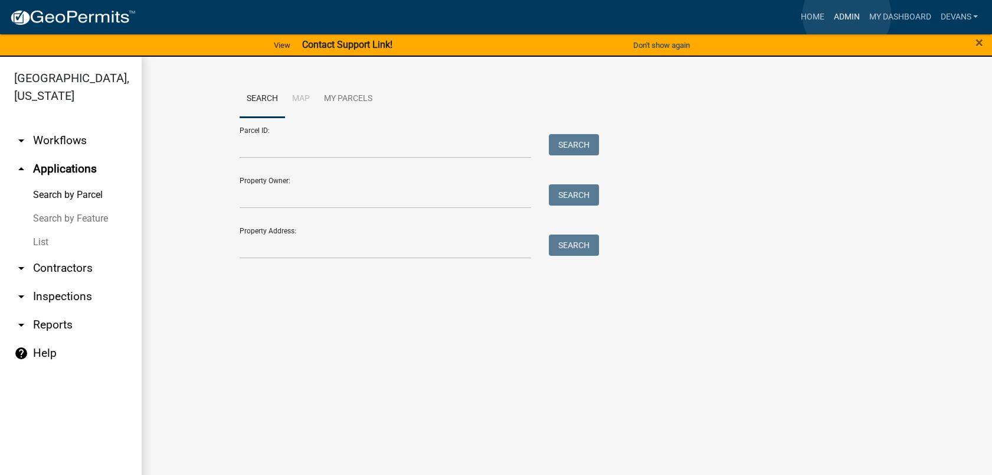
click at [847, 15] on link "Admin" at bounding box center [846, 17] width 35 height 22
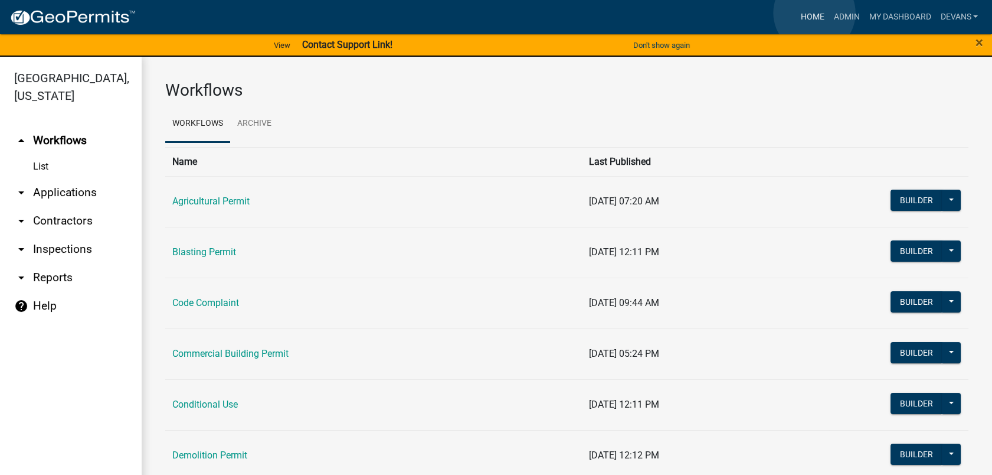
click at [815, 13] on link "Home" at bounding box center [812, 17] width 33 height 22
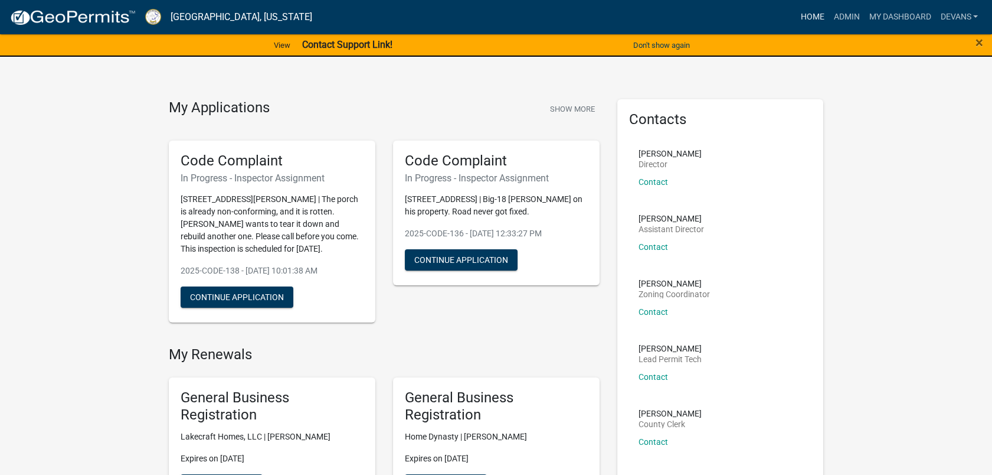
click at [806, 10] on link "Home" at bounding box center [812, 17] width 33 height 22
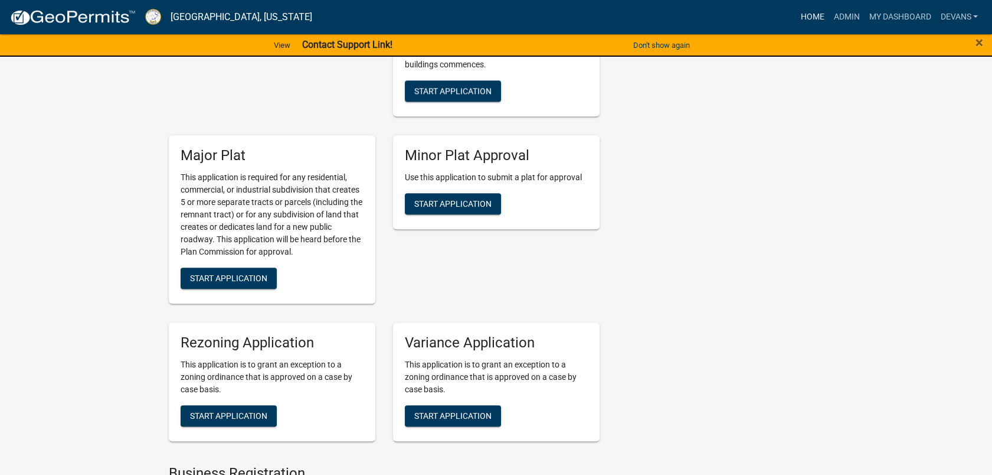
scroll to position [2952, 0]
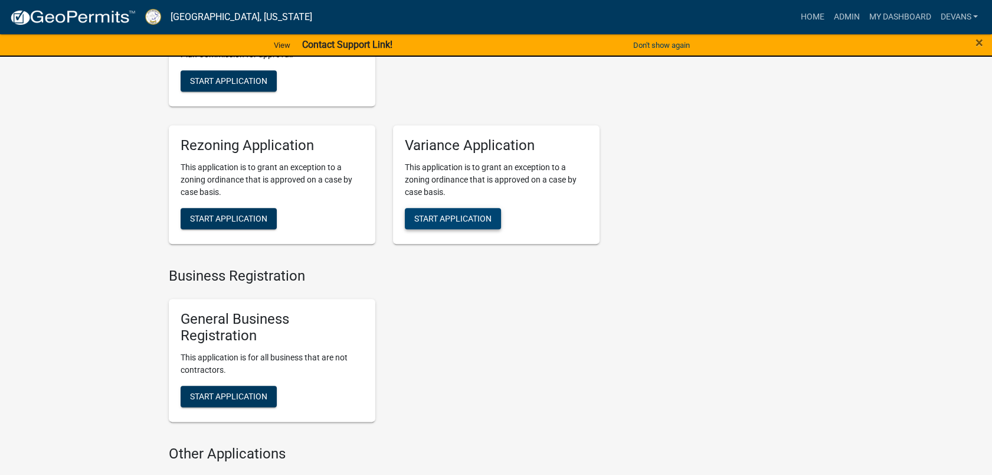
click at [426, 213] on button "Start Application" at bounding box center [453, 218] width 96 height 21
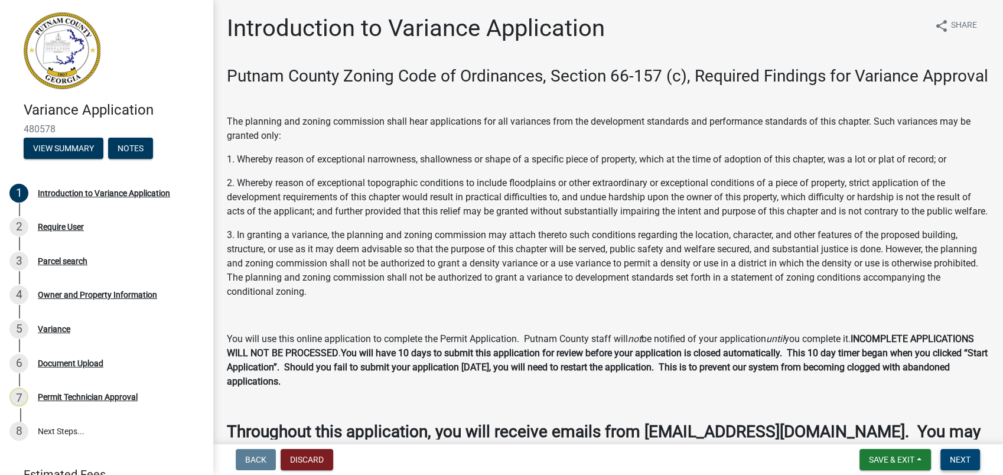
click at [952, 458] on span "Next" at bounding box center [959, 459] width 21 height 9
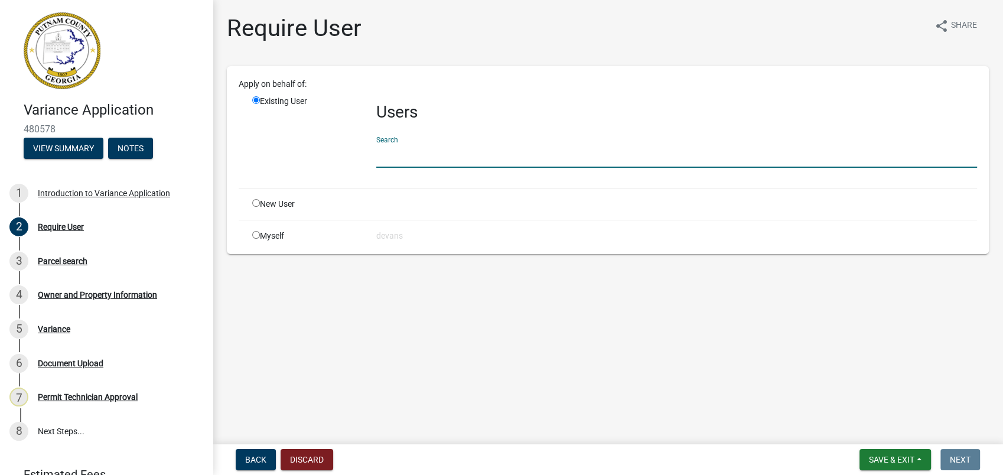
click at [415, 161] on input "text" at bounding box center [676, 155] width 600 height 24
type input "n"
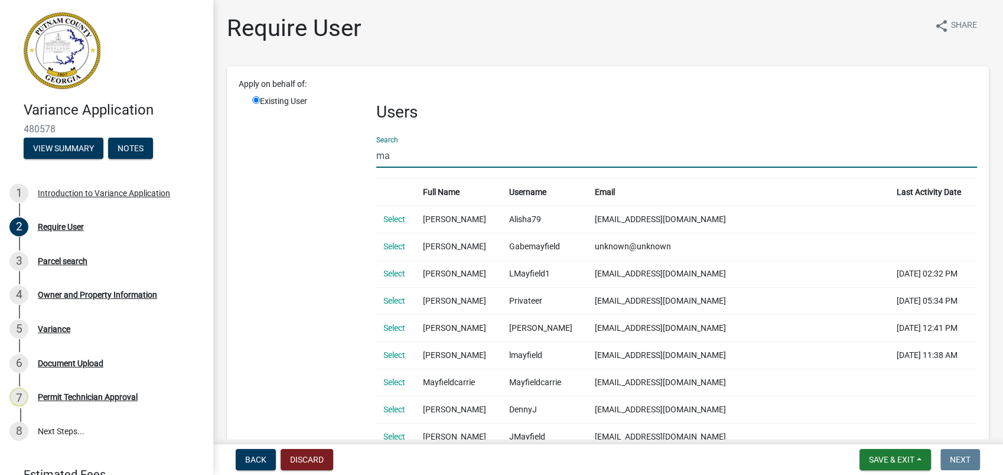
type input "m"
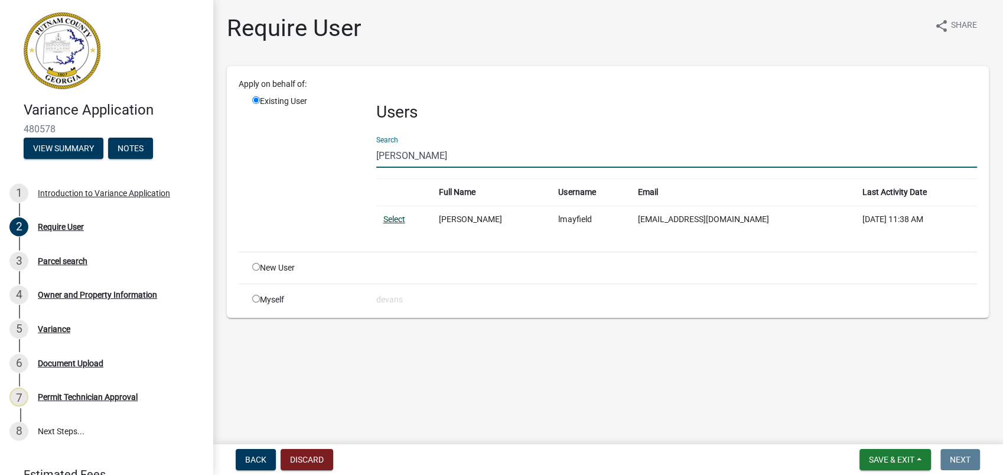
type input "sonnymayfield"
click at [393, 217] on link "Select" at bounding box center [394, 218] width 22 height 9
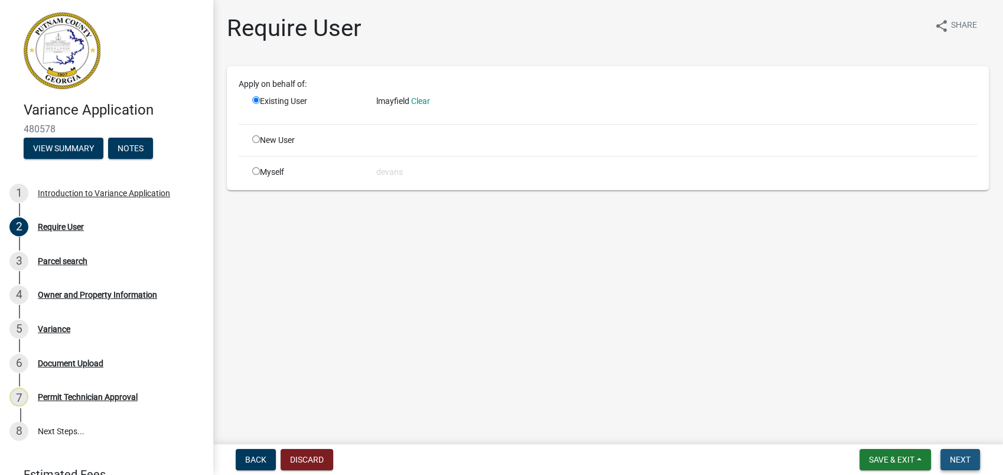
click at [958, 455] on span "Next" at bounding box center [959, 459] width 21 height 9
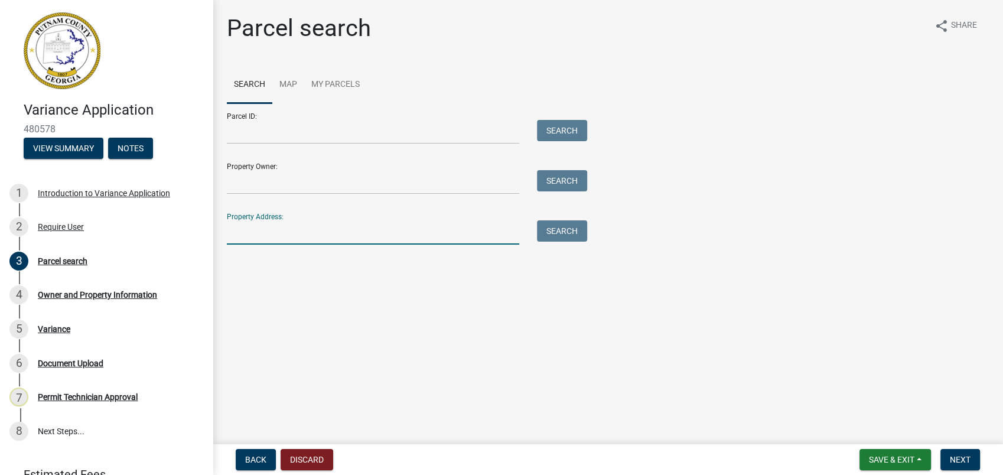
click at [265, 227] on input "Property Address:" at bounding box center [373, 232] width 292 height 24
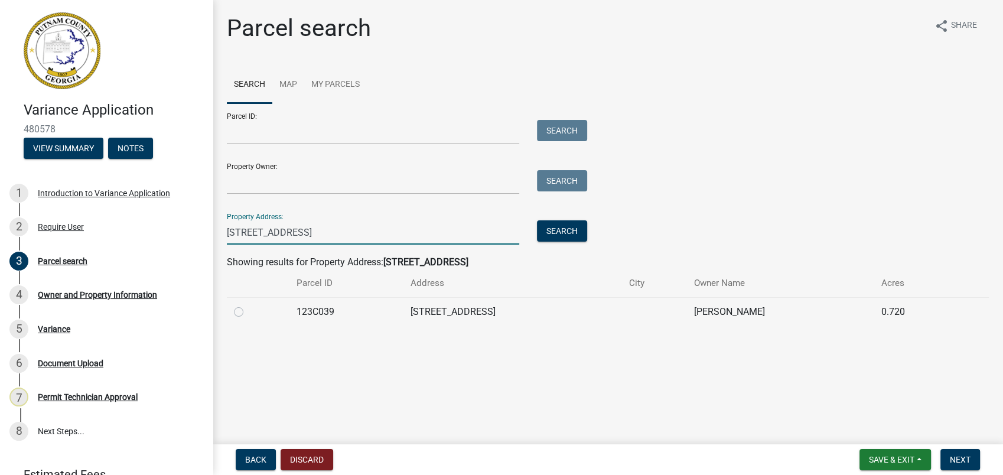
click at [250, 235] on input "138 s spring rd" at bounding box center [373, 232] width 292 height 24
type input "138 south spring rd"
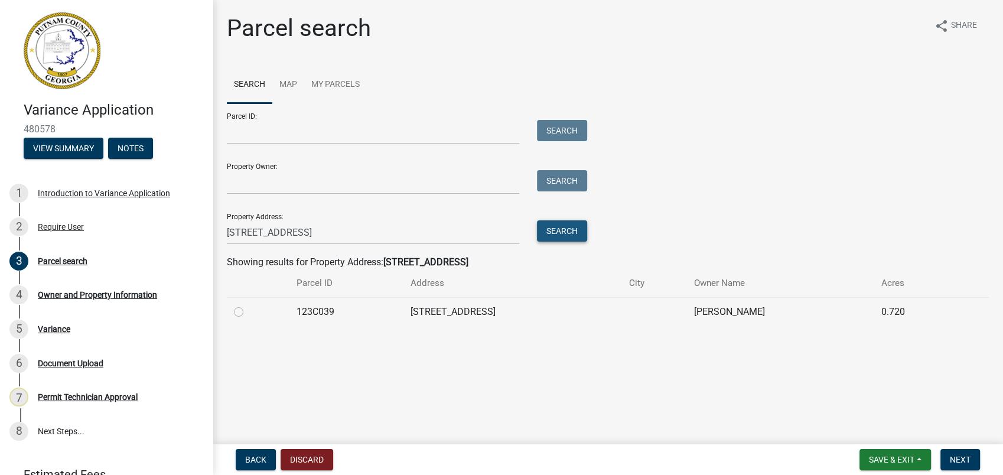
click at [556, 230] on button "Search" at bounding box center [562, 230] width 50 height 21
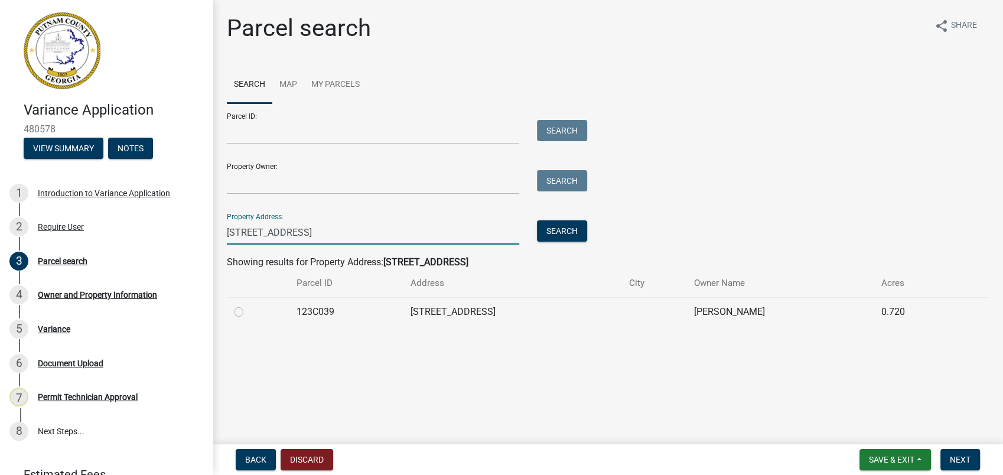
click at [308, 231] on input "138 south spring rd" at bounding box center [373, 232] width 292 height 24
drag, startPoint x: 311, startPoint y: 236, endPoint x: 179, endPoint y: 233, distance: 131.7
click at [194, 240] on div "Variance Application 480578 View Summary Notes 1 Introduction to Variance Appli…" at bounding box center [501, 237] width 1003 height 475
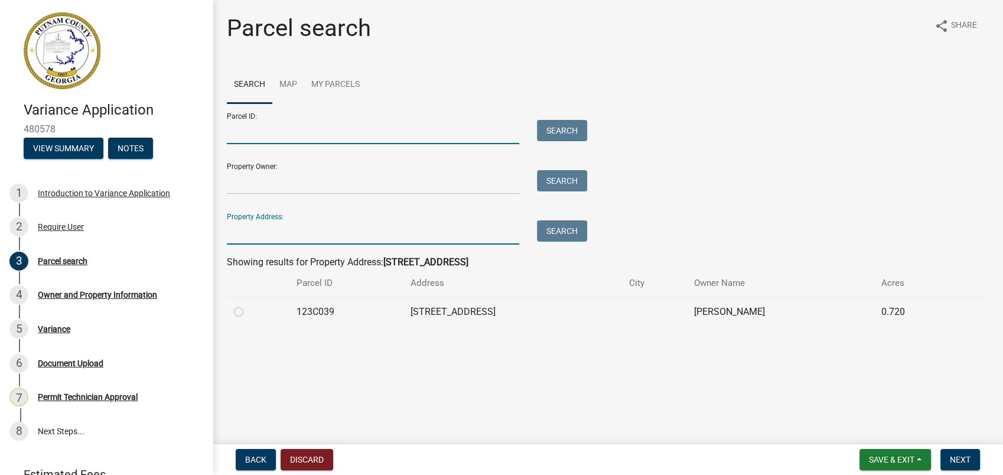
click at [272, 142] on input "Parcel ID:" at bounding box center [373, 132] width 292 height 24
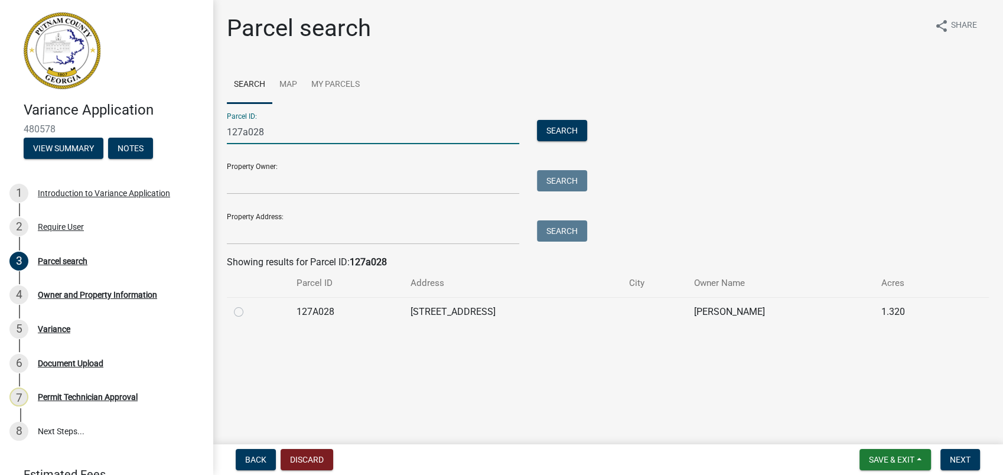
type input "127a028"
click at [248, 305] on label at bounding box center [248, 305] width 0 height 0
click at [248, 311] on input "radio" at bounding box center [252, 309] width 8 height 8
radio input "true"
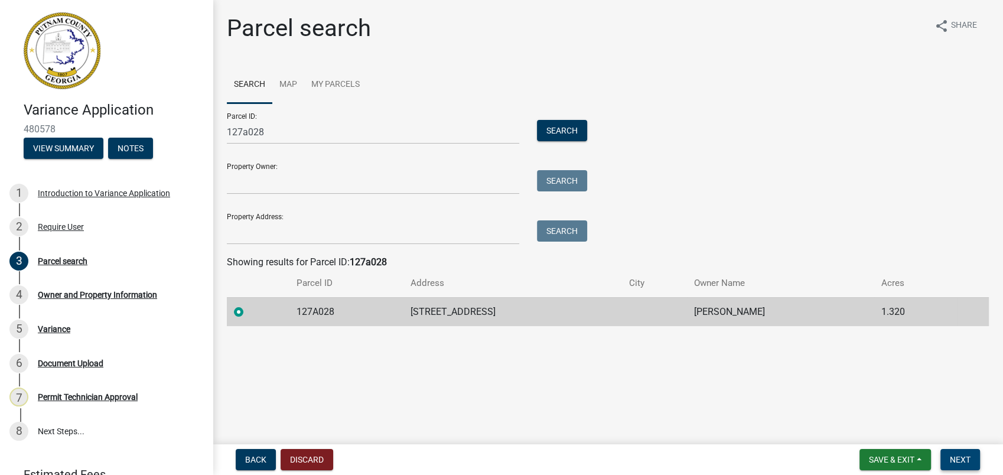
click at [949, 458] on button "Next" at bounding box center [960, 459] width 40 height 21
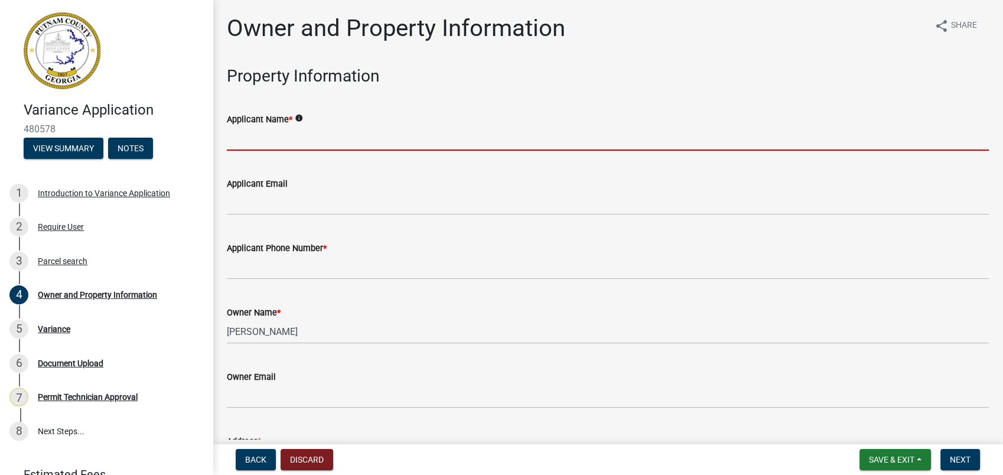
click at [246, 141] on input "Applicant Name *" at bounding box center [608, 138] width 762 height 24
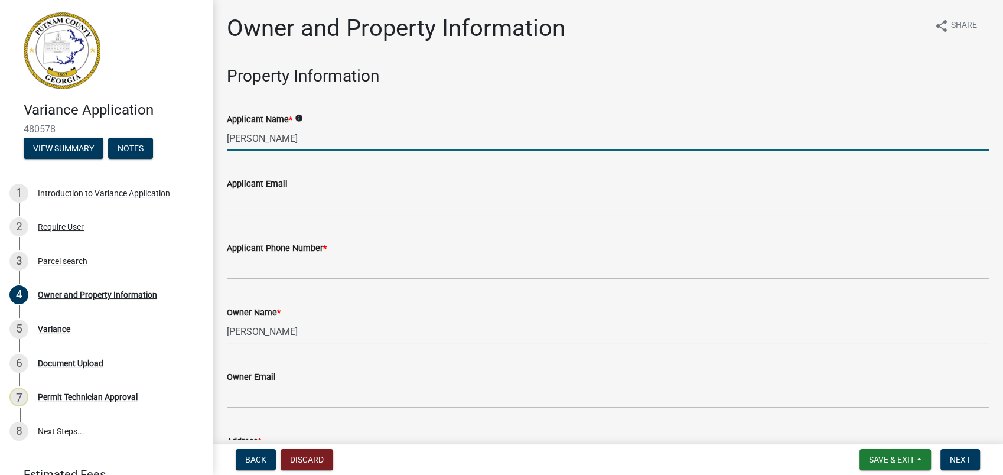
type input "Julie Mayfield"
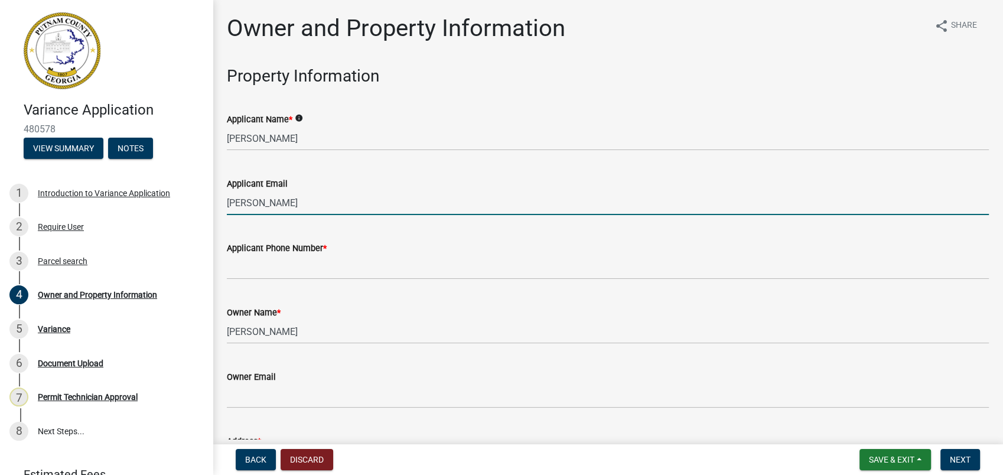
type input "sonnymayfield@bellsouth.net"
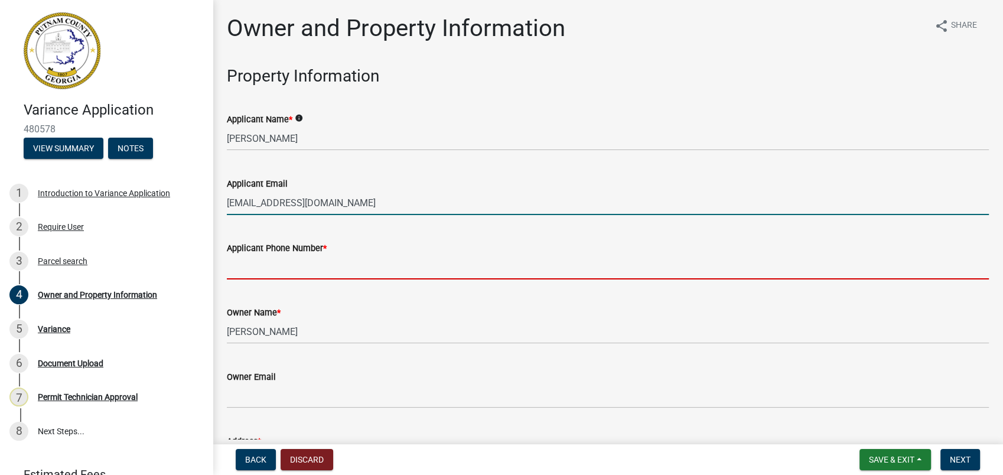
type input "7705756716"
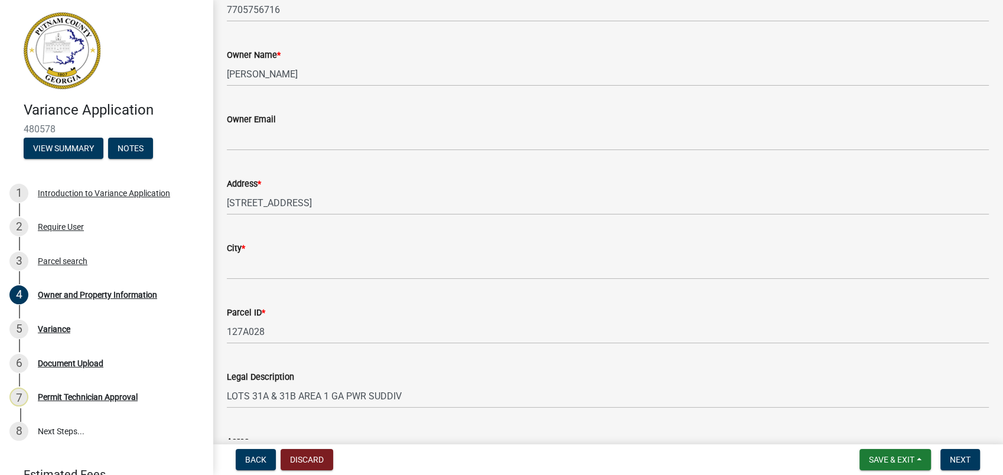
scroll to position [328, 0]
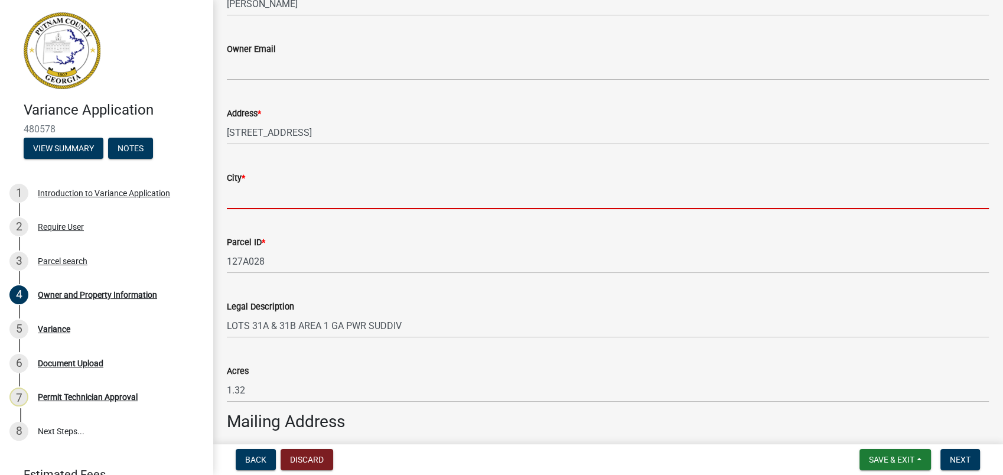
click at [295, 199] on input "City *" at bounding box center [608, 197] width 762 height 24
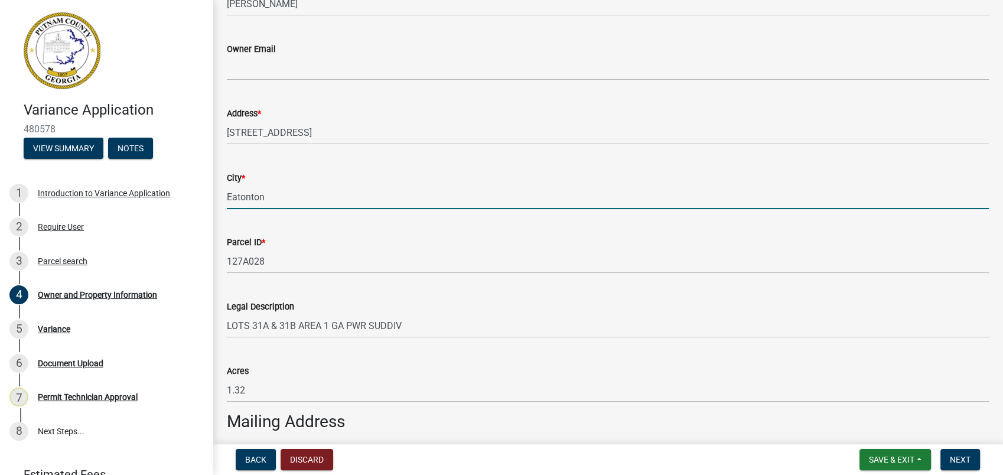
type input "Eatonton"
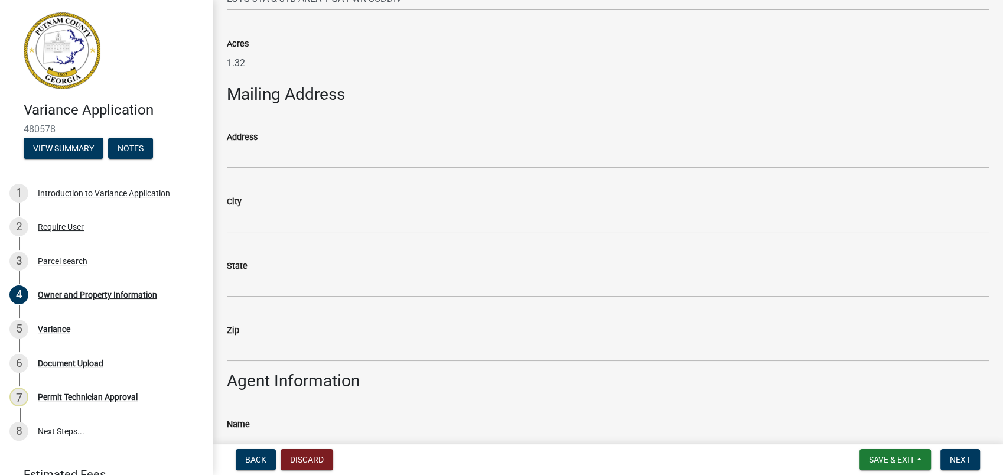
scroll to position [656, 0]
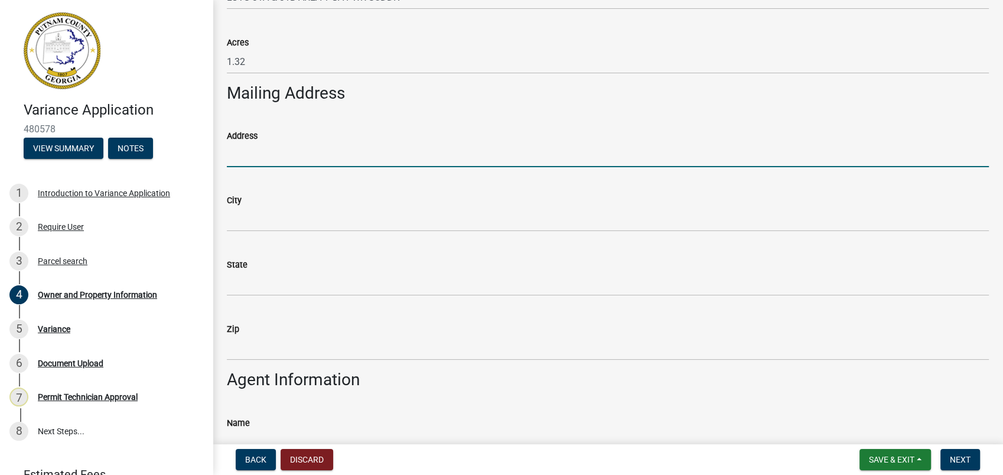
click at [252, 162] on input "Address" at bounding box center [608, 155] width 762 height 24
type input "235 S Spring Rd"
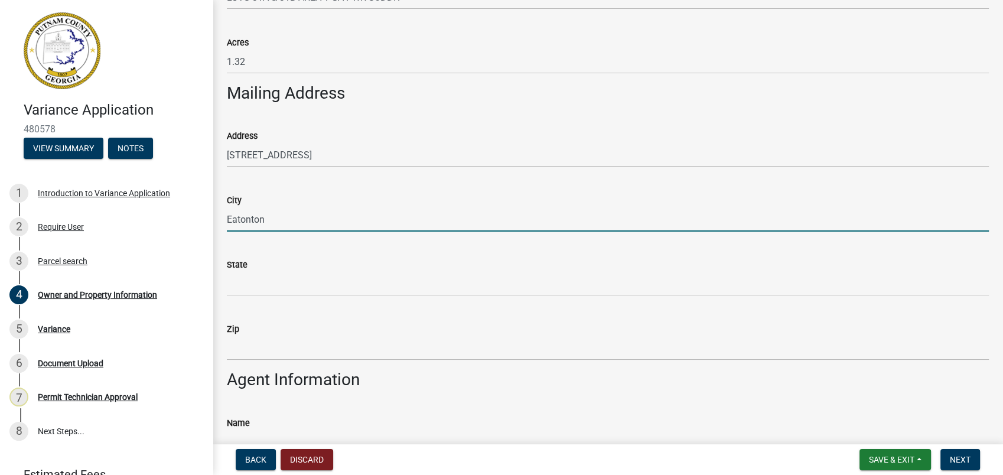
type input "Eatonton"
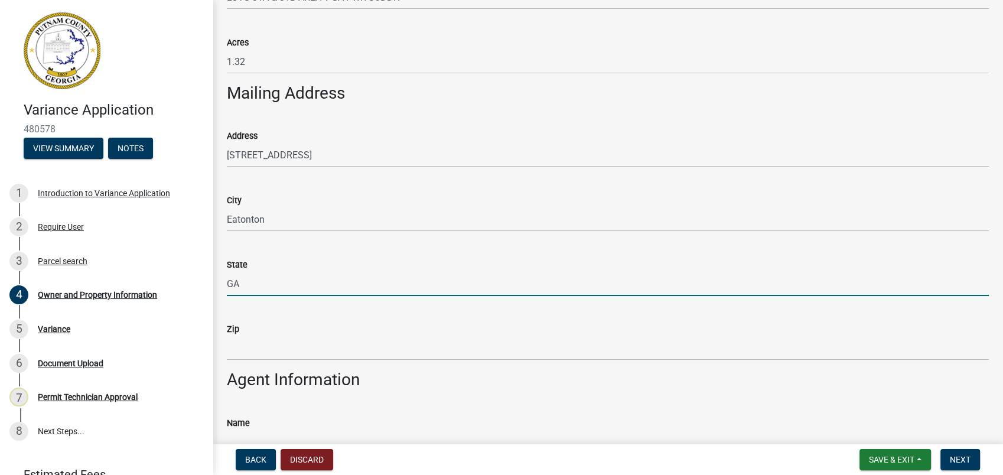
type input "GA"
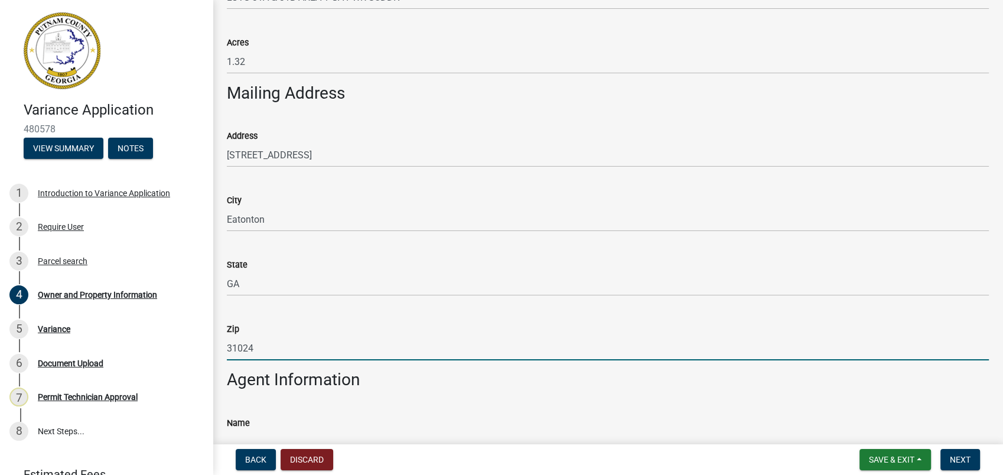
type input "31024"
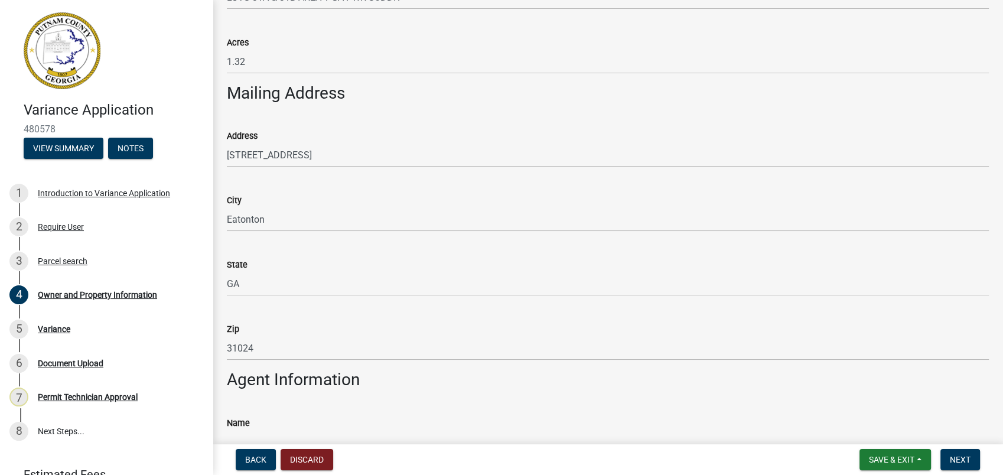
click at [877, 254] on div "State GA" at bounding box center [608, 268] width 762 height 55
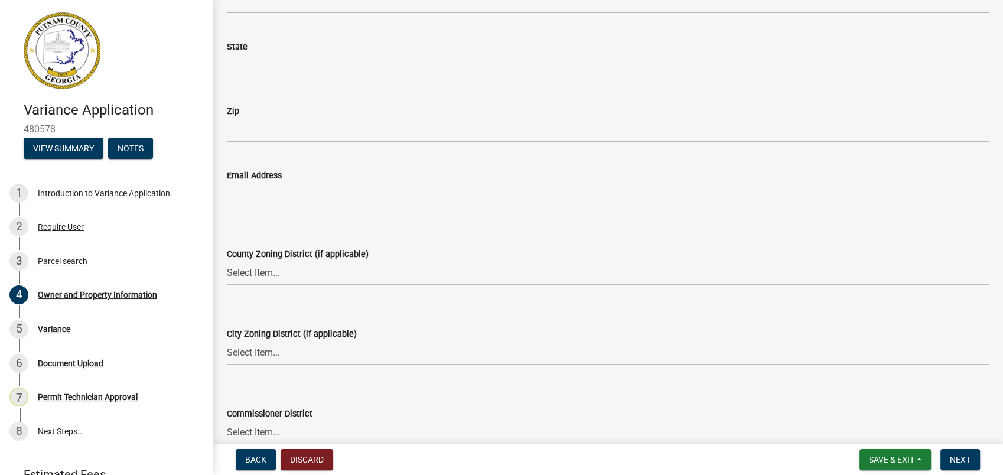
scroll to position [1312, 0]
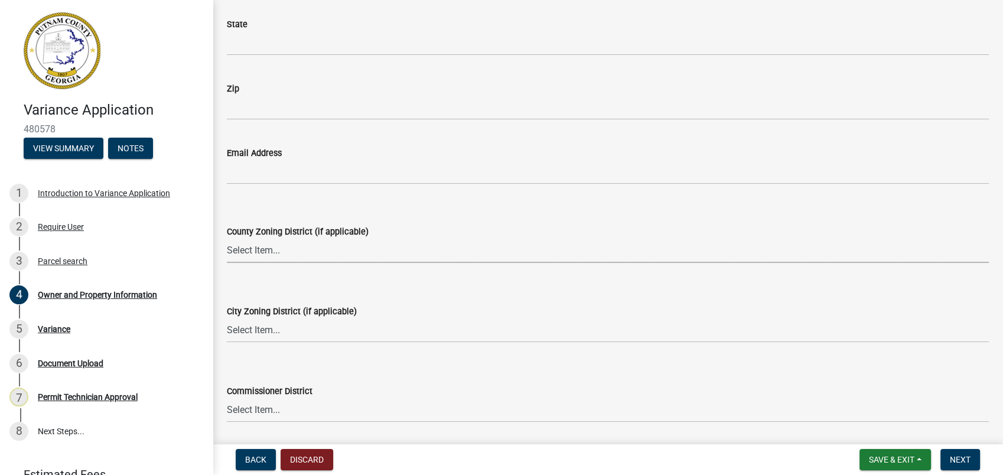
click at [240, 254] on select "Select Item... AG-1 R-1R R-1 R-2 MHP RM-1 RM-3 C-1 C-2 I-M PUD N/A" at bounding box center [608, 251] width 762 height 24
click at [227, 239] on select "Select Item... AG-1 R-1R R-1 R-2 MHP RM-1 RM-3 C-1 C-2 I-M PUD N/A" at bounding box center [608, 251] width 762 height 24
select select "78bfdc44-73ff-456e-a557-d4c99b9c08be"
click at [253, 329] on select "Select Item... A-1 A-2 R-1 R-2 R-3 R-4 MHP C-1 C-2 I-1 I-2 DB FH H-P N/A" at bounding box center [608, 330] width 762 height 24
click at [227, 318] on select "Select Item... A-1 A-2 R-1 R-2 R-3 R-4 MHP C-1 C-2 I-1 I-2 DB FH H-P N/A" at bounding box center [608, 330] width 762 height 24
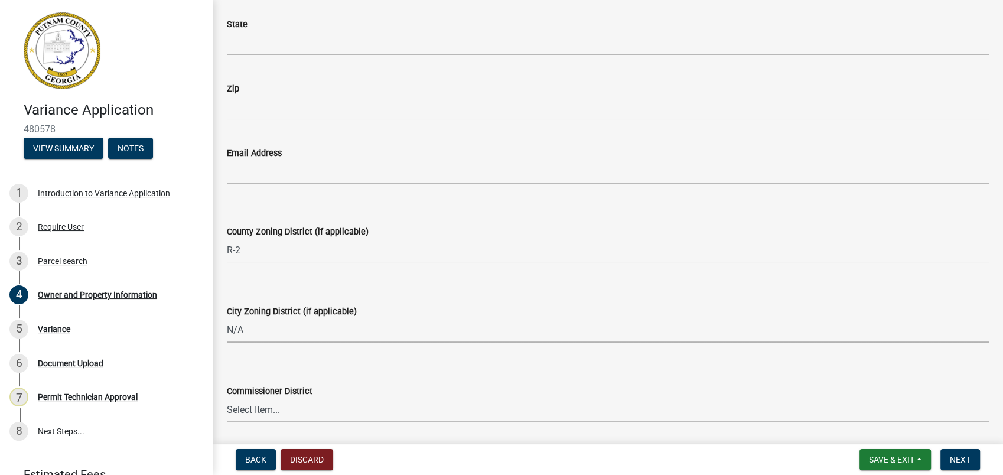
select select "83394b22-4a11-496c-8e5c-75ade2e72faf"
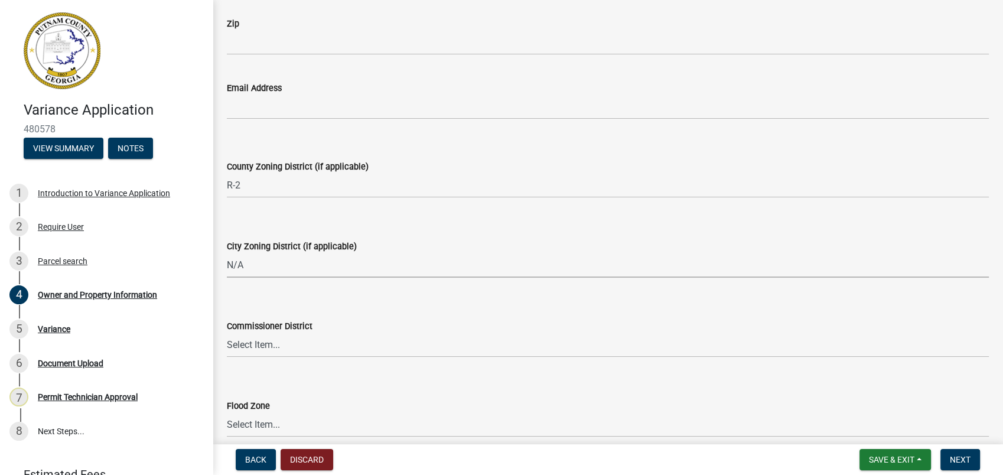
scroll to position [1431, 0]
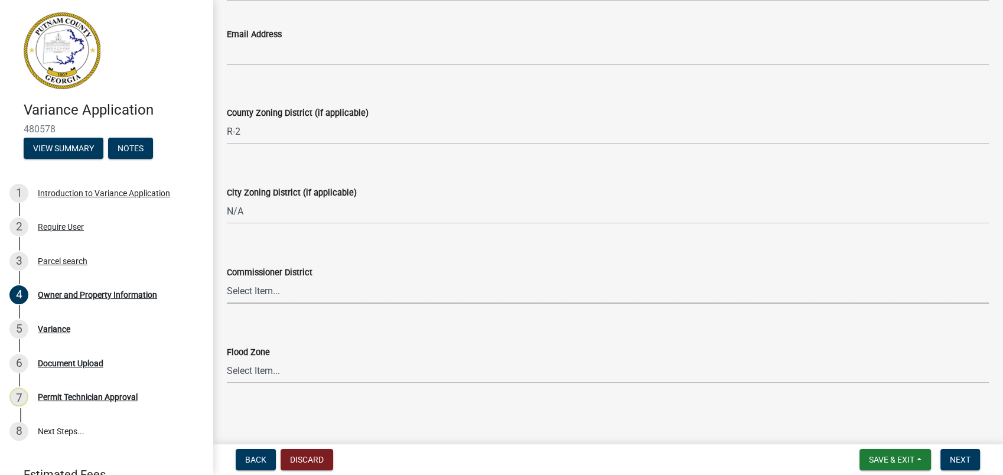
click at [252, 293] on select "Select Item... District 1 District 2 District 3 District 4" at bounding box center [608, 291] width 762 height 24
click at [227, 279] on select "Select Item... District 1 District 2 District 3 District 4" at bounding box center [608, 291] width 762 height 24
select select "469c5908-2854-42d5-89ed-bee7fc26529e"
click at [966, 457] on span "Next" at bounding box center [959, 459] width 21 height 9
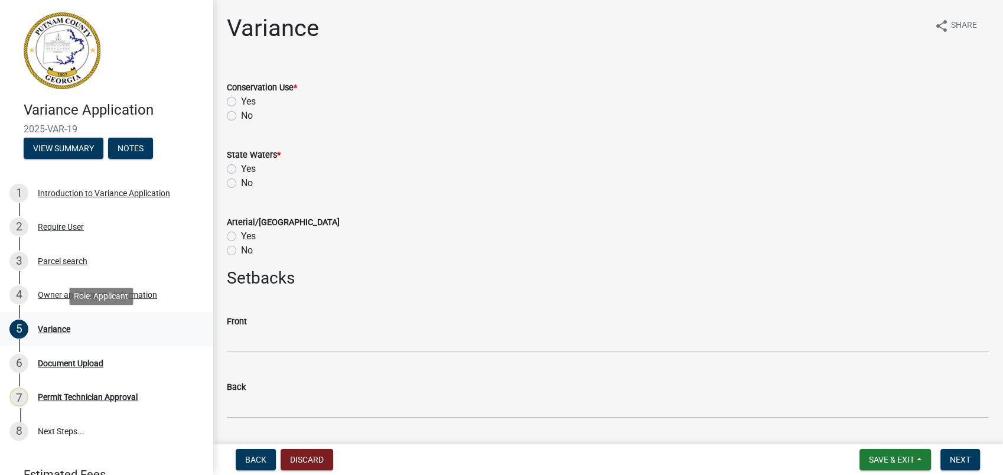
click at [50, 325] on div "Variance" at bounding box center [54, 329] width 32 height 8
click at [241, 114] on label "No" at bounding box center [247, 116] width 12 height 14
click at [241, 114] on input "No" at bounding box center [245, 113] width 8 height 8
radio input "true"
click at [241, 165] on label "Yes" at bounding box center [248, 169] width 15 height 14
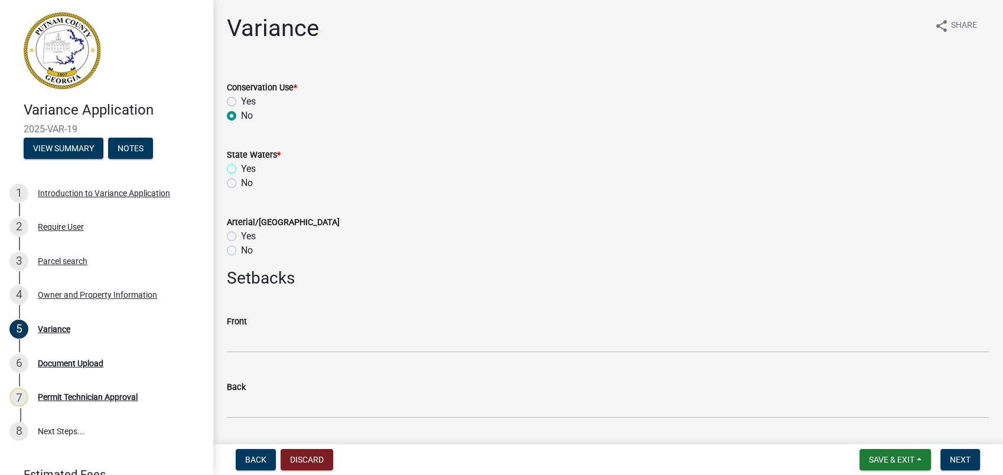
click at [241, 165] on input "Yes" at bounding box center [245, 166] width 8 height 8
radio input "true"
click at [241, 252] on label "No" at bounding box center [247, 250] width 12 height 14
click at [241, 251] on input "No" at bounding box center [245, 247] width 8 height 8
radio input "true"
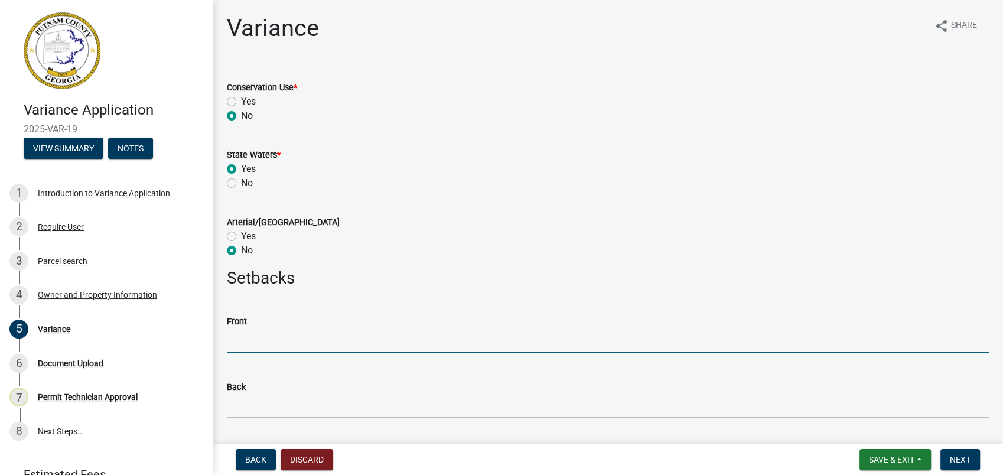
click at [234, 342] on input "text" at bounding box center [608, 340] width 762 height 24
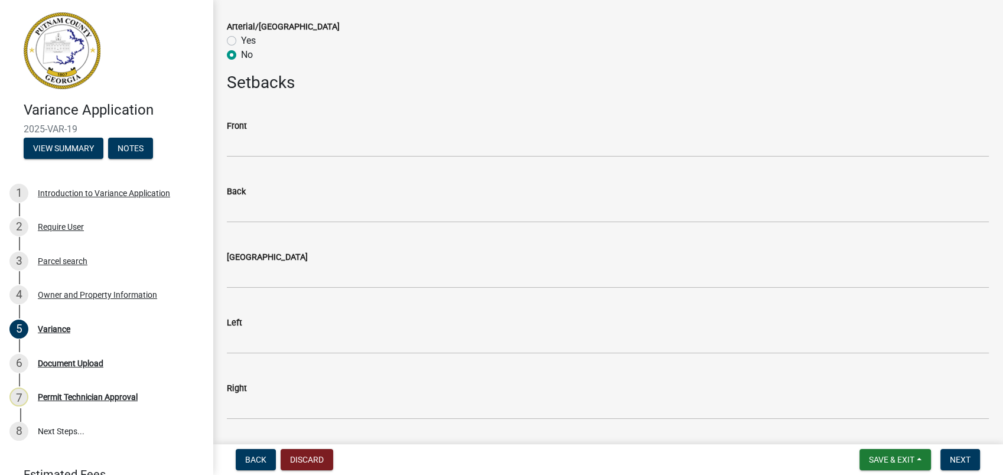
scroll to position [197, 0]
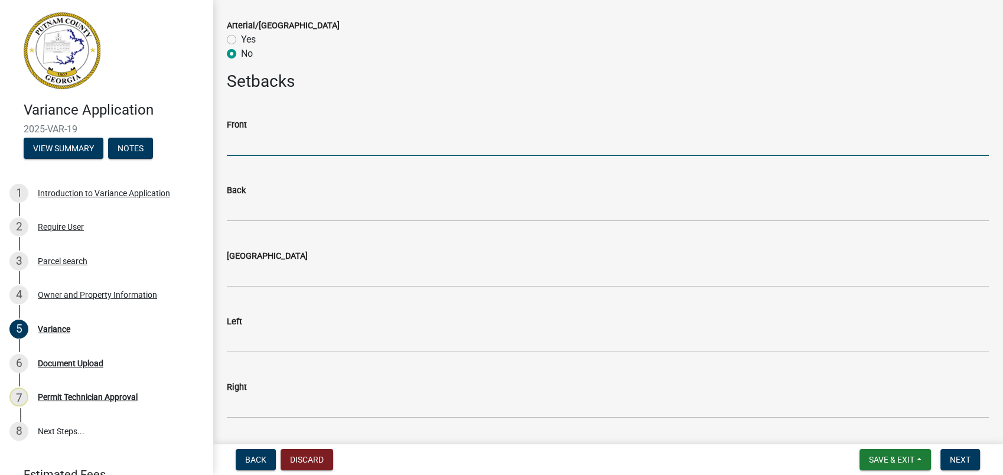
click at [237, 134] on input "text" at bounding box center [608, 144] width 762 height 24
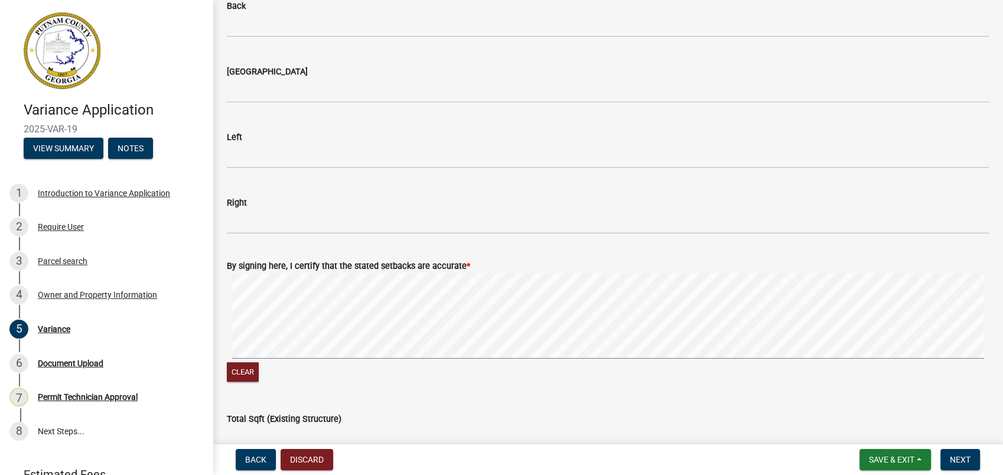
scroll to position [459, 0]
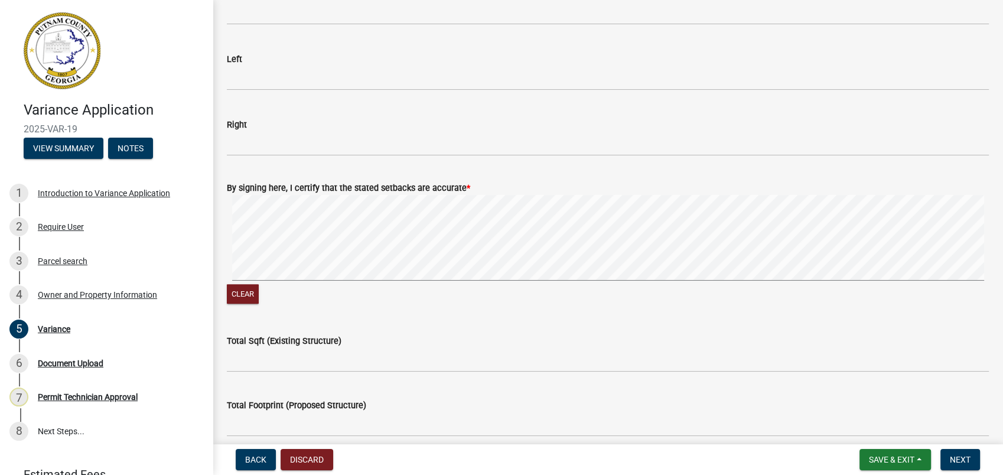
type input "22.5"
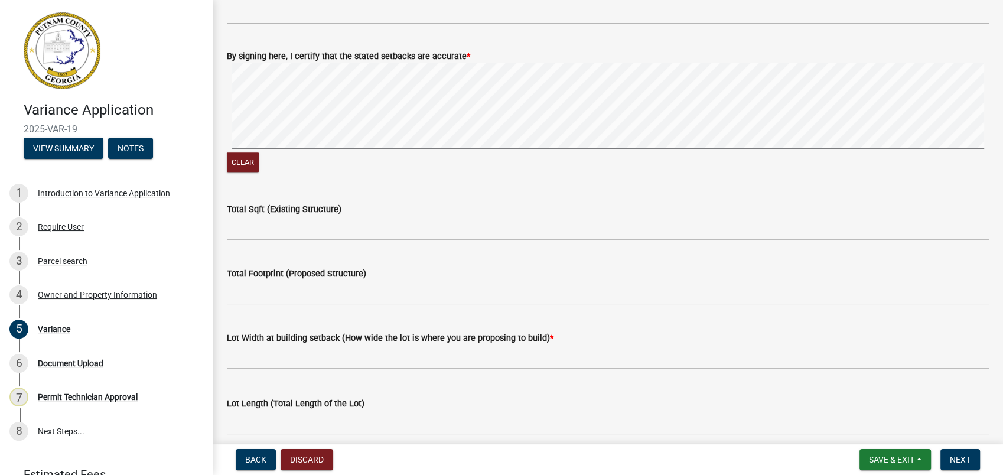
scroll to position [641, 0]
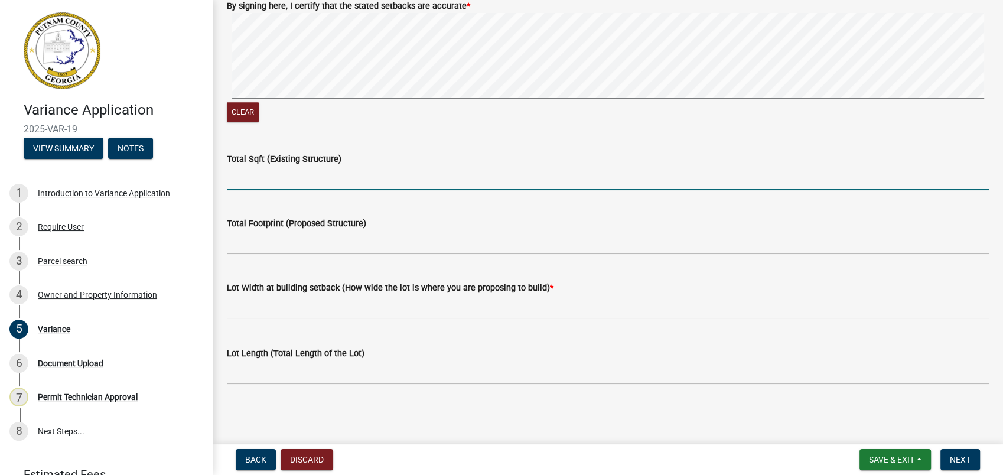
click at [267, 184] on input "Total Sqft (Existing Structure)" at bounding box center [608, 178] width 762 height 24
click at [294, 181] on input "Total Sqft (Existing Structure)" at bounding box center [608, 178] width 762 height 24
click at [608, 166] on input "Total Sqft (Existing Structure)" at bounding box center [608, 178] width 762 height 24
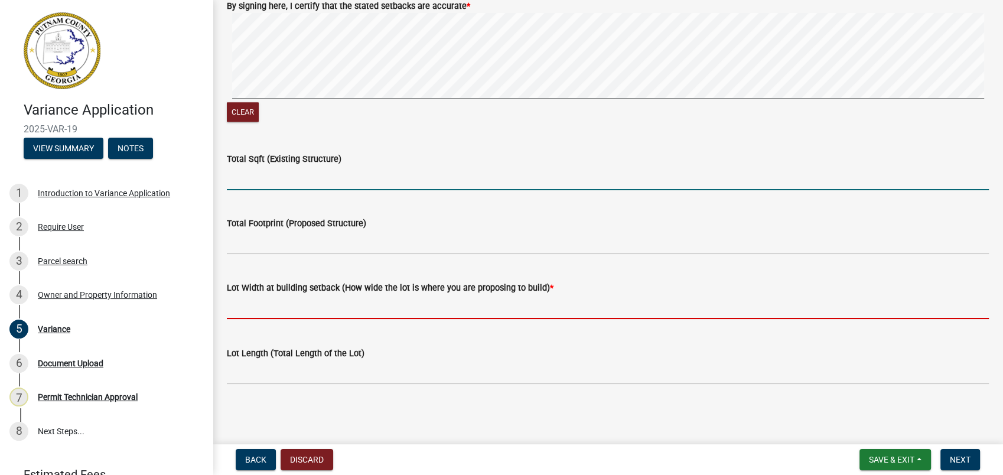
drag, startPoint x: 587, startPoint y: 302, endPoint x: 608, endPoint y: 303, distance: 21.3
click at [587, 302] on input "text" at bounding box center [608, 307] width 762 height 24
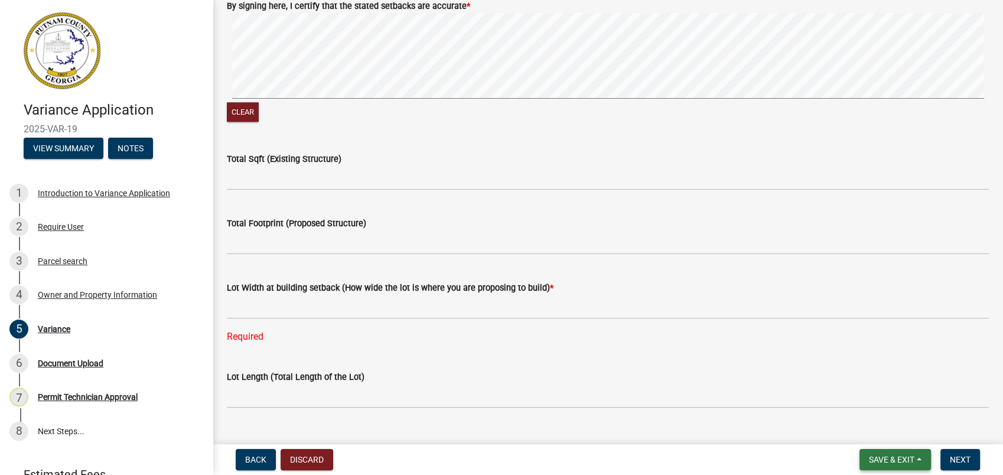
click at [879, 460] on span "Save & Exit" at bounding box center [890, 459] width 45 height 9
click at [860, 400] on button "Save" at bounding box center [883, 400] width 94 height 28
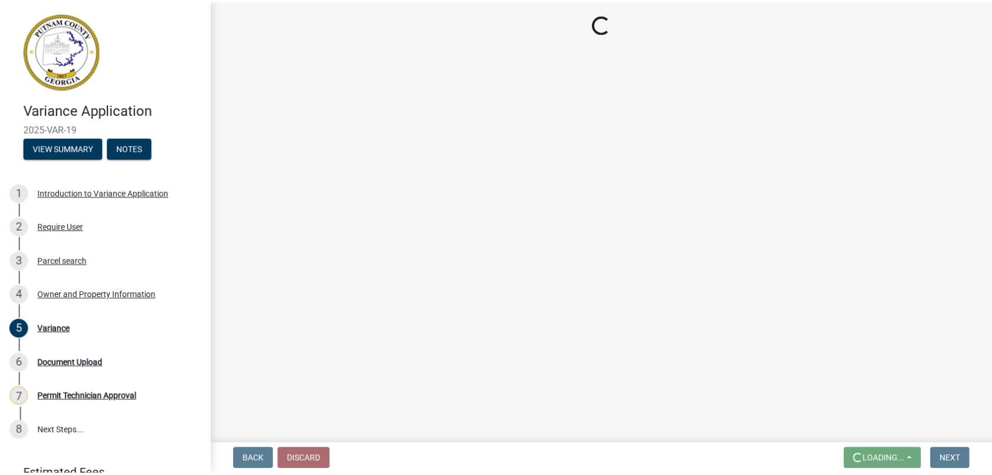
scroll to position [0, 0]
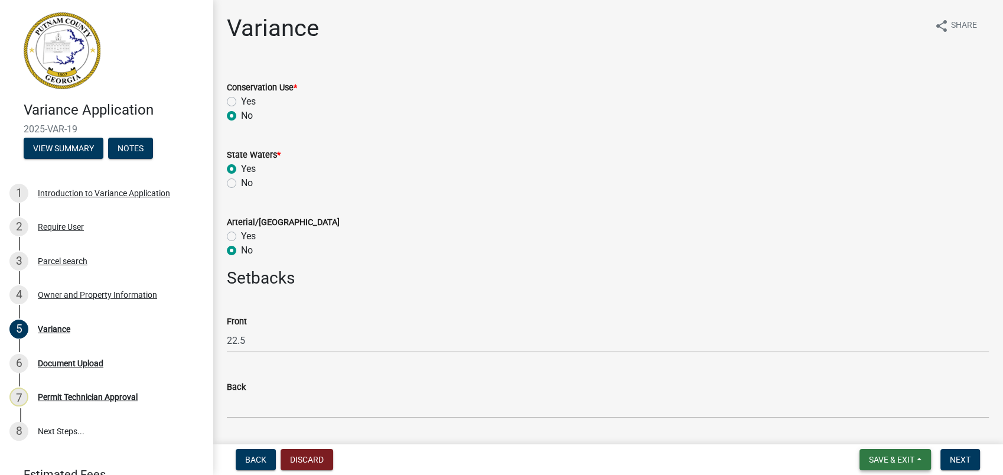
click at [883, 460] on span "Save & Exit" at bounding box center [890, 459] width 45 height 9
click at [899, 430] on button "Save & Exit" at bounding box center [883, 428] width 94 height 28
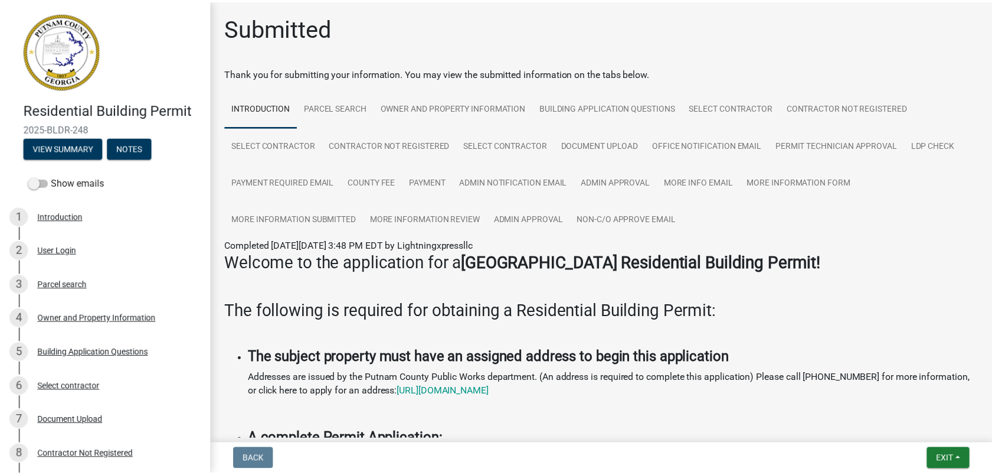
scroll to position [21, 0]
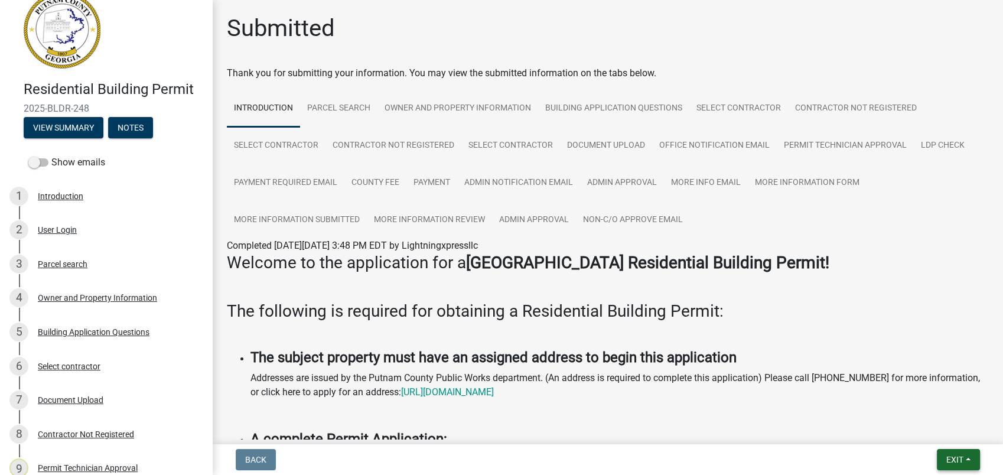
click at [952, 461] on span "Exit" at bounding box center [954, 459] width 17 height 9
click at [943, 446] on div "Save Save & Exit" at bounding box center [932, 414] width 94 height 66
click at [926, 428] on button "Save & Exit" at bounding box center [932, 428] width 94 height 28
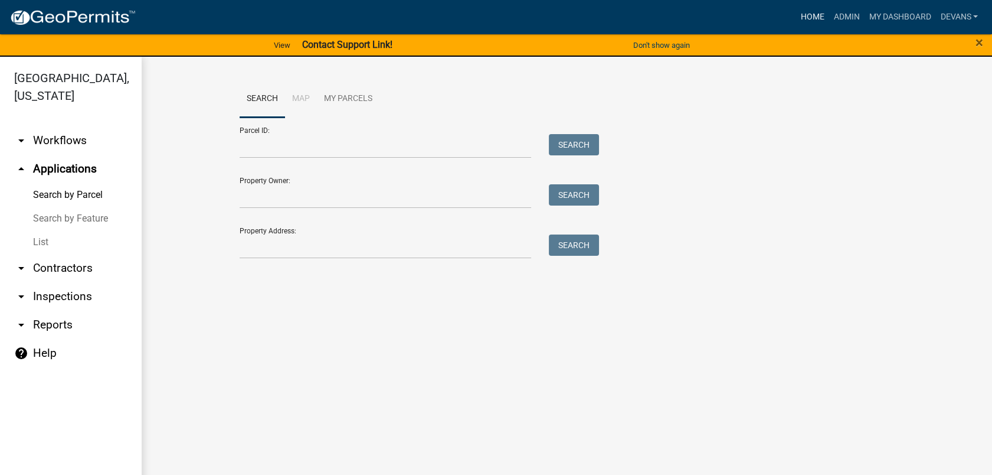
click at [806, 22] on link "Home" at bounding box center [812, 17] width 33 height 22
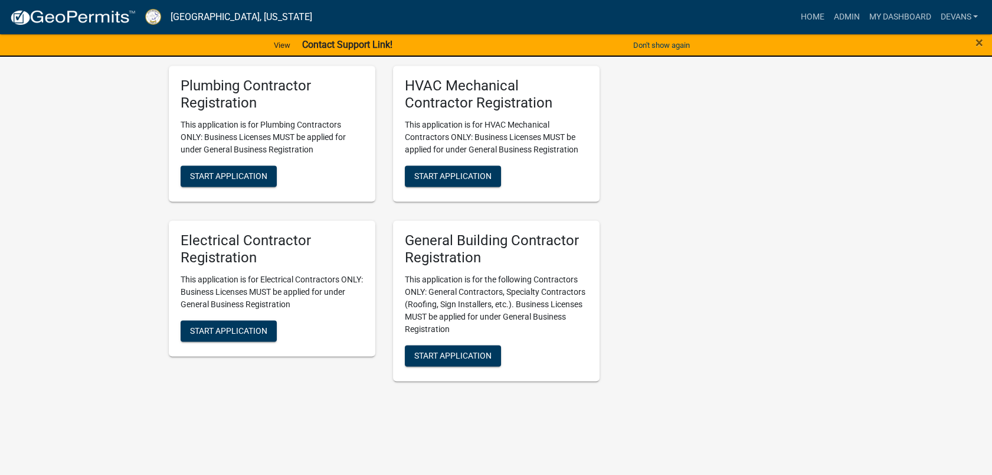
scroll to position [3693, 0]
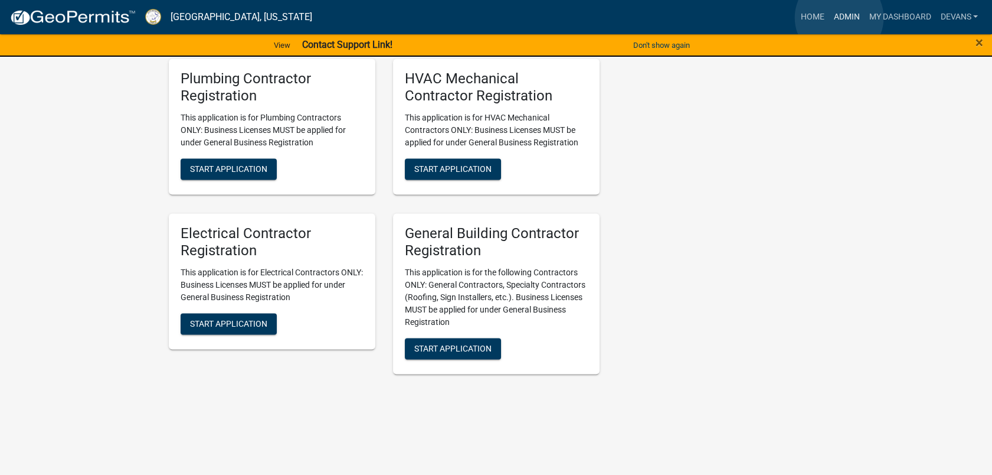
click at [840, 18] on link "Admin" at bounding box center [846, 17] width 35 height 22
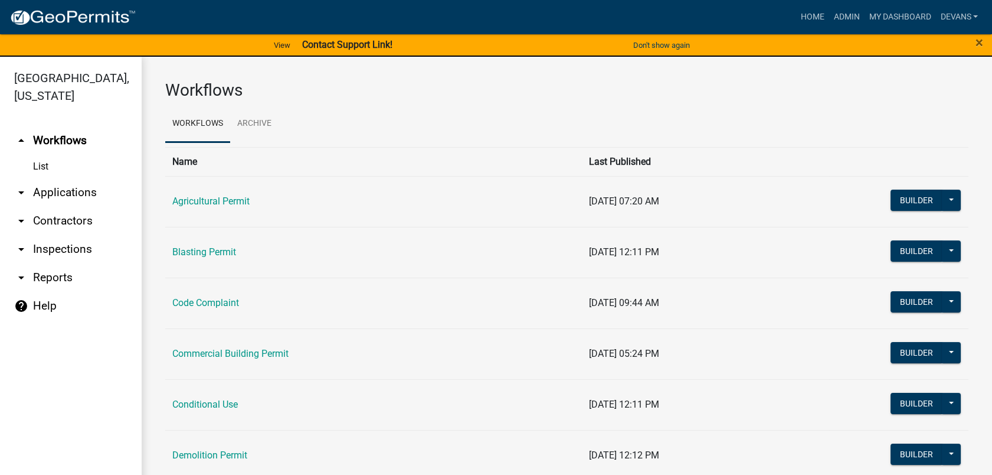
click at [43, 197] on link "arrow_drop_down Applications" at bounding box center [71, 192] width 142 height 28
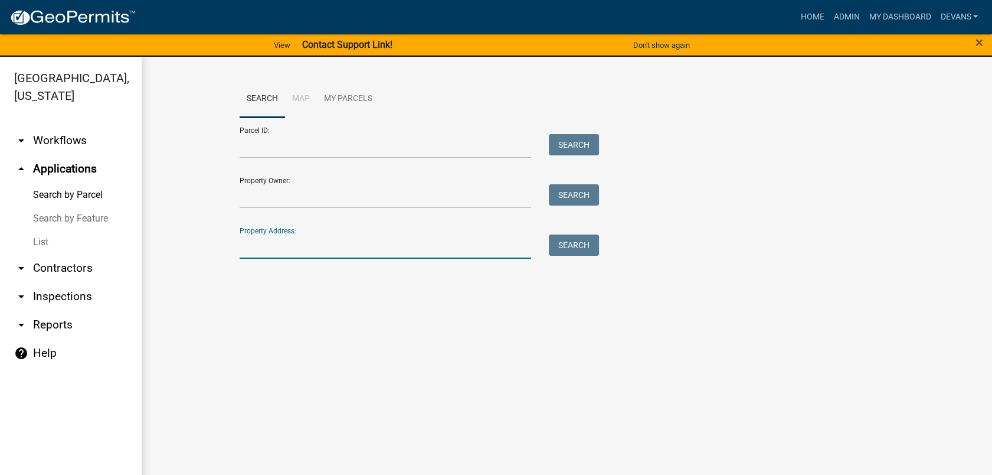
click at [280, 249] on input "Property Address:" at bounding box center [386, 246] width 292 height 24
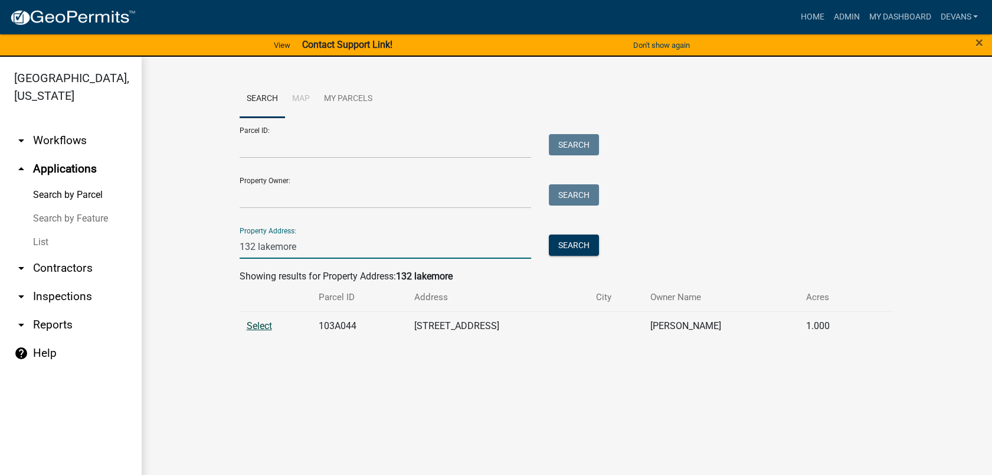
type input "132 lakemore"
click at [256, 324] on span "Select" at bounding box center [259, 325] width 25 height 11
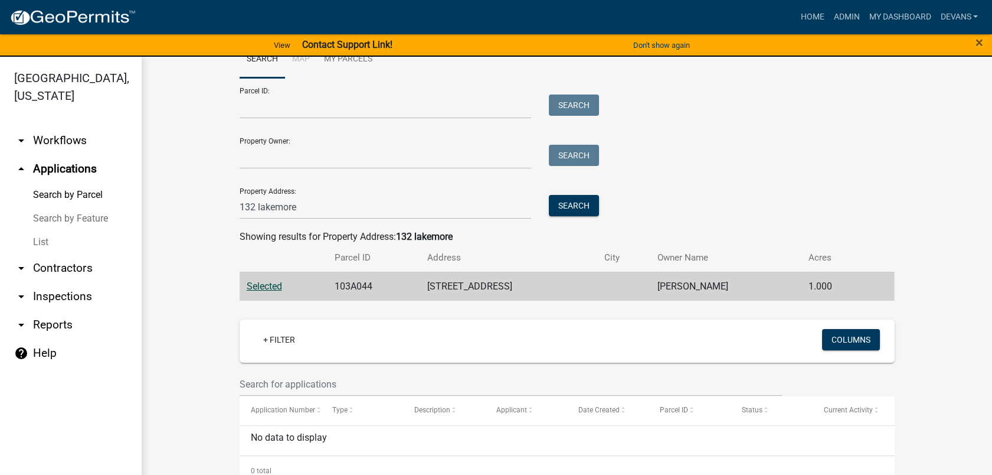
scroll to position [58, 0]
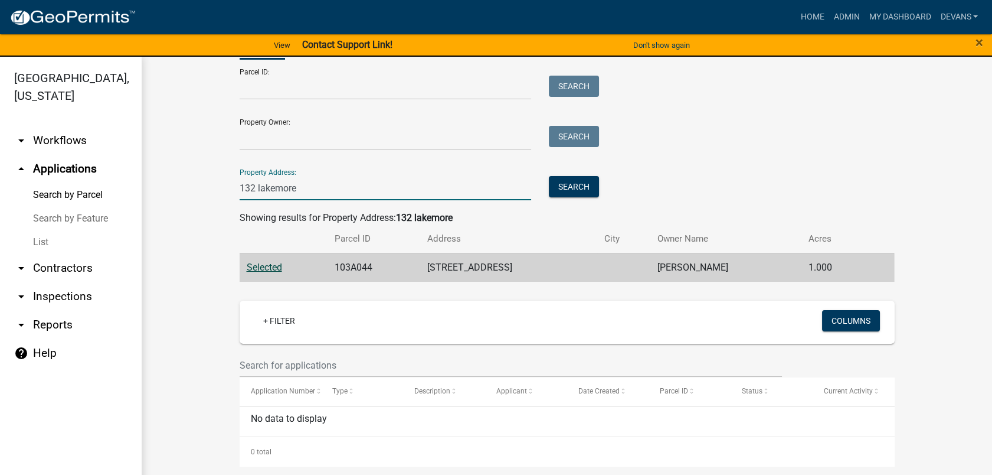
click at [292, 189] on input "132 lakemore" at bounding box center [386, 188] width 292 height 24
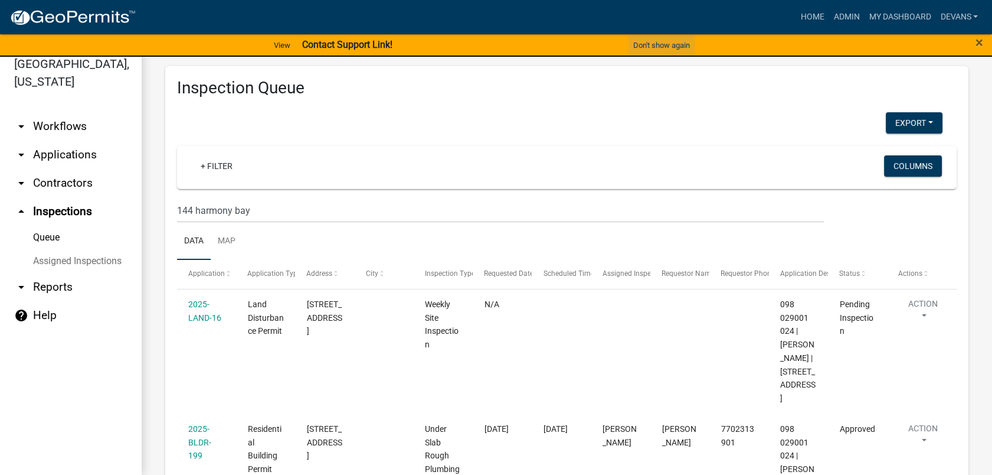
scroll to position [789, 0]
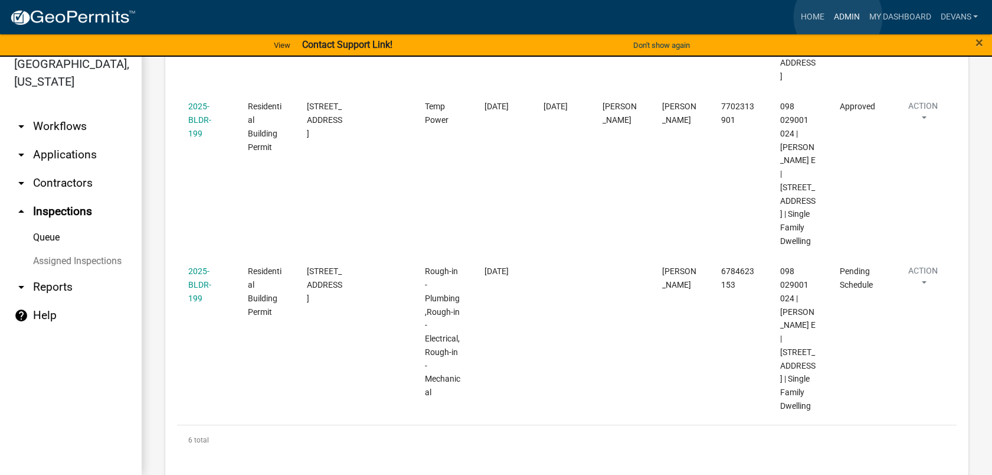
click at [838, 17] on link "Admin" at bounding box center [846, 17] width 35 height 22
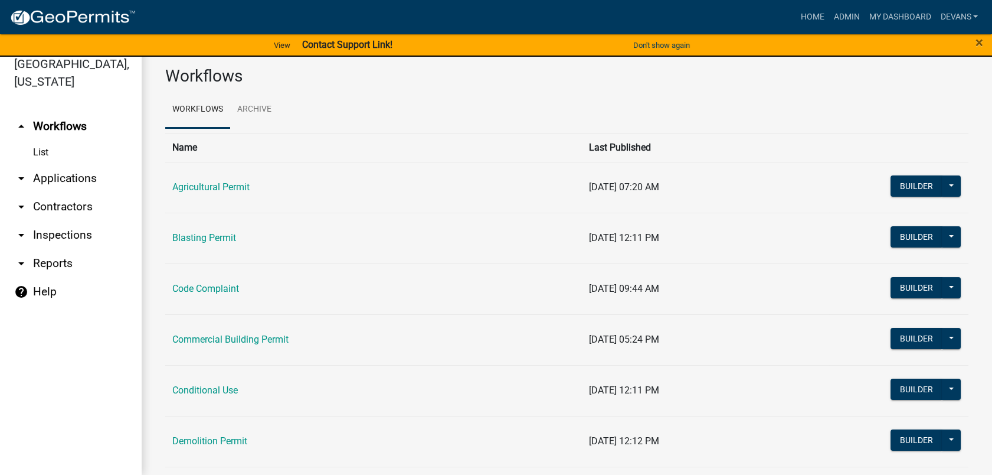
click at [47, 155] on link "List" at bounding box center [71, 153] width 142 height 24
click at [48, 172] on link "arrow_drop_down Applications" at bounding box center [71, 178] width 142 height 28
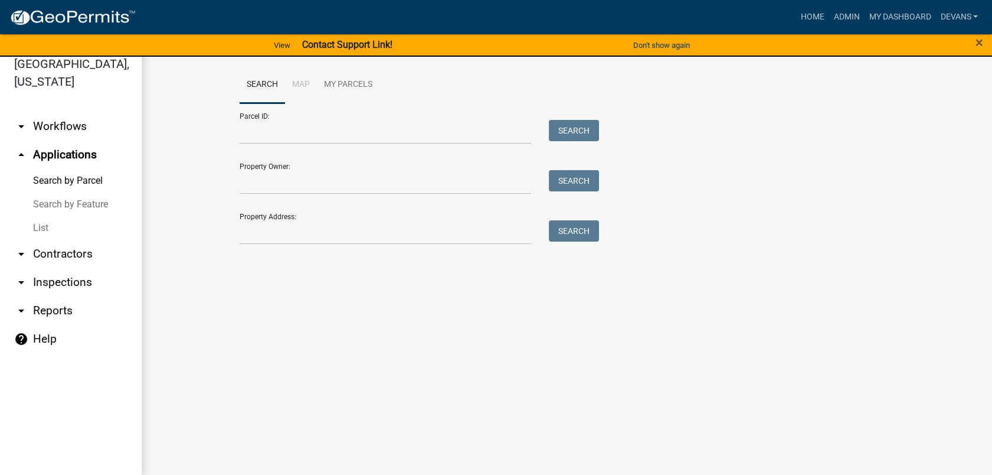
click at [65, 151] on link "arrow_drop_up Applications" at bounding box center [71, 155] width 142 height 28
click at [38, 228] on link "List" at bounding box center [71, 228] width 142 height 24
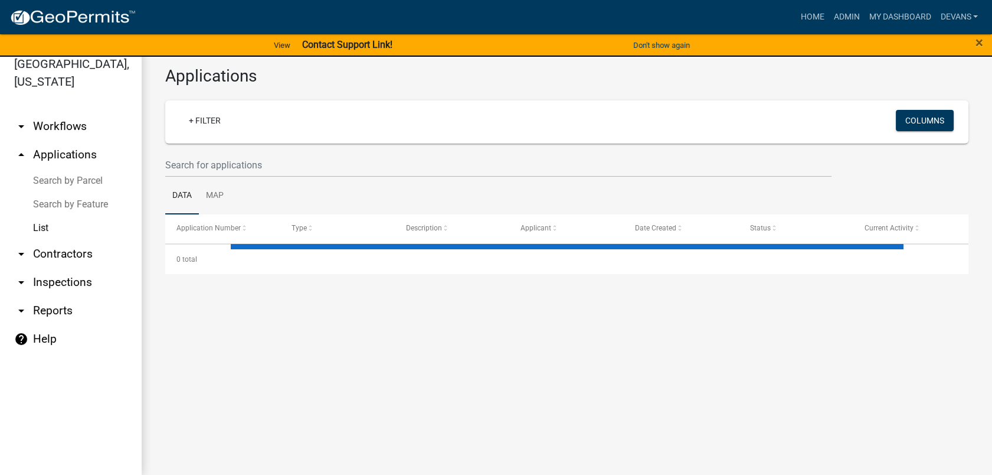
select select "1: 25"
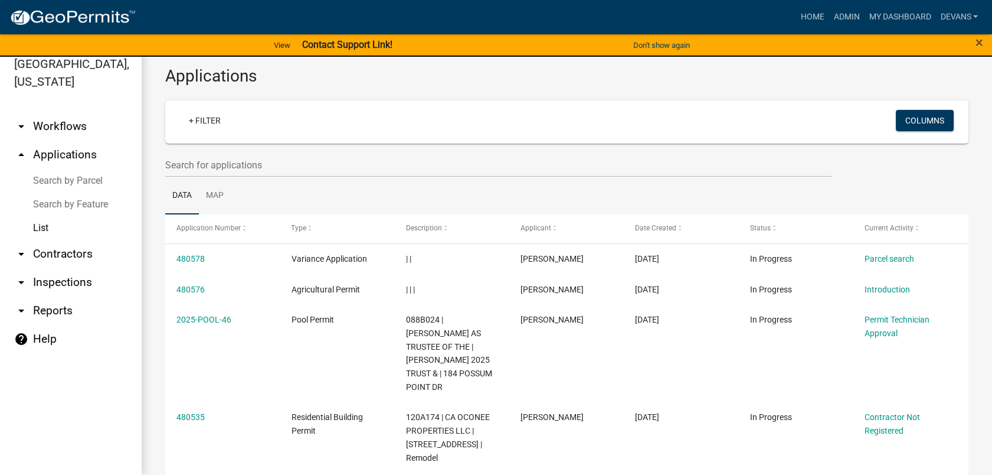
click at [54, 153] on link "arrow_drop_up Applications" at bounding box center [71, 155] width 142 height 28
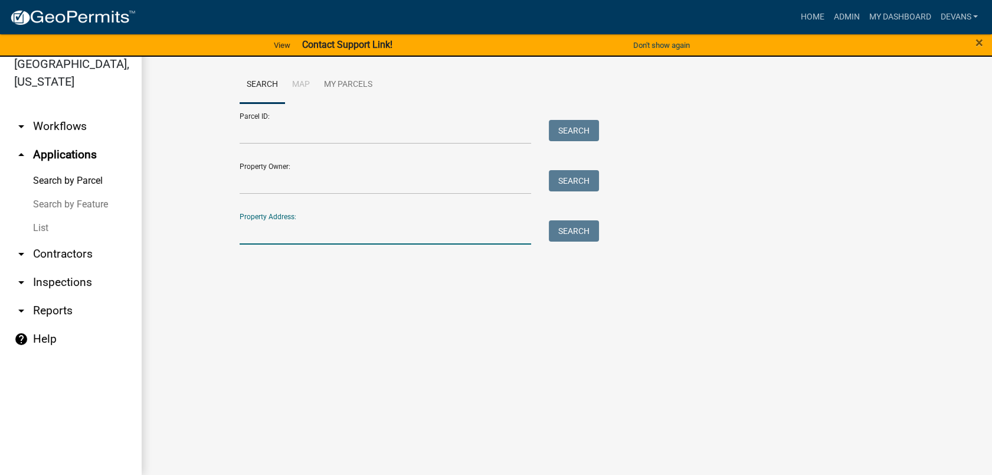
click at [299, 226] on input "Property Address:" at bounding box center [386, 232] width 292 height 24
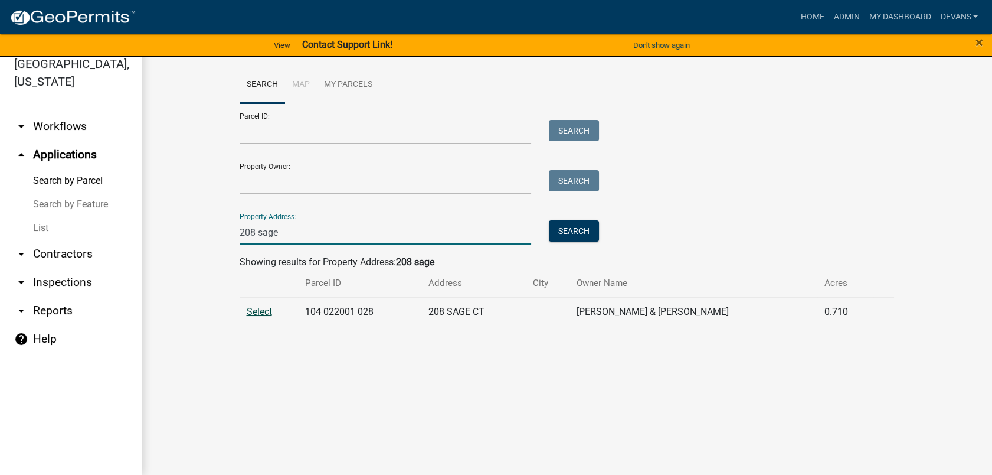
type input "208 sage"
click at [255, 314] on span "Select" at bounding box center [259, 311] width 25 height 11
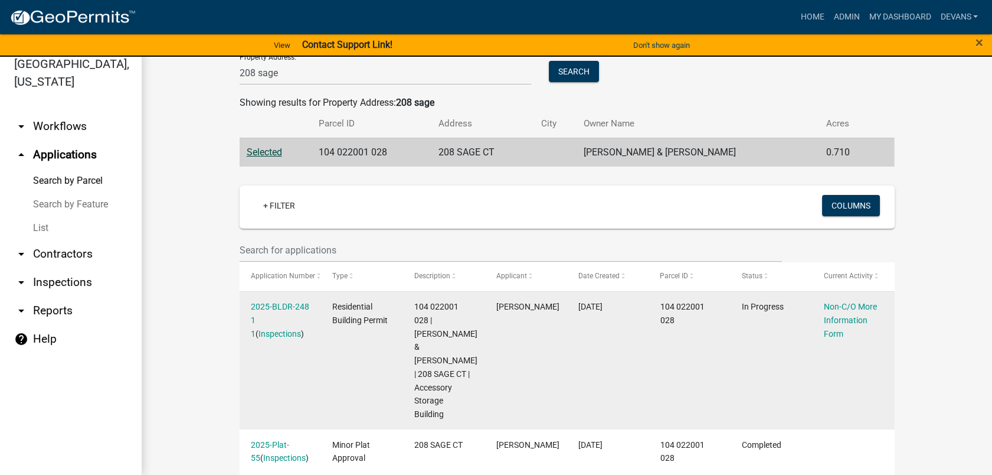
scroll to position [262, 0]
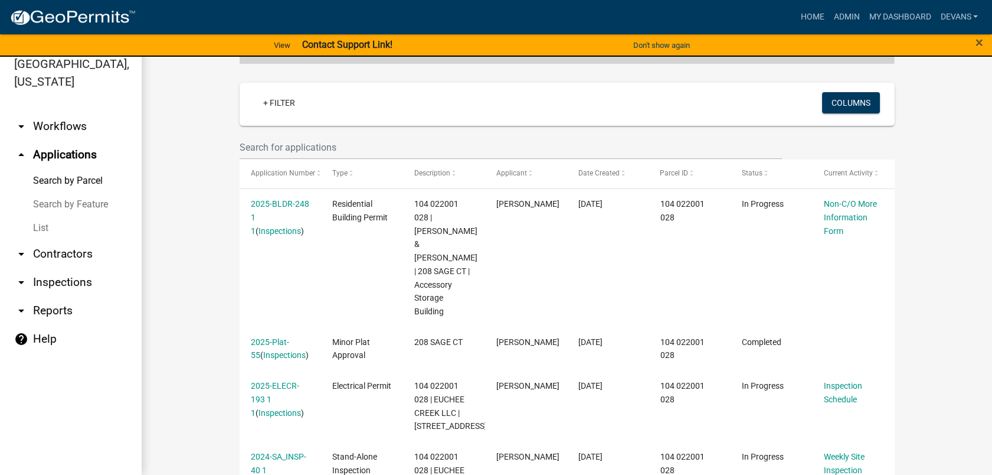
click at [928, 237] on wm-workflow-application-search-view "Search Map My Parcels Parcel ID: Search Property Owner: Search Property Address…" at bounding box center [567, 412] width 804 height 1217
click at [260, 145] on input "text" at bounding box center [511, 147] width 543 height 24
click at [392, 149] on input "text" at bounding box center [511, 147] width 543 height 24
click at [53, 155] on link "arrow_drop_up Applications" at bounding box center [71, 155] width 142 height 28
click at [41, 223] on link "List" at bounding box center [71, 228] width 142 height 24
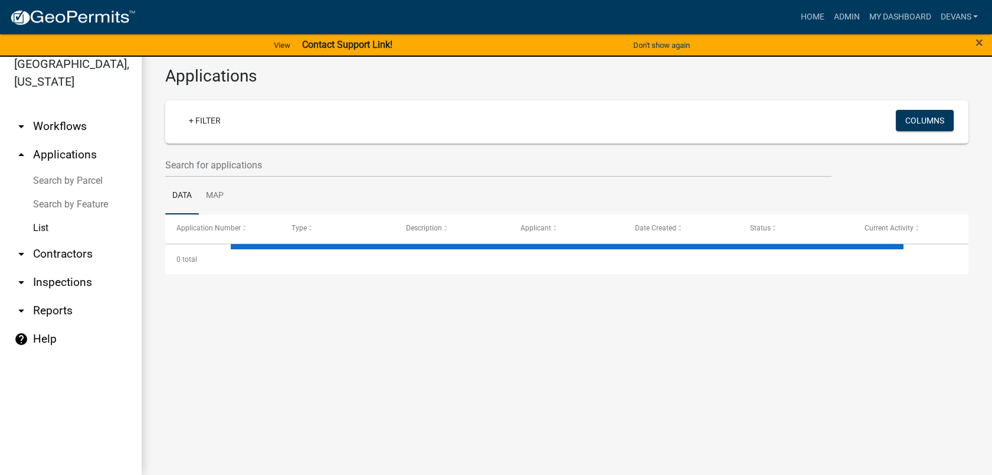
select select "1: 25"
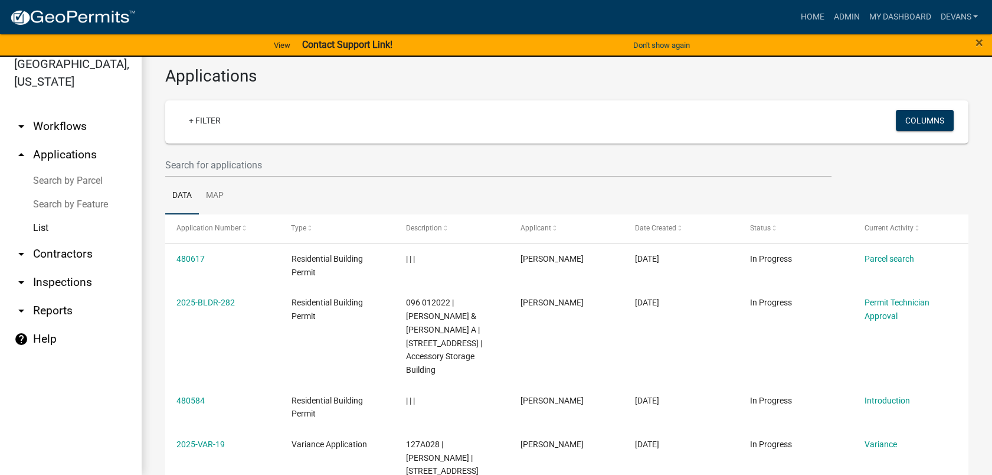
click at [47, 148] on link "arrow_drop_up Applications" at bounding box center [71, 155] width 142 height 28
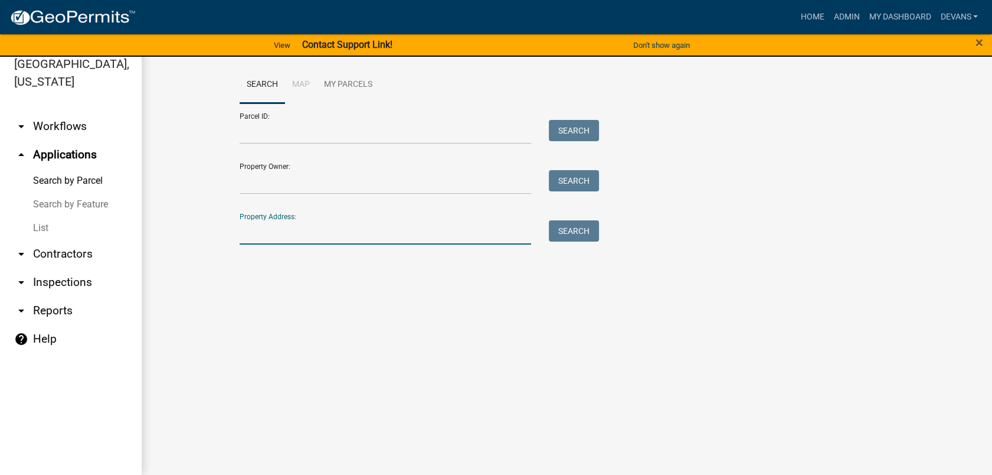
click at [271, 237] on input "Property Address:" at bounding box center [386, 232] width 292 height 24
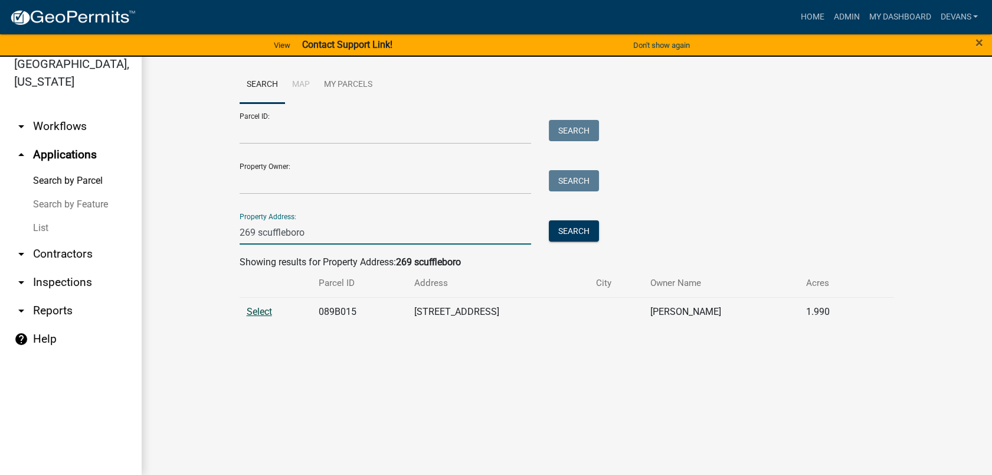
type input "269 scuffleboro"
click at [258, 312] on span "Select" at bounding box center [259, 311] width 25 height 11
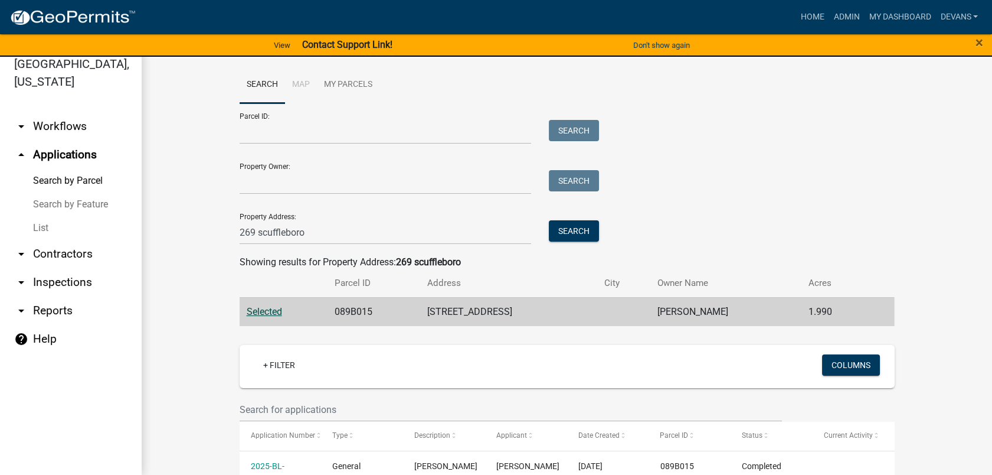
scroll to position [131, 0]
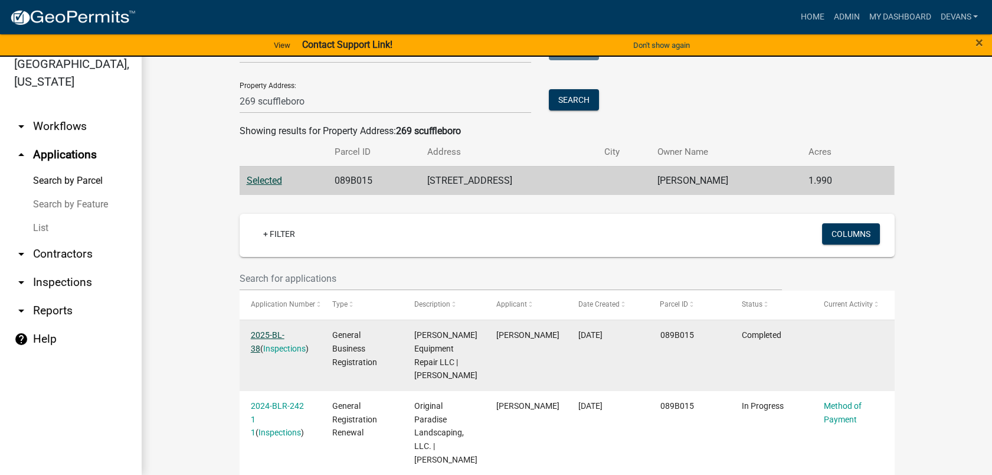
click at [270, 334] on link "2025-BL-38" at bounding box center [268, 341] width 34 height 23
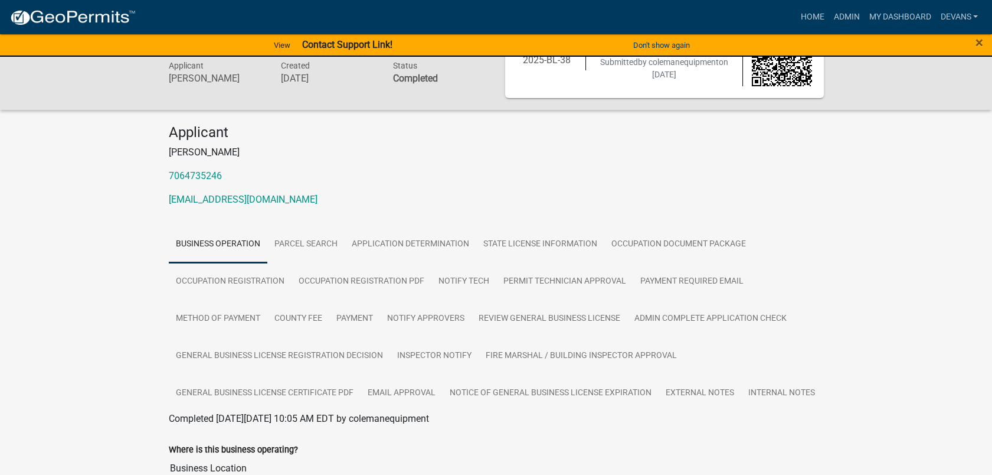
scroll to position [117, 0]
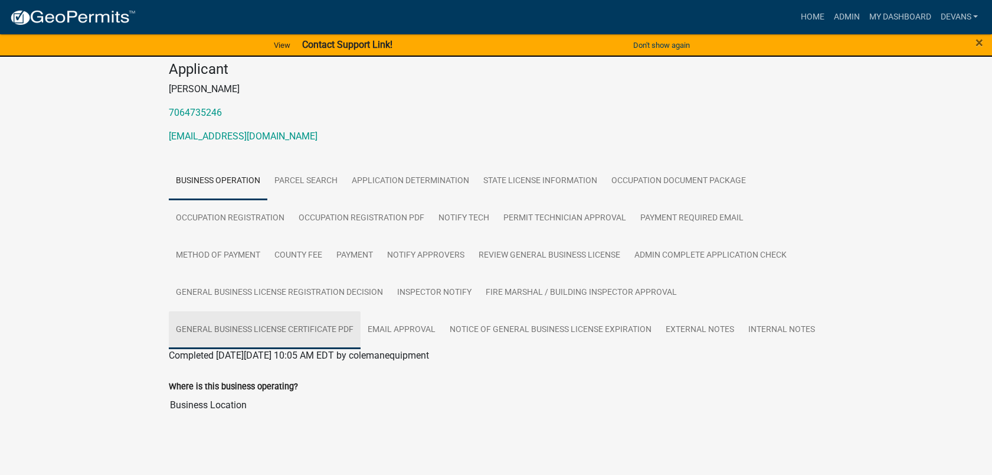
click at [300, 326] on link "General Business License Certificate PDF" at bounding box center [265, 330] width 192 height 38
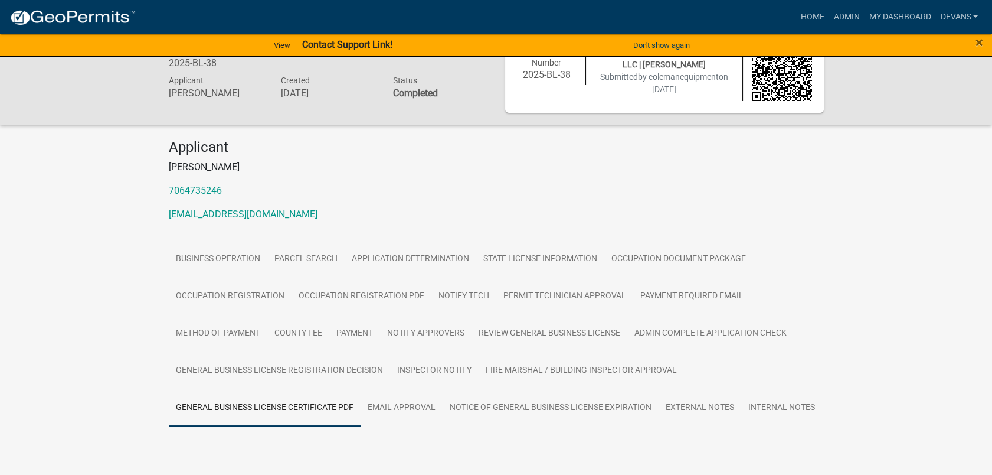
scroll to position [68, 0]
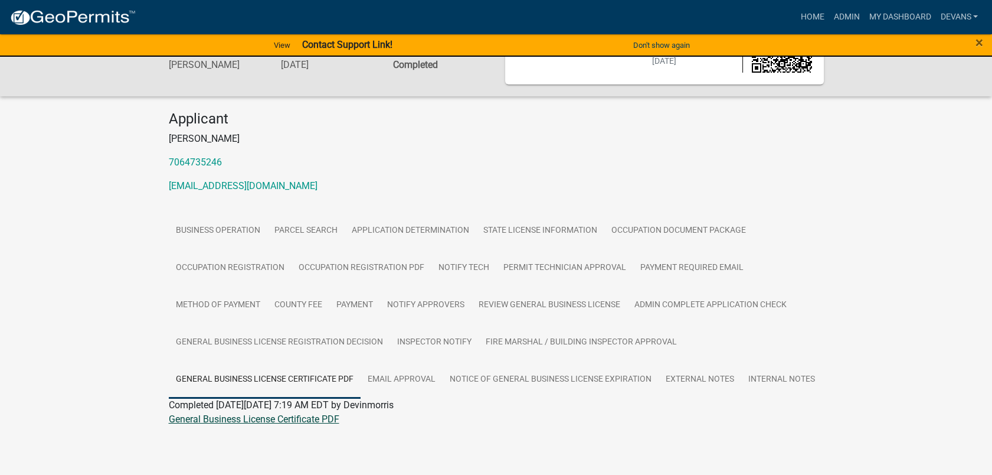
click at [228, 416] on link "General Business License Certificate PDF" at bounding box center [254, 418] width 171 height 11
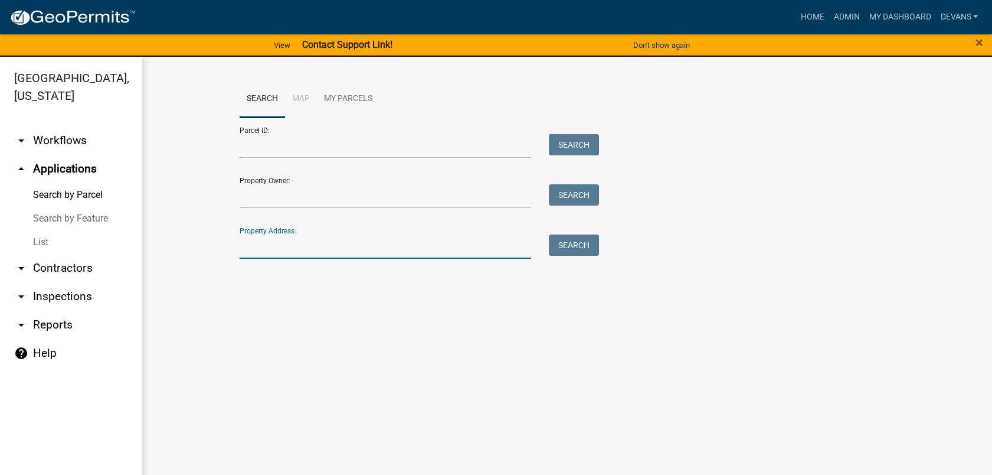
click at [283, 251] on input "Property Address:" at bounding box center [386, 246] width 292 height 24
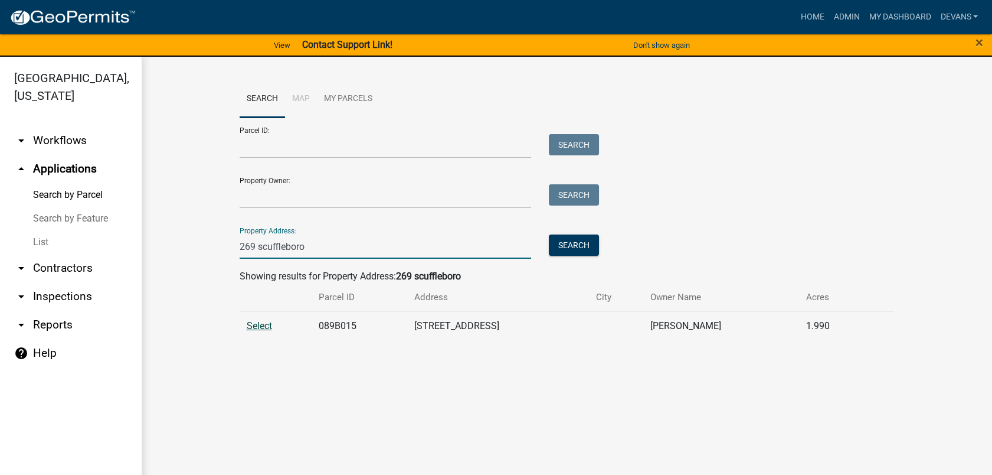
type input "269 scuffleboro"
click at [261, 322] on span "Select" at bounding box center [259, 325] width 25 height 11
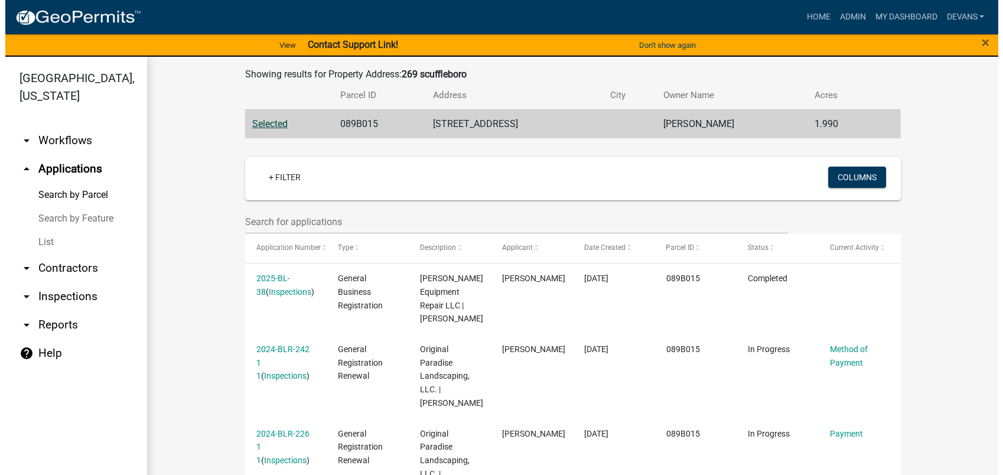
scroll to position [328, 0]
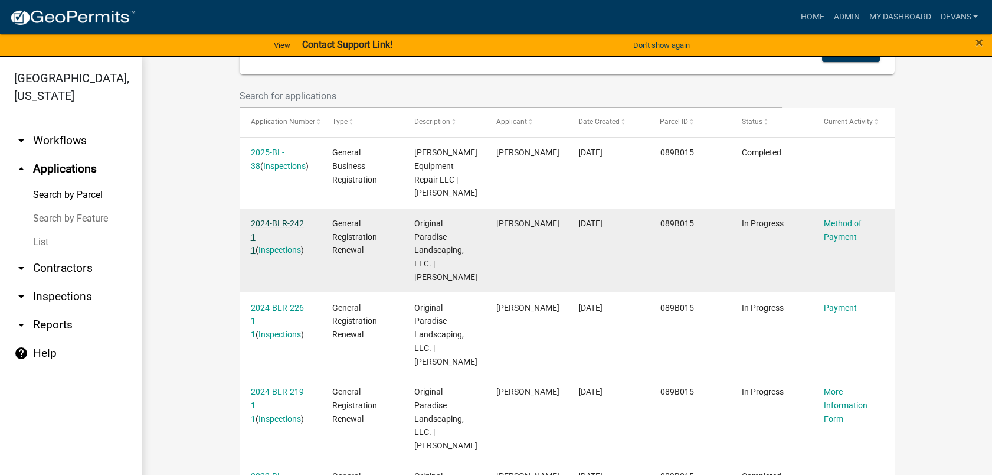
click at [272, 234] on link "2024-BLR-242 1 1" at bounding box center [277, 236] width 53 height 37
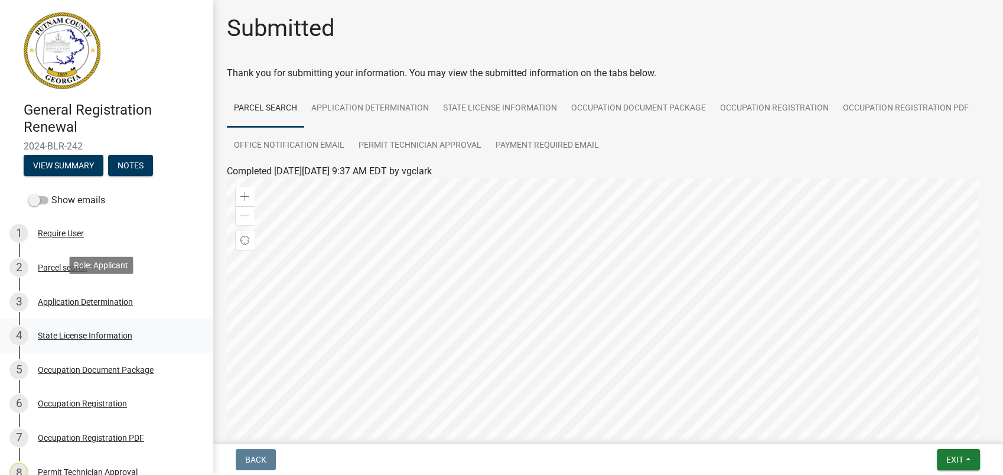
scroll to position [165, 0]
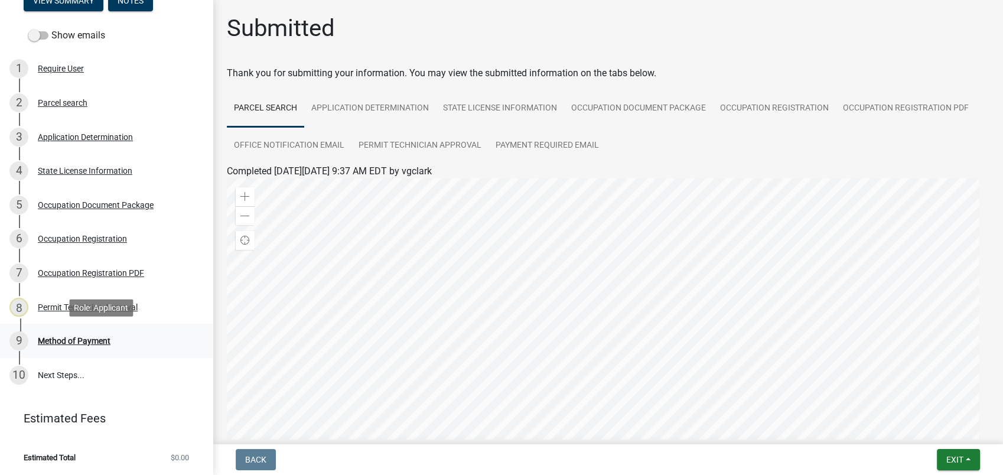
click at [106, 345] on div "9 Method of Payment" at bounding box center [101, 340] width 184 height 19
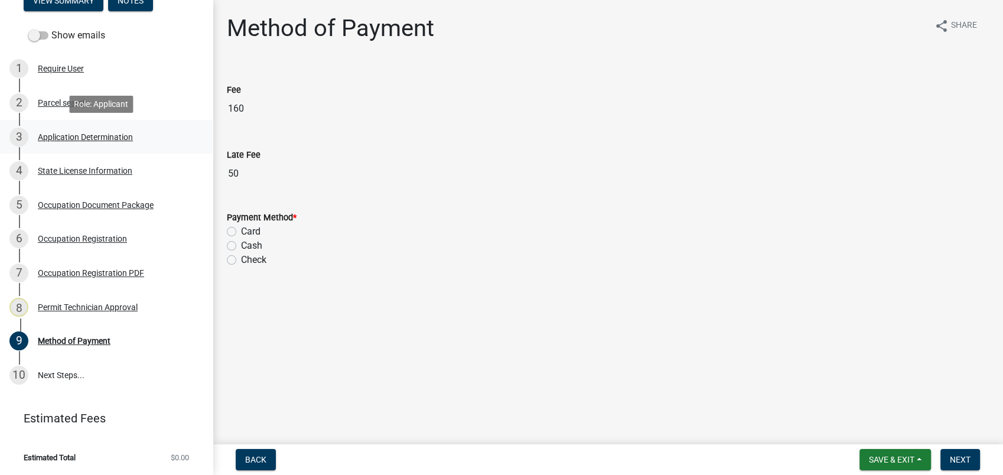
click at [83, 134] on div "Application Determination" at bounding box center [85, 137] width 95 height 8
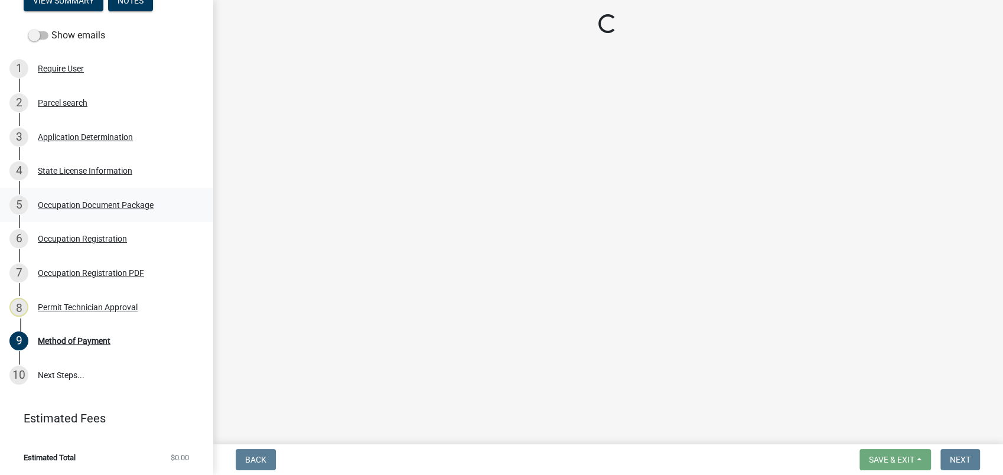
select select "GA"
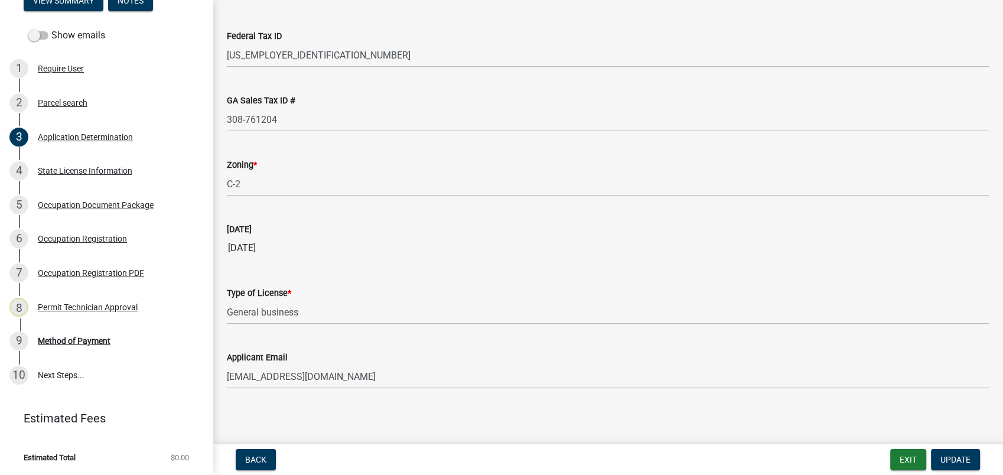
scroll to position [1199, 0]
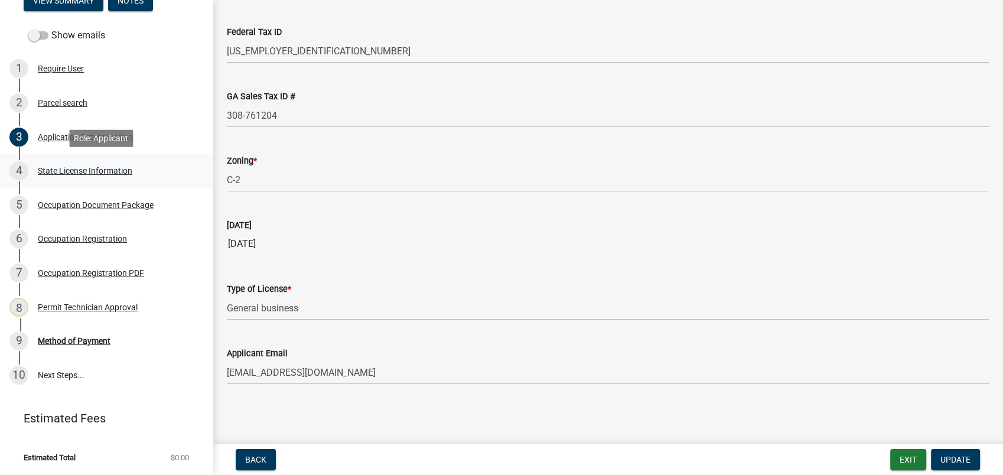
click at [107, 178] on div "4 State License Information" at bounding box center [101, 170] width 184 height 19
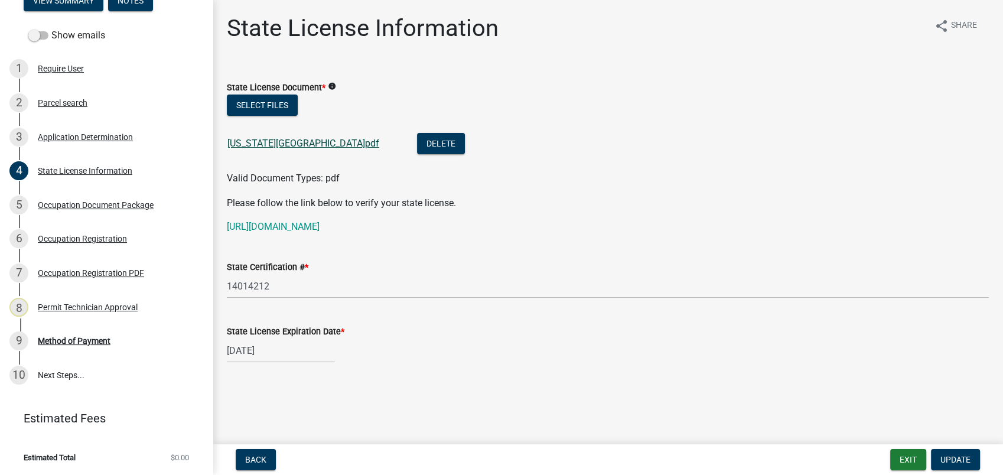
click at [257, 145] on link "GEORGIA.pdf" at bounding box center [303, 143] width 152 height 11
click at [76, 205] on div "Occupation Document Package" at bounding box center [96, 205] width 116 height 8
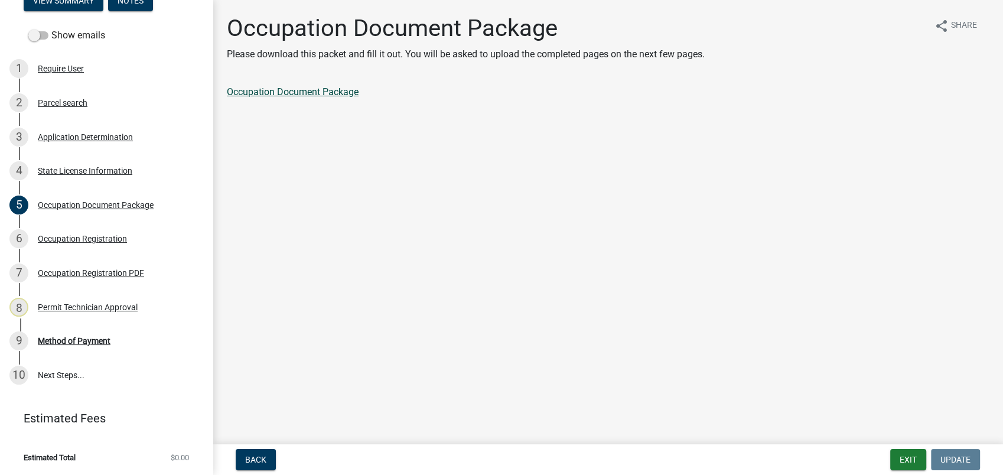
click at [284, 91] on link "Occupation Document Package" at bounding box center [293, 91] width 132 height 11
click at [66, 240] on div "Occupation Registration" at bounding box center [82, 238] width 89 height 8
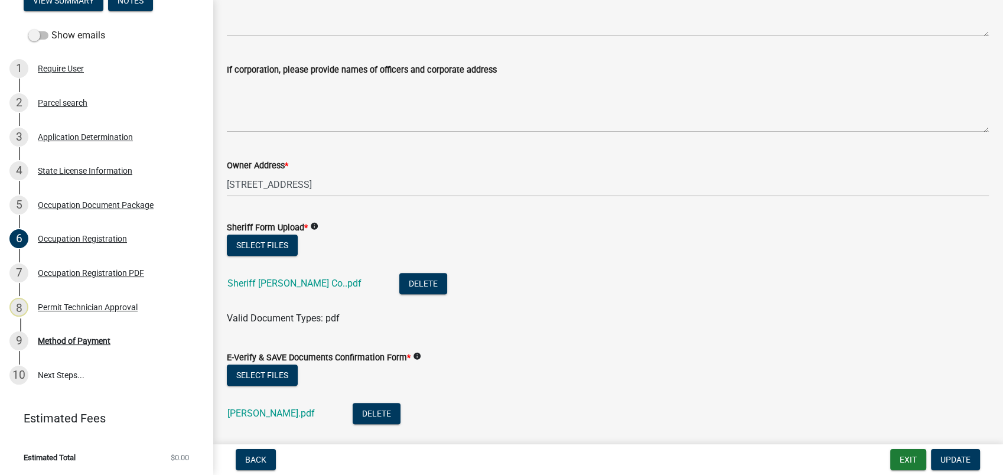
scroll to position [459, 0]
click at [276, 279] on link "Sheriff Putnam Co..pdf" at bounding box center [294, 282] width 134 height 11
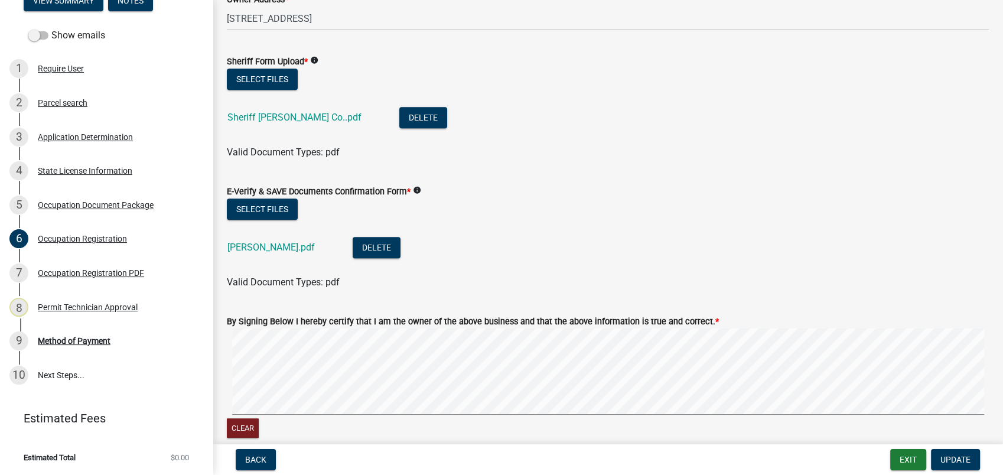
scroll to position [656, 0]
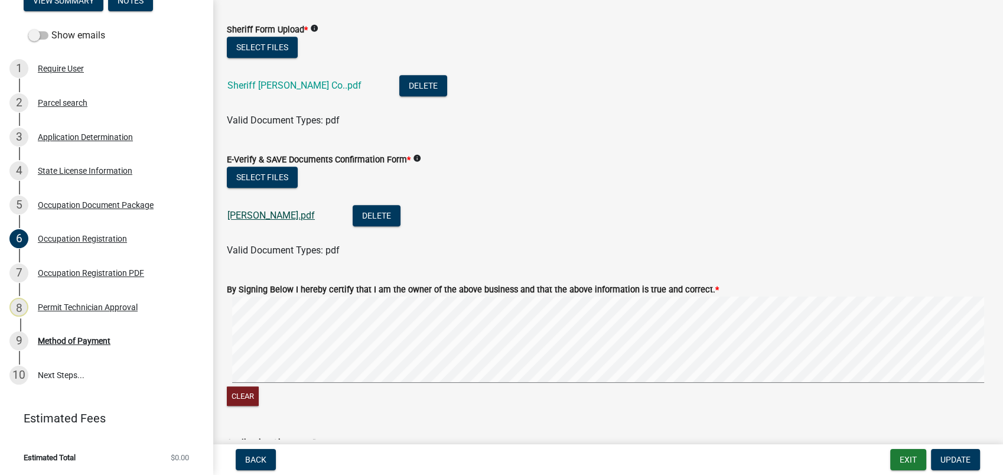
click at [234, 213] on link "clark.pdf" at bounding box center [270, 215] width 87 height 11
click at [70, 277] on div "Occupation Registration PDF" at bounding box center [91, 273] width 106 height 8
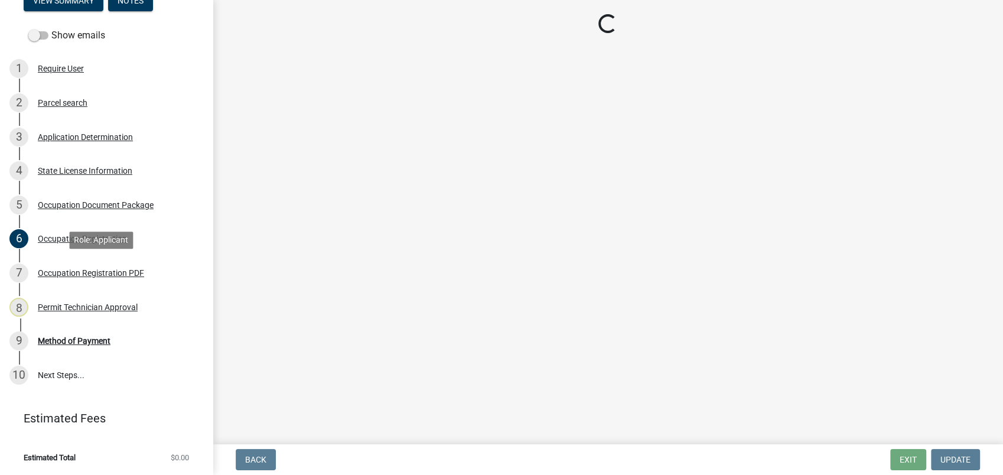
scroll to position [0, 0]
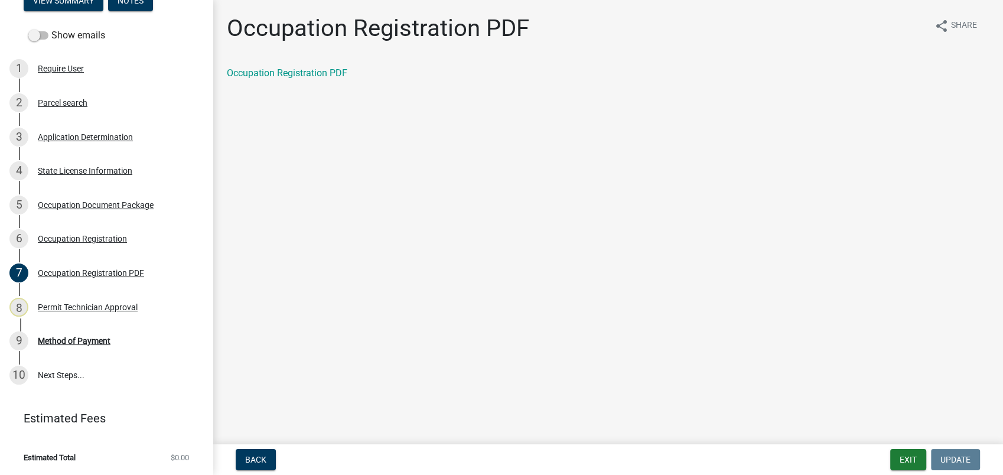
click at [80, 303] on div "Permit Technician Approval" at bounding box center [88, 307] width 100 height 8
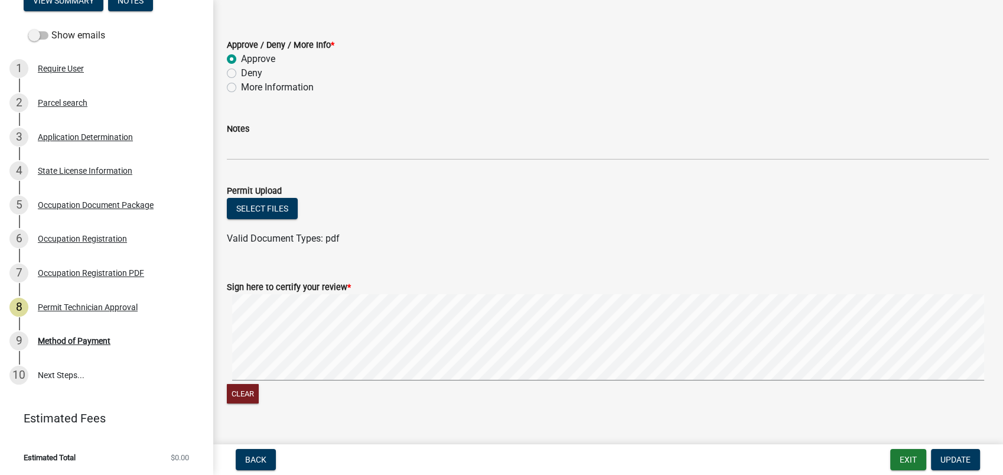
scroll to position [65, 0]
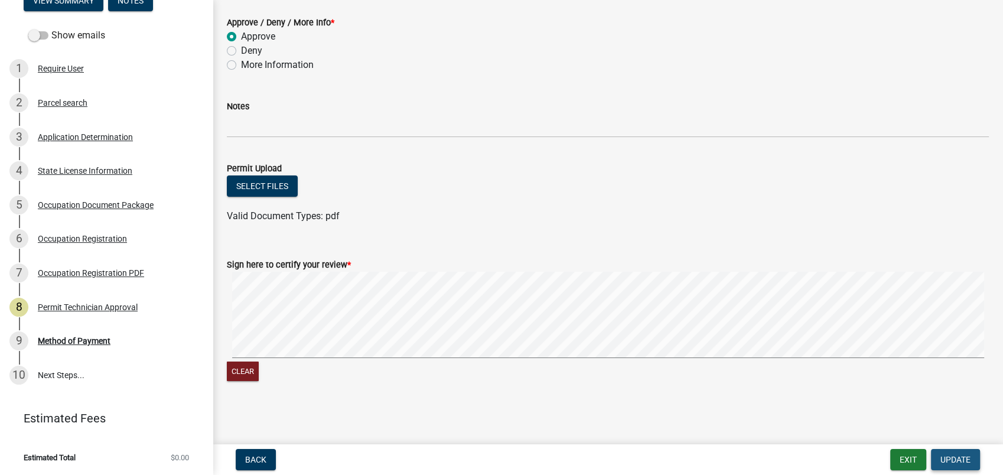
click at [956, 458] on span "Update" at bounding box center [955, 459] width 30 height 9
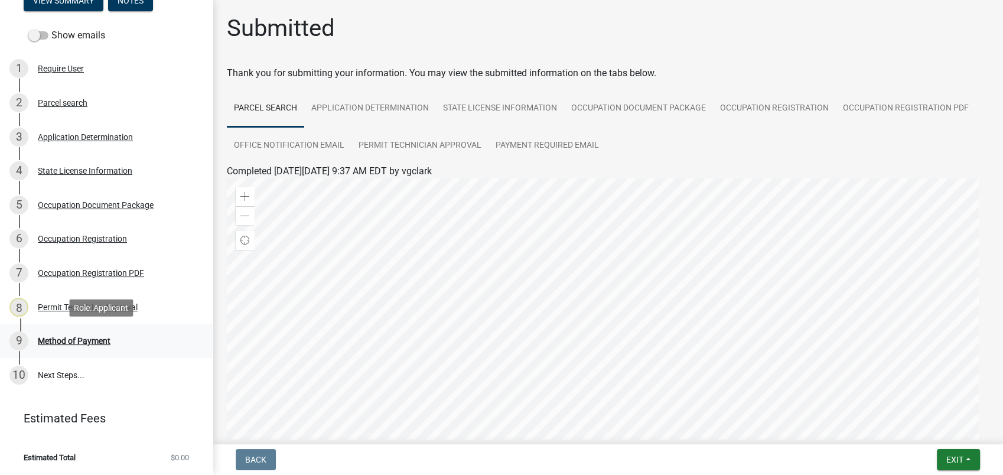
click at [55, 339] on div "Method of Payment" at bounding box center [74, 341] width 73 height 8
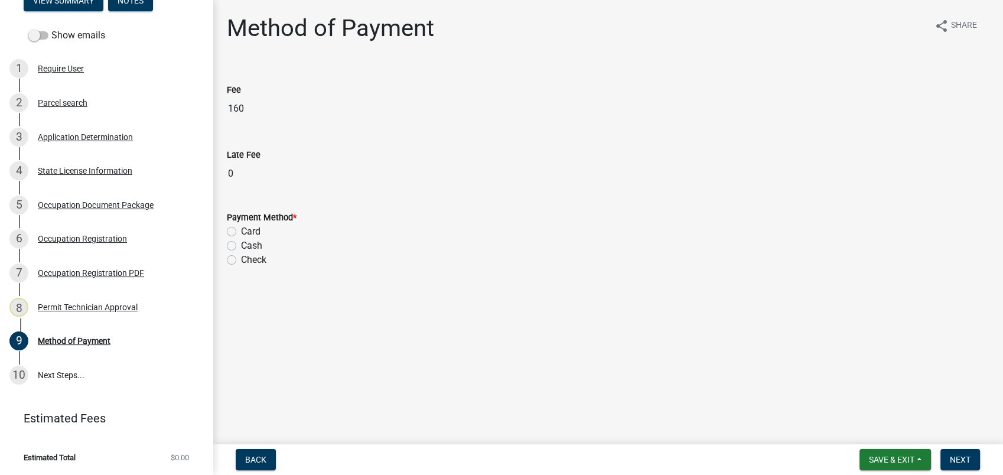
click at [241, 229] on label "Card" at bounding box center [250, 231] width 19 height 14
click at [241, 229] on input "Card" at bounding box center [245, 228] width 8 height 8
radio input "true"
click at [241, 229] on label "Card" at bounding box center [250, 231] width 19 height 14
click at [241, 229] on input "Card" at bounding box center [245, 228] width 8 height 8
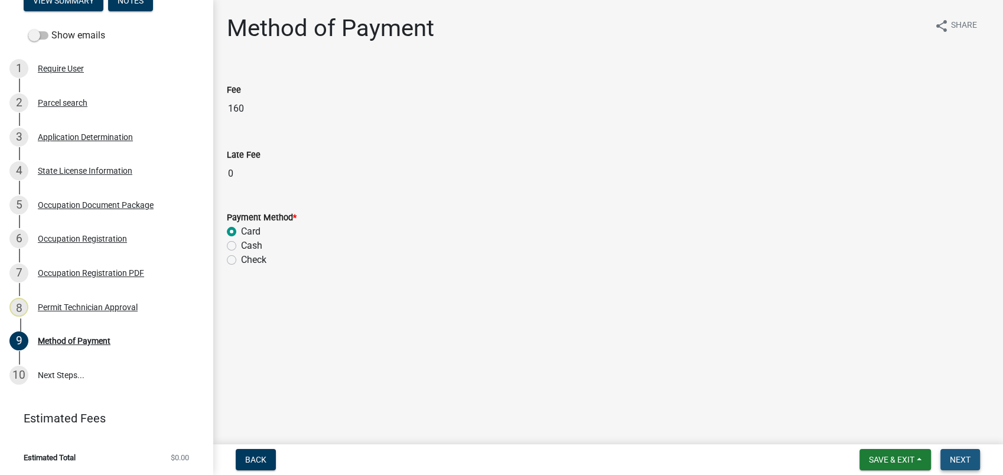
click at [958, 460] on span "Next" at bounding box center [959, 459] width 21 height 9
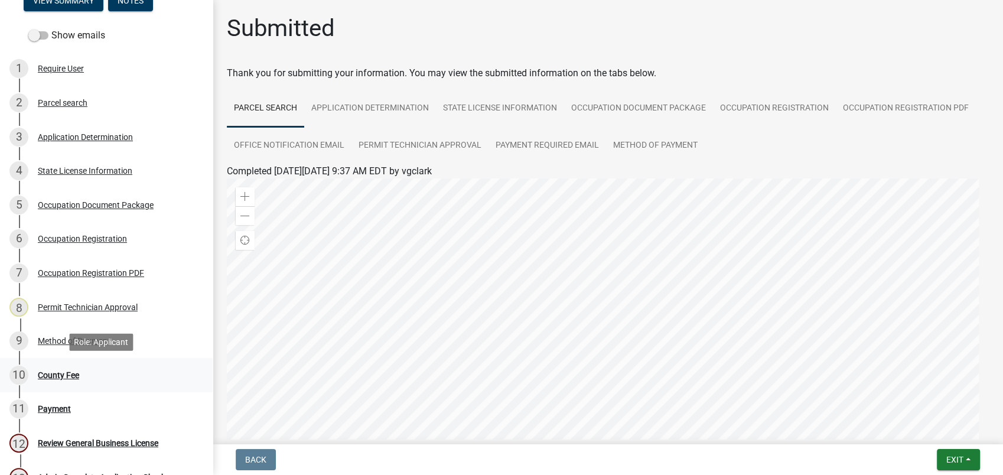
click at [57, 374] on div "County Fee" at bounding box center [58, 375] width 41 height 8
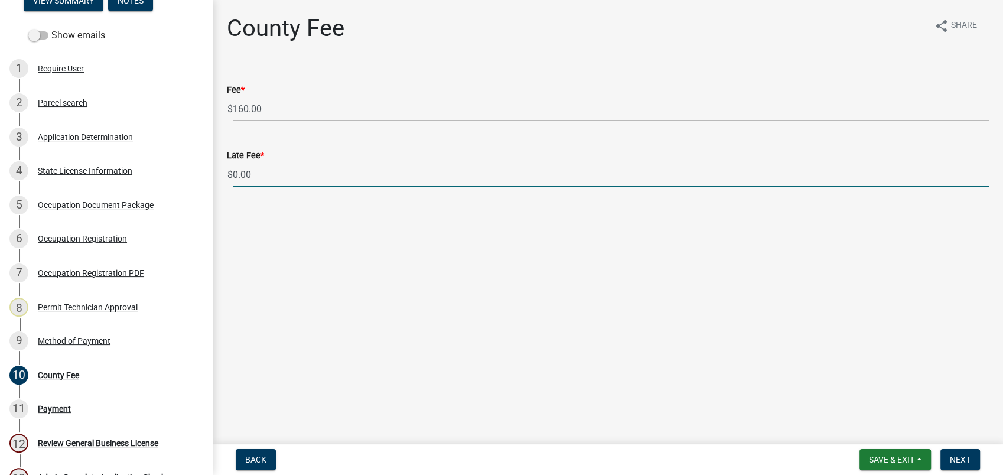
drag, startPoint x: 260, startPoint y: 175, endPoint x: 203, endPoint y: 176, distance: 56.7
click at [208, 176] on div "General Registration Renewal 2024-BLR-242 View Summary Notes Show emails 1 Requ…" at bounding box center [501, 237] width 1003 height 475
type input "50.00"
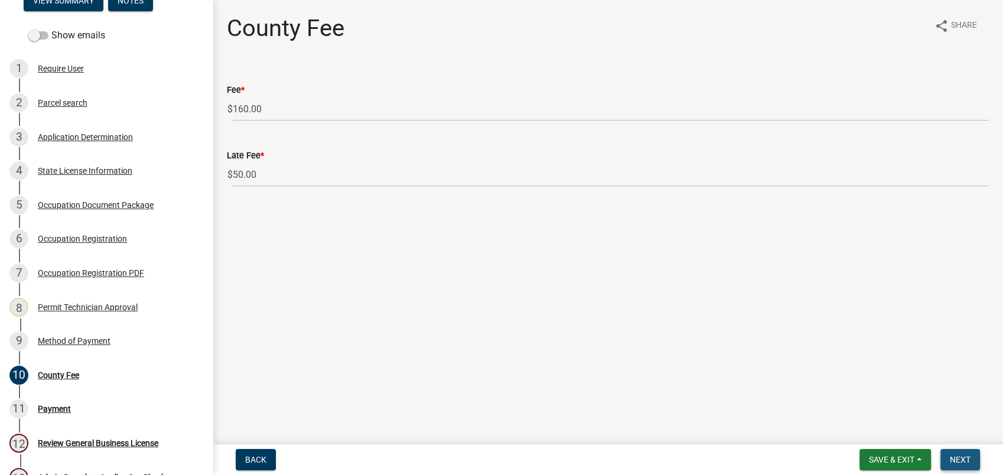
click at [965, 462] on span "Next" at bounding box center [959, 459] width 21 height 9
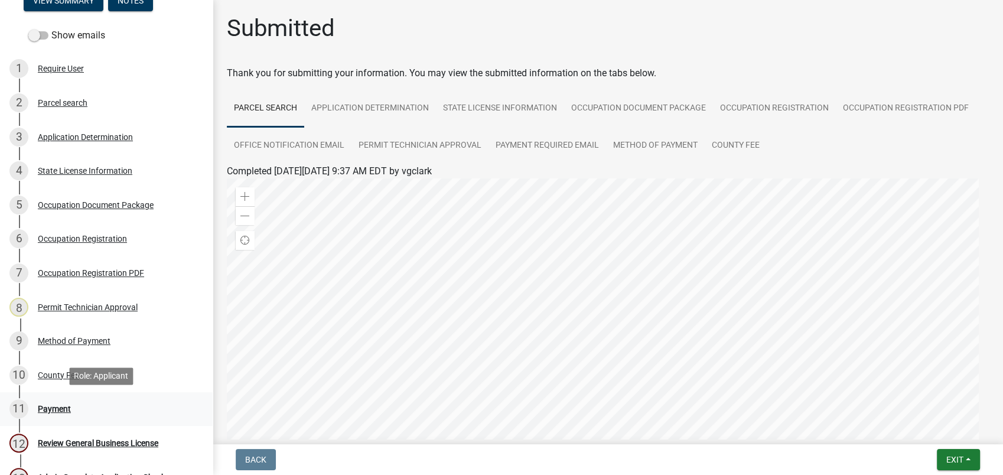
click at [57, 406] on div "Payment" at bounding box center [54, 408] width 33 height 8
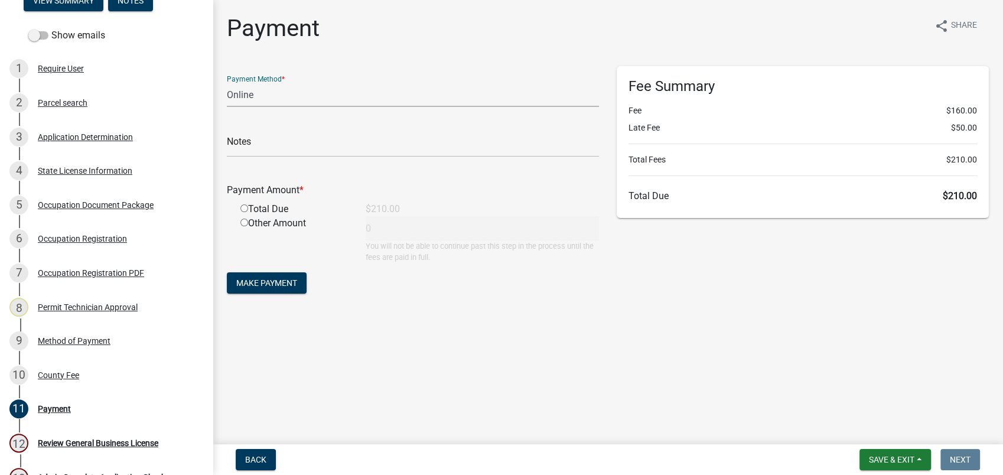
click at [269, 95] on select "Credit Card POS Check Cash Online" at bounding box center [413, 95] width 372 height 24
select select "0: 2"
click at [227, 83] on select "Credit Card POS Check Cash Online" at bounding box center [413, 95] width 372 height 24
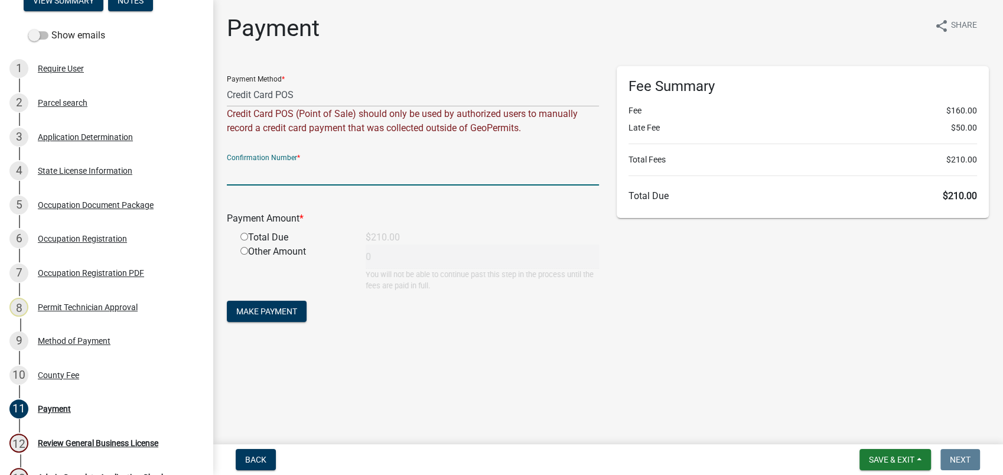
click at [249, 175] on input "text" at bounding box center [413, 173] width 372 height 24
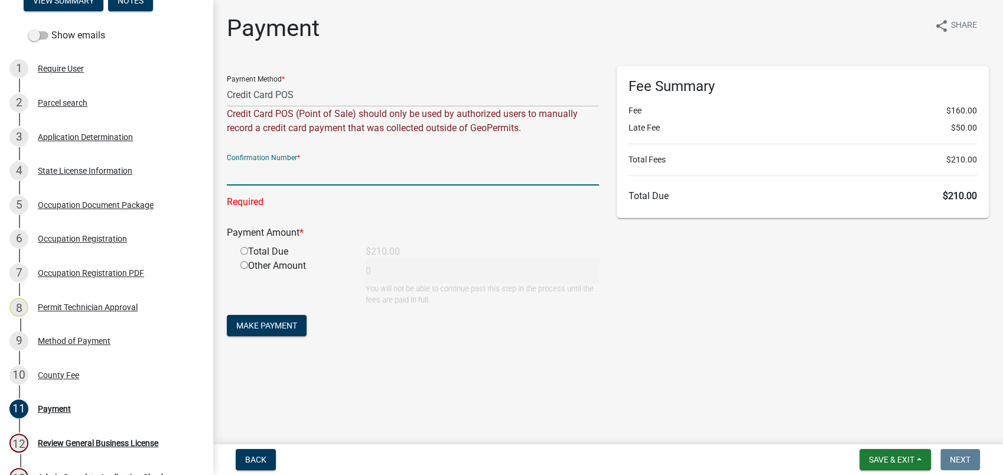
paste input "R261103454861"
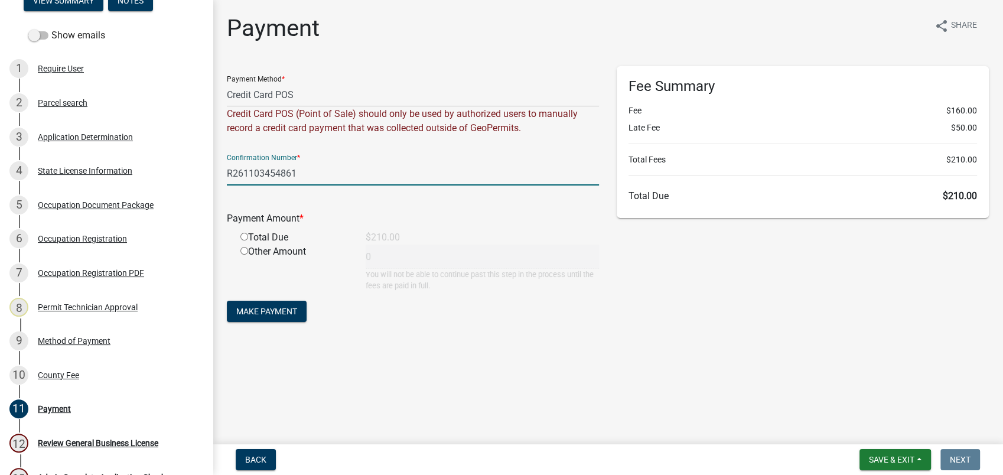
type input "R261103454861"
click at [242, 236] on input "radio" at bounding box center [244, 237] width 8 height 8
radio input "true"
type input "210"
click at [255, 312] on span "Make Payment" at bounding box center [266, 310] width 61 height 9
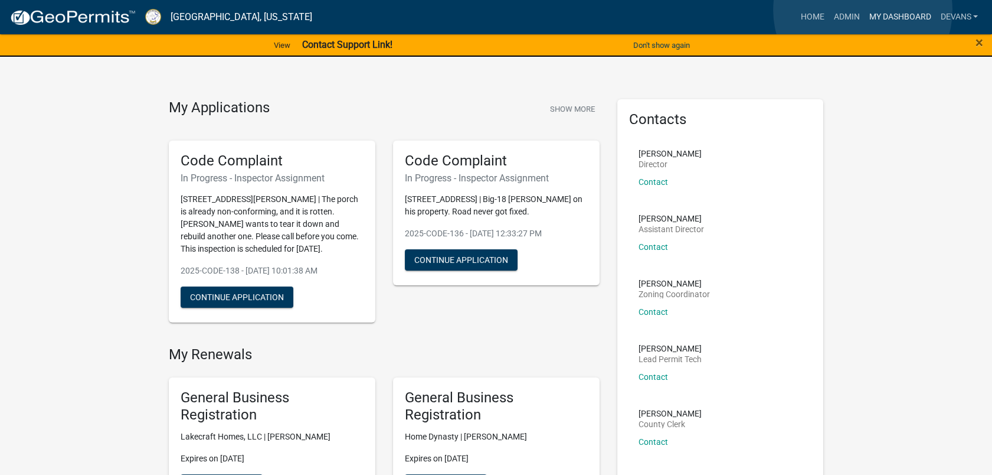
click at [864, 10] on link "My Dashboard" at bounding box center [899, 17] width 71 height 22
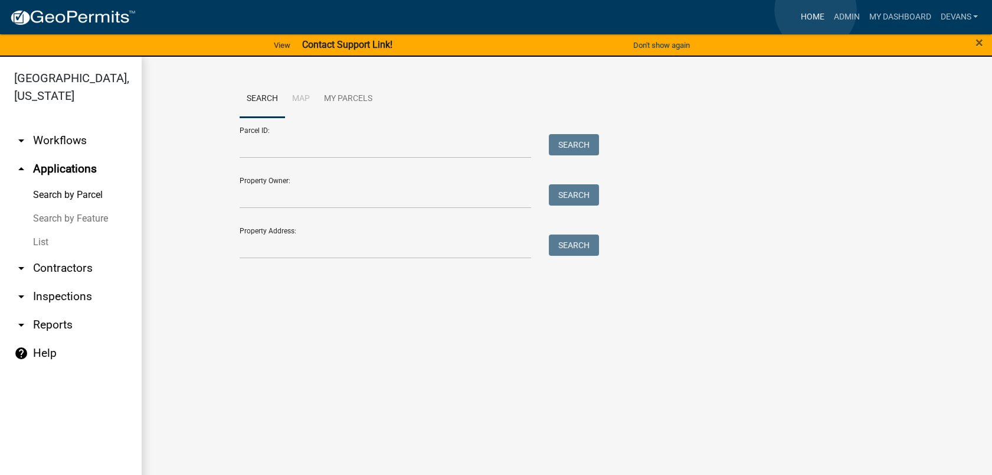
click at [816, 10] on link "Home" at bounding box center [812, 17] width 33 height 22
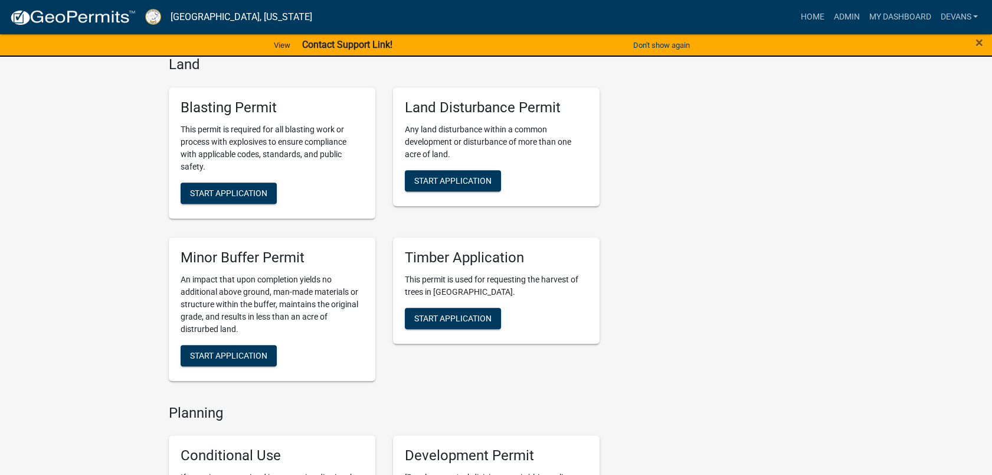
scroll to position [2230, 0]
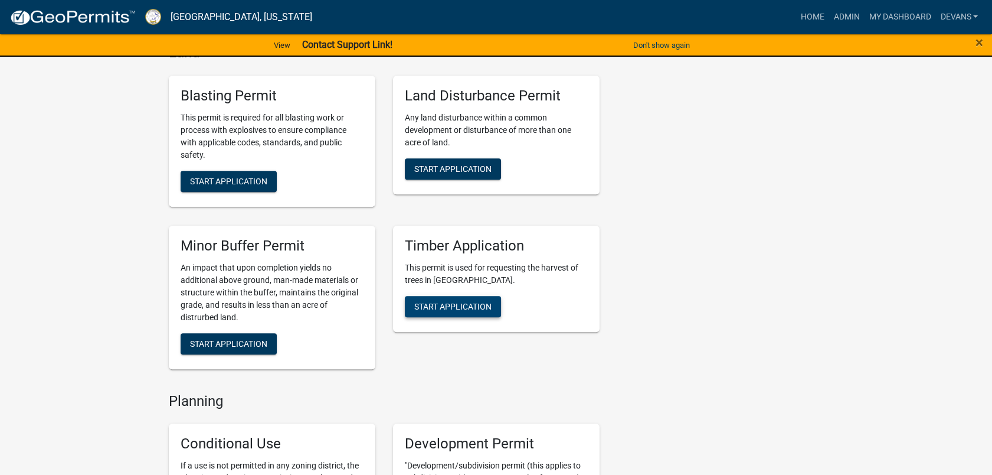
click at [468, 299] on button "Start Application" at bounding box center [453, 306] width 96 height 21
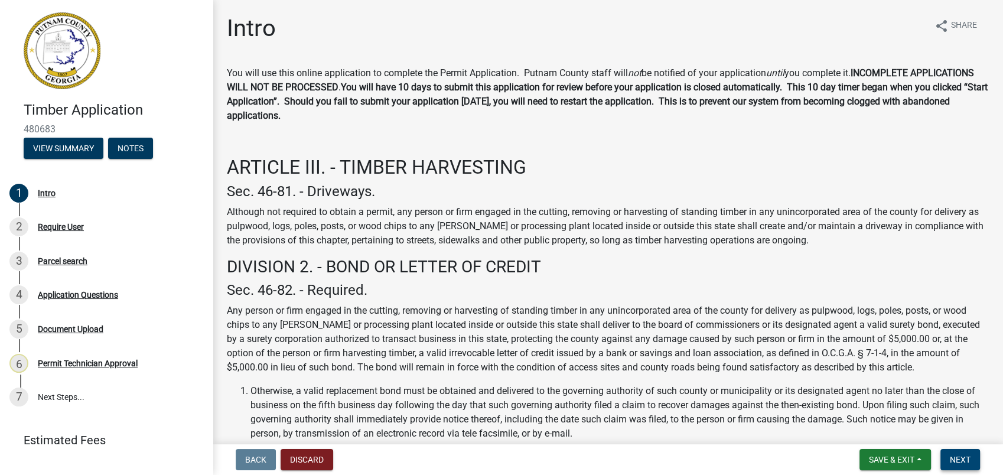
click at [949, 458] on button "Next" at bounding box center [960, 459] width 40 height 21
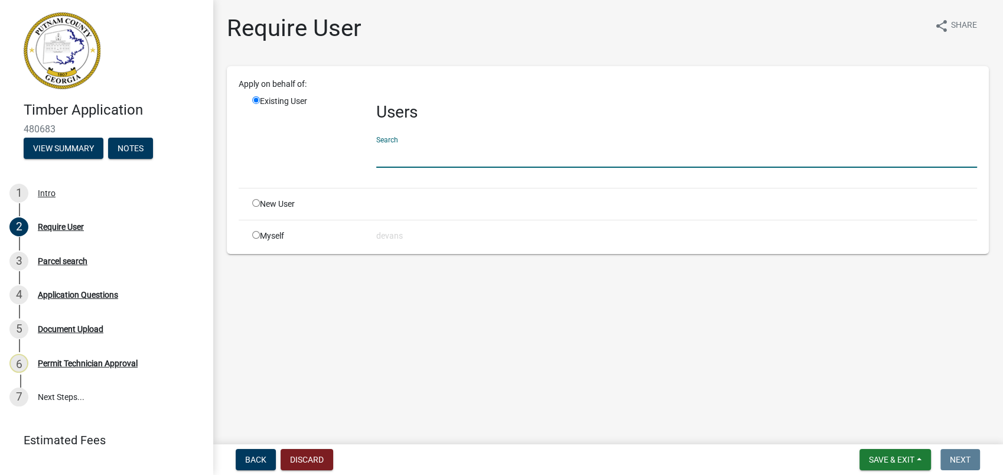
click at [430, 159] on input "text" at bounding box center [676, 155] width 600 height 24
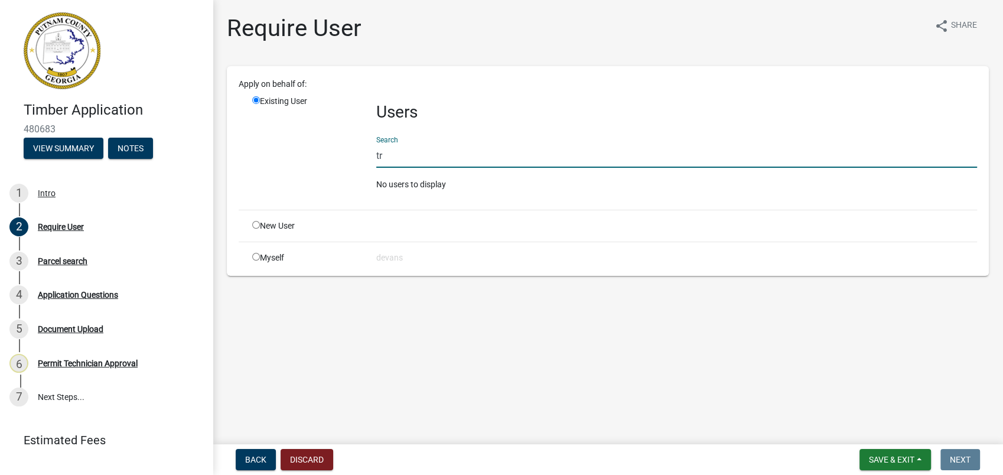
type input "t"
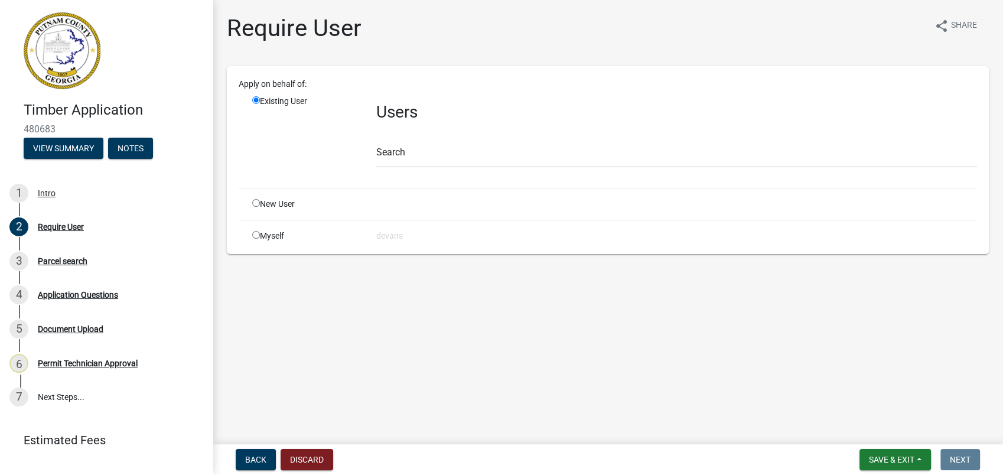
click at [256, 203] on input "radio" at bounding box center [256, 203] width 8 height 8
radio input "true"
radio input "false"
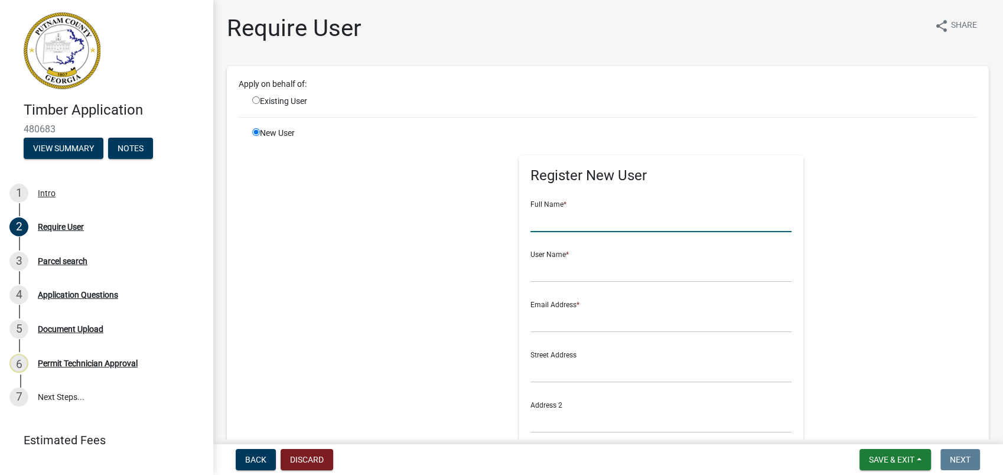
click at [583, 220] on input "text" at bounding box center [661, 220] width 262 height 24
type input "M"
click at [257, 100] on input "radio" at bounding box center [256, 100] width 8 height 8
radio input "true"
radio input "false"
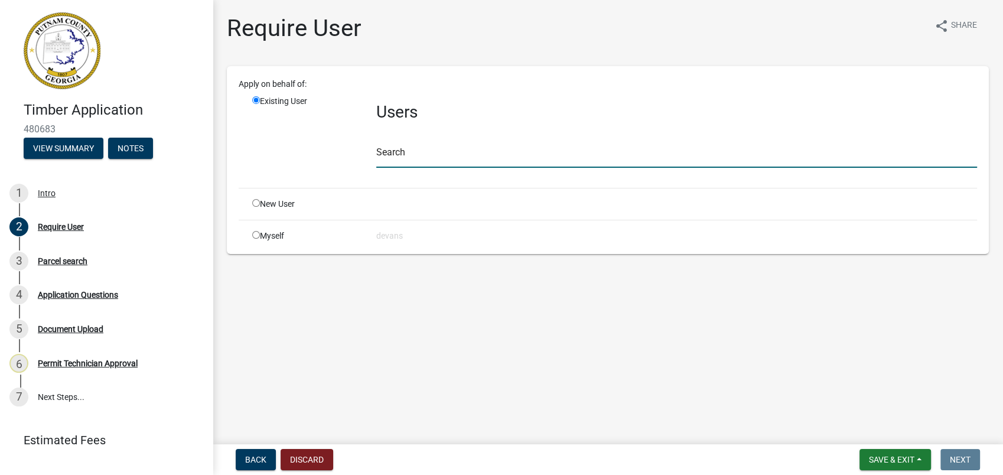
click at [434, 161] on input "text" at bounding box center [676, 155] width 600 height 24
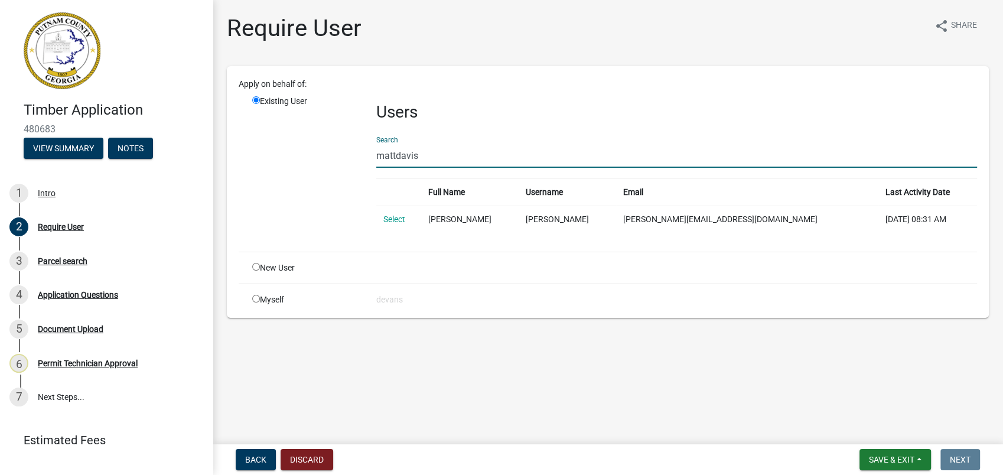
type input "mattdavis"
click at [255, 266] on input "radio" at bounding box center [256, 267] width 8 height 8
radio input "true"
radio input "false"
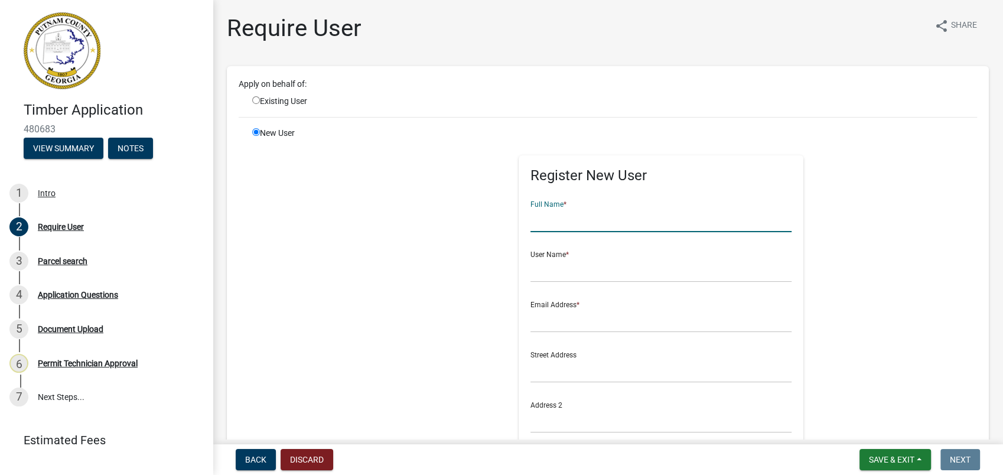
click at [551, 216] on input "text" at bounding box center [661, 220] width 262 height 24
type input "[PERSON_NAME]"
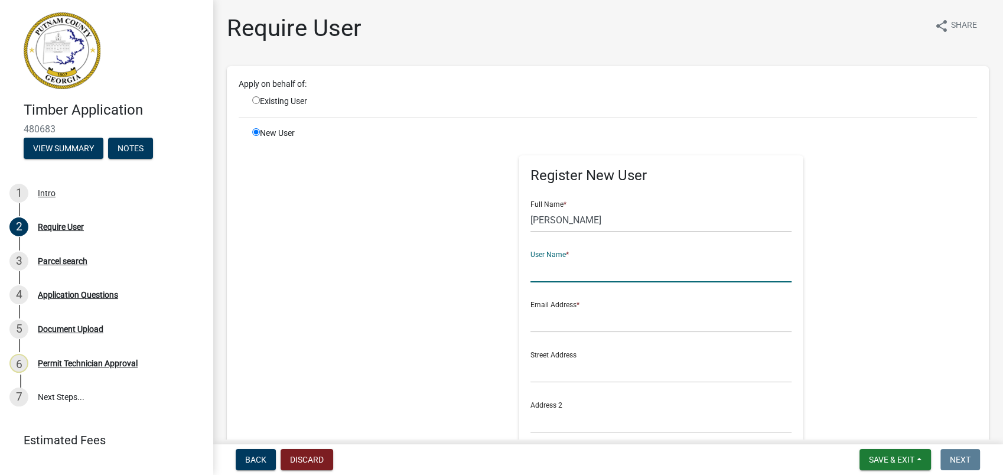
click at [543, 272] on input "text" at bounding box center [661, 270] width 262 height 24
type input "mdavis"
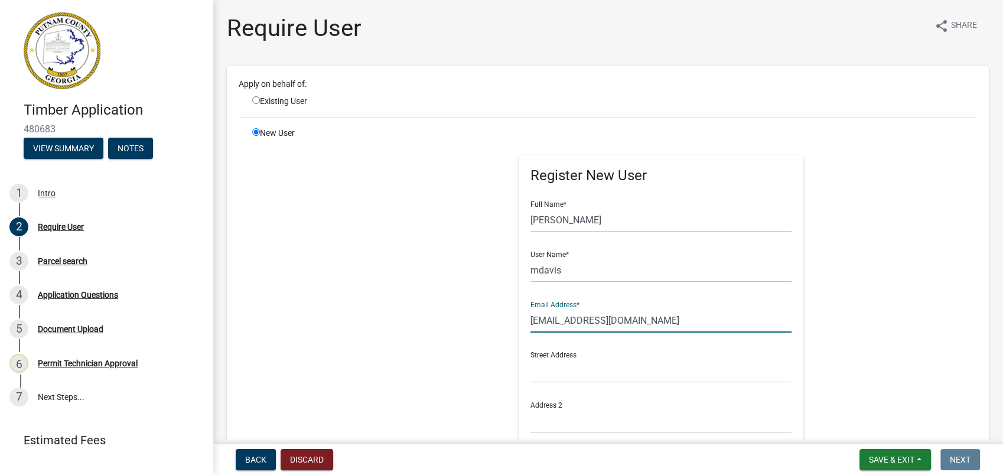
type input "[EMAIL_ADDRESS][DOMAIN_NAME]"
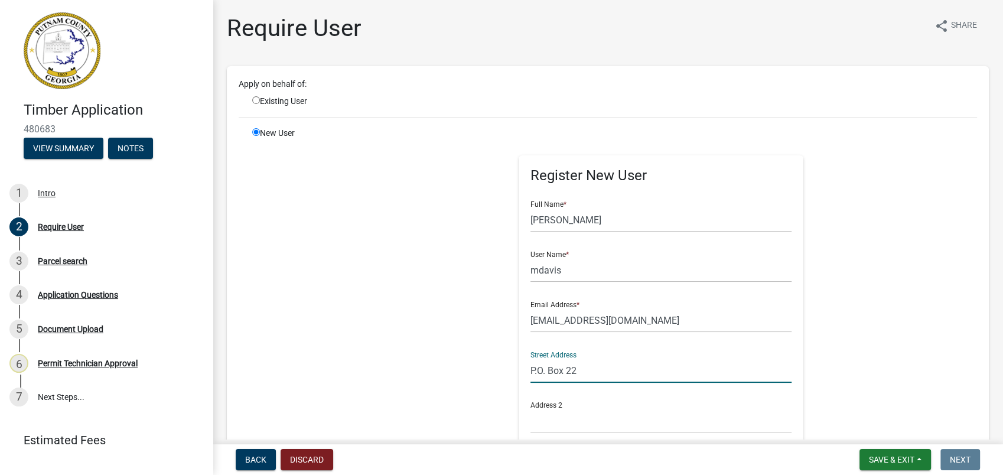
type input "P.O. Box 22"
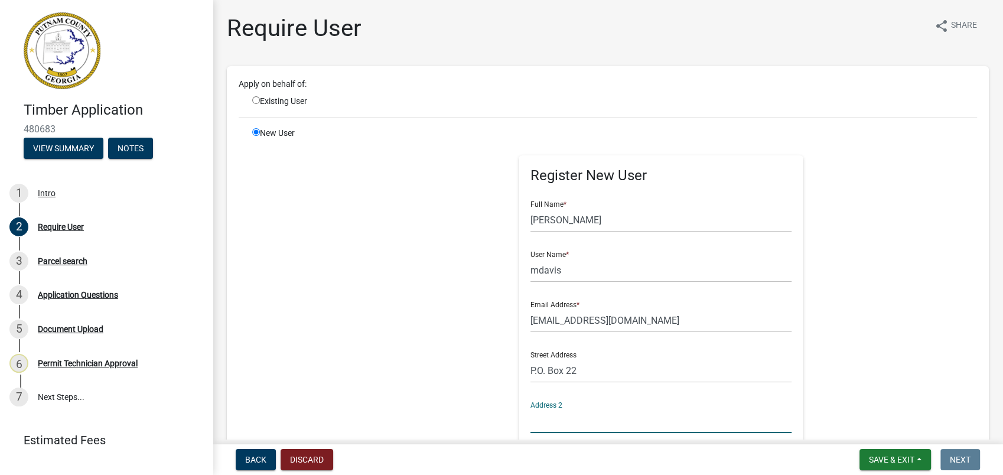
scroll to position [250, 0]
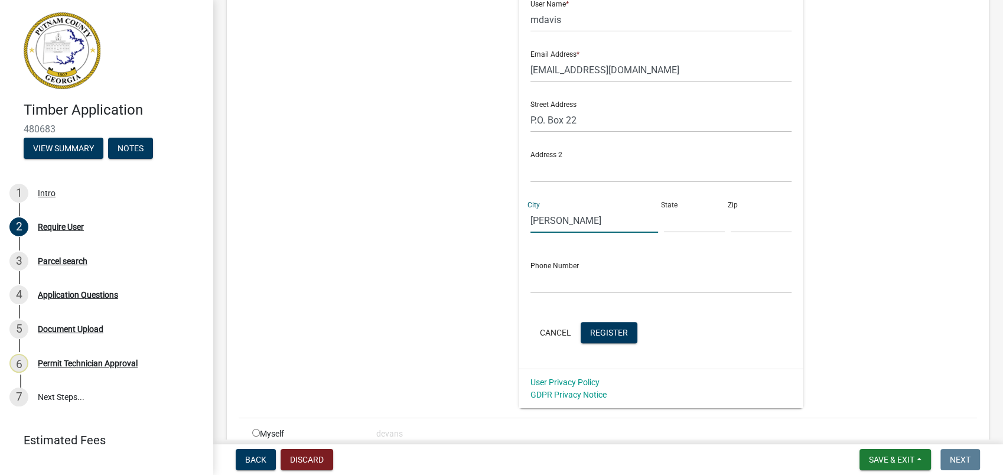
type input "[PERSON_NAME]"
type input "GA"
type input "31075"
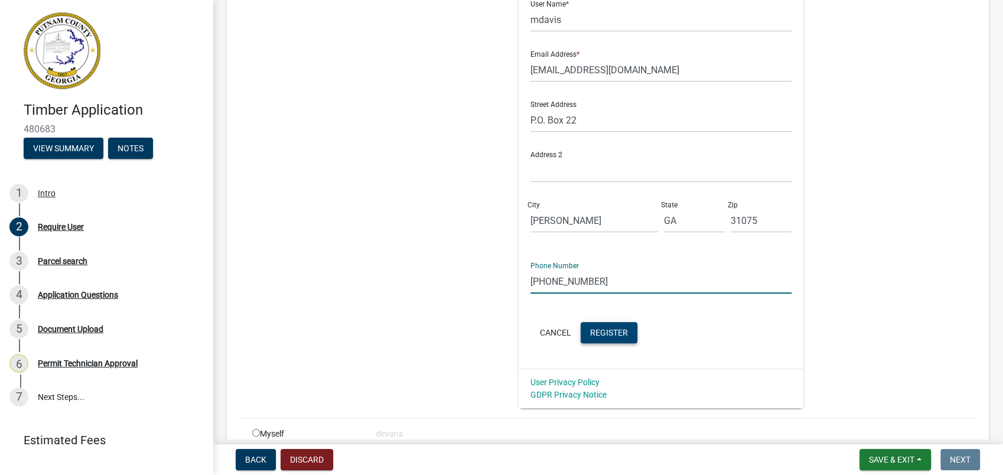
type input "[PHONE_NUMBER]"
click at [595, 328] on span "Register" at bounding box center [609, 331] width 38 height 9
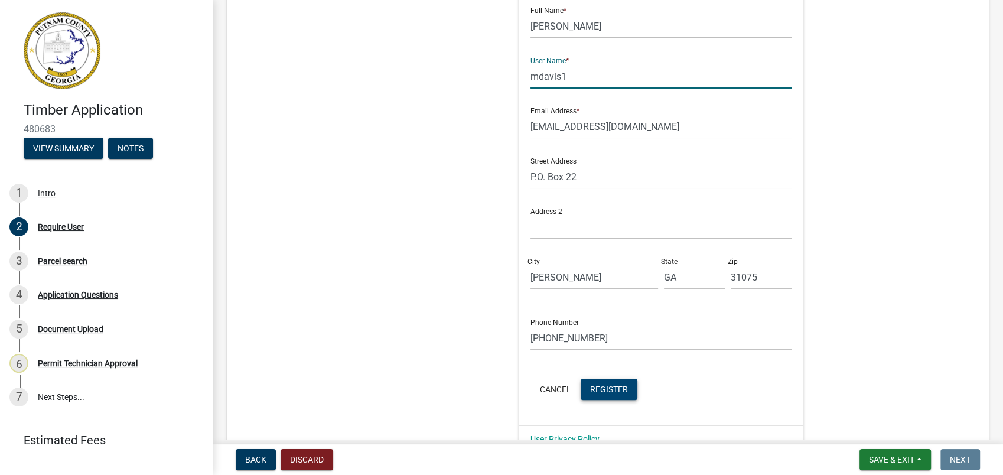
scroll to position [308, 0]
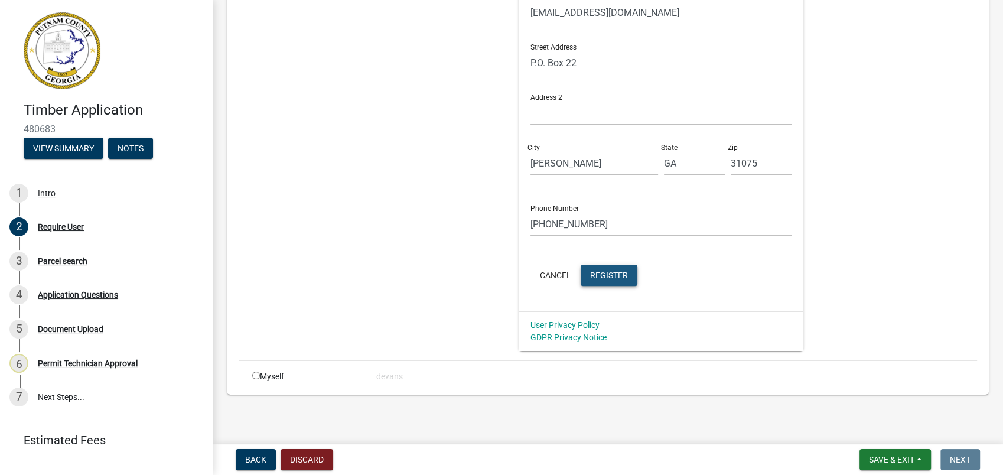
click at [590, 277] on span "Register" at bounding box center [609, 274] width 38 height 9
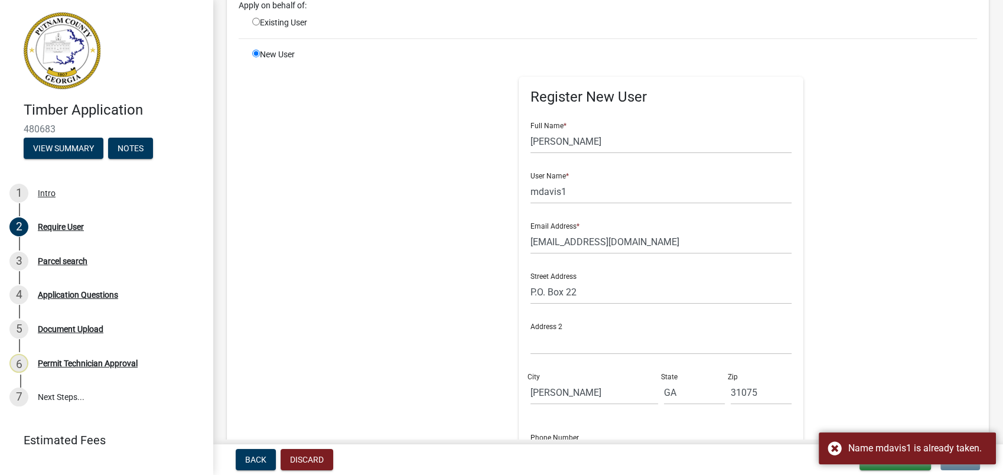
scroll to position [45, 0]
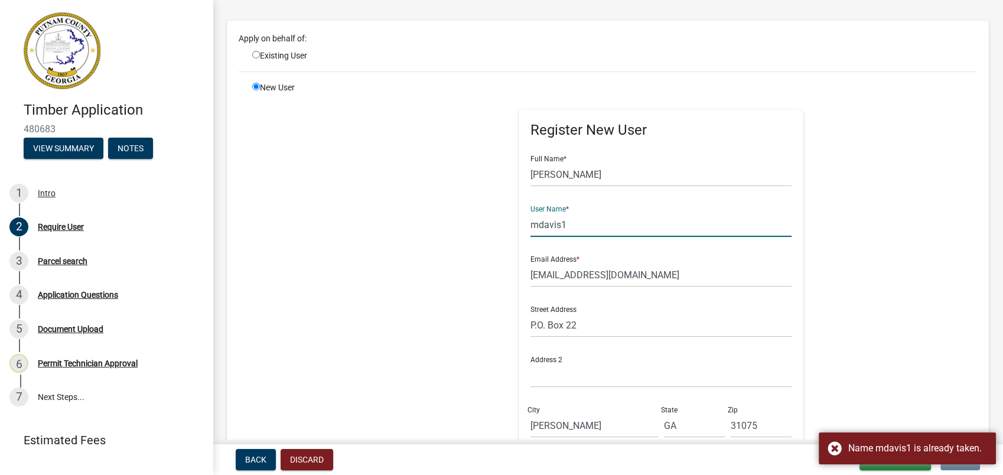
click at [564, 231] on input "mdavis1" at bounding box center [661, 225] width 262 height 24
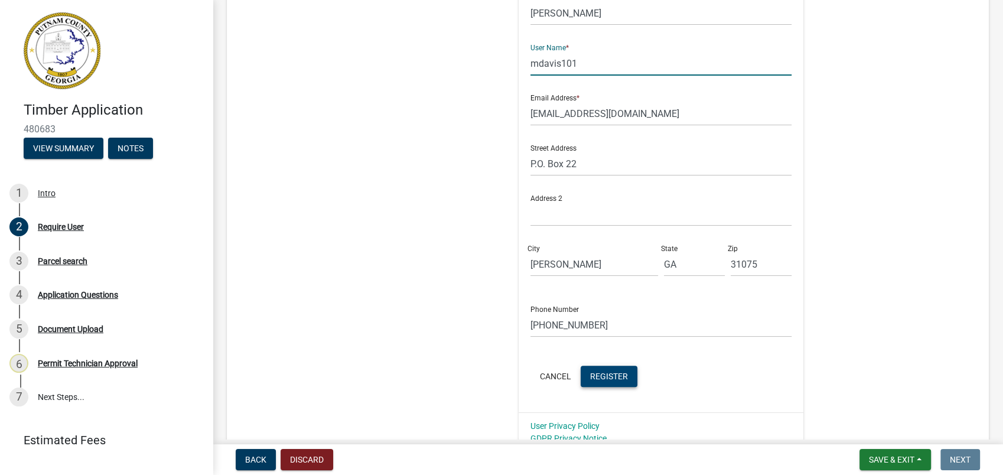
scroll to position [308, 0]
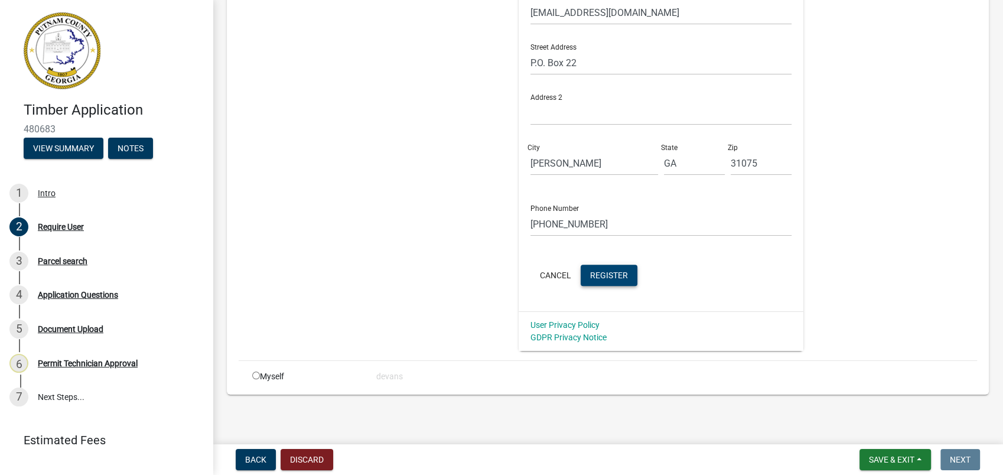
type input "mdavis101"
click at [595, 270] on span "Register" at bounding box center [609, 274] width 38 height 9
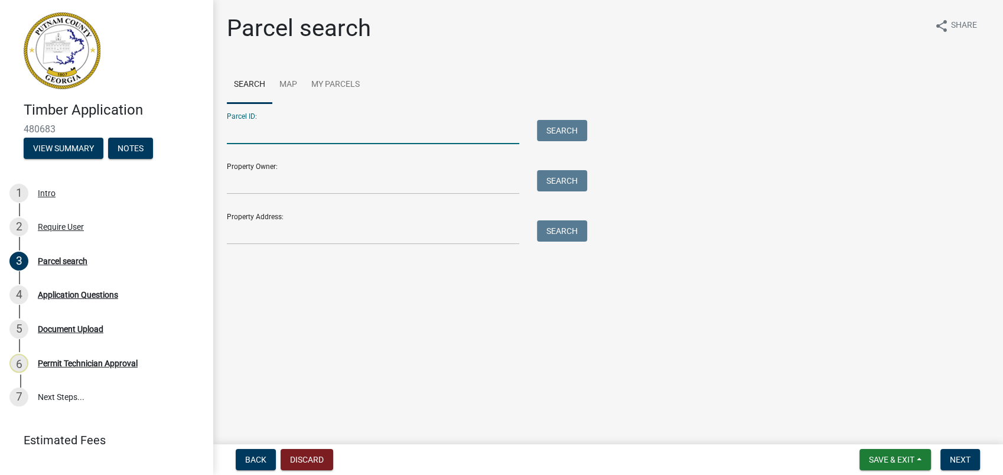
click at [288, 135] on input "Parcel ID:" at bounding box center [373, 132] width 292 height 24
click at [239, 128] on input "075049" at bounding box center [373, 132] width 292 height 24
click at [246, 130] on input "075049" at bounding box center [373, 132] width 292 height 24
click at [241, 132] on input "075049" at bounding box center [373, 132] width 292 height 24
type input "075 049"
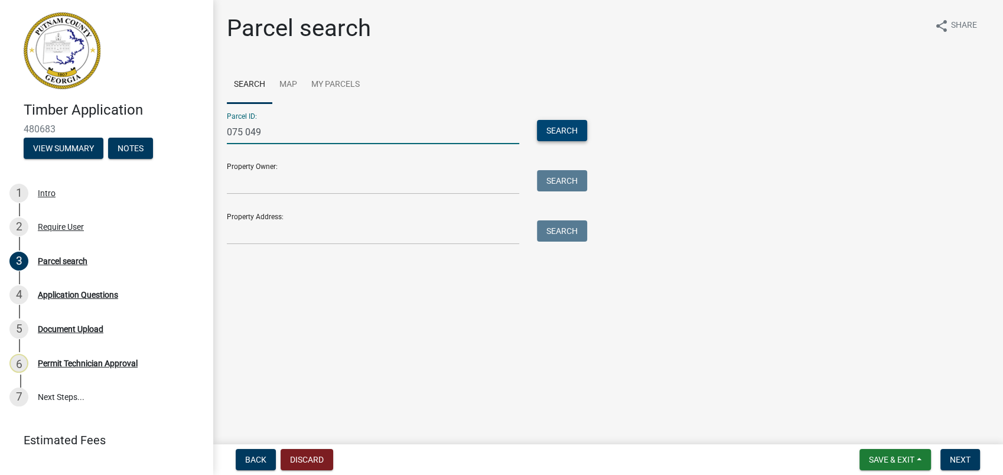
click at [556, 126] on button "Search" at bounding box center [562, 130] width 50 height 21
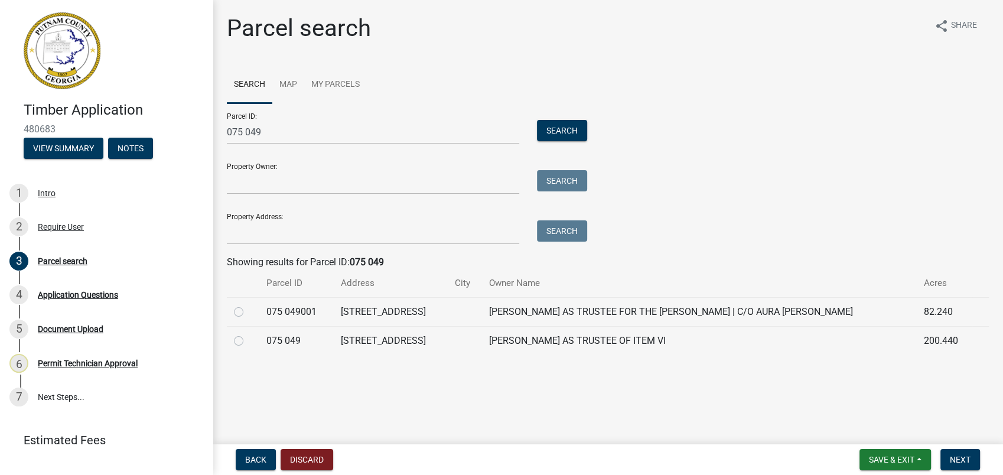
click at [248, 334] on label at bounding box center [248, 334] width 0 height 0
click at [248, 341] on 049 "radio" at bounding box center [252, 338] width 8 height 8
radio 049 "true"
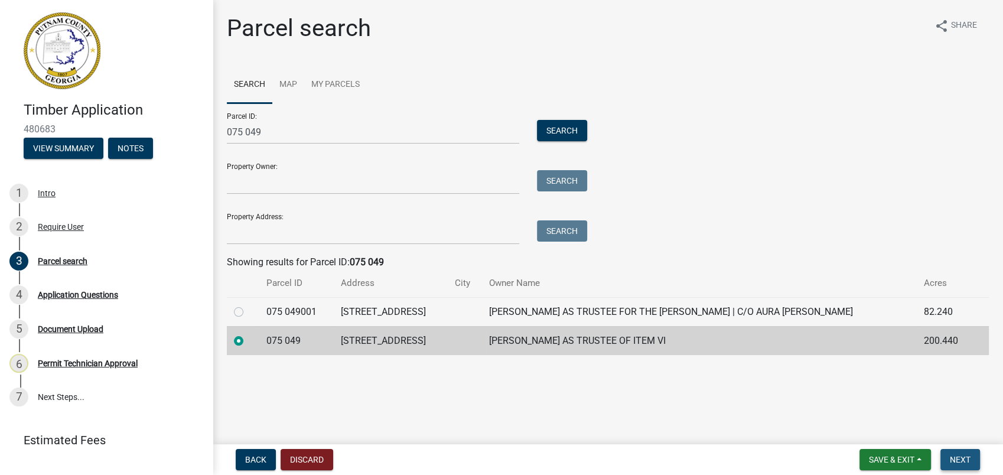
click at [968, 458] on span "Next" at bounding box center [959, 459] width 21 height 9
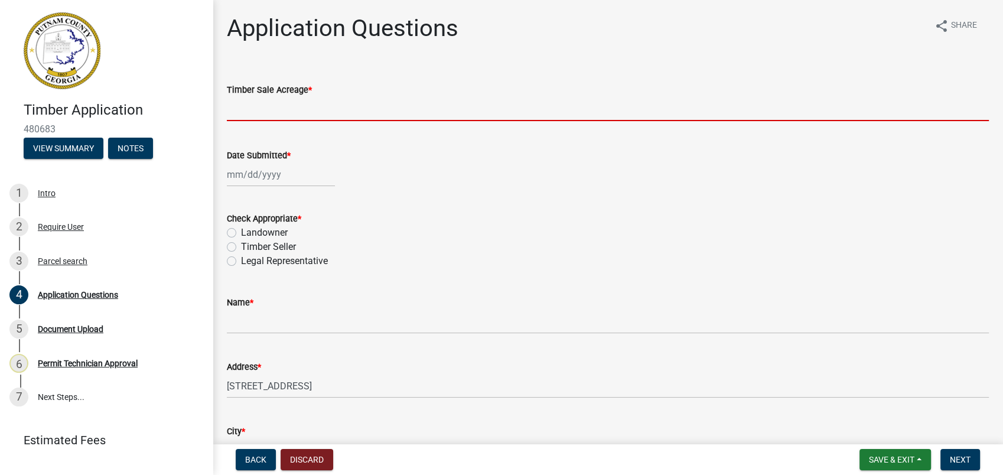
click at [277, 113] on input "text" at bounding box center [608, 109] width 762 height 24
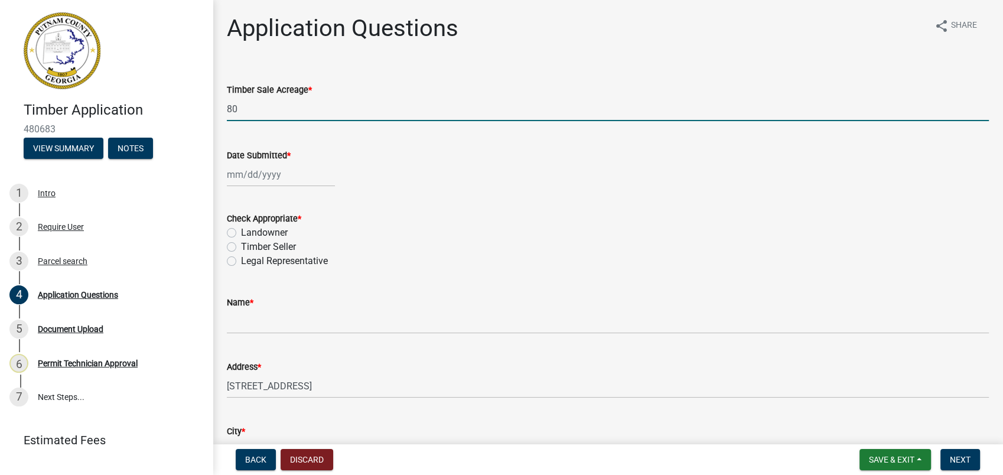
type input "80"
select select "9"
select select "2025"
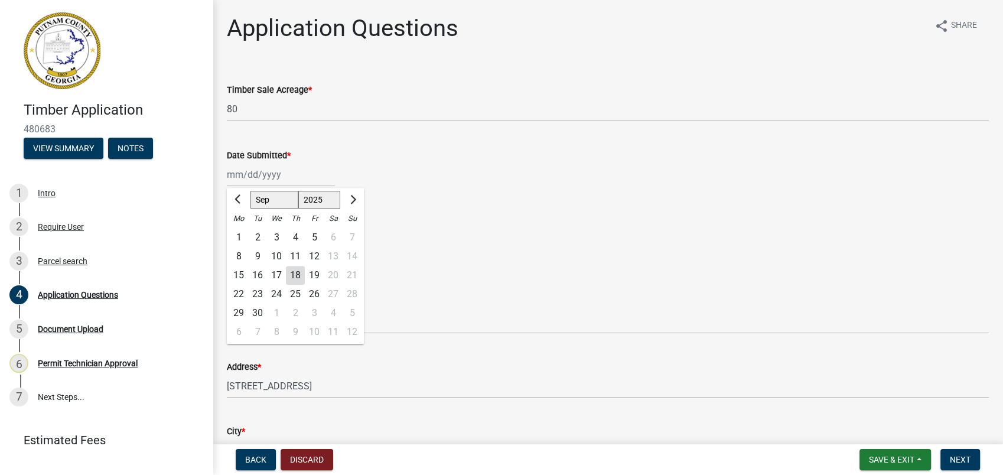
click at [259, 164] on div "Jan Feb Mar Apr May Jun Jul Aug Sep Oct Nov Dec 1525 1526 1527 1528 1529 1530 1…" at bounding box center [281, 174] width 108 height 24
click at [267, 174] on input "Date Submitted *" at bounding box center [281, 174] width 108 height 24
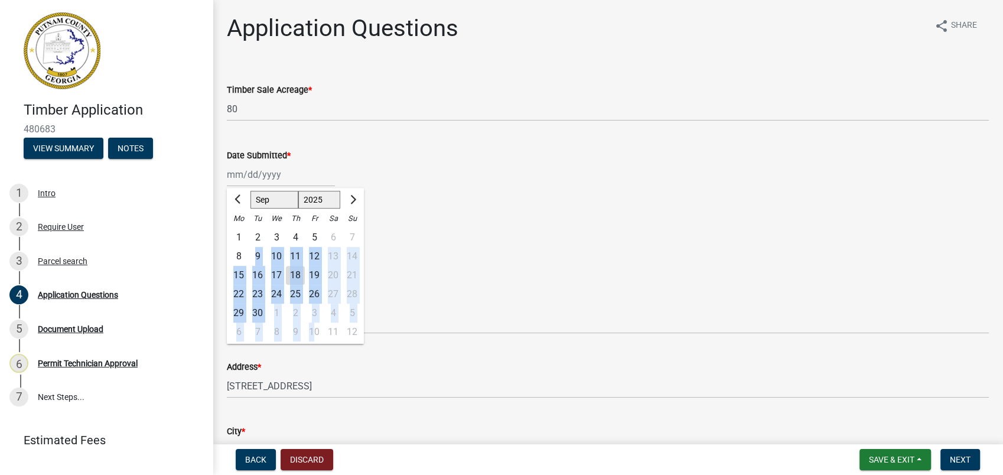
drag, startPoint x: 250, startPoint y: 253, endPoint x: 318, endPoint y: 328, distance: 101.2
click at [318, 328] on ngb-datepicker-month "Mo Tu We Th Fr Sa Su 1 2 3 4 5 6 7 8 9 10 11 12 13 14 15 16 17 18 19 20 21 22 2…" at bounding box center [295, 276] width 137 height 135
drag, startPoint x: 318, startPoint y: 328, endPoint x: 274, endPoint y: 195, distance: 140.4
click at [274, 195] on select "Jan Feb Mar Apr May Jun Jul Aug Sep Oct Nov Dec" at bounding box center [274, 200] width 48 height 18
click at [250, 191] on select "Jan Feb Mar Apr May Jun Jul Aug Sep Oct Nov Dec" at bounding box center [274, 200] width 48 height 18
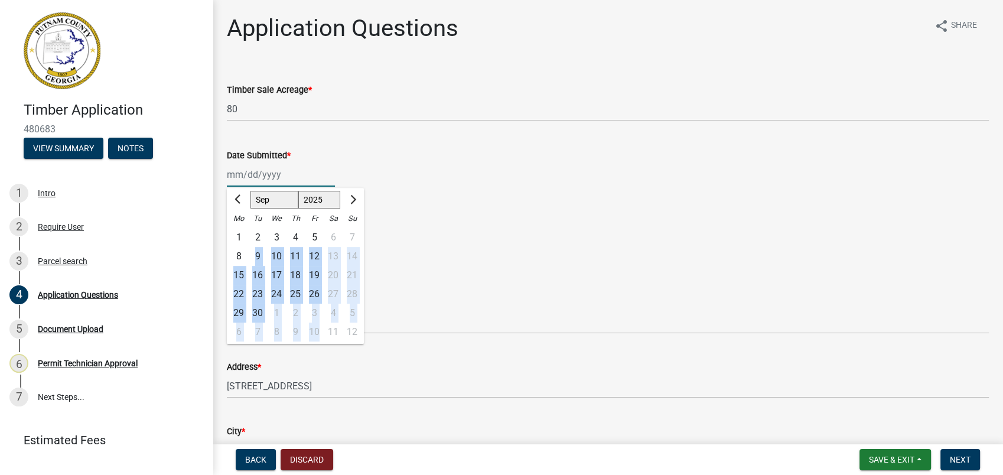
click at [282, 272] on div "17" at bounding box center [276, 275] width 19 height 19
type input "09/17/2025"
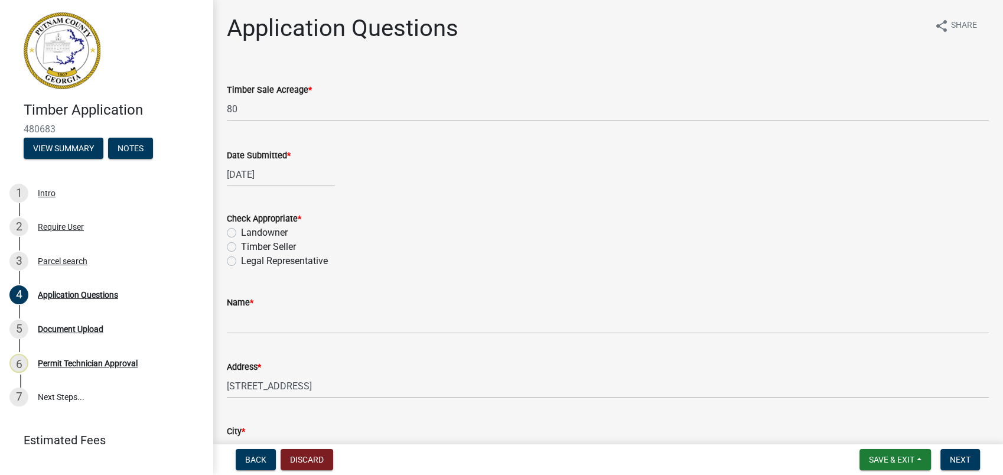
click at [241, 233] on label "Landowner" at bounding box center [264, 233] width 47 height 14
click at [241, 233] on input "Landowner" at bounding box center [245, 230] width 8 height 8
radio input "true"
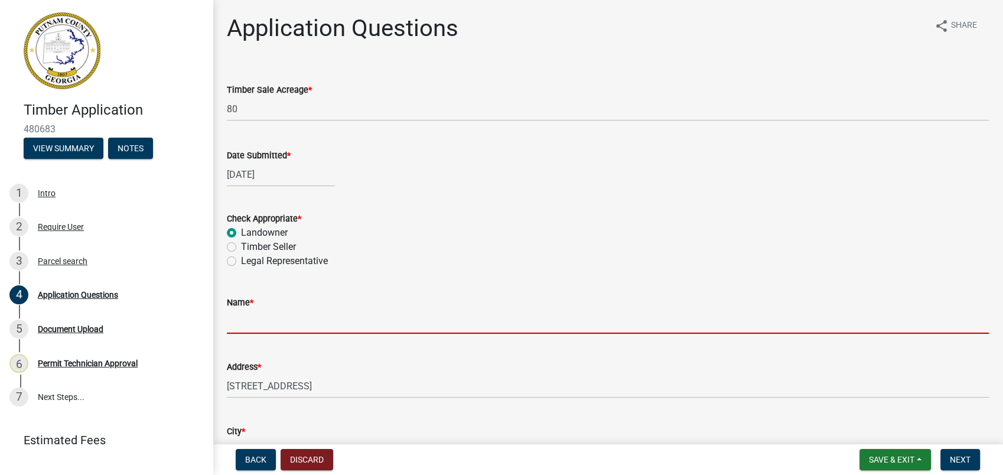
click at [267, 321] on input "Name *" at bounding box center [608, 321] width 762 height 24
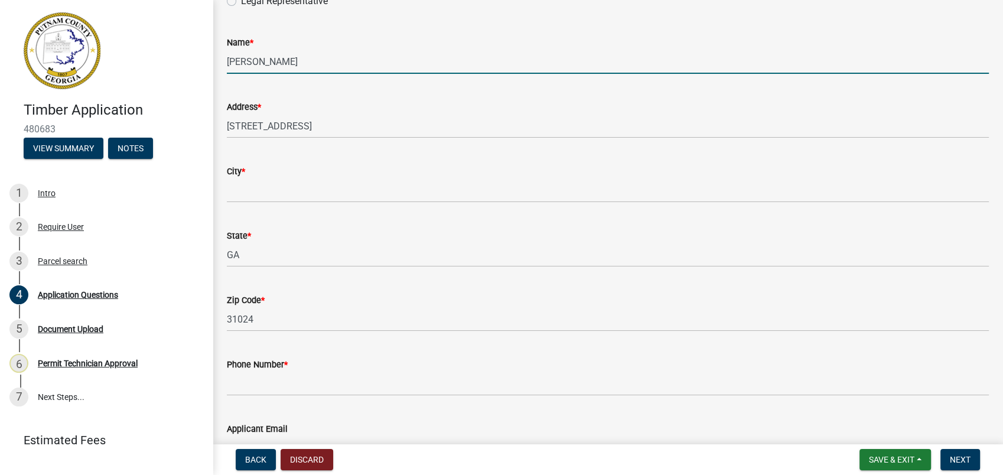
scroll to position [262, 0]
type input "Juanita Sanders"
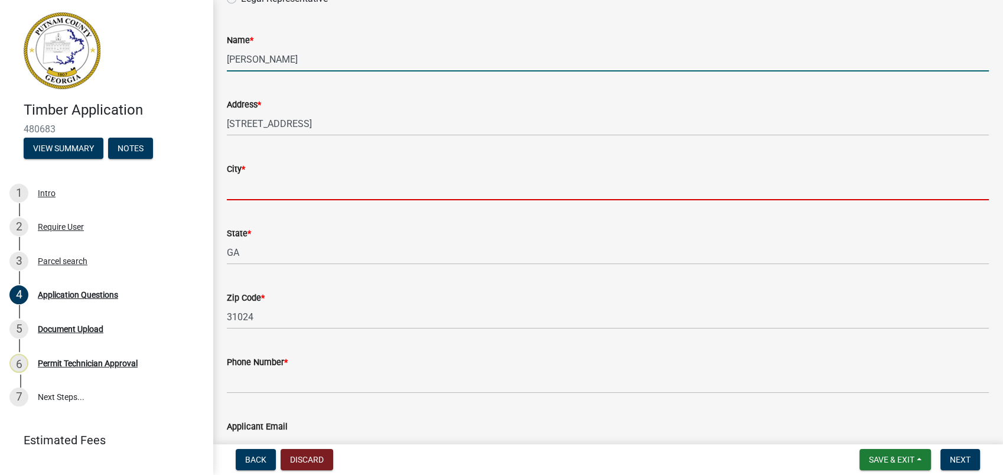
click at [263, 196] on input "City *" at bounding box center [608, 188] width 762 height 24
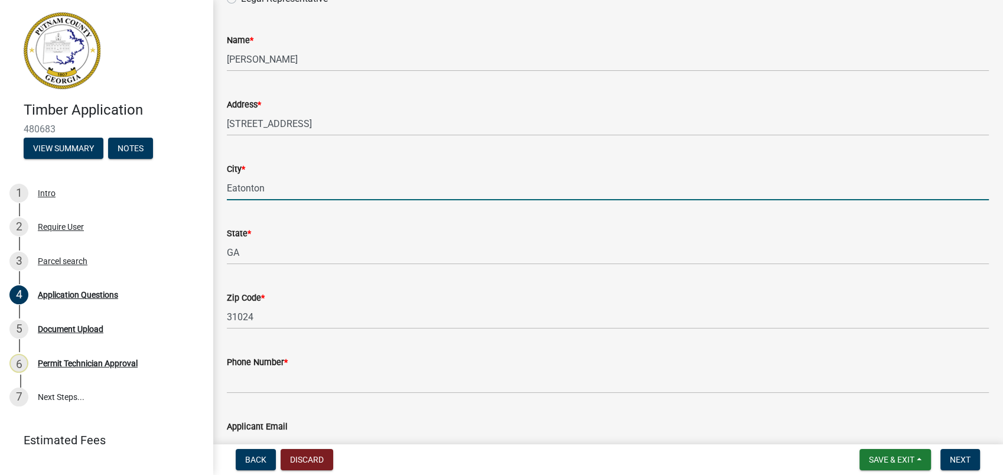
type input "Eatonton"
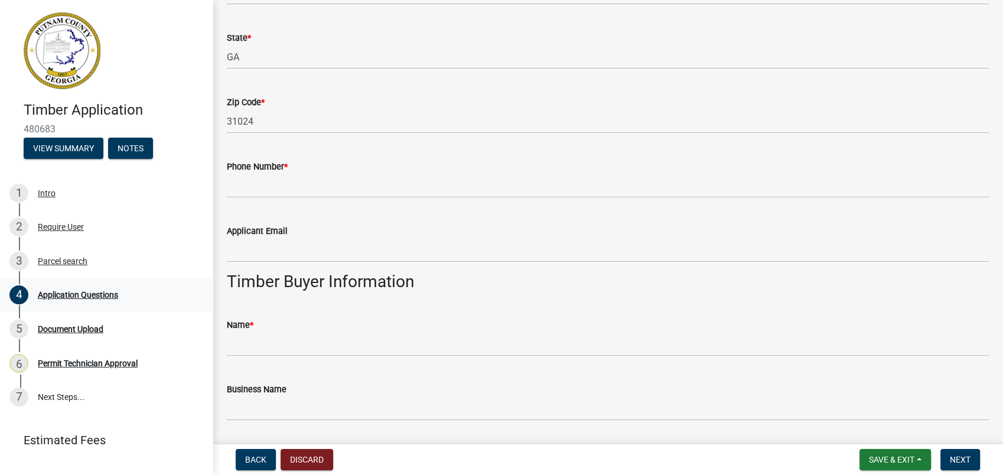
scroll to position [459, 0]
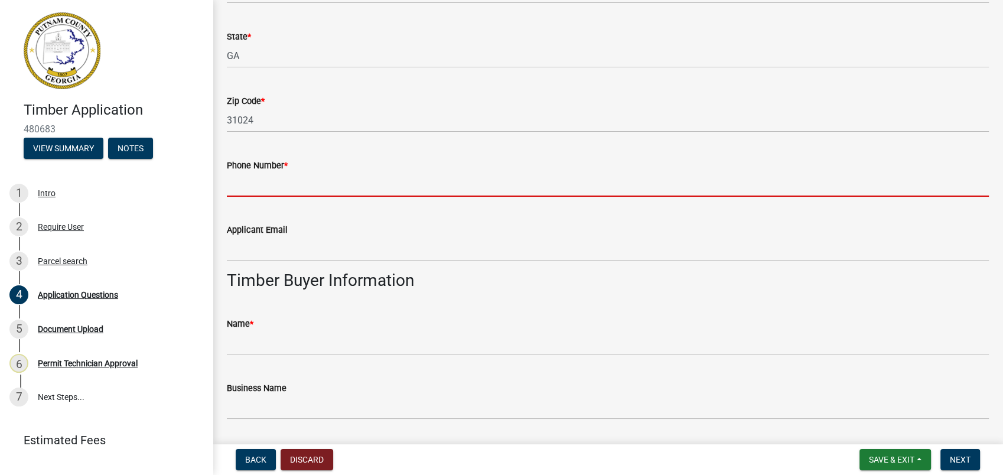
click at [242, 185] on input "Phone Number *" at bounding box center [608, 184] width 762 height 24
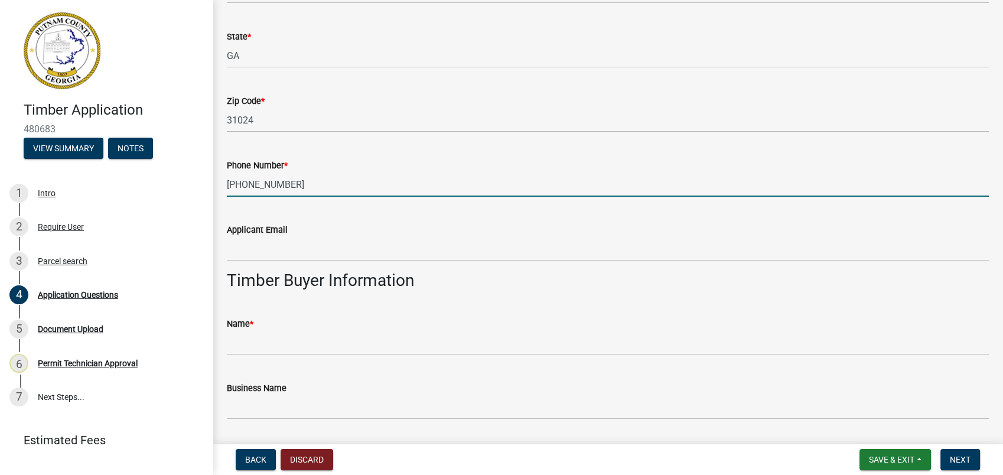
type input "478-697-8218"
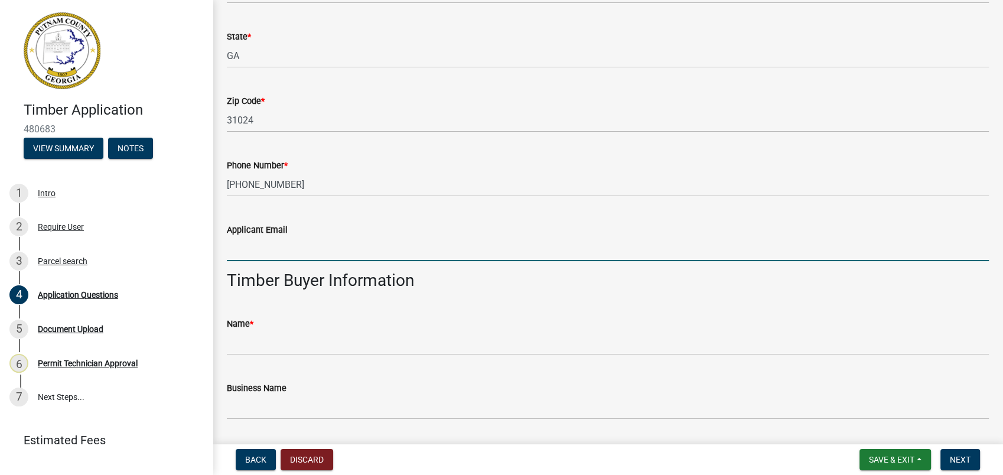
click at [265, 246] on input "Applicant Email" at bounding box center [608, 249] width 762 height 24
click at [681, 201] on wm-data-entity-input "Phone Number * 478-697-8218" at bounding box center [608, 174] width 762 height 64
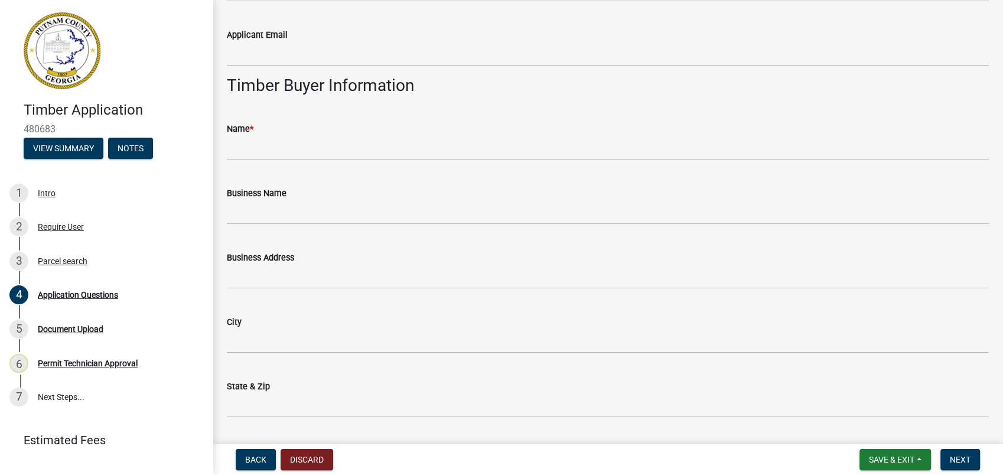
scroll to position [656, 0]
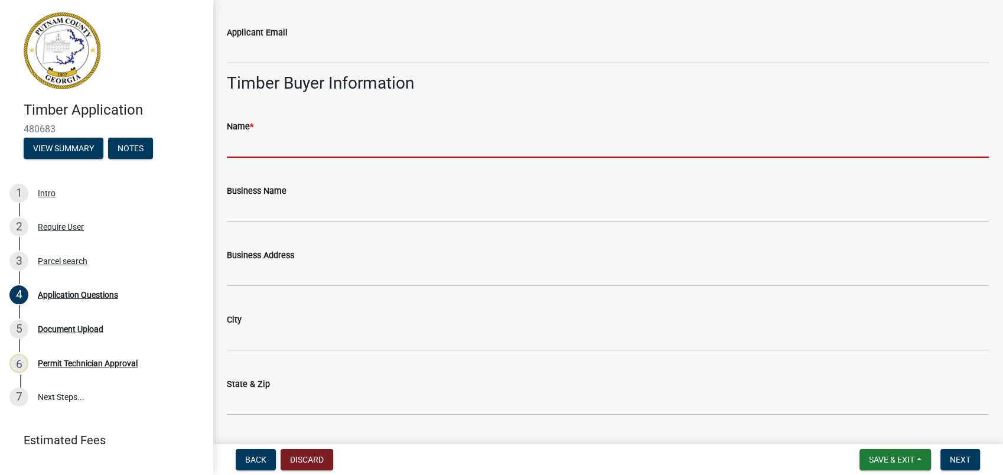
click at [265, 152] on input "Name *" at bounding box center [608, 145] width 762 height 24
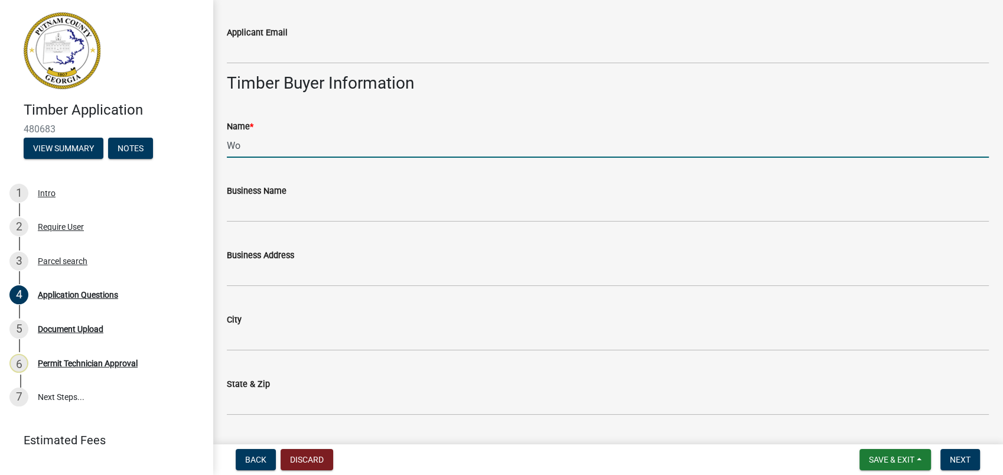
type input "W"
type input "Matt Davis"
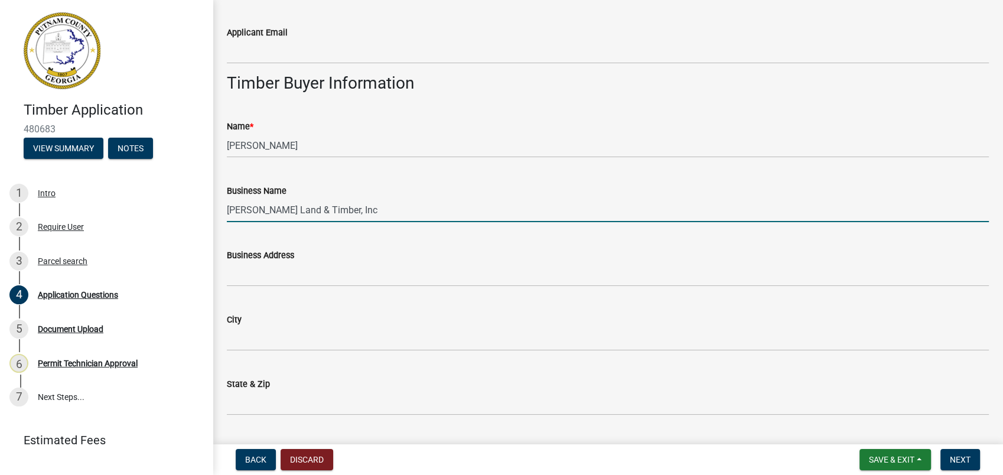
type input "Woodard Land & Timber, Inc"
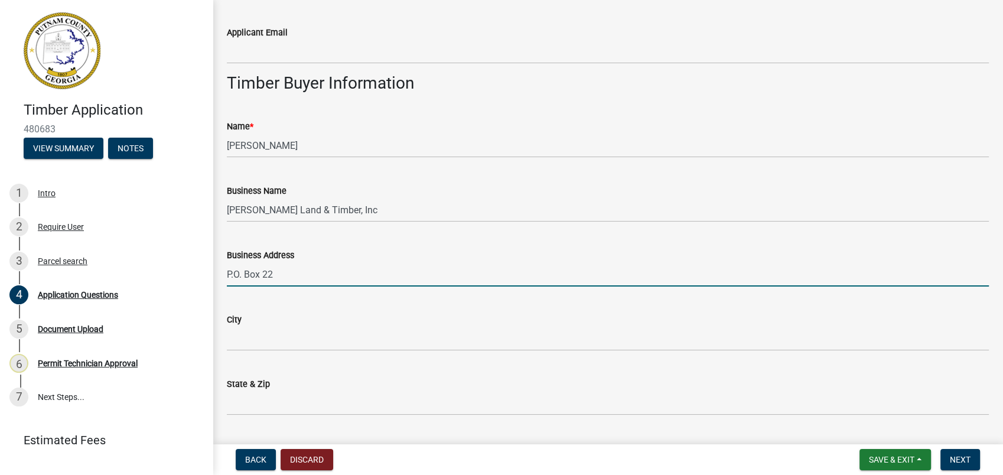
type input "P.O. Box 22"
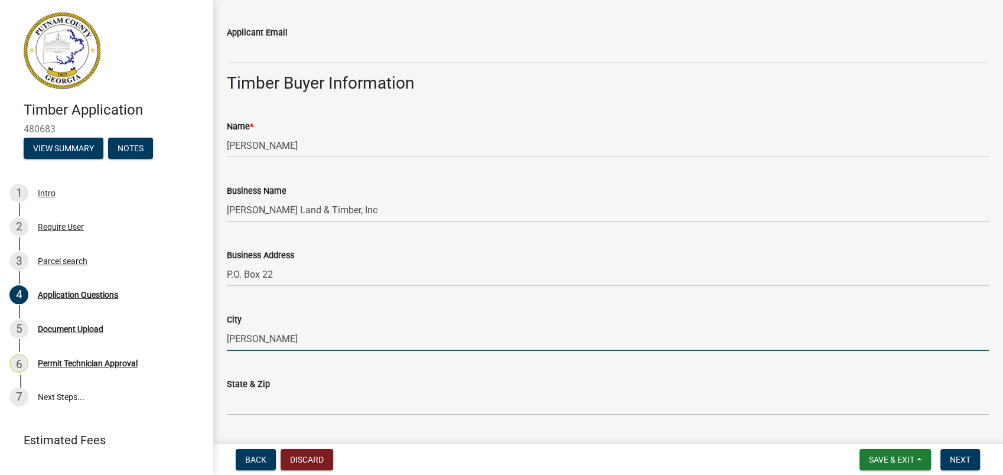
type input "Rentz"
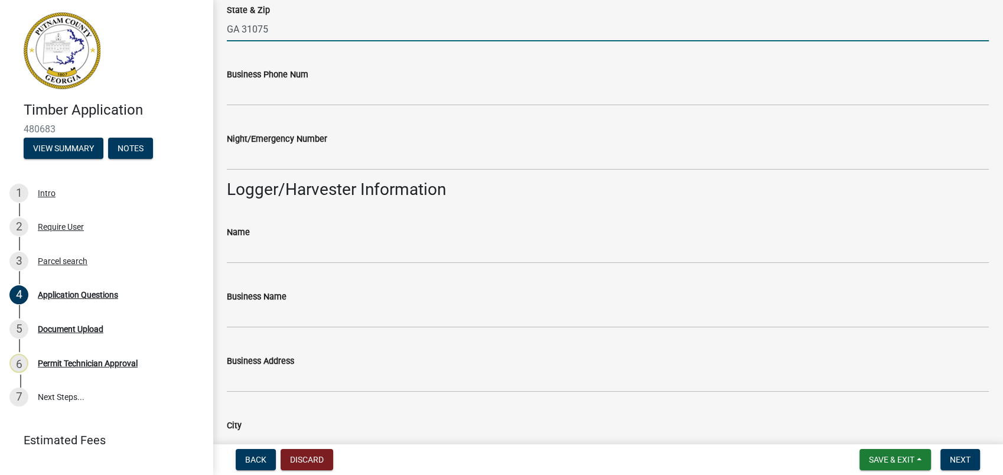
scroll to position [1049, 0]
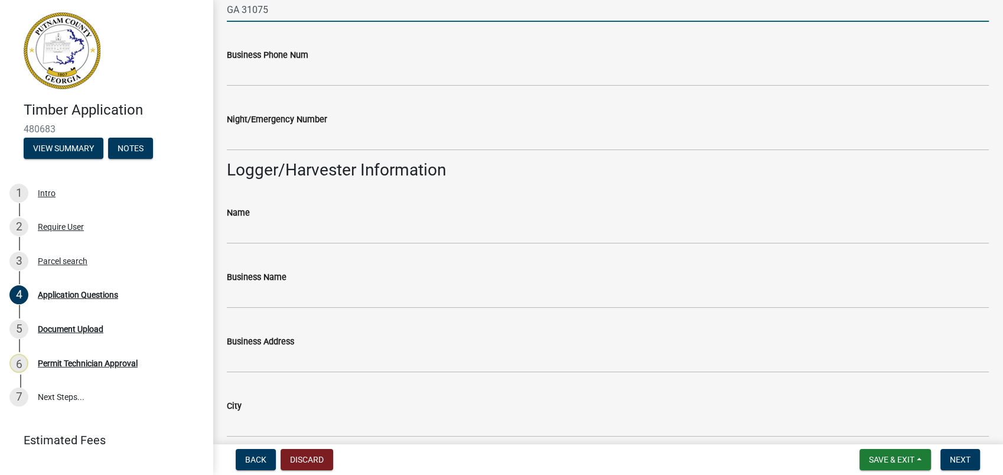
type input "GA 31075"
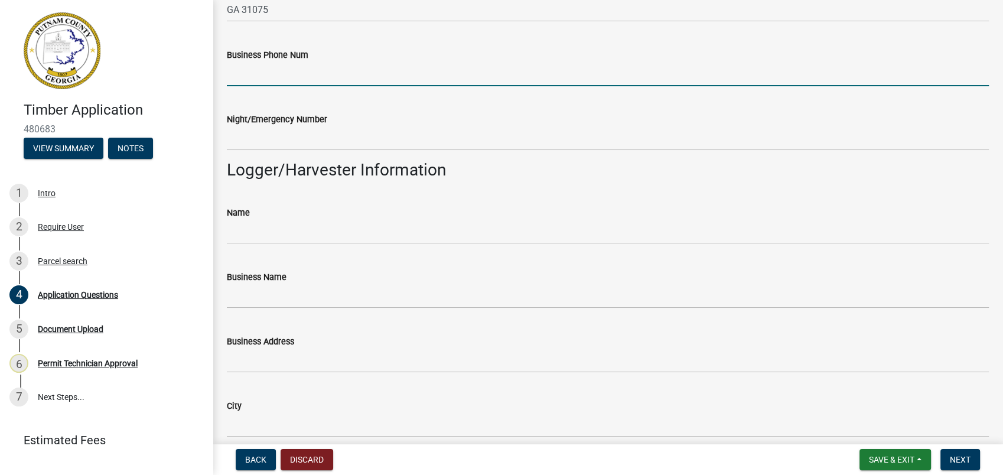
click at [295, 69] on input "Business Phone Num" at bounding box center [608, 74] width 762 height 24
type input "478-697-8218"
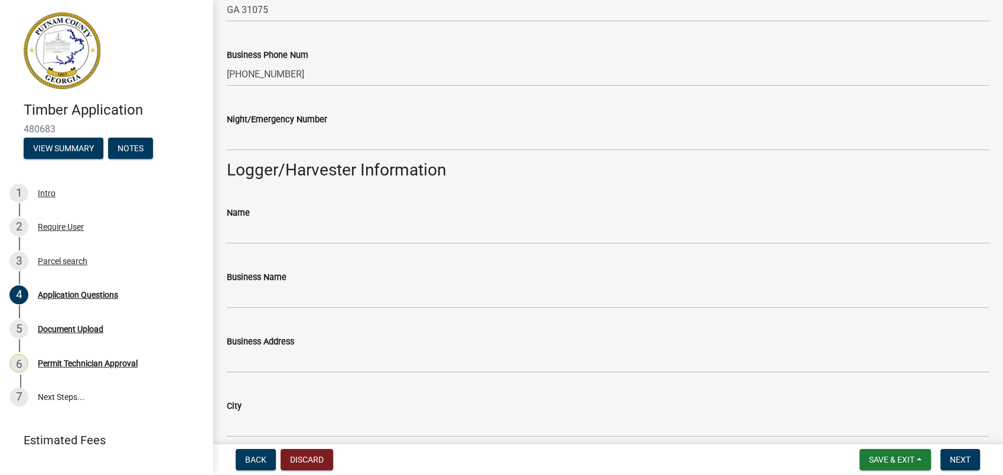
click at [260, 124] on div "Night/Emergency Number" at bounding box center [608, 119] width 762 height 14
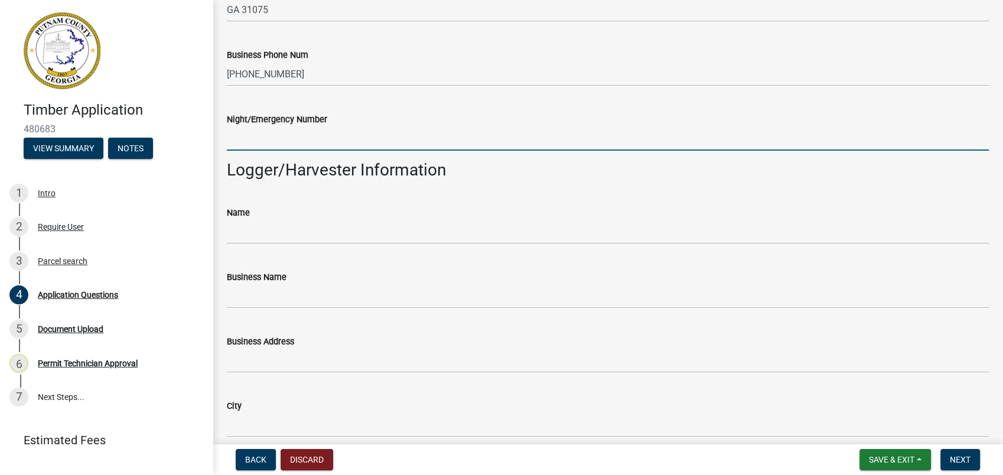
click at [244, 142] on input "Night/Emergency Number" at bounding box center [608, 138] width 762 height 24
type input "478-875-2030"
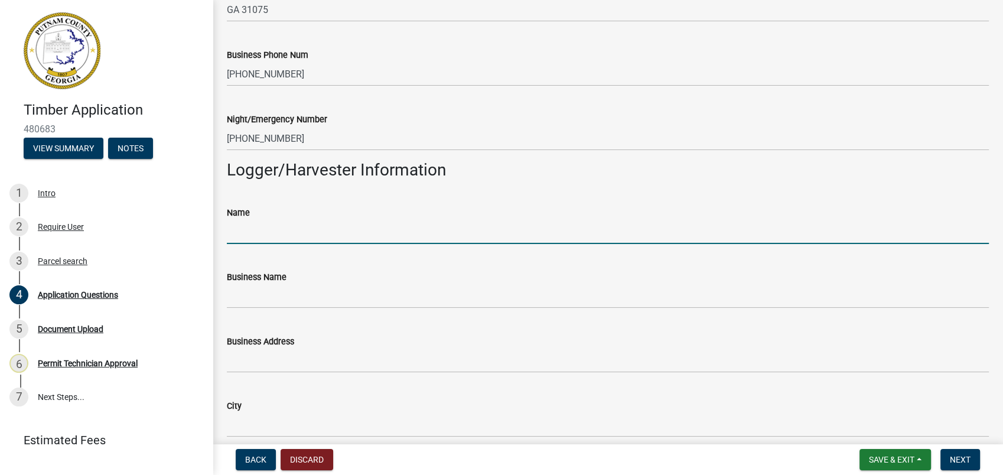
click at [282, 241] on input "Name" at bounding box center [608, 232] width 762 height 24
type input "Charlie Herringdine"
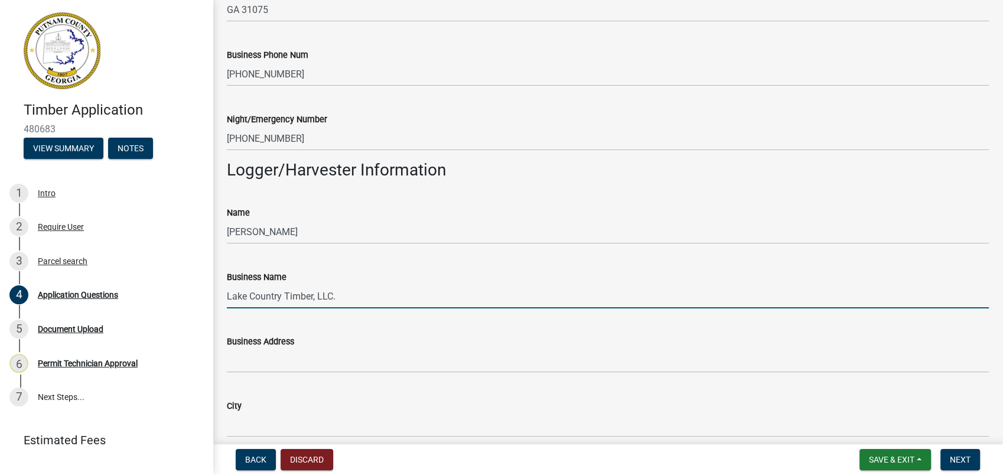
type input "Lake Country Timber, LLC."
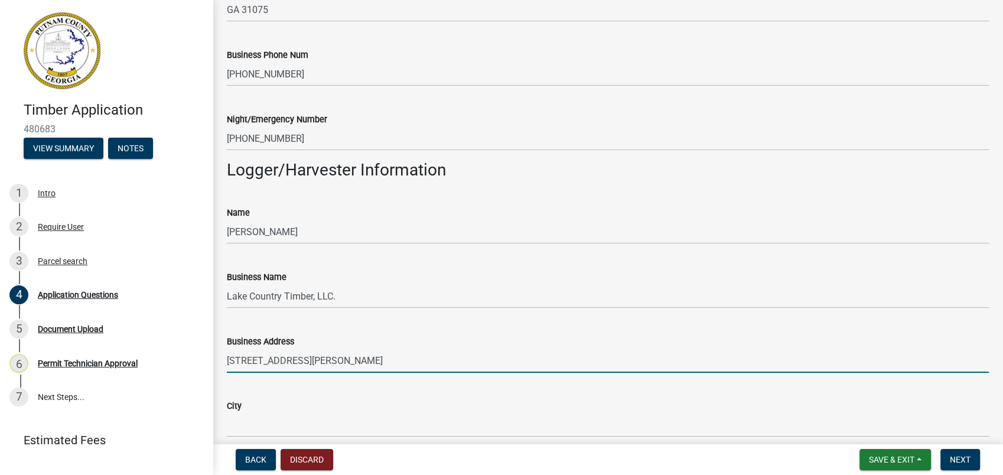
type input "151 Cox Woodland Rd"
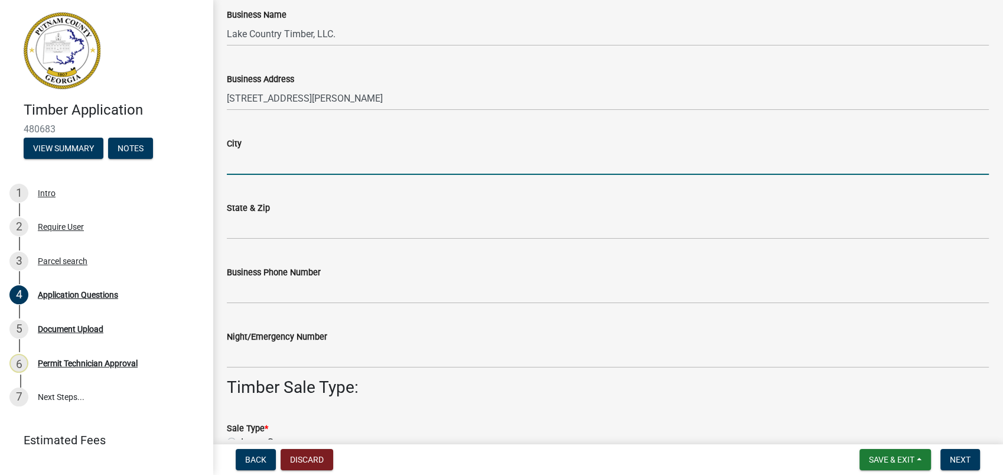
scroll to position [1312, 0]
type input "Milledgeville"
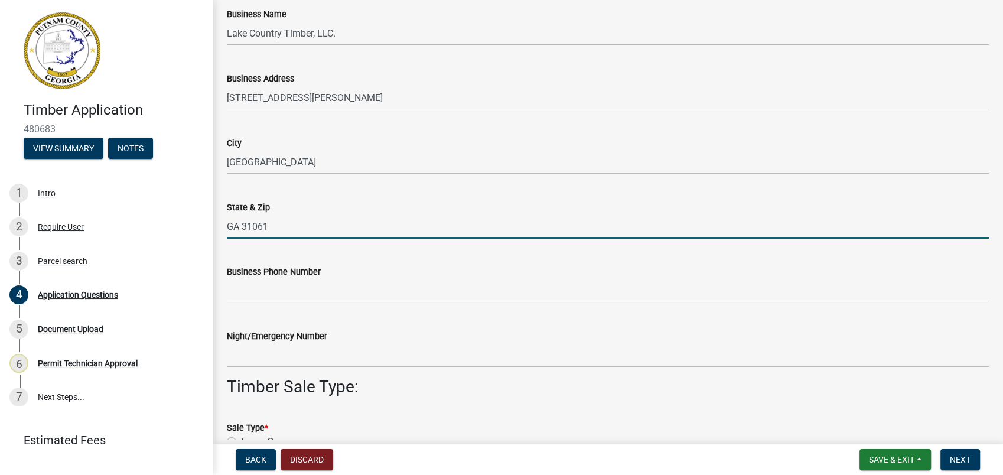
type input "GA 31061"
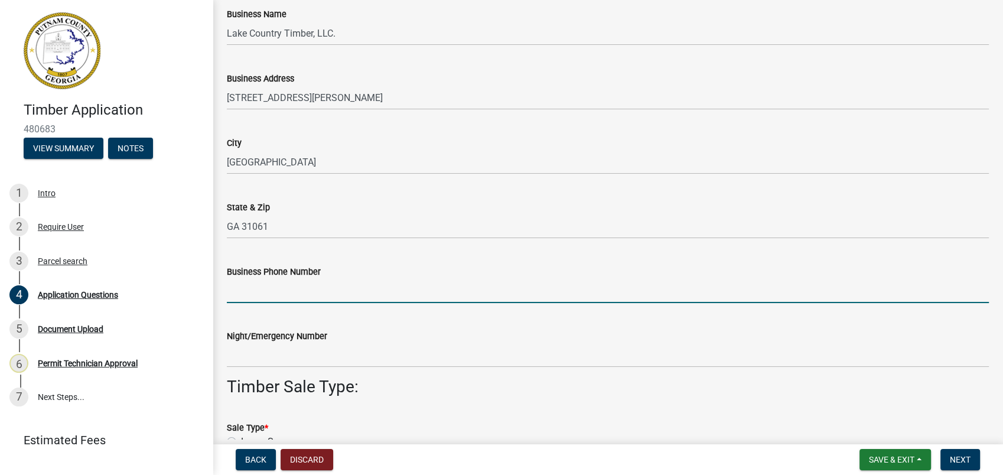
click at [293, 301] on input "Business Phone Number" at bounding box center [608, 291] width 762 height 24
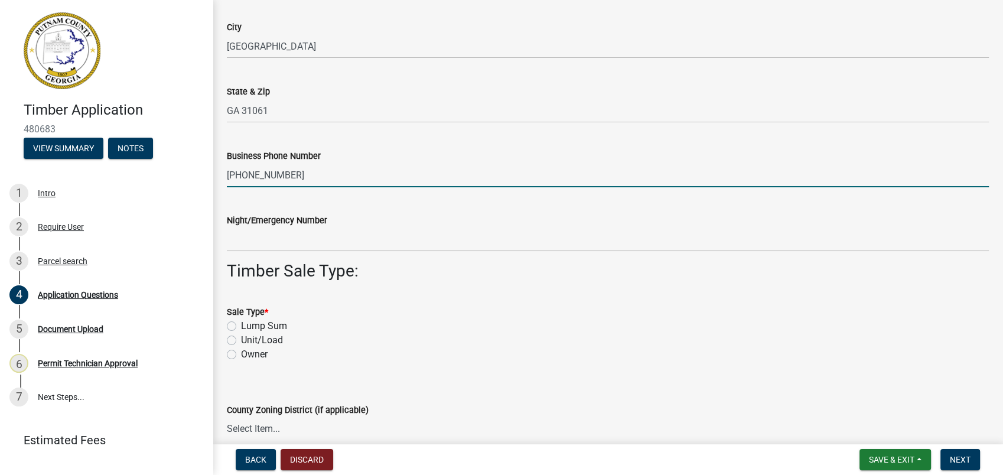
scroll to position [1508, 0]
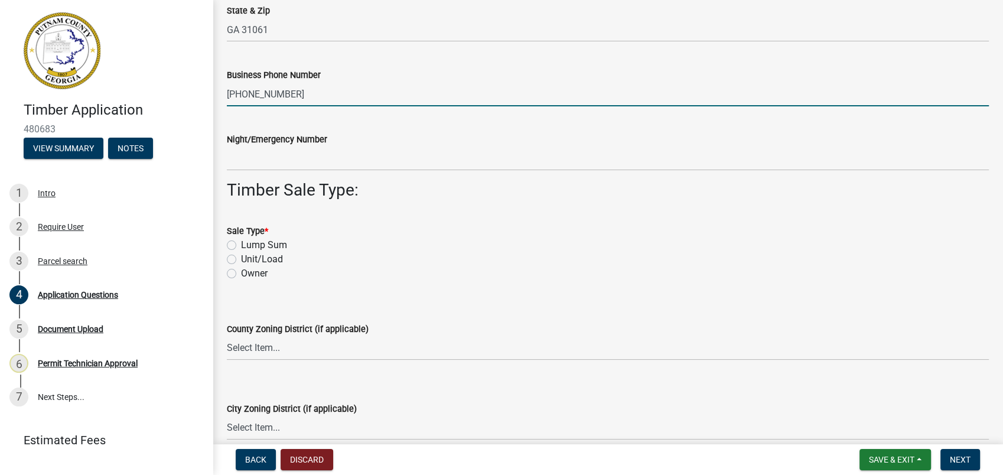
type input "478-251-9470"
click at [241, 259] on label "Unit/Load" at bounding box center [262, 259] width 42 height 14
click at [241, 259] on input "Unit/Load" at bounding box center [245, 256] width 8 height 8
radio input "true"
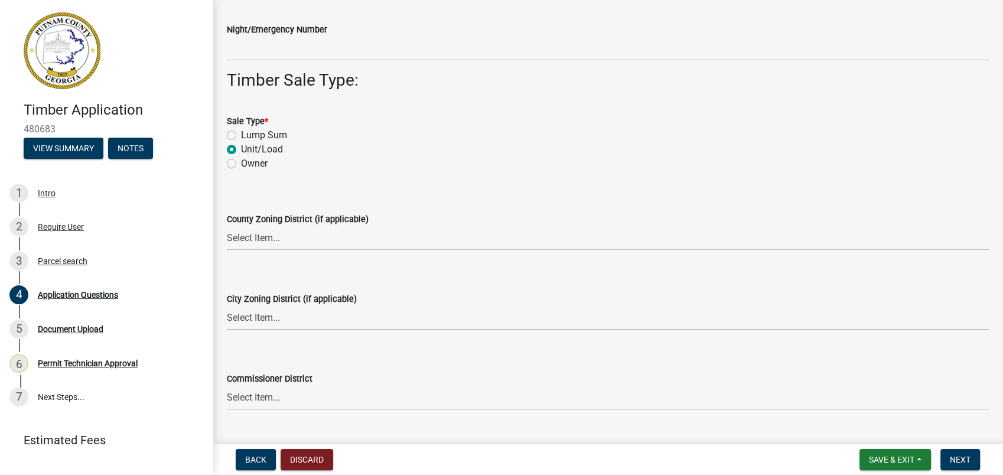
scroll to position [1724, 0]
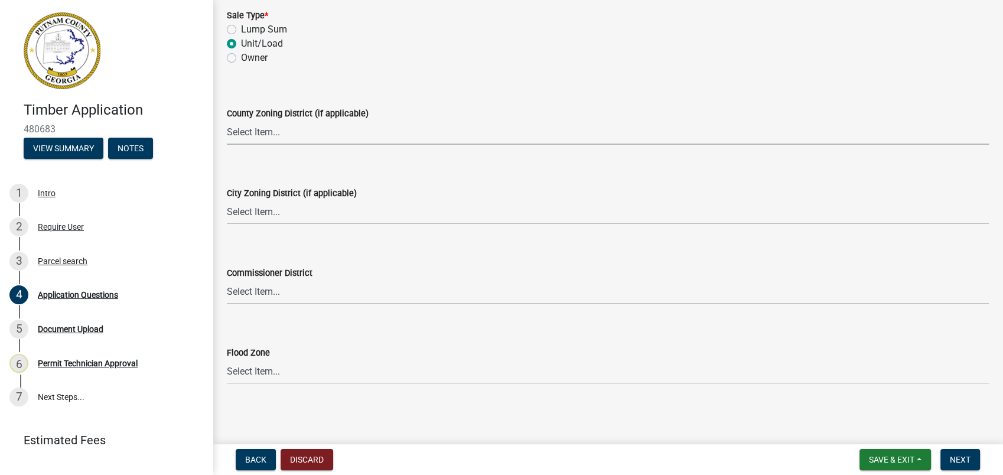
click at [255, 133] on select "Select Item... AG-1 R-1R R-1 R-2 MHP RM-1 RM-3 C-1 C-2 I-M PUD N/A" at bounding box center [608, 132] width 762 height 24
click at [227, 120] on select "Select Item... AG-1 R-1R R-1 R-2 MHP RM-1 RM-3 C-1 C-2 I-M PUD N/A" at bounding box center [608, 132] width 762 height 24
select select "a4366e26-0f82-401b-a682-956e4112ff86"
click at [250, 217] on select "Select Item... A-1 A-2 R-1 R-2 R-3 R-4 MHP C-1 C-2 I-1 I-2 DB FH H-P N/A" at bounding box center [608, 212] width 762 height 24
click at [227, 200] on select "Select Item... A-1 A-2 R-1 R-2 R-3 R-4 MHP C-1 C-2 I-1 I-2 DB FH H-P N/A" at bounding box center [608, 212] width 762 height 24
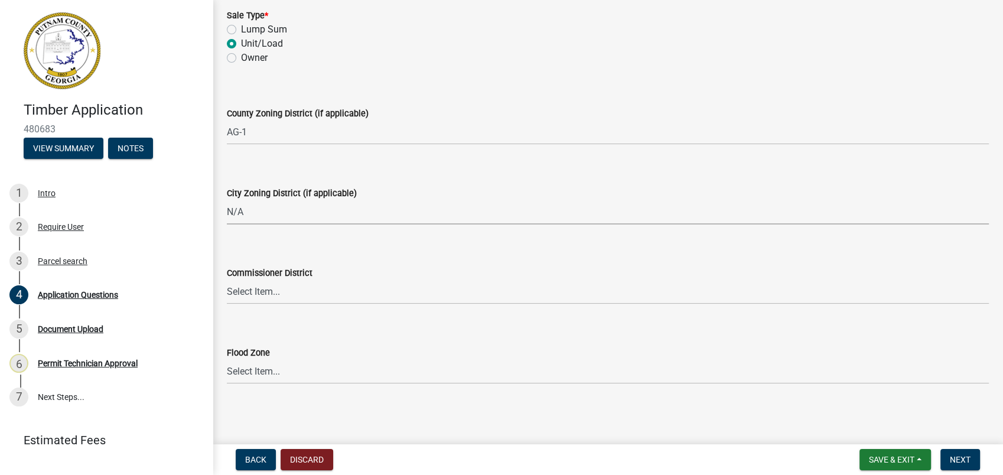
select select "83394b22-4a11-496c-8e5c-75ade2e72faf"
click at [269, 296] on select "Select Item... District 1 District 2 District 3 District 4" at bounding box center [608, 292] width 762 height 24
click at [555, 213] on select "Select Item... A-1 A-2 R-1 R-2 R-3 R-4 MHP C-1 C-2 I-1 I-2 DB FH H-P N/A" at bounding box center [608, 212] width 762 height 24
click at [956, 451] on button "Next" at bounding box center [960, 459] width 40 height 21
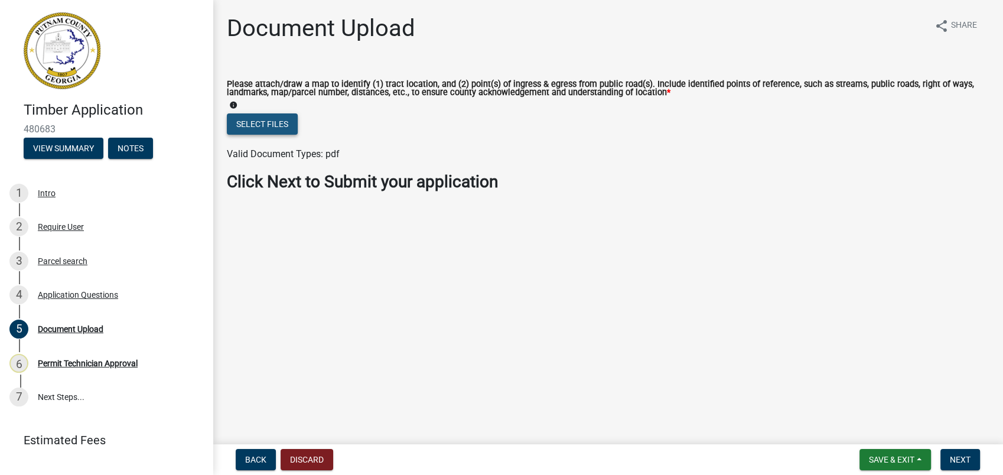
click at [252, 119] on button "Select files" at bounding box center [262, 123] width 71 height 21
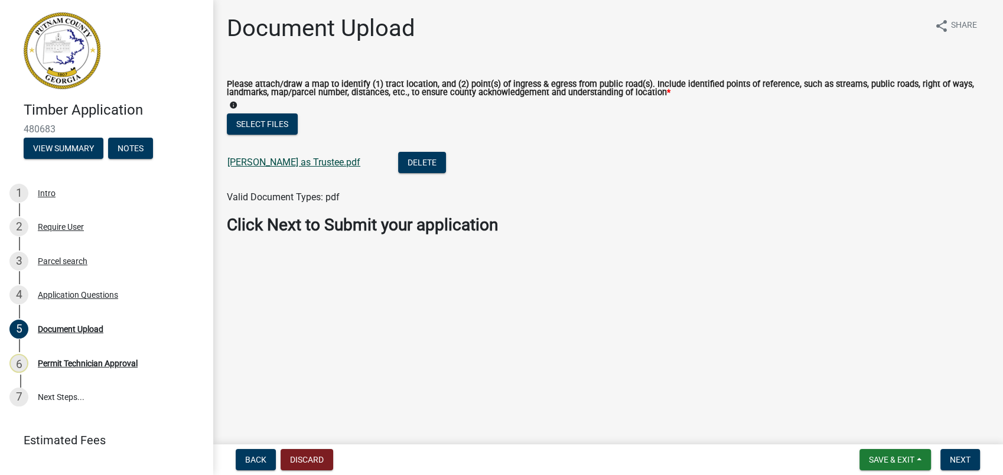
click at [295, 162] on link "Juanita Sanders as Trustee.pdf" at bounding box center [293, 161] width 133 height 11
click at [411, 165] on button "Delete" at bounding box center [422, 162] width 48 height 21
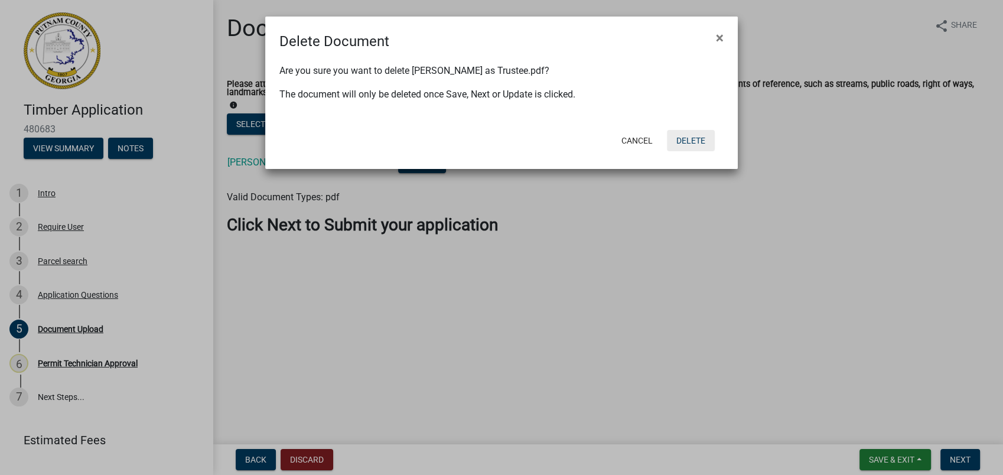
click at [685, 139] on button "Delete" at bounding box center [691, 140] width 48 height 21
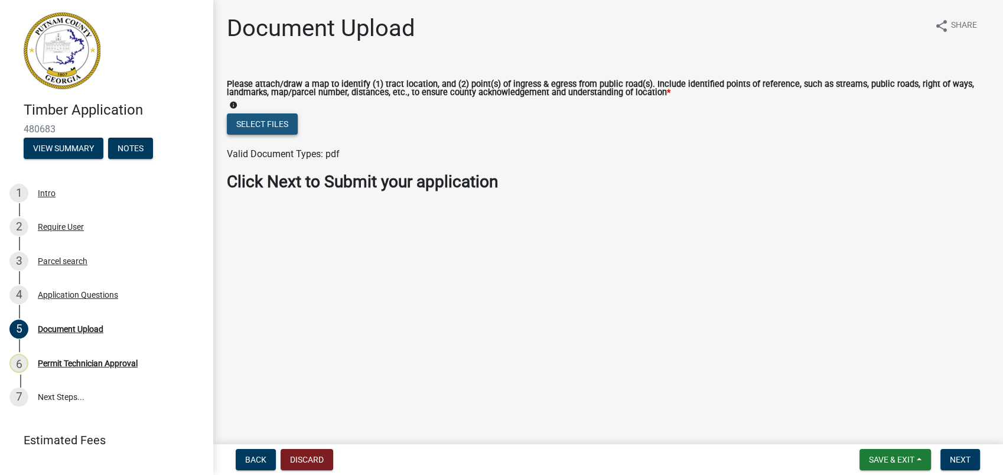
click at [265, 126] on button "Select files" at bounding box center [262, 123] width 71 height 21
click at [267, 128] on button "Select files" at bounding box center [262, 123] width 71 height 21
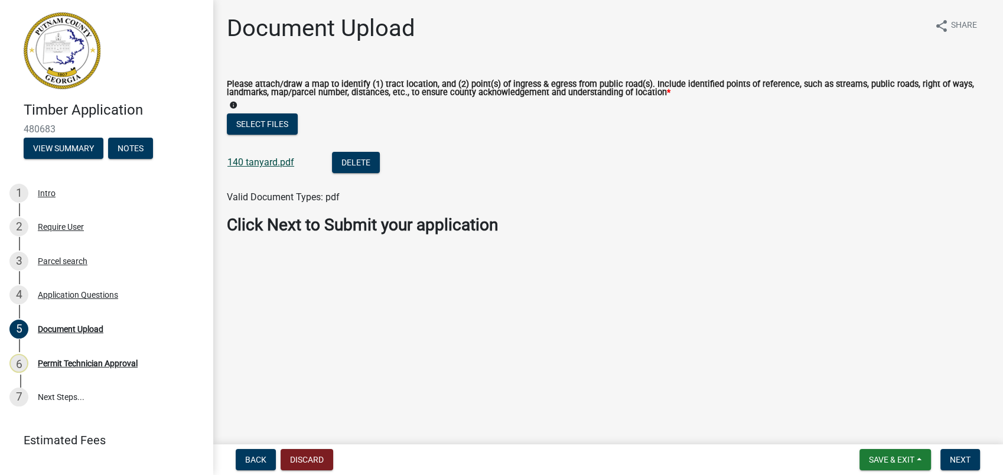
click at [282, 160] on link "140 tanyard.pdf" at bounding box center [260, 161] width 67 height 11
click at [965, 462] on span "Next" at bounding box center [959, 459] width 21 height 9
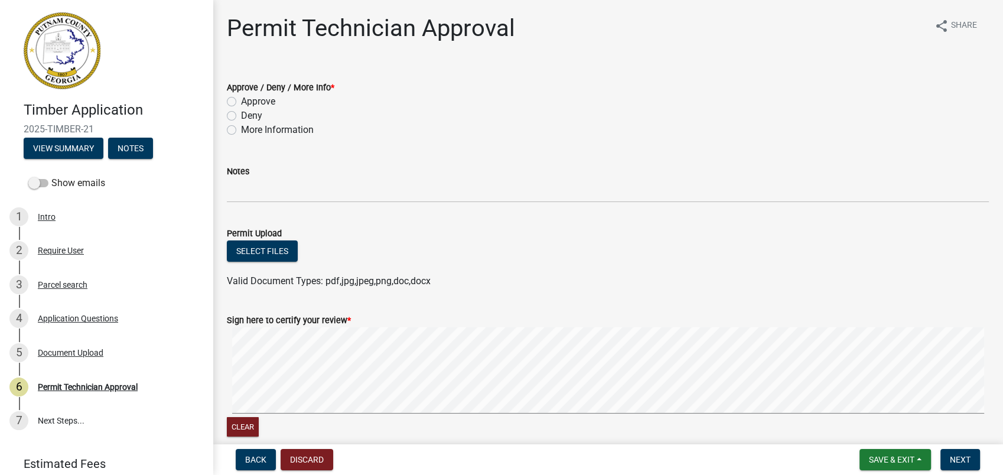
click at [236, 103] on div "Approve" at bounding box center [608, 101] width 762 height 14
click at [241, 97] on label "Approve" at bounding box center [258, 101] width 34 height 14
click at [241, 97] on input "Approve" at bounding box center [245, 98] width 8 height 8
radio input "true"
click at [237, 420] on button "Clear" at bounding box center [243, 426] width 32 height 19
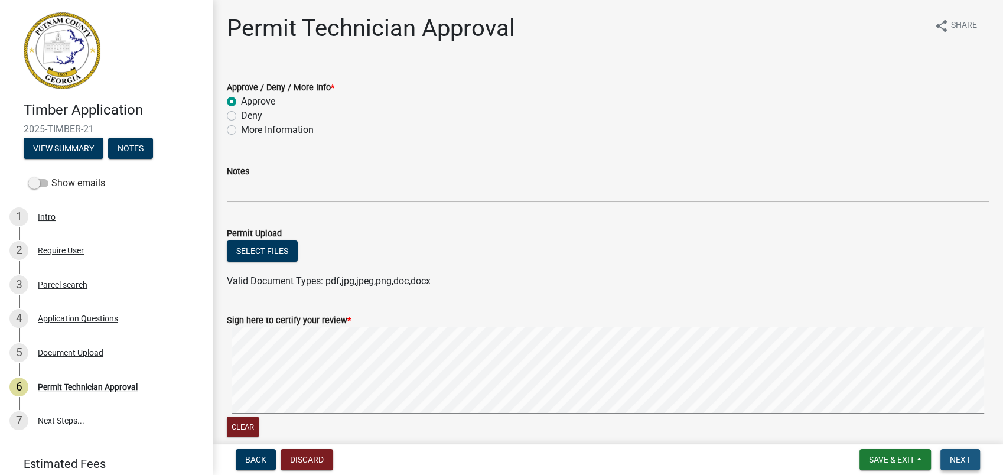
click at [966, 459] on span "Next" at bounding box center [959, 459] width 21 height 9
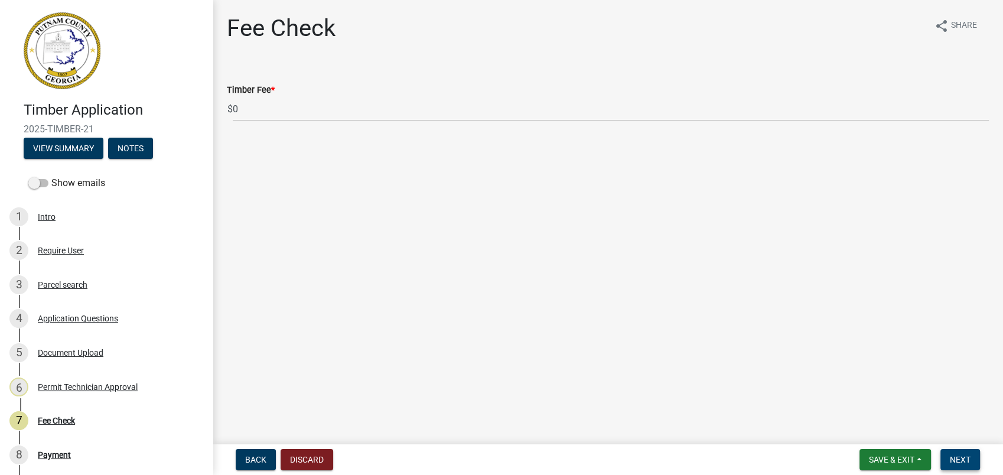
click at [956, 460] on span "Next" at bounding box center [959, 459] width 21 height 9
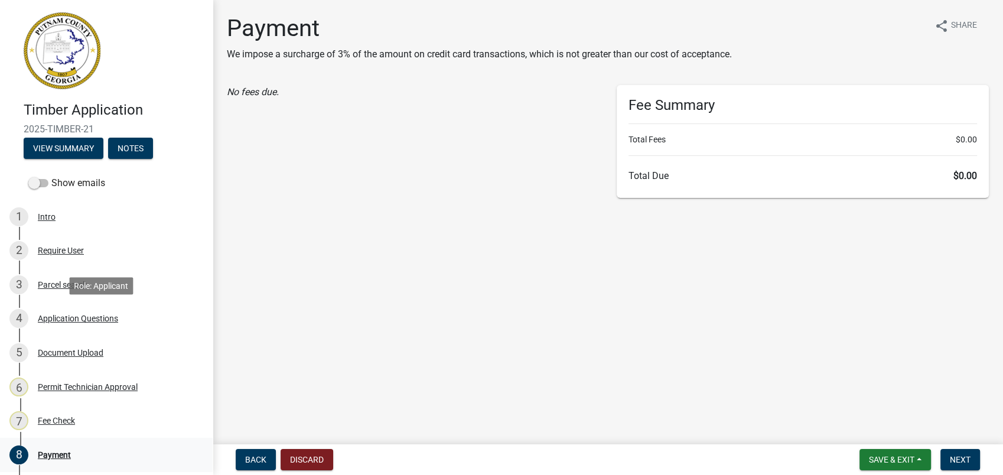
scroll to position [250, 0]
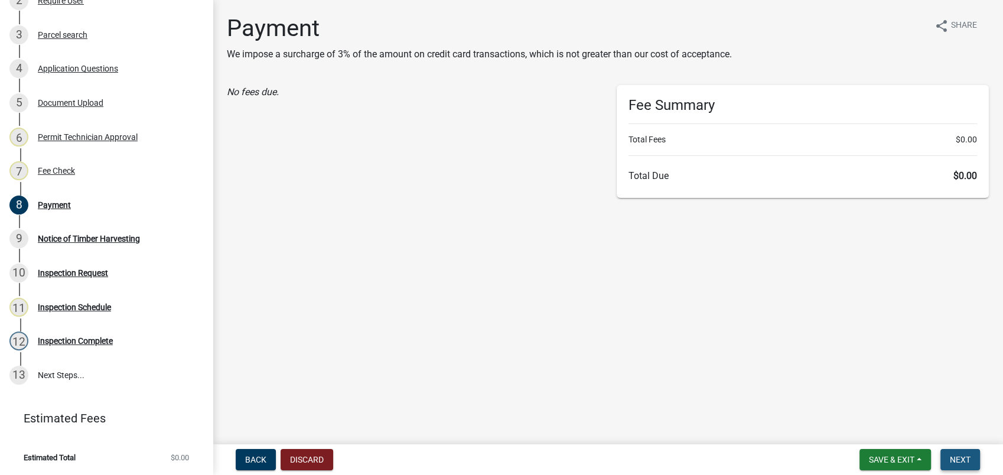
click at [961, 463] on span "Next" at bounding box center [959, 459] width 21 height 9
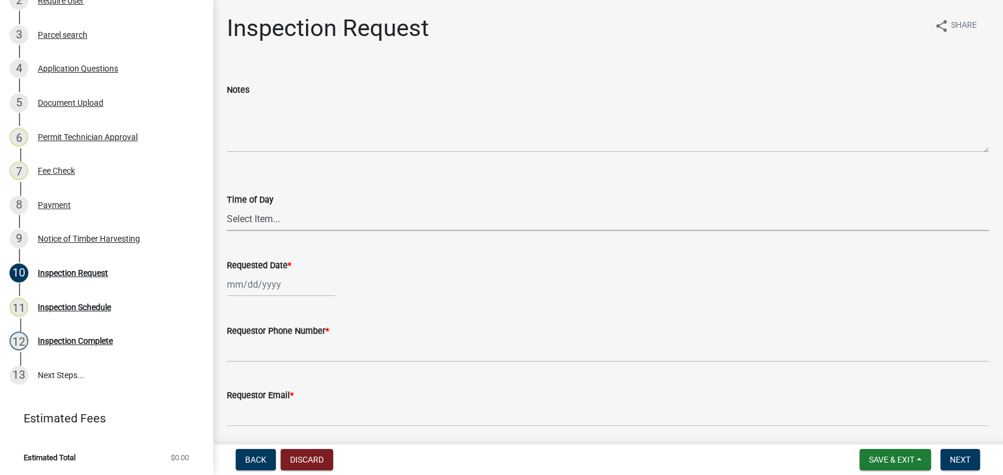
click at [256, 215] on select "Select Item... AM PM" at bounding box center [608, 219] width 762 height 24
click at [282, 338] on form "Requestor Phone Number *" at bounding box center [608, 343] width 762 height 38
select select "9"
select select "2025"
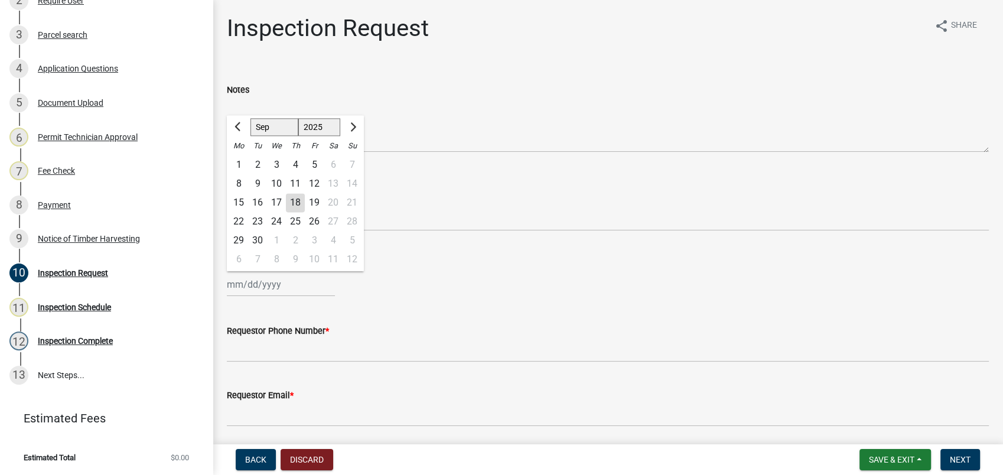
click at [270, 288] on input "Requested Date *" at bounding box center [281, 284] width 108 height 24
click at [307, 204] on div "19" at bounding box center [314, 202] width 19 height 19
type input "09/19/2025"
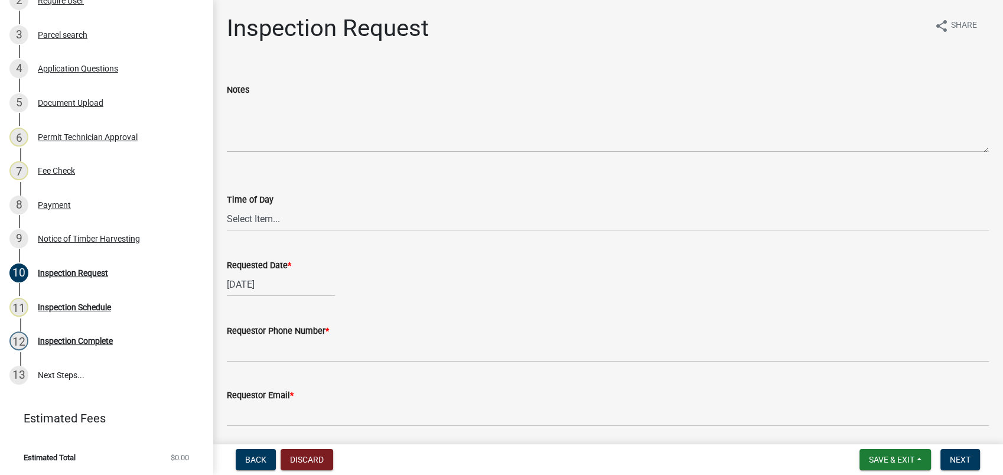
select select "9"
select select "2025"
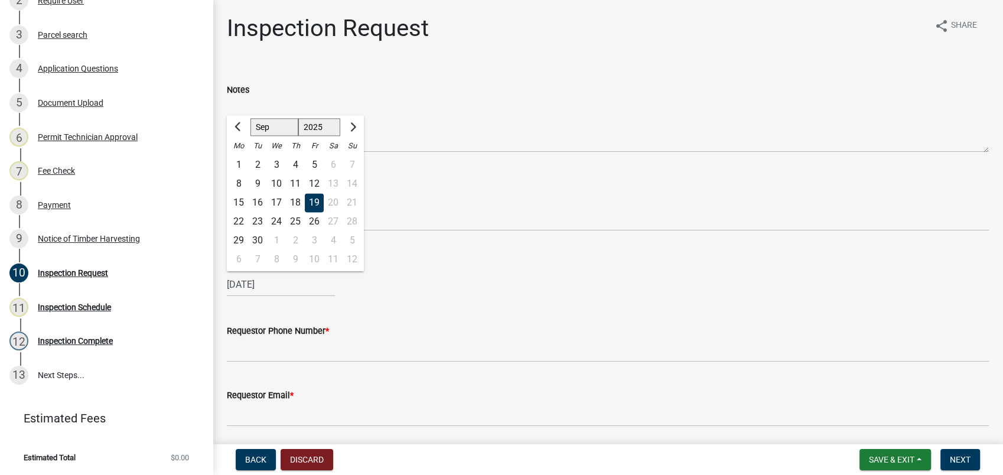
click at [272, 283] on input "09/19/2025" at bounding box center [281, 284] width 108 height 24
click at [276, 203] on div "17" at bounding box center [276, 202] width 19 height 19
type input "[DATE]"
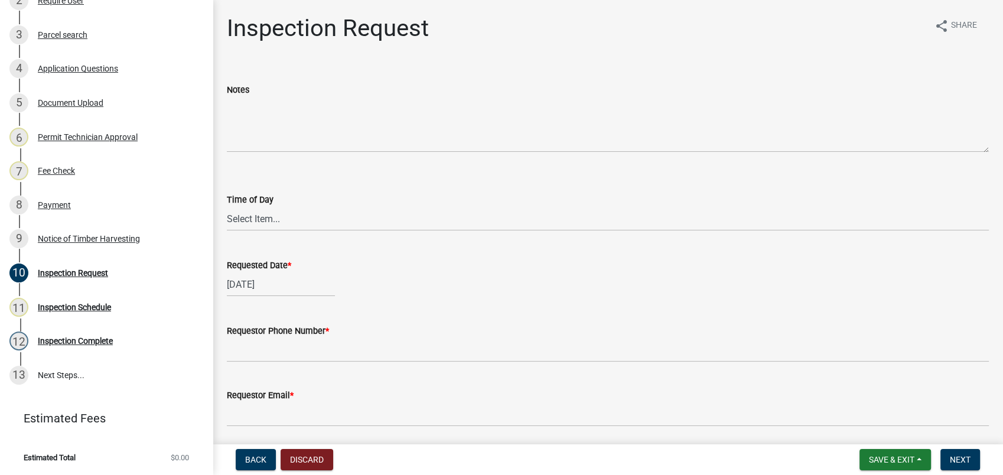
click at [293, 289] on input "[DATE]" at bounding box center [281, 284] width 108 height 24
select select "9"
select select "2025"
click at [305, 200] on div "19" at bounding box center [314, 202] width 19 height 19
type input "09/19/2025"
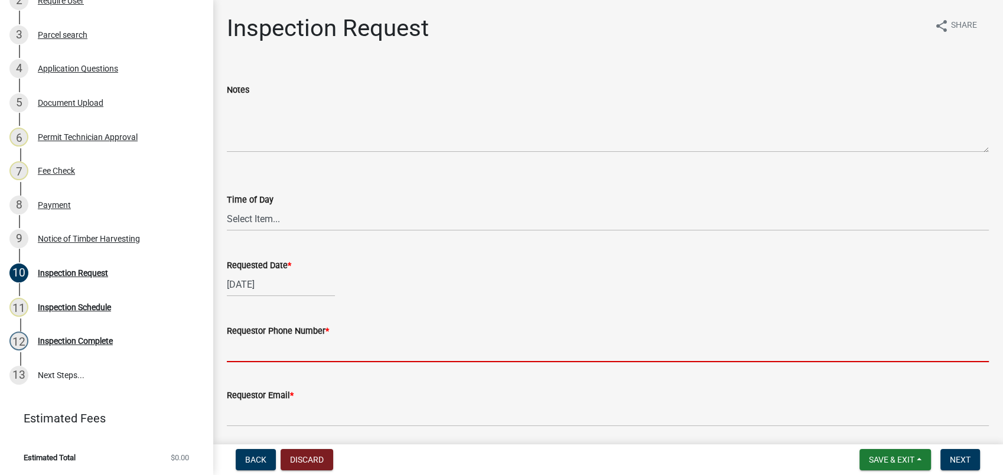
click at [300, 352] on input "Requestor Phone Number *" at bounding box center [608, 350] width 762 height 24
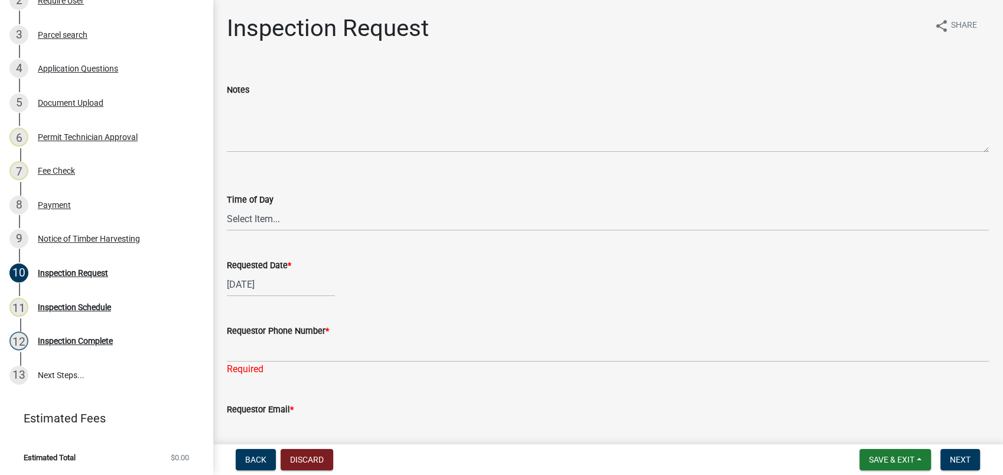
click at [572, 249] on div "Requested Date * 09/19/2025" at bounding box center [608, 268] width 762 height 55
select select "9"
select select "2025"
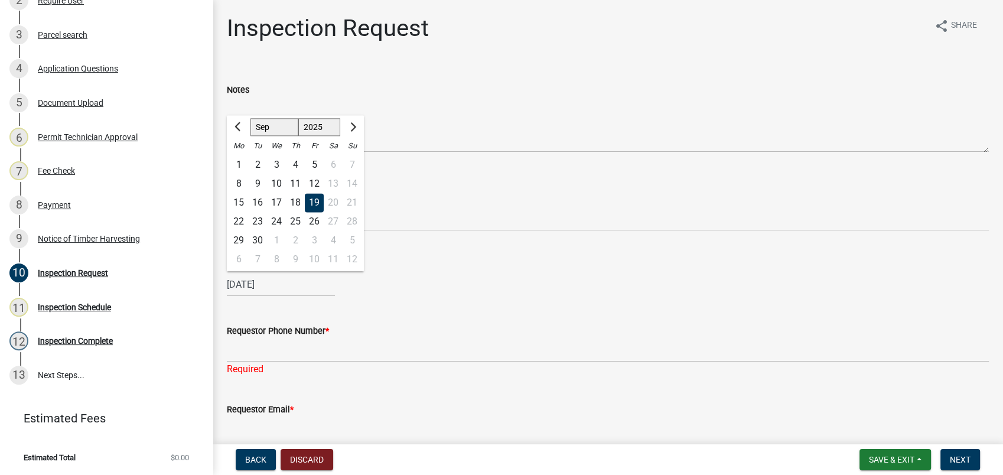
click at [283, 289] on input "09/19/2025" at bounding box center [281, 284] width 108 height 24
drag, startPoint x: 296, startPoint y: 201, endPoint x: 293, endPoint y: 217, distance: 16.1
click at [296, 203] on div "18" at bounding box center [295, 202] width 19 height 19
type input "09/18/2025"
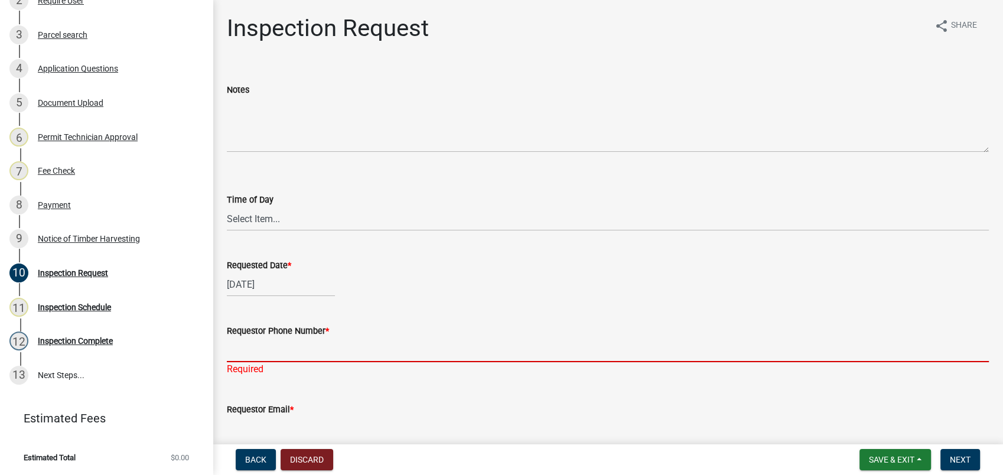
click at [267, 344] on input "Requestor Phone Number *" at bounding box center [608, 350] width 762 height 24
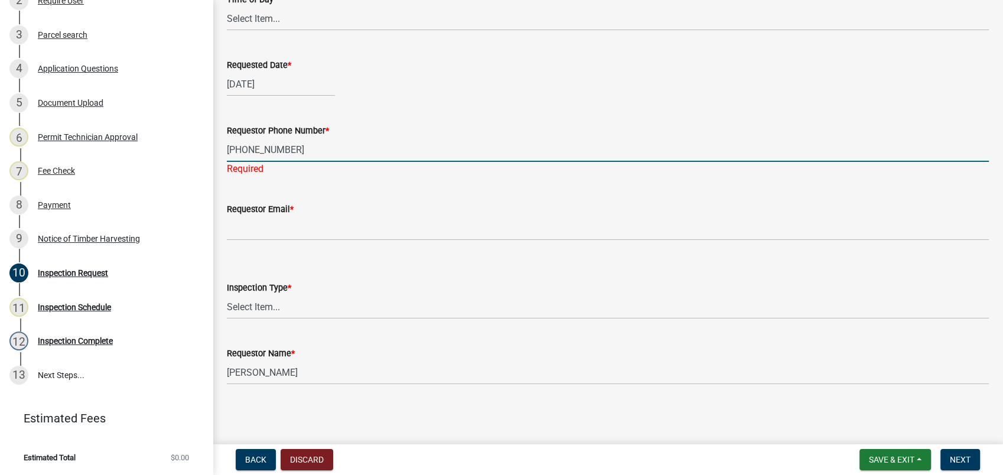
type input "478-697-8218"
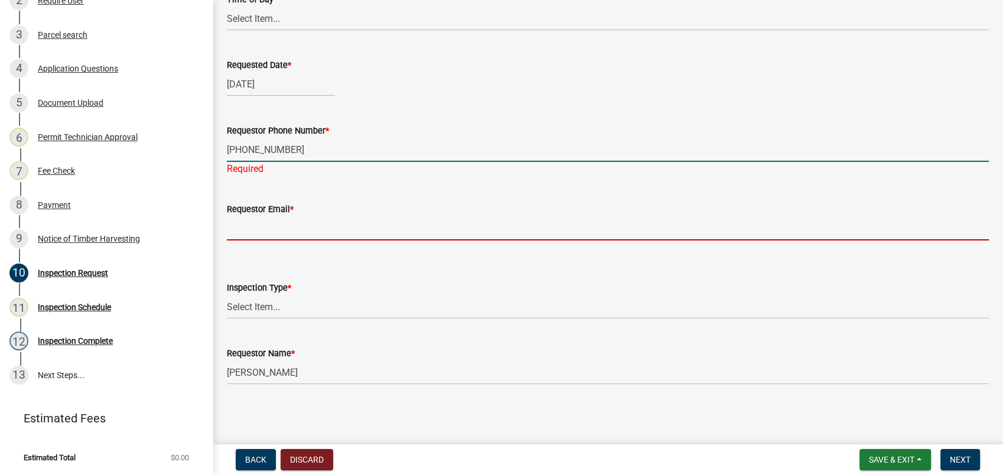
scroll to position [186, 0]
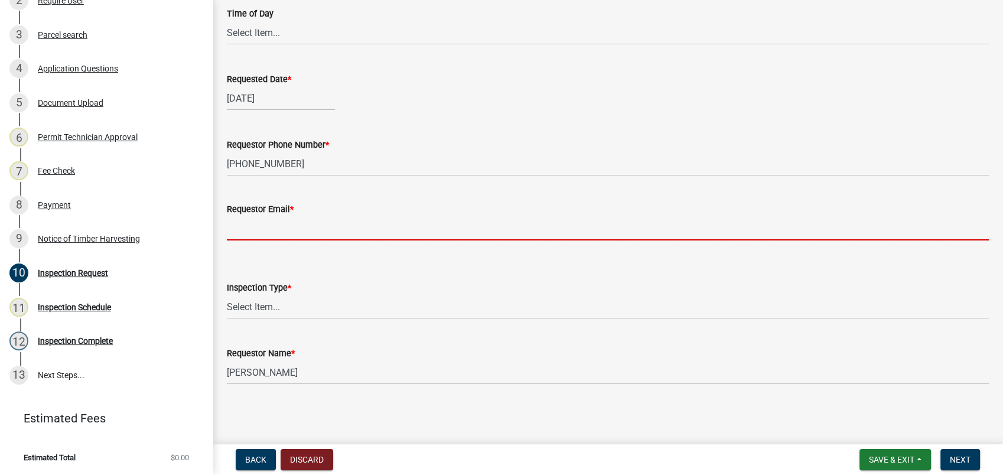
click at [263, 234] on input "Requestor Email *" at bounding box center [608, 228] width 762 height 24
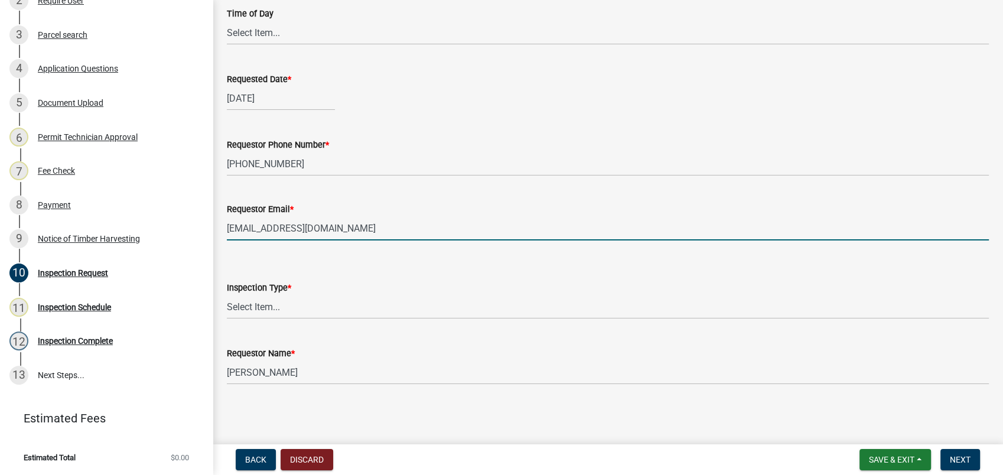
type input "traceywoodard@progressivetel.com"
click at [266, 306] on select "Select Item... Site Inspection" at bounding box center [608, 307] width 762 height 24
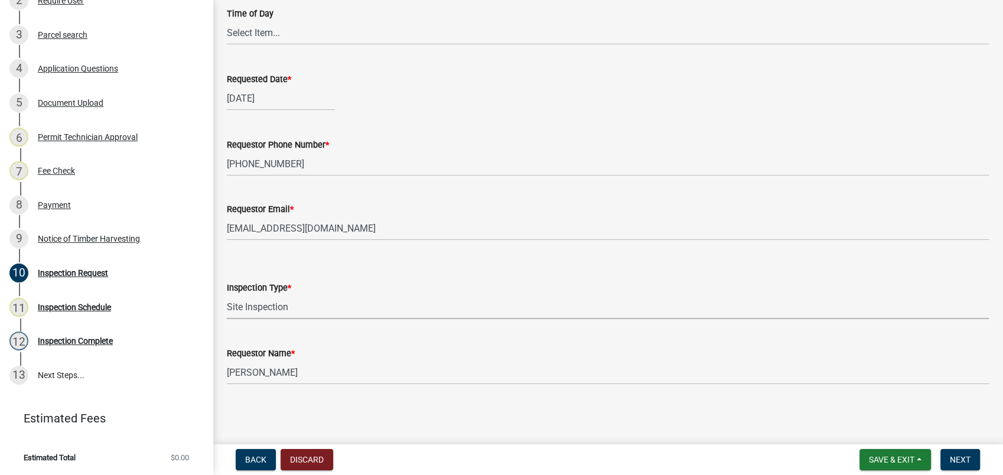
click at [227, 295] on select "Select Item... Site Inspection" at bounding box center [608, 307] width 762 height 24
select select "cd9bca7e-17b8-4288-b043-0b531dfce574"
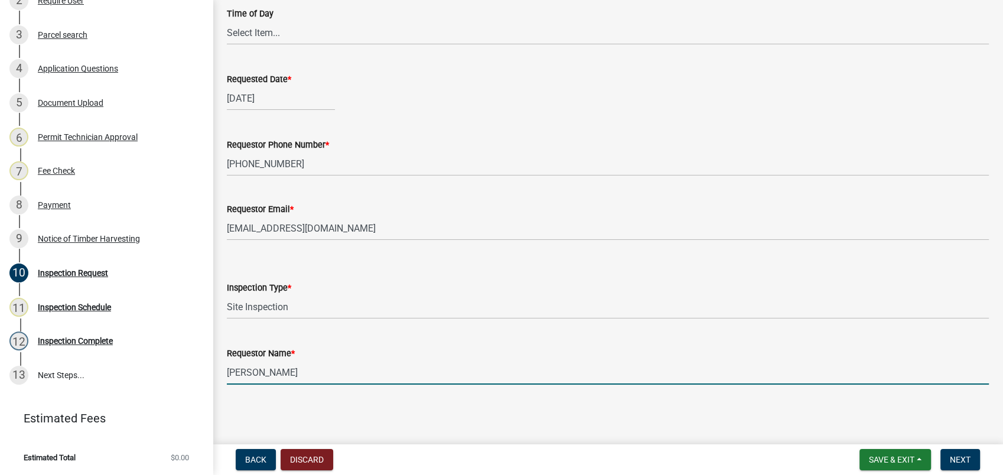
click at [255, 376] on input "[PERSON_NAME]" at bounding box center [608, 372] width 762 height 24
drag, startPoint x: 295, startPoint y: 370, endPoint x: 200, endPoint y: 368, distance: 95.1
click at [203, 368] on div "Timber Application 2025-TIMBER-21 View Summary Notes Show emails 1 Intro 2 Requ…" at bounding box center [501, 237] width 1003 height 475
type input "W"
type input "Matt Davis"
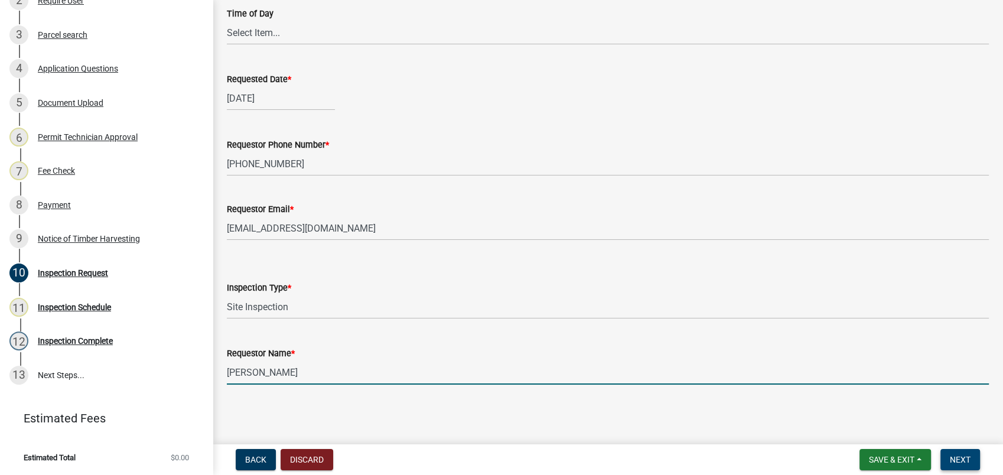
click at [948, 455] on button "Next" at bounding box center [960, 459] width 40 height 21
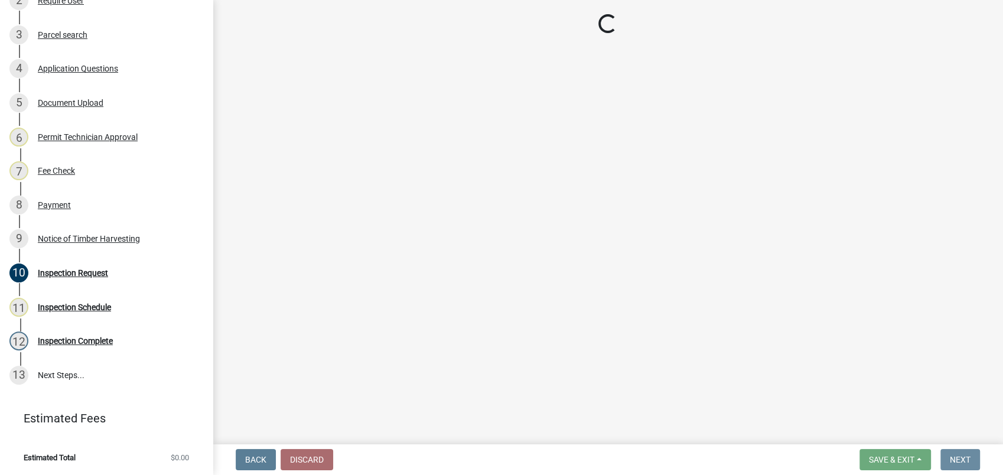
scroll to position [0, 0]
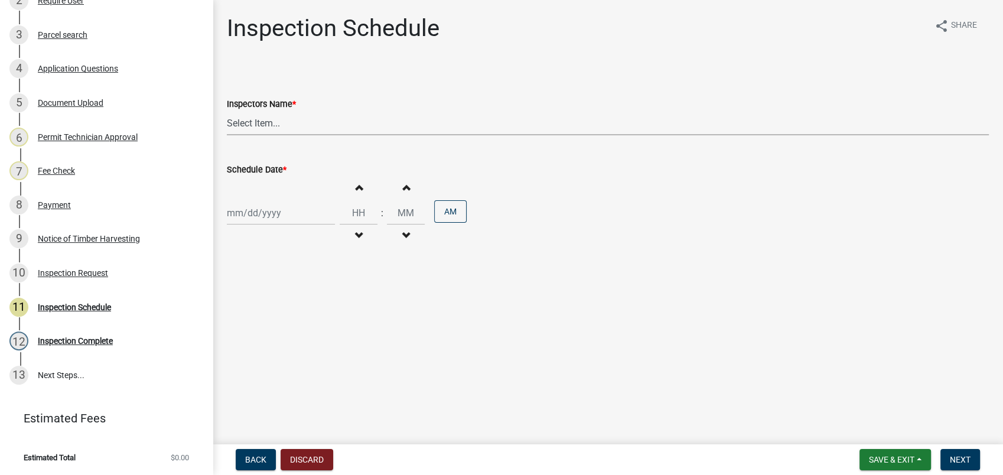
click at [239, 125] on select "Select Item... mrivera ([PERSON_NAME]) [PERSON_NAME] ([PERSON_NAME] ([PERSON_NA…" at bounding box center [608, 123] width 762 height 24
select select "af3c6edf-34d7-49be-824e-99d5d0a3954f"
click at [227, 111] on select "Select Item... mrivera ([PERSON_NAME]) [PERSON_NAME] ([PERSON_NAME] ([PERSON_NA…" at bounding box center [608, 123] width 762 height 24
click at [250, 215] on div at bounding box center [281, 213] width 108 height 24
select select "9"
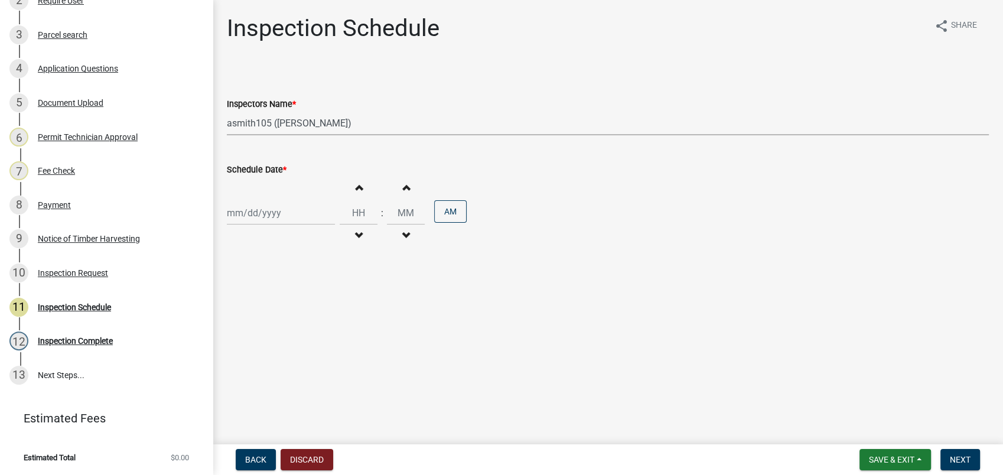
select select "2025"
click at [321, 311] on div "19" at bounding box center [314, 313] width 19 height 19
type input "09/19/2025"
click at [957, 458] on span "Next" at bounding box center [959, 459] width 21 height 9
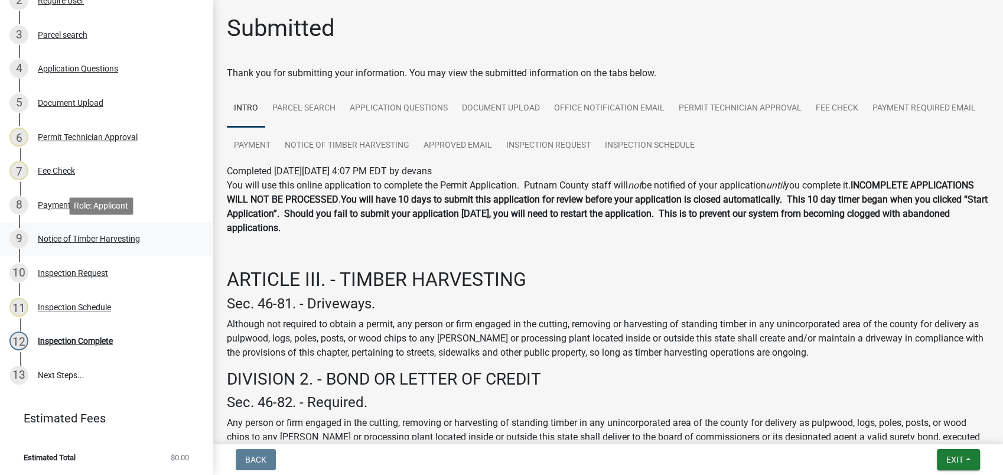
click at [81, 235] on div "Notice of Timber Harvesting" at bounding box center [89, 238] width 102 height 8
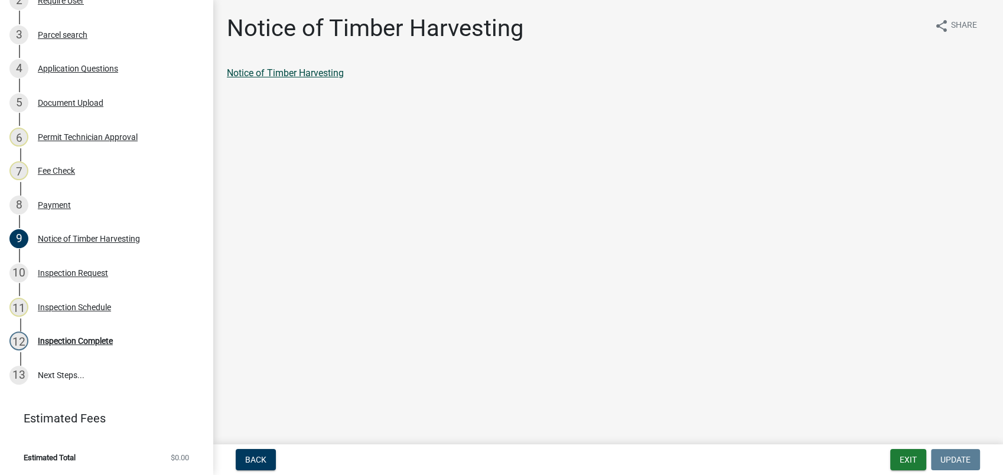
click at [299, 76] on link "Notice of Timber Harvesting" at bounding box center [285, 72] width 117 height 11
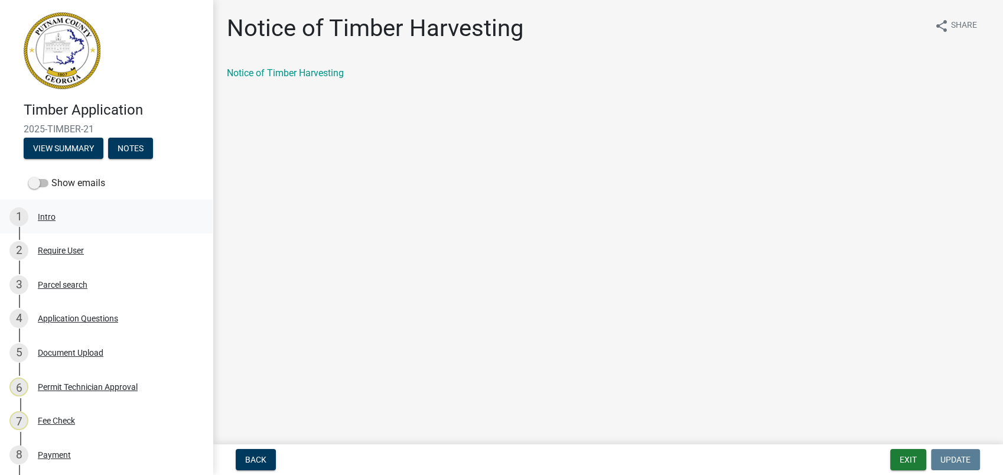
scroll to position [197, 0]
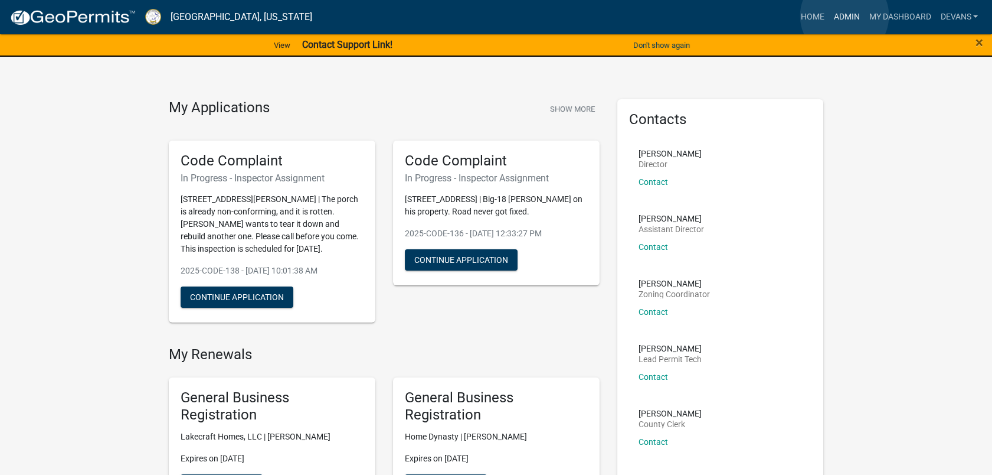
click at [845, 16] on link "Admin" at bounding box center [846, 17] width 35 height 22
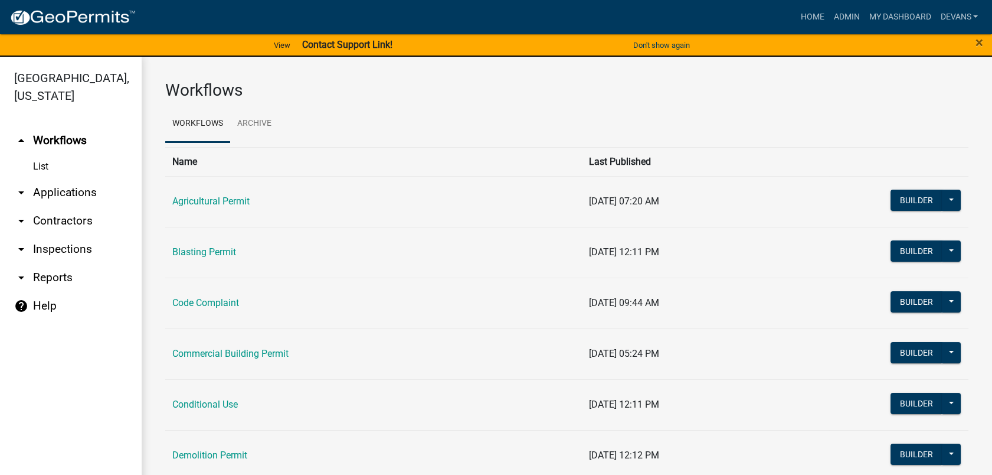
click at [61, 244] on link "arrow_drop_down Inspections" at bounding box center [71, 249] width 142 height 28
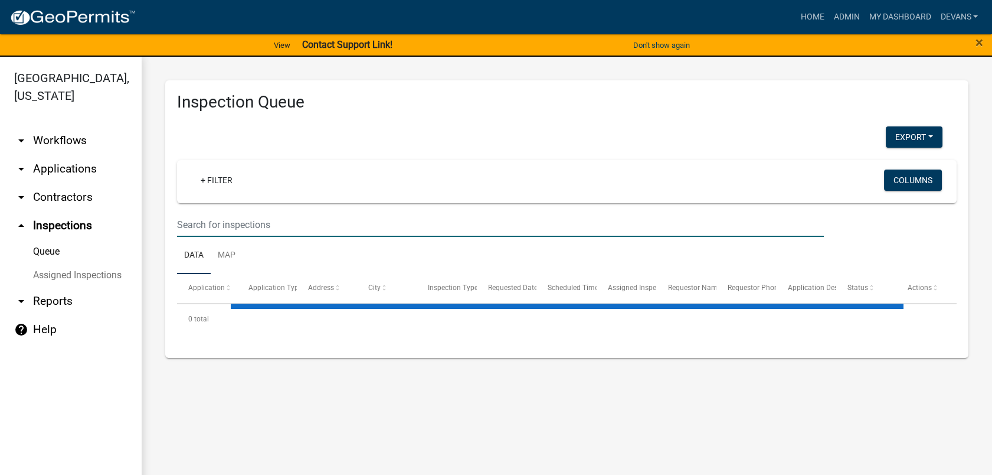
click at [262, 223] on input "text" at bounding box center [500, 225] width 647 height 24
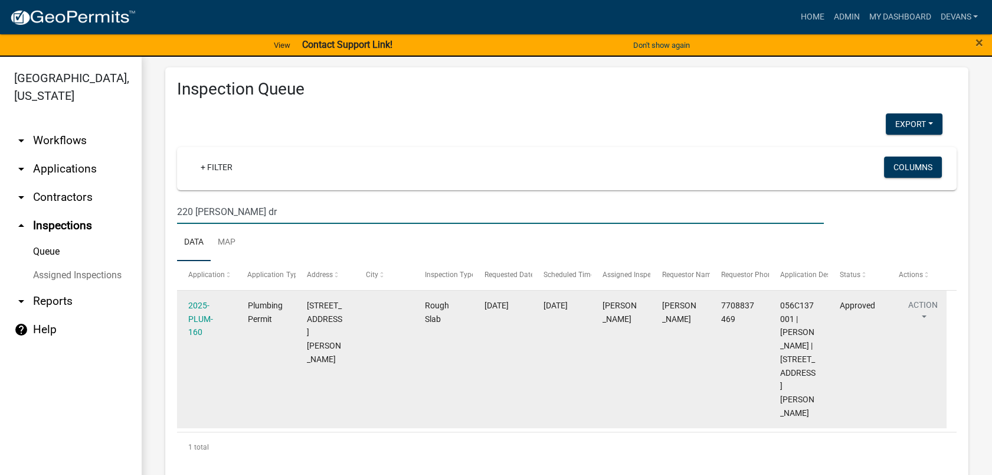
scroll to position [19, 0]
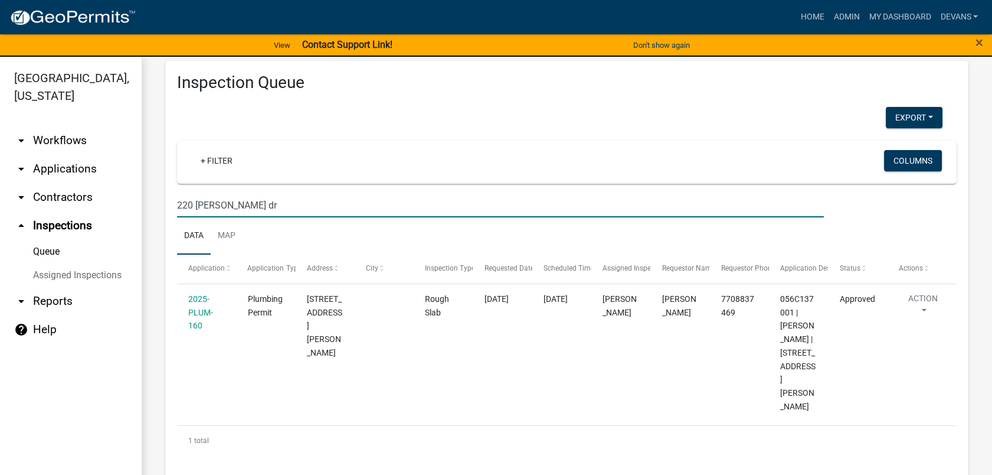
type input "220 [PERSON_NAME] dr"
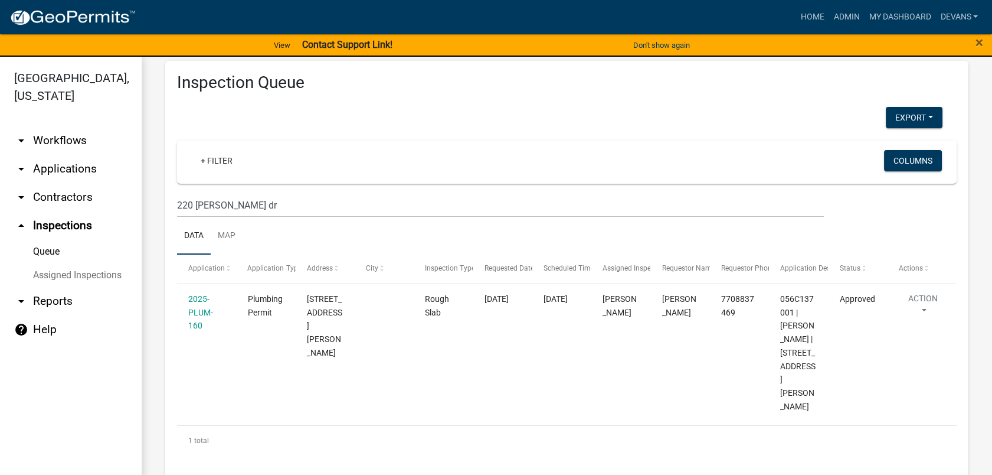
click at [61, 170] on link "arrow_drop_down Applications" at bounding box center [71, 169] width 142 height 28
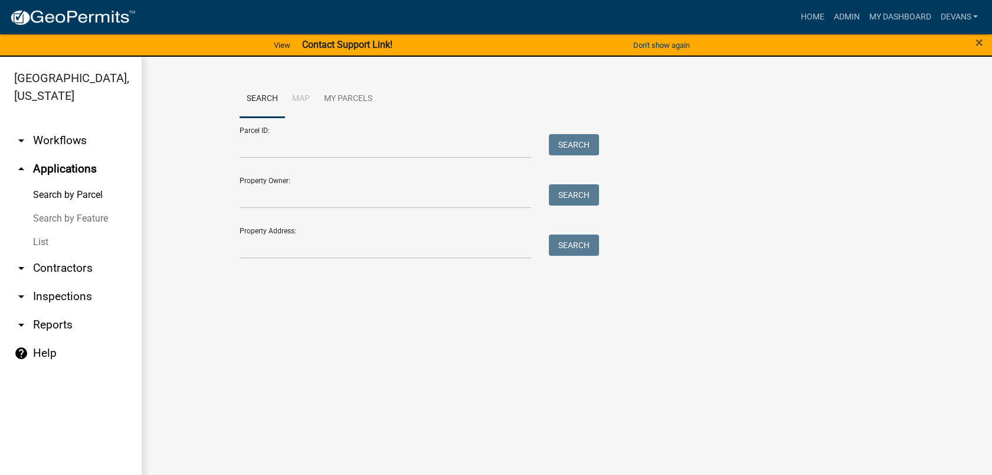
click at [65, 215] on link "Search by Feature" at bounding box center [71, 219] width 142 height 24
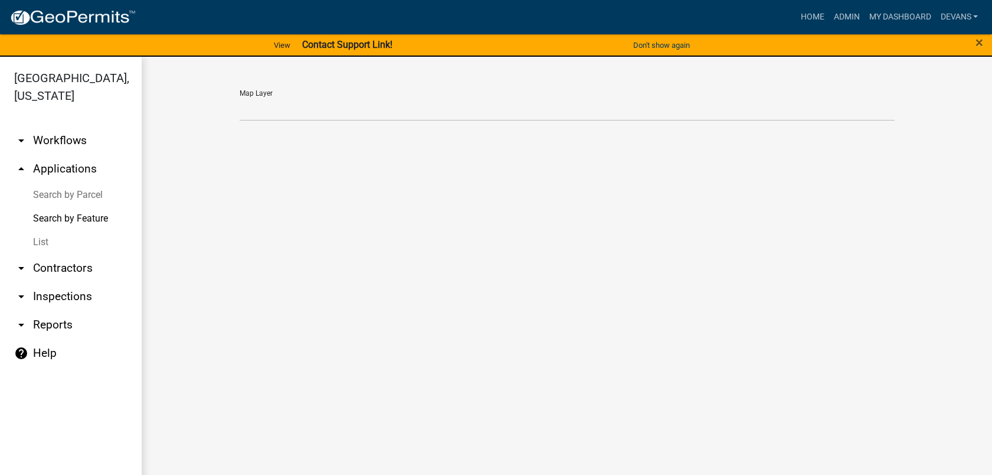
click at [43, 241] on link "List" at bounding box center [71, 242] width 142 height 24
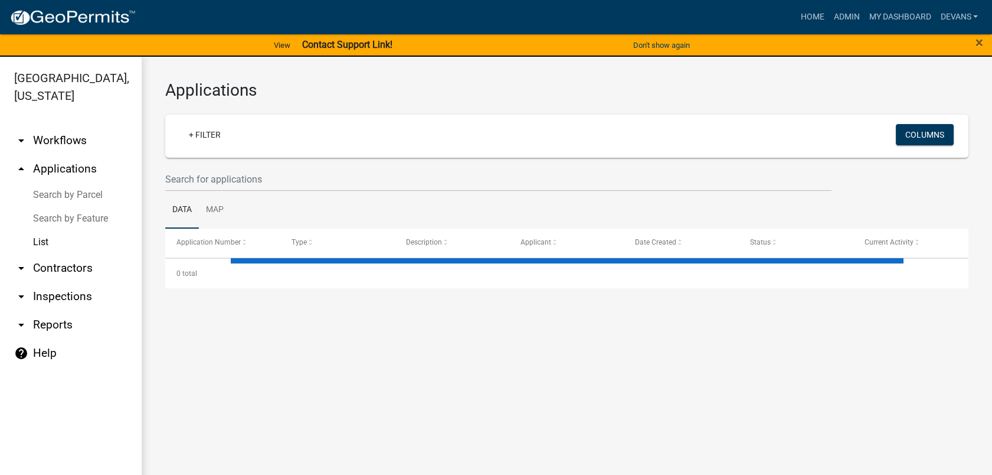
select select "1: 25"
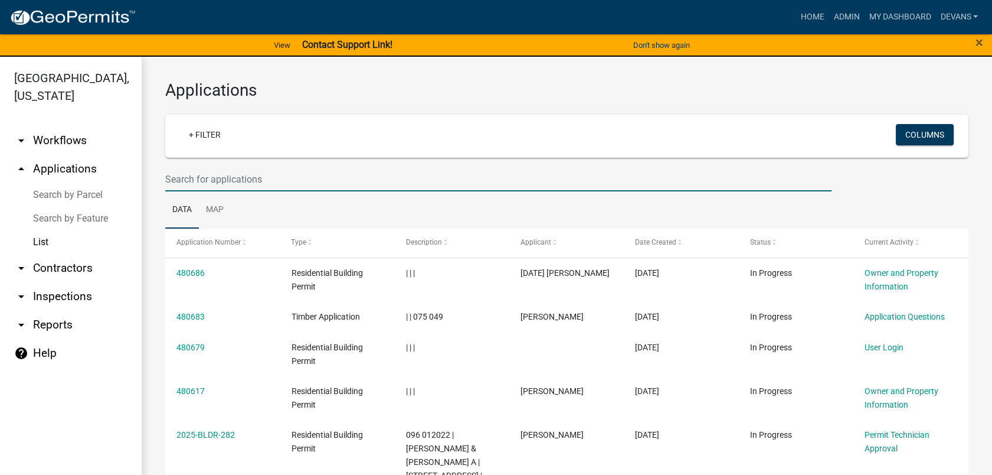
click at [236, 175] on input "text" at bounding box center [498, 179] width 667 height 24
click at [94, 163] on link "arrow_drop_up Applications" at bounding box center [71, 169] width 142 height 28
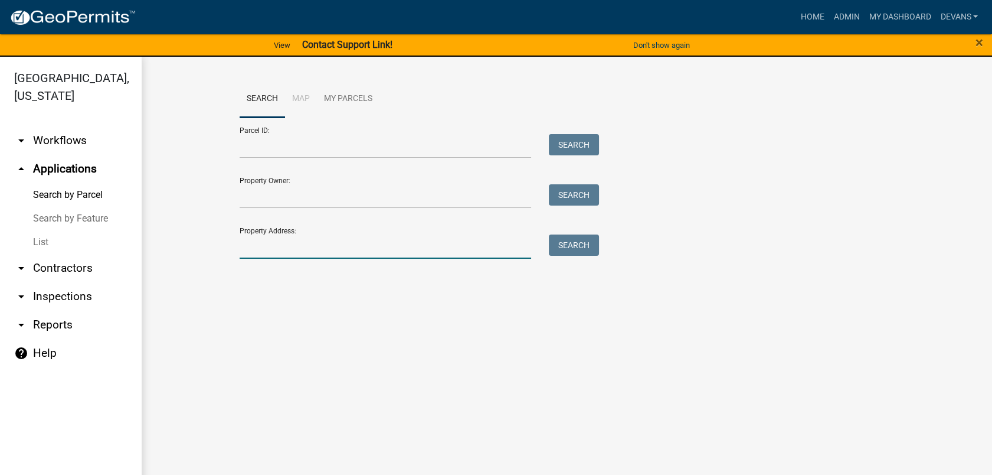
click at [316, 256] on input "Property Address:" at bounding box center [386, 246] width 292 height 24
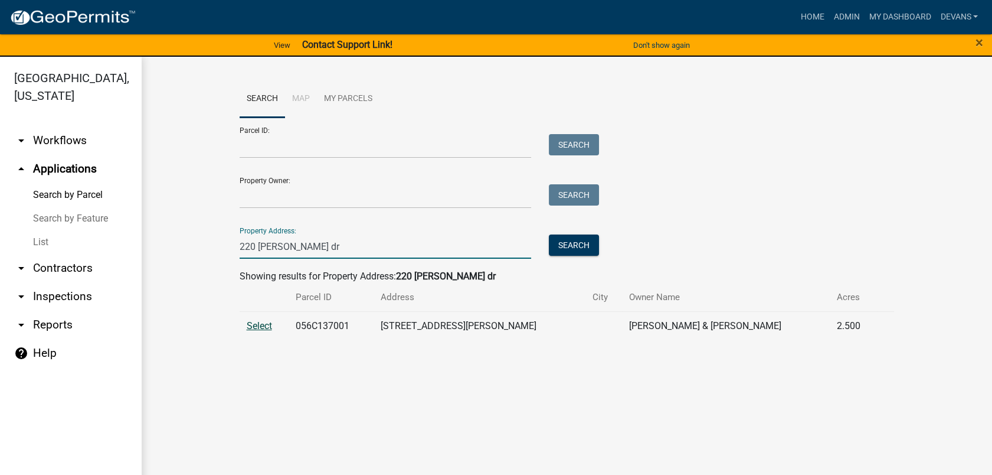
type input "220 [PERSON_NAME] dr"
click at [252, 329] on span "Select" at bounding box center [259, 325] width 25 height 11
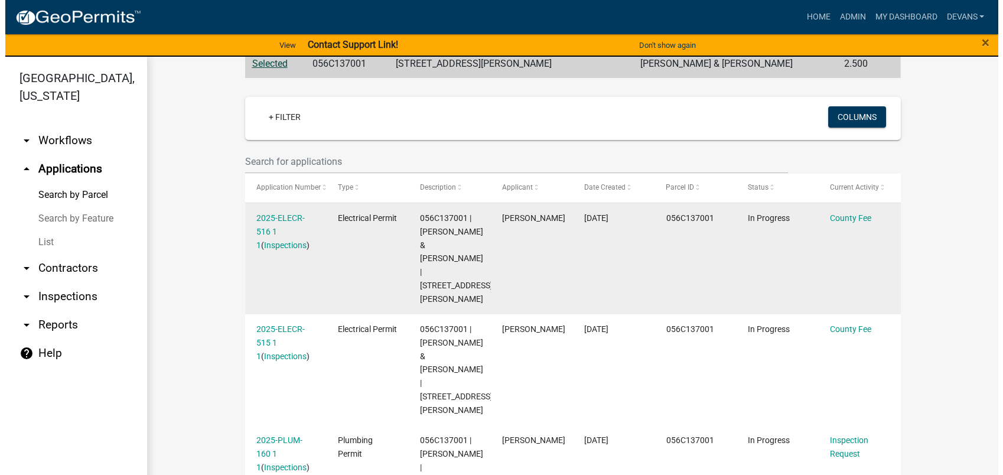
scroll to position [393, 0]
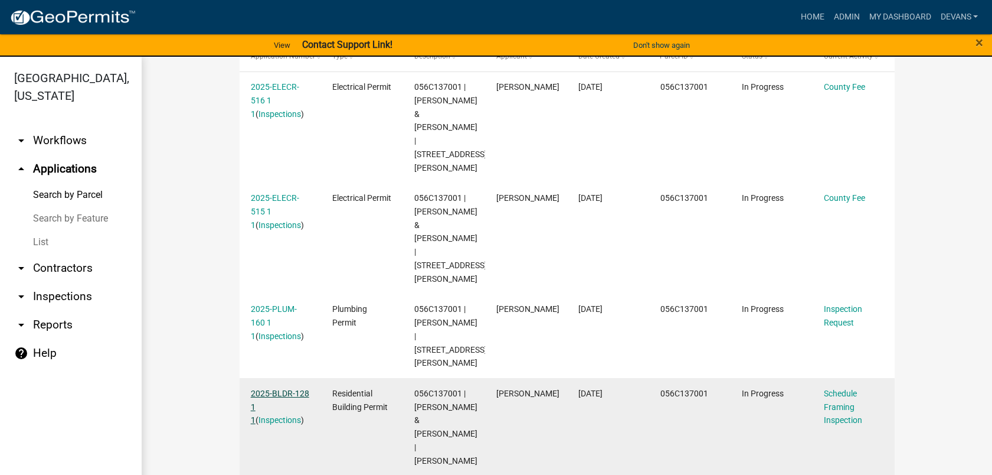
click at [279, 388] on link "2025-BLDR-128 1 1" at bounding box center [280, 406] width 58 height 37
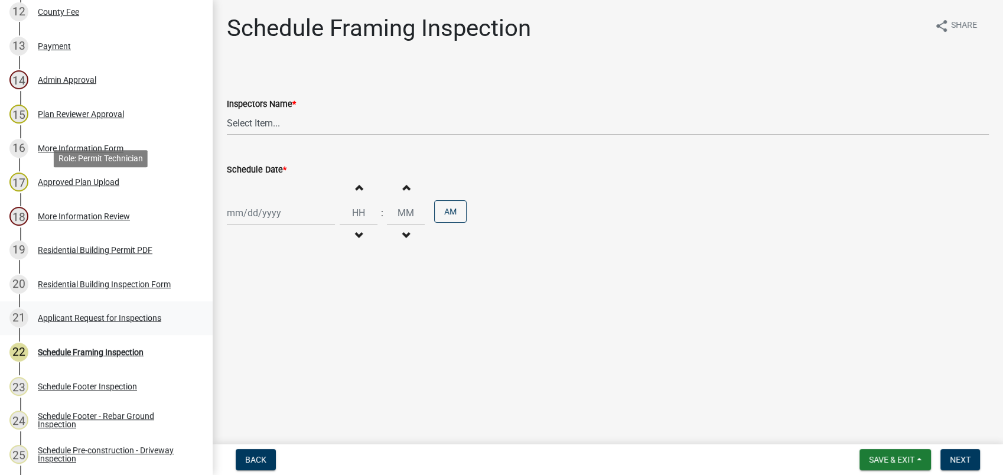
scroll to position [656, 0]
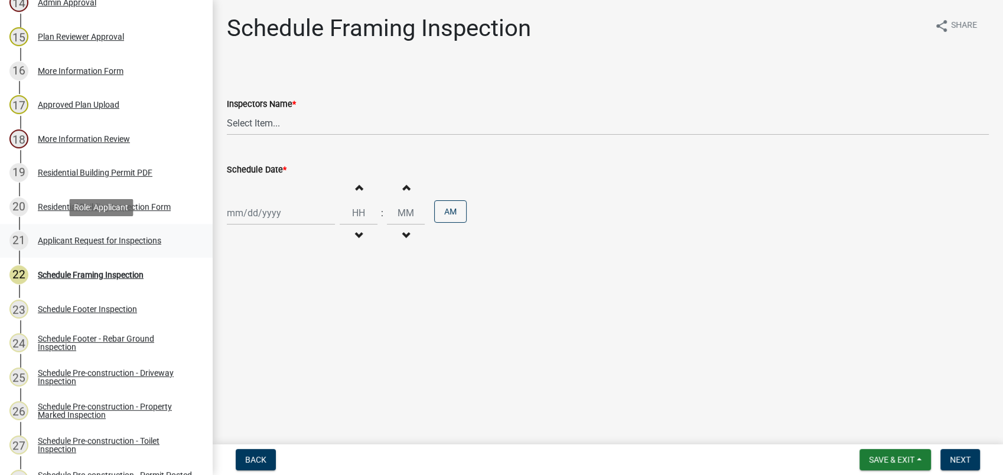
click at [128, 239] on div "Applicant Request for Inspections" at bounding box center [99, 240] width 123 height 8
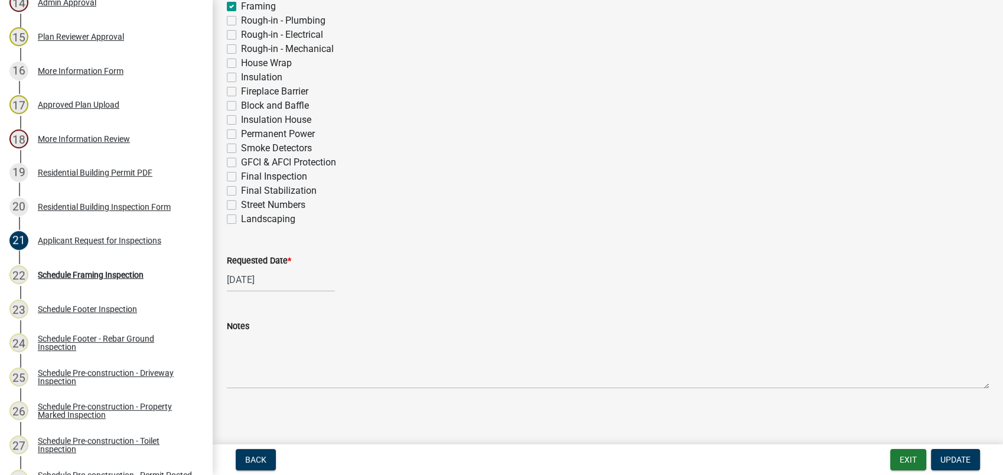
scroll to position [459, 0]
click at [262, 278] on input "09/23/2025" at bounding box center [281, 279] width 108 height 24
select select "9"
select select "2025"
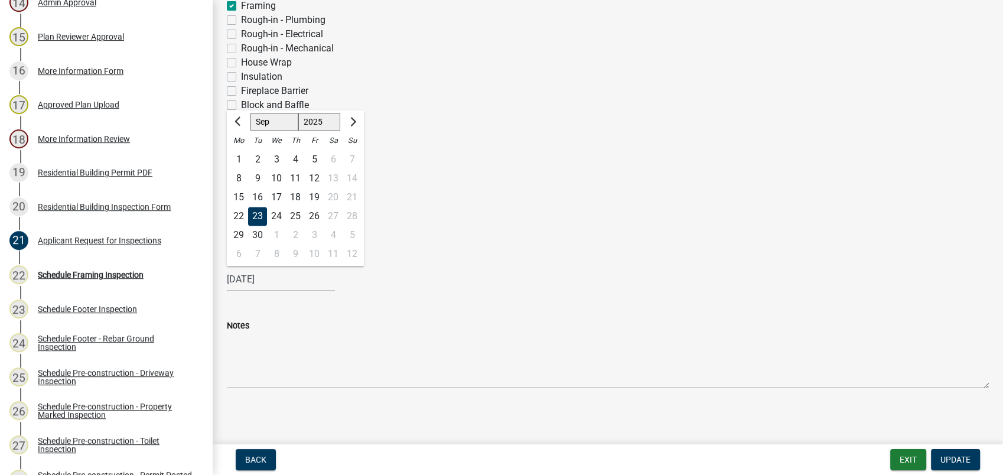
click at [279, 200] on div "17" at bounding box center [276, 197] width 19 height 19
type input "[DATE]"
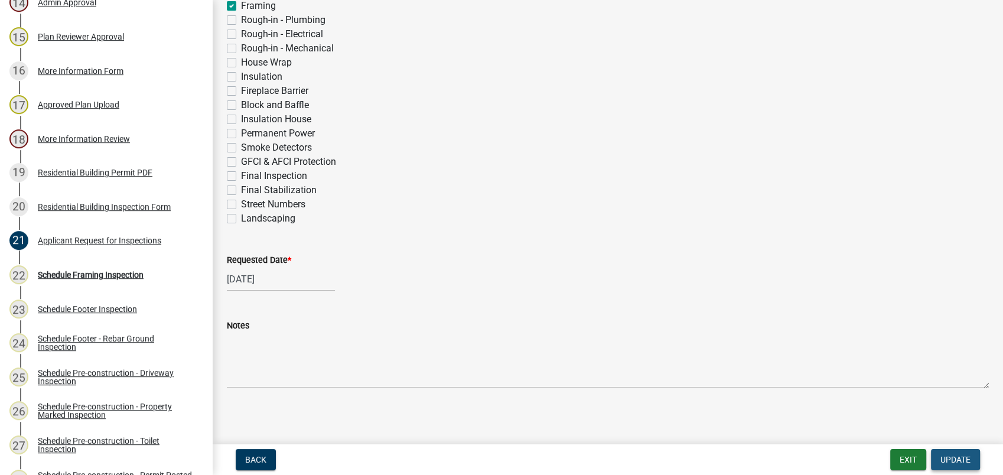
click at [949, 461] on span "Update" at bounding box center [955, 459] width 30 height 9
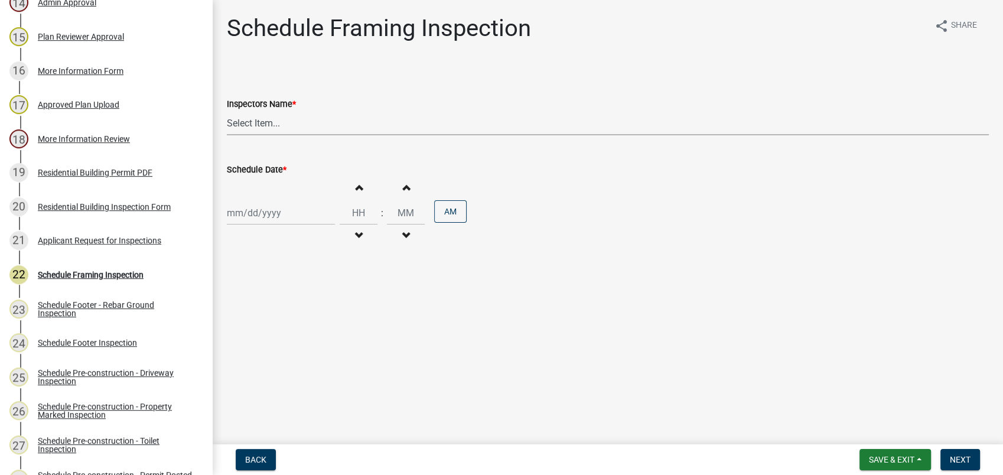
click at [247, 124] on select "Select Item... mrivera ([PERSON_NAME]) [PERSON_NAME] ([PERSON_NAME] ([PERSON_NA…" at bounding box center [608, 123] width 762 height 24
select select "a0ea4169-8540-4a2c-b9f4-cf4c1ffdeb95"
click at [227, 111] on select "Select Item... mrivera ([PERSON_NAME]) [PERSON_NAME] ([PERSON_NAME] ([PERSON_NA…" at bounding box center [608, 123] width 762 height 24
select select "9"
select select "2025"
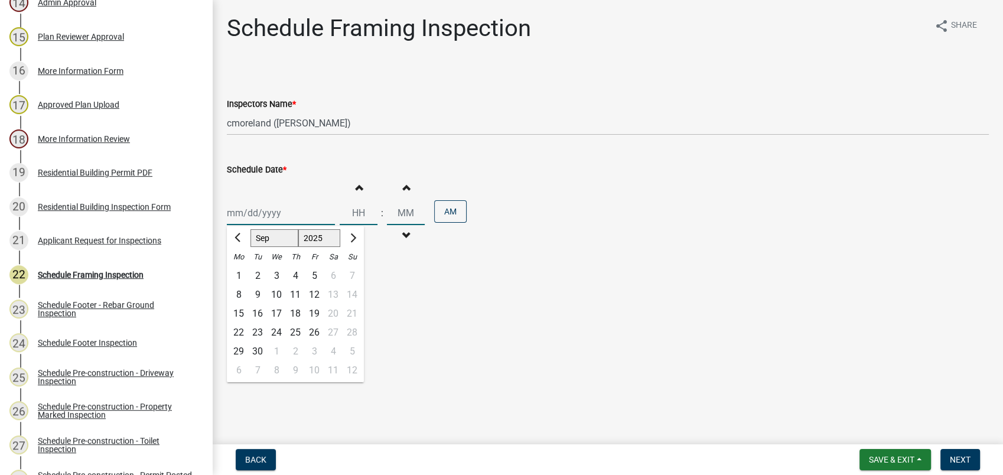
click at [251, 211] on input "Schedule Date *" at bounding box center [281, 213] width 108 height 24
click at [261, 333] on div "23" at bounding box center [257, 332] width 19 height 19
type input "09/23/2025"
select select "9"
select select "2025"
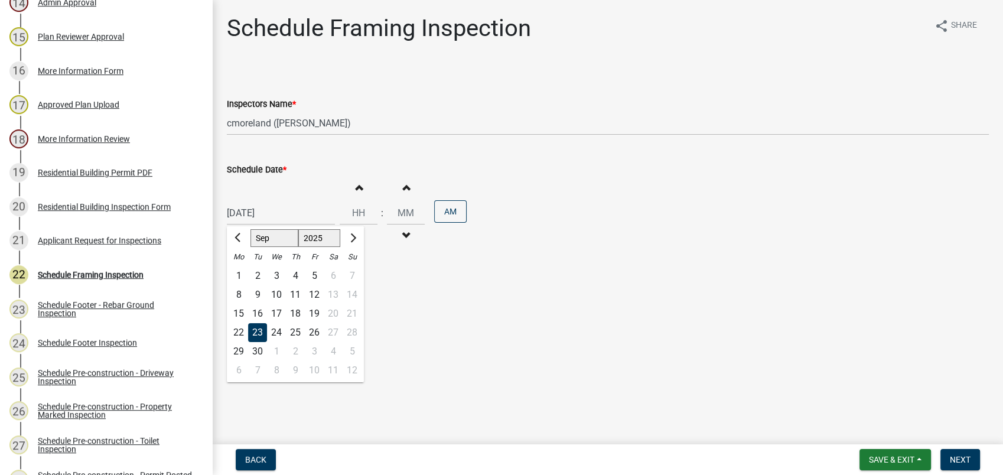
click at [243, 204] on input "09/23/2025" at bounding box center [281, 213] width 108 height 24
click at [236, 332] on div "22" at bounding box center [238, 332] width 19 height 19
type input "[DATE]"
click at [954, 453] on button "Next" at bounding box center [960, 459] width 40 height 21
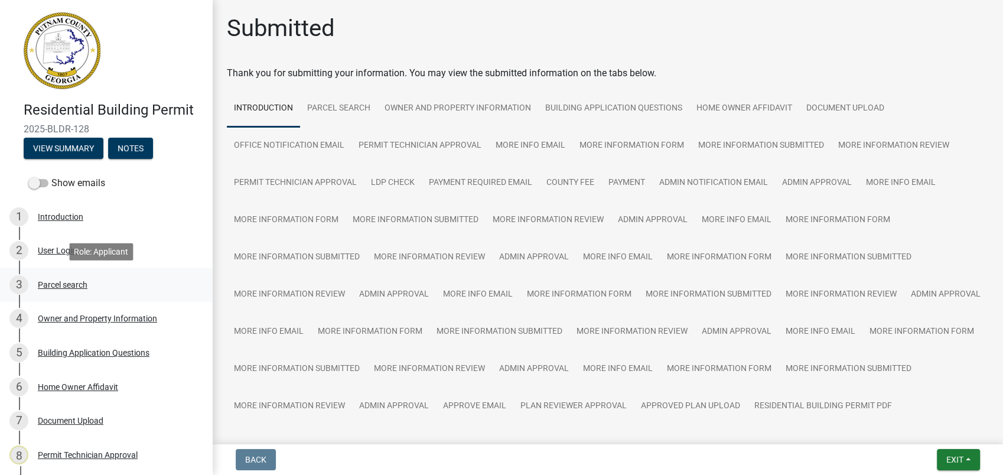
click at [69, 282] on div "Parcel search" at bounding box center [63, 284] width 50 height 8
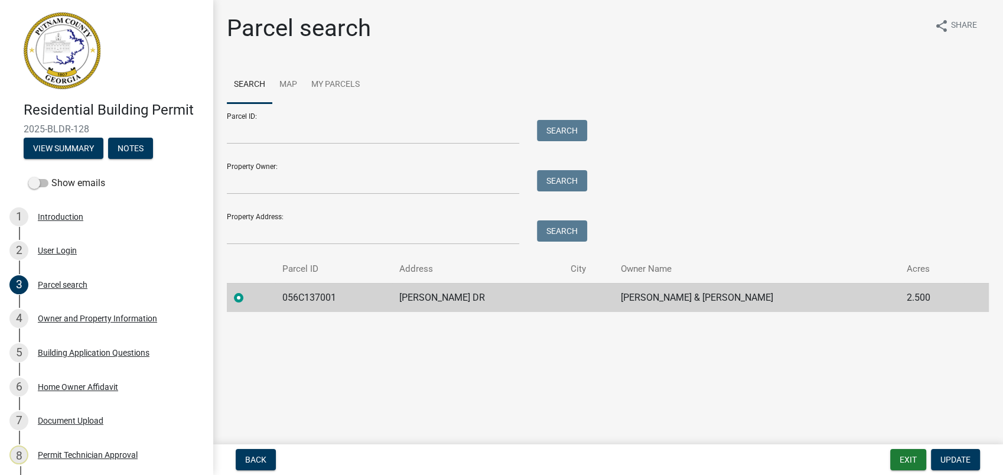
click at [887, 457] on div "Back Exit Update" at bounding box center [607, 459] width 771 height 21
click at [918, 463] on button "Exit" at bounding box center [908, 459] width 36 height 21
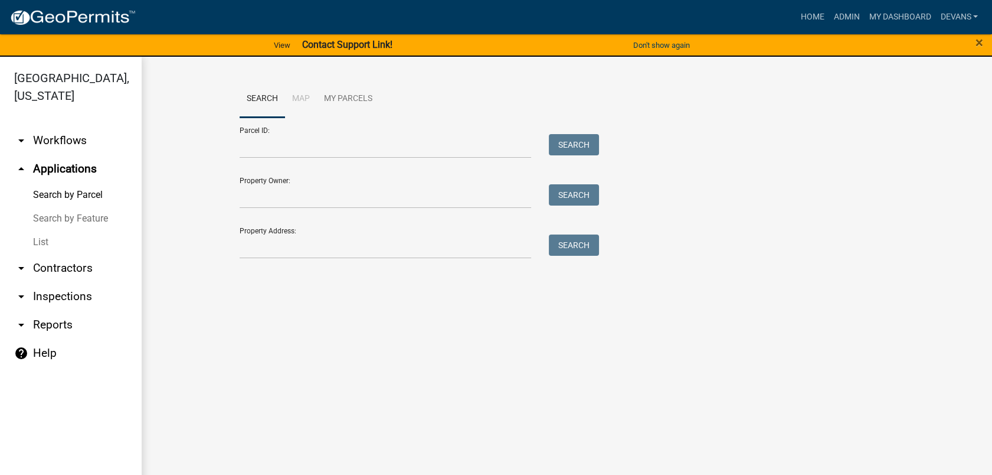
click at [34, 238] on link "List" at bounding box center [71, 242] width 142 height 24
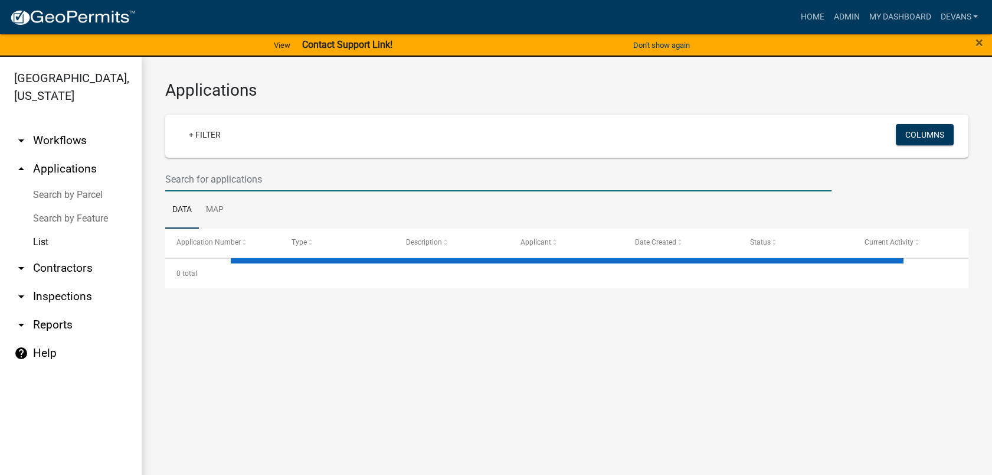
select select "1: 25"
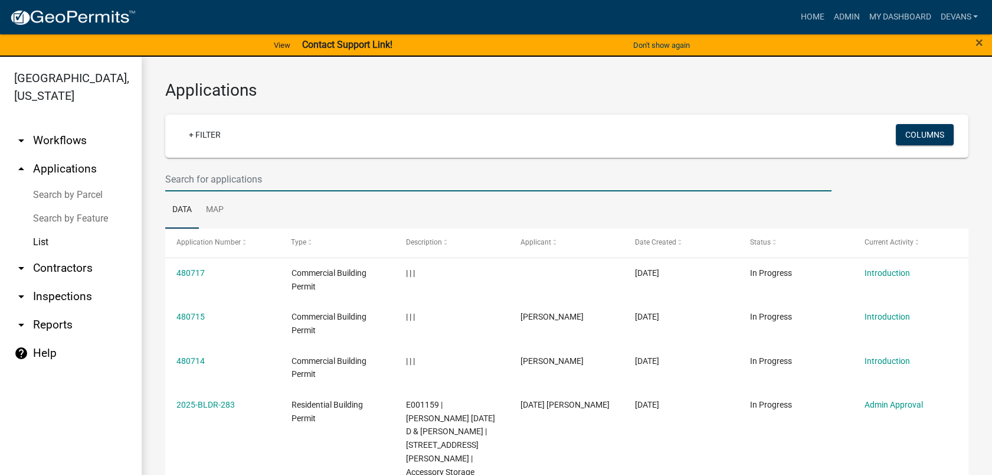
click at [260, 169] on input "text" at bounding box center [498, 179] width 667 height 24
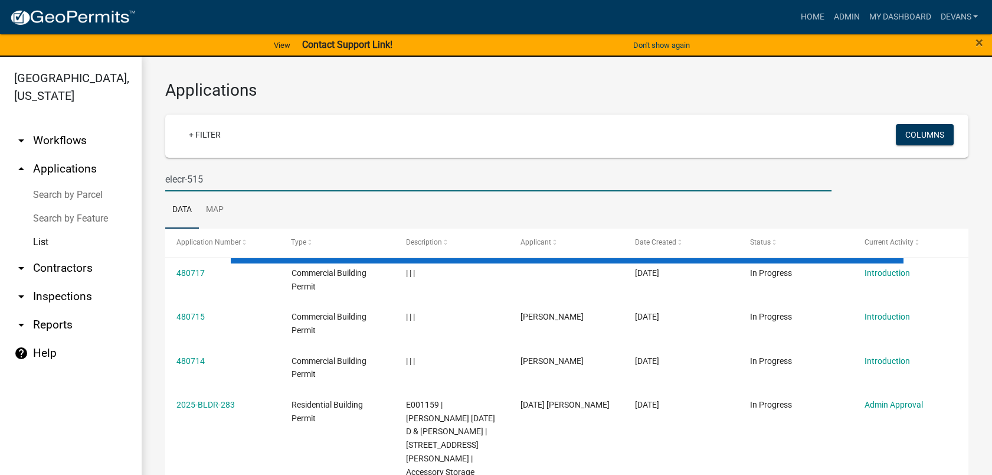
type input "elecr-515"
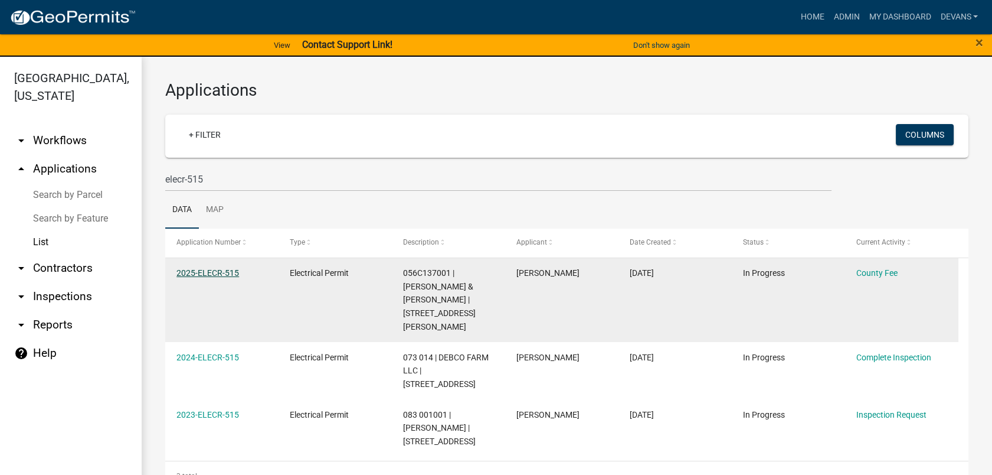
click at [200, 274] on link "2025-ELECR-515" at bounding box center [208, 272] width 63 height 9
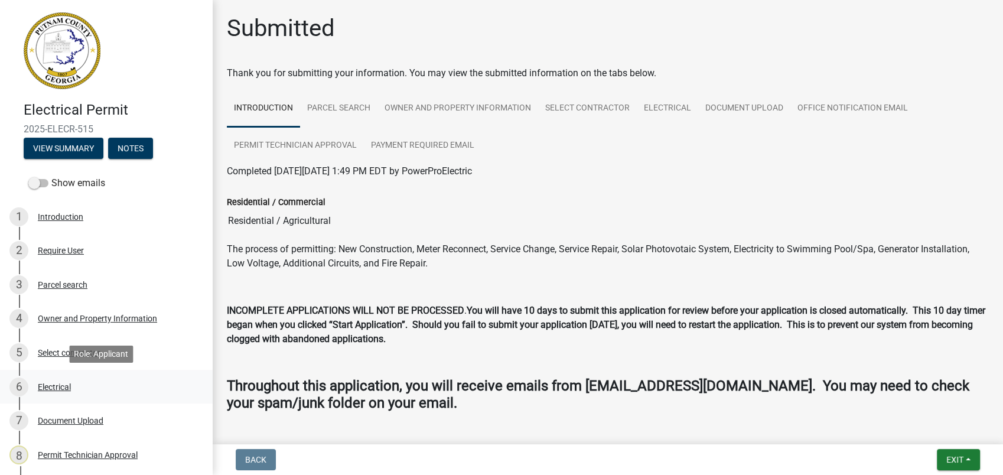
click at [64, 383] on div "Electrical" at bounding box center [54, 387] width 33 height 8
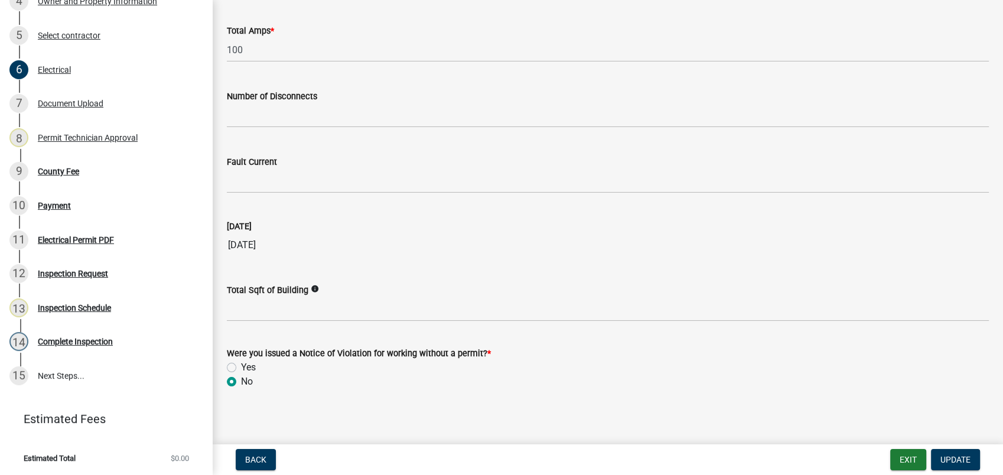
scroll to position [1186, 0]
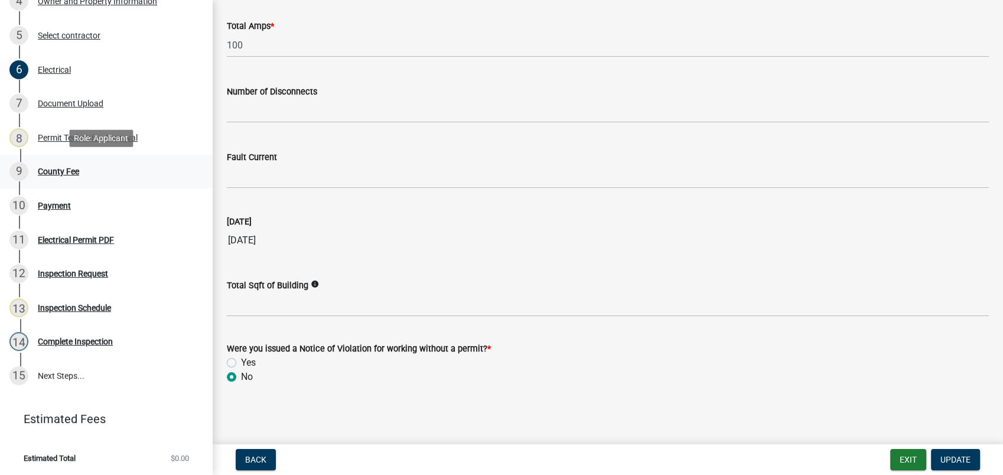
click at [55, 174] on div "County Fee" at bounding box center [58, 171] width 41 height 8
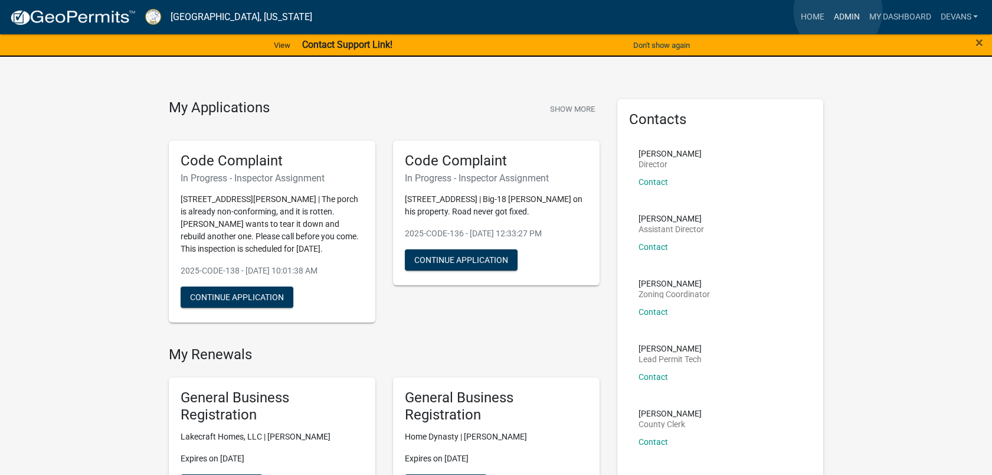
click at [838, 11] on link "Admin" at bounding box center [846, 17] width 35 height 22
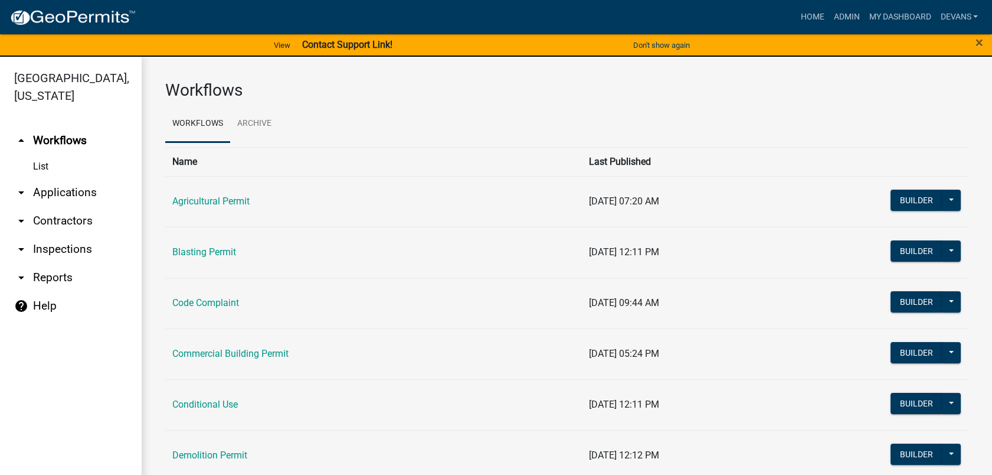
click at [76, 192] on link "arrow_drop_down Applications" at bounding box center [71, 192] width 142 height 28
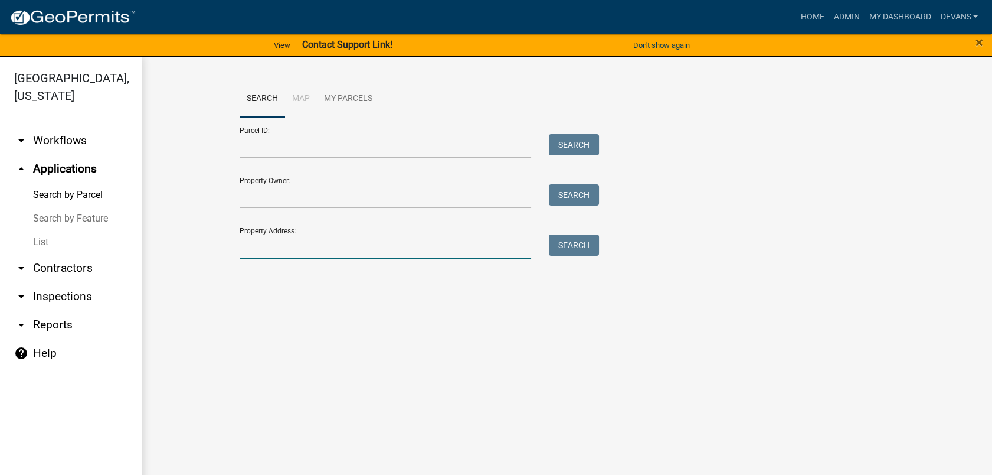
click at [409, 245] on input "Property Address:" at bounding box center [386, 246] width 292 height 24
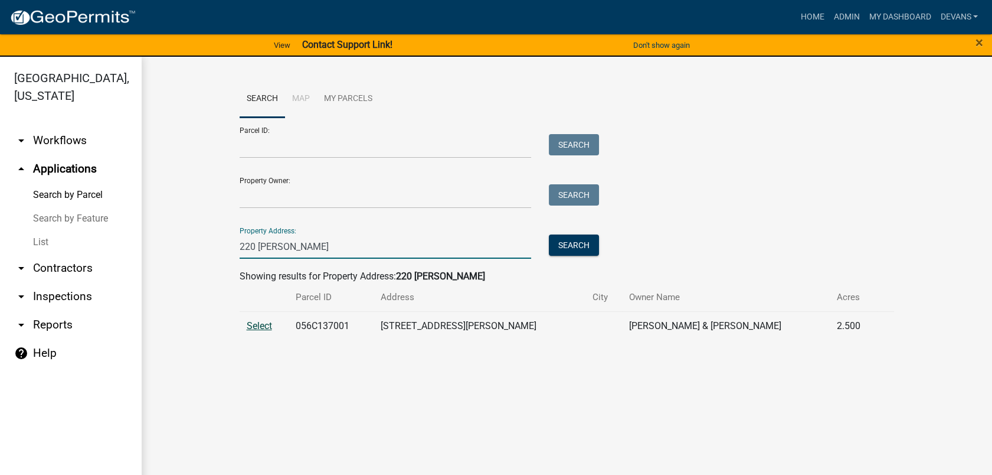
type input "220 [PERSON_NAME]"
click at [257, 326] on span "Select" at bounding box center [259, 325] width 25 height 11
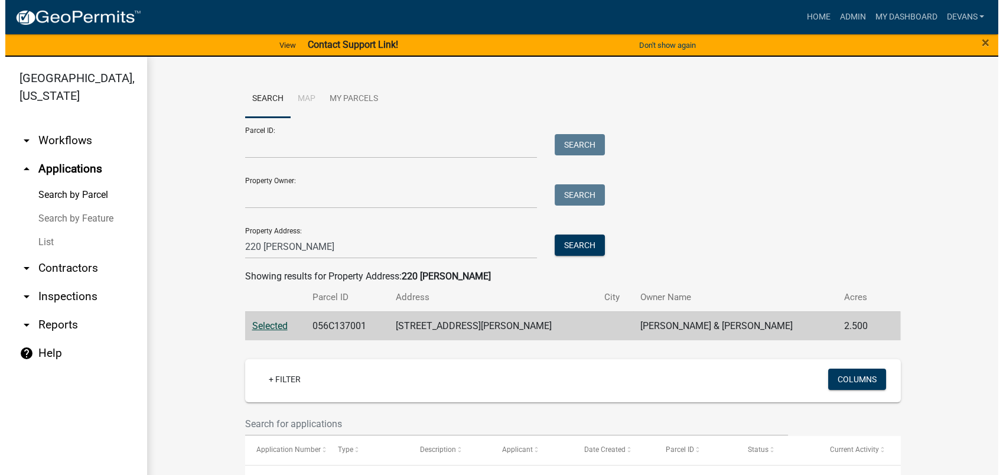
scroll to position [328, 0]
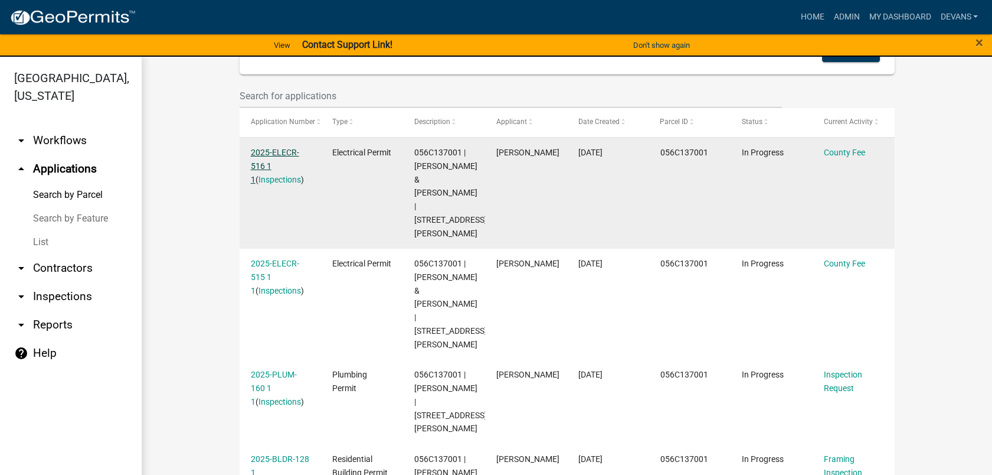
click at [259, 151] on link "2025-ELECR-516 1 1" at bounding box center [275, 166] width 48 height 37
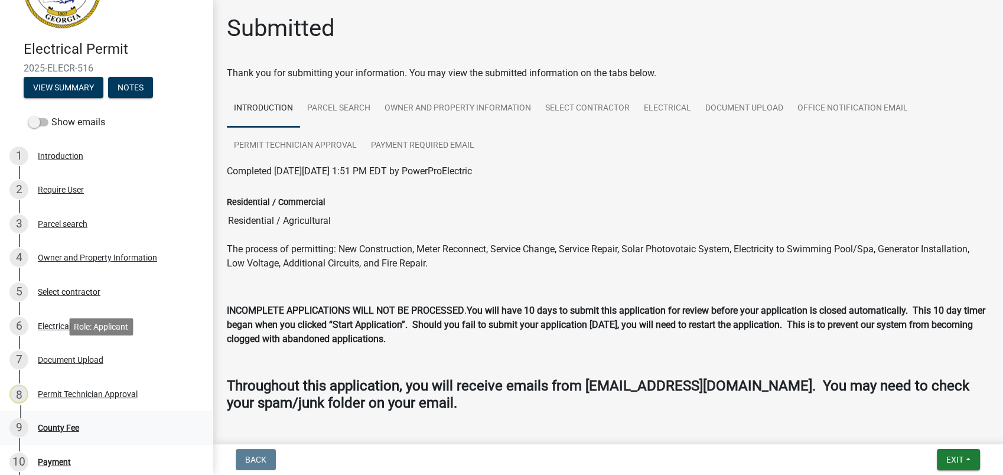
scroll to position [131, 0]
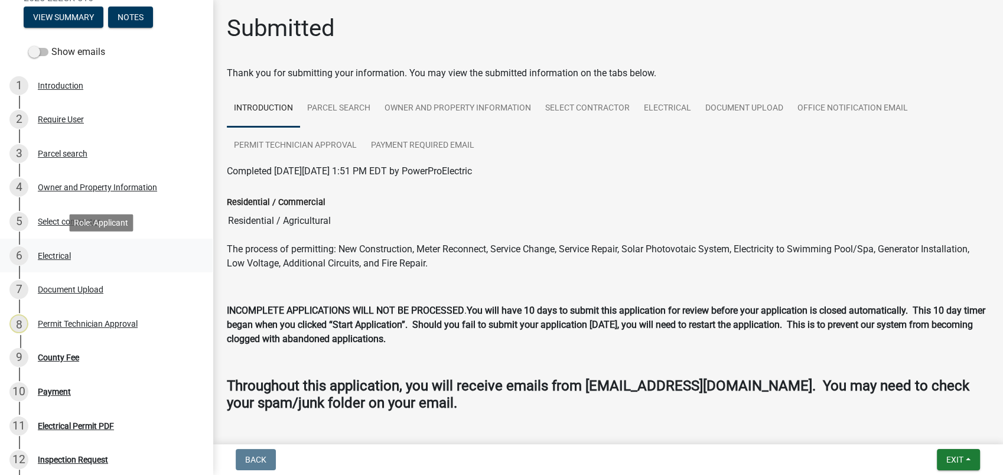
click at [71, 252] on div "6 Electrical" at bounding box center [101, 255] width 184 height 19
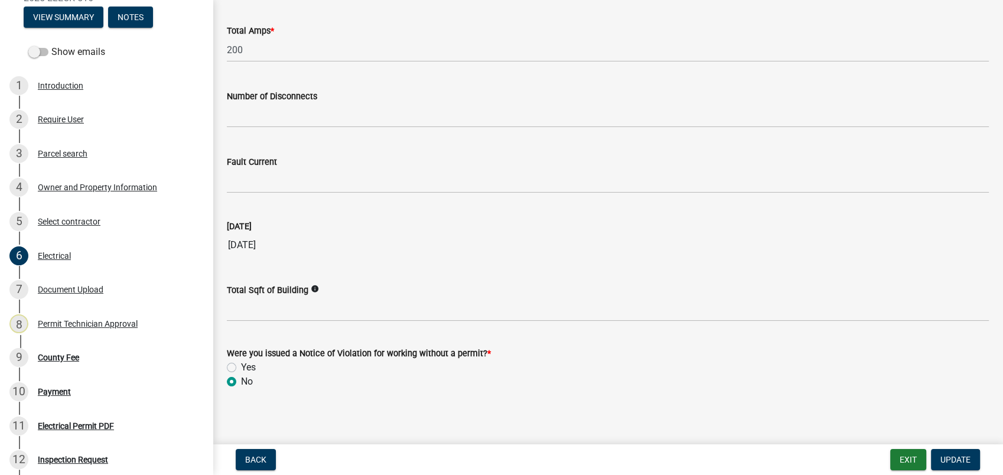
scroll to position [1186, 0]
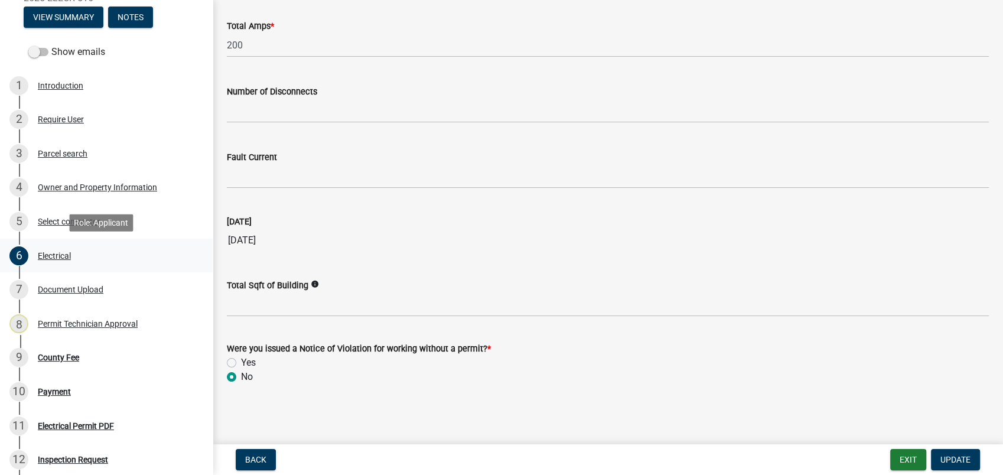
click at [52, 254] on div "Electrical" at bounding box center [54, 256] width 33 height 8
drag, startPoint x: 66, startPoint y: 321, endPoint x: 117, endPoint y: 319, distance: 51.4
click at [117, 319] on div "Permit Technician Approval" at bounding box center [88, 323] width 100 height 8
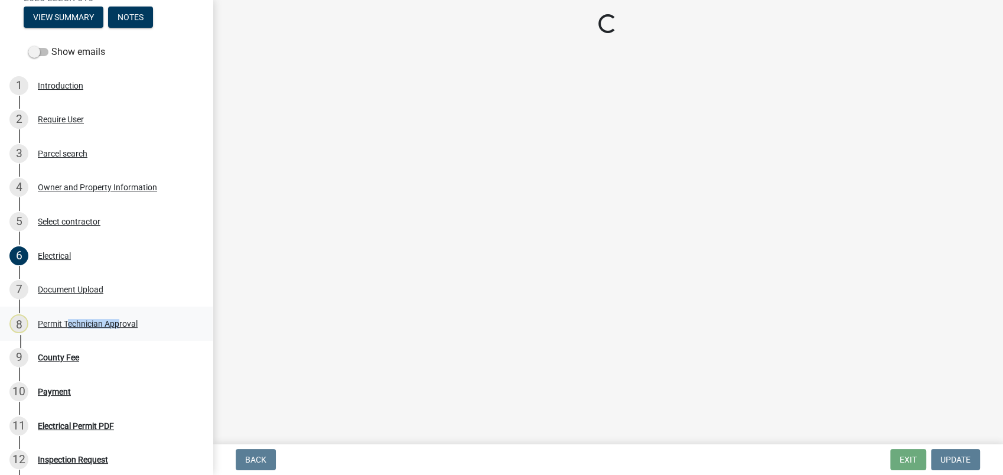
scroll to position [0, 0]
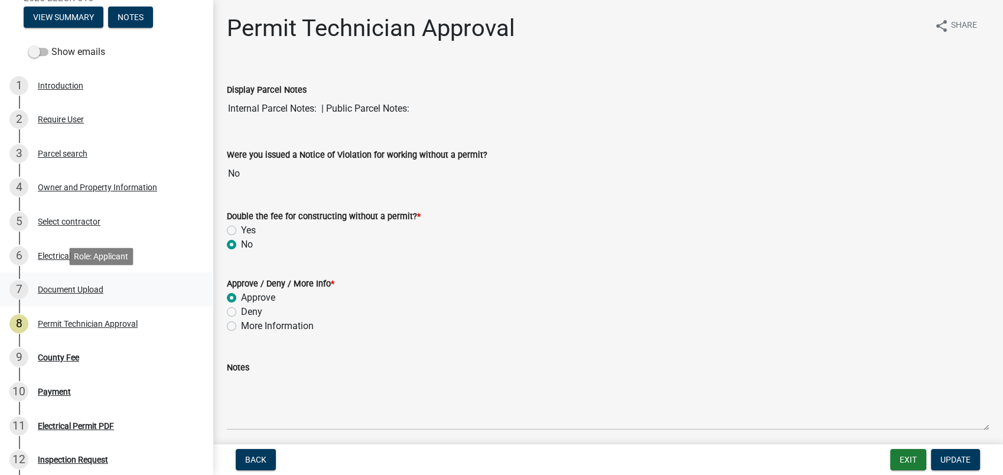
drag, startPoint x: 117, startPoint y: 319, endPoint x: 106, endPoint y: 288, distance: 34.0
click at [106, 288] on div "7 Document Upload" at bounding box center [101, 289] width 184 height 19
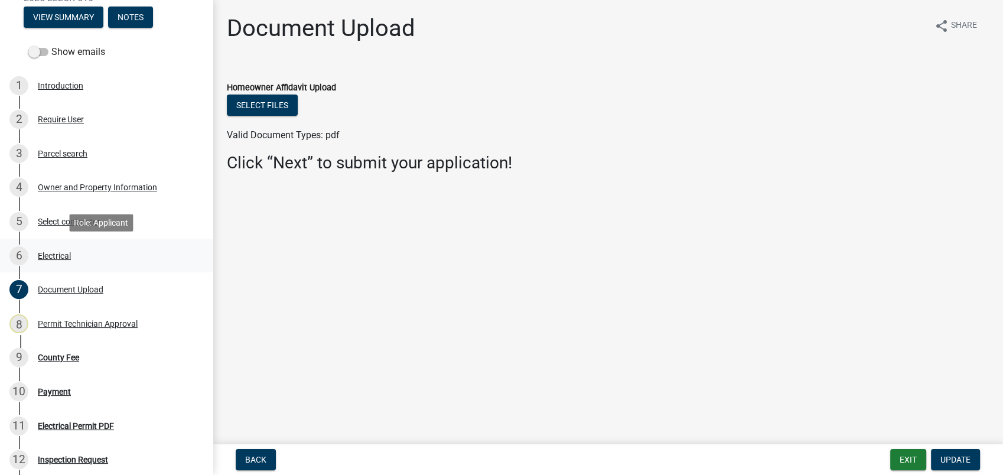
click at [68, 252] on div "Electrical" at bounding box center [54, 256] width 33 height 8
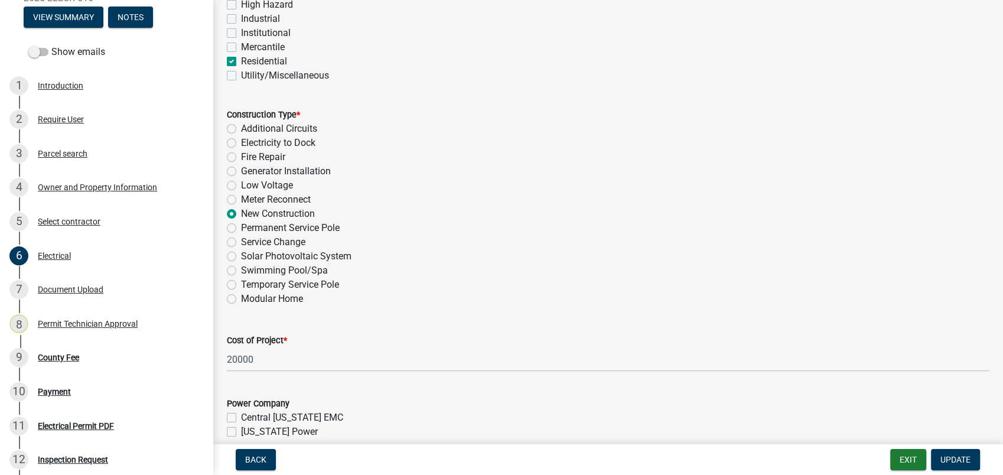
scroll to position [131, 0]
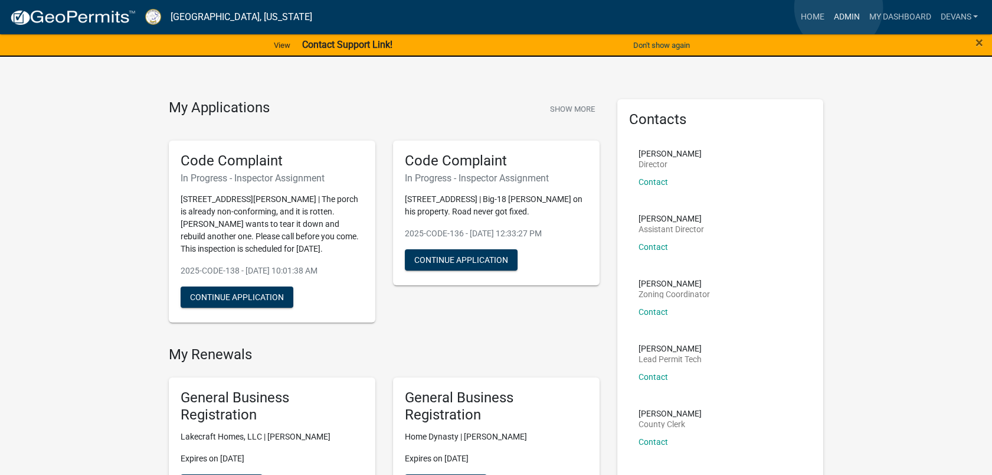
click at [839, 8] on link "Admin" at bounding box center [846, 17] width 35 height 22
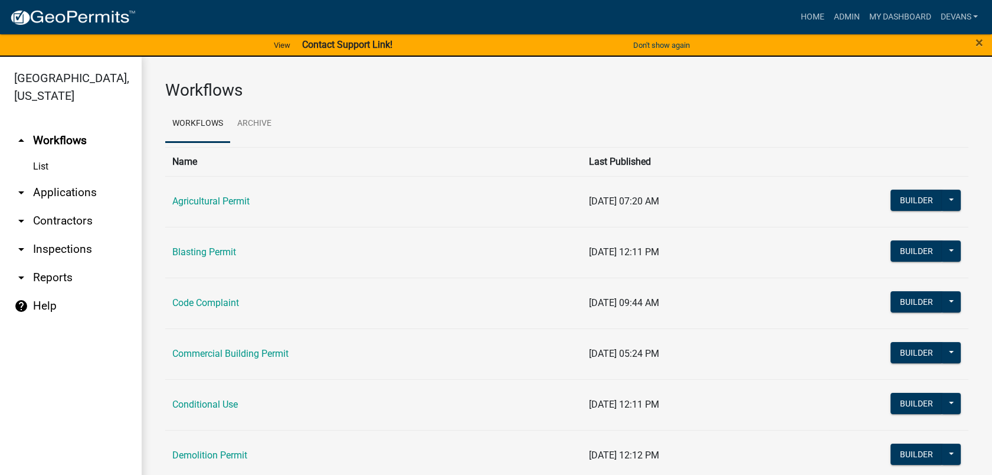
click at [33, 240] on link "arrow_drop_down Inspections" at bounding box center [71, 249] width 142 height 28
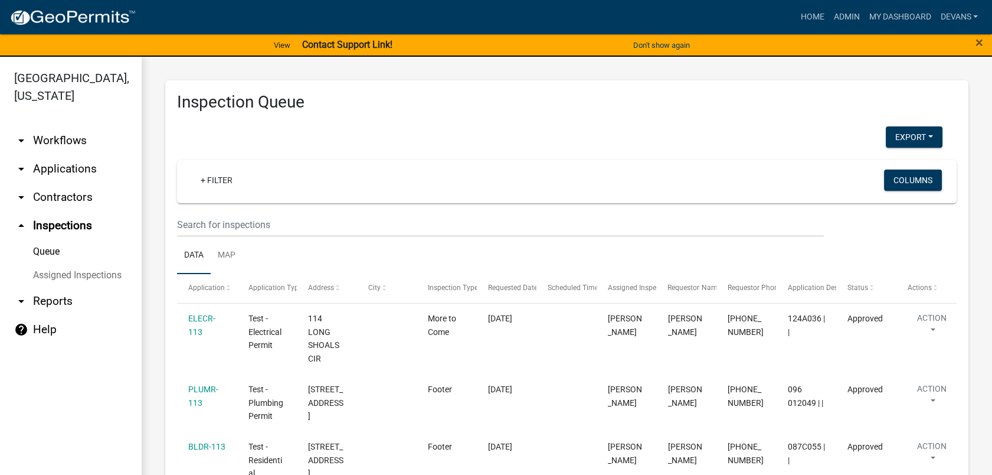
click at [77, 168] on link "arrow_drop_down Applications" at bounding box center [71, 169] width 142 height 28
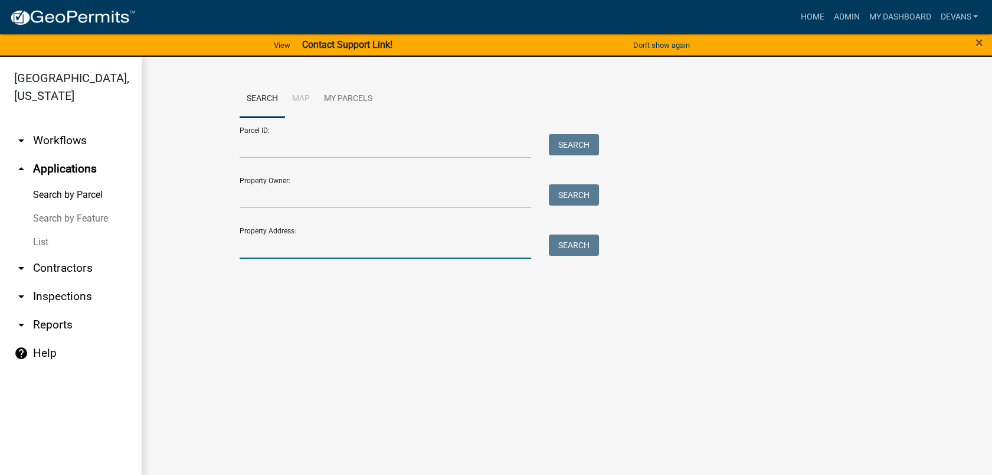
click at [246, 250] on input "Property Address:" at bounding box center [386, 246] width 292 height 24
type input "220 [PERSON_NAME] dr"
click at [597, 243] on button "Search" at bounding box center [574, 244] width 50 height 21
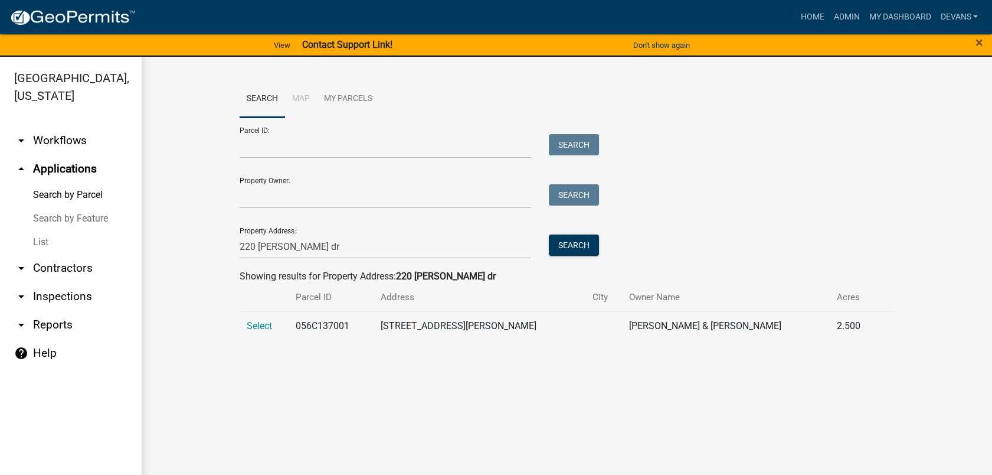
click at [252, 318] on td "Select" at bounding box center [265, 325] width 50 height 29
click at [254, 326] on span "Select" at bounding box center [259, 325] width 25 height 11
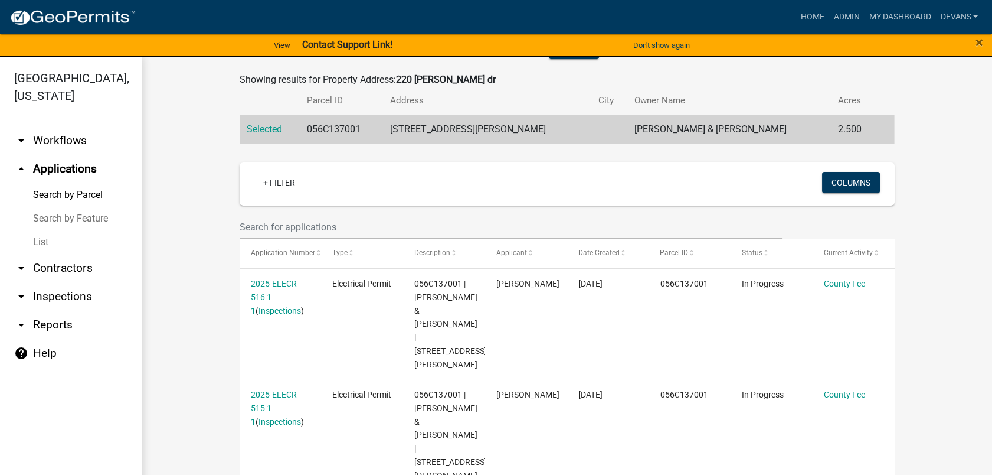
scroll to position [262, 0]
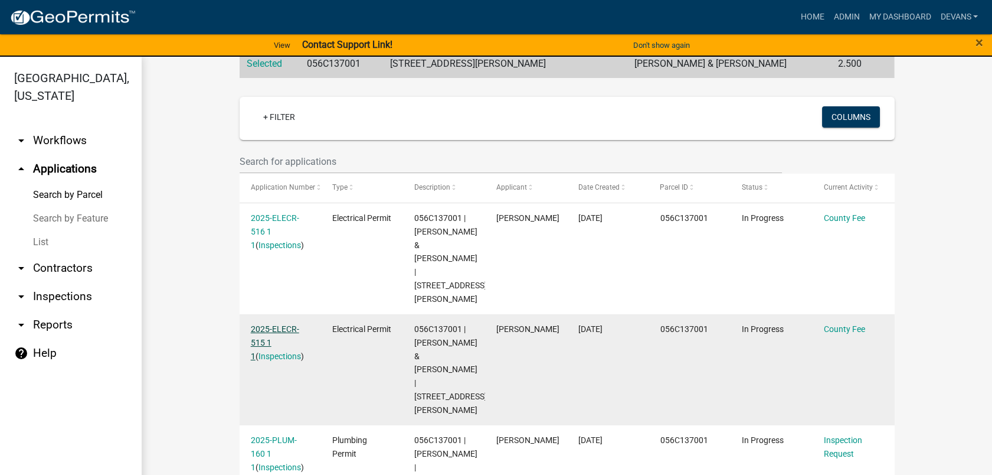
click at [254, 324] on link "2025-ELECR-515 1 1" at bounding box center [275, 342] width 48 height 37
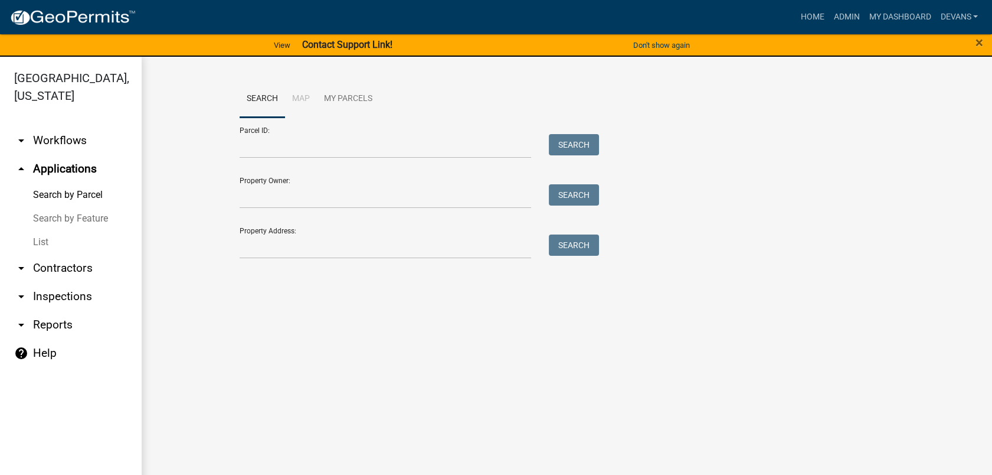
click at [269, 230] on div "Property Address: Search" at bounding box center [417, 238] width 354 height 41
click at [270, 252] on input "Property Address:" at bounding box center [386, 246] width 292 height 24
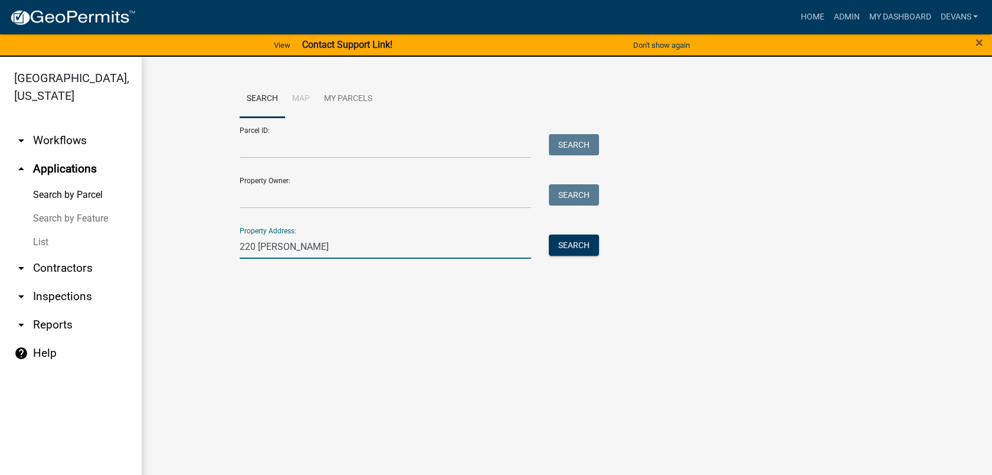
type input "220 [PERSON_NAME]"
click at [83, 298] on link "arrow_drop_down Inspections" at bounding box center [71, 296] width 142 height 28
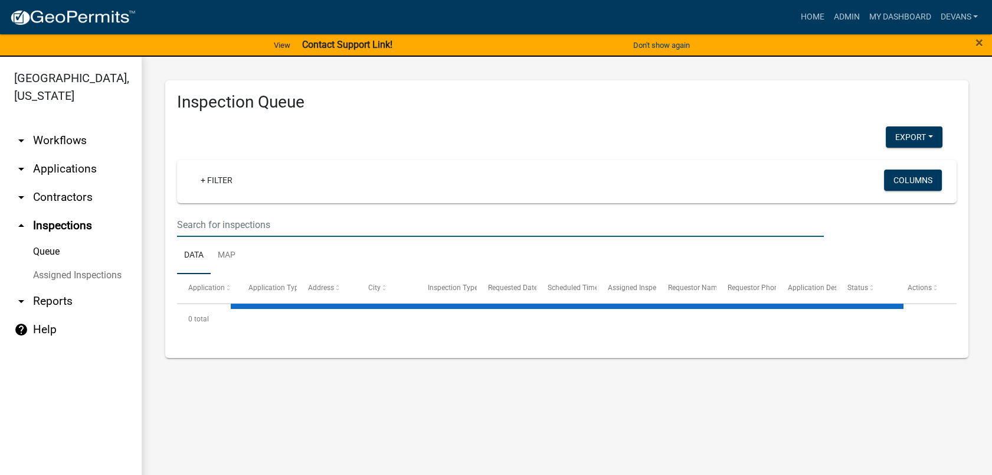
click at [244, 220] on input "text" at bounding box center [500, 225] width 647 height 24
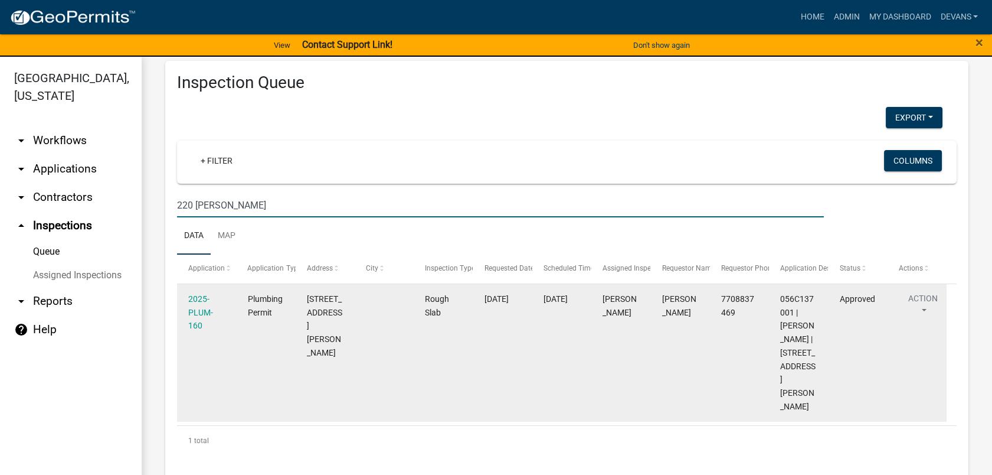
scroll to position [14, 0]
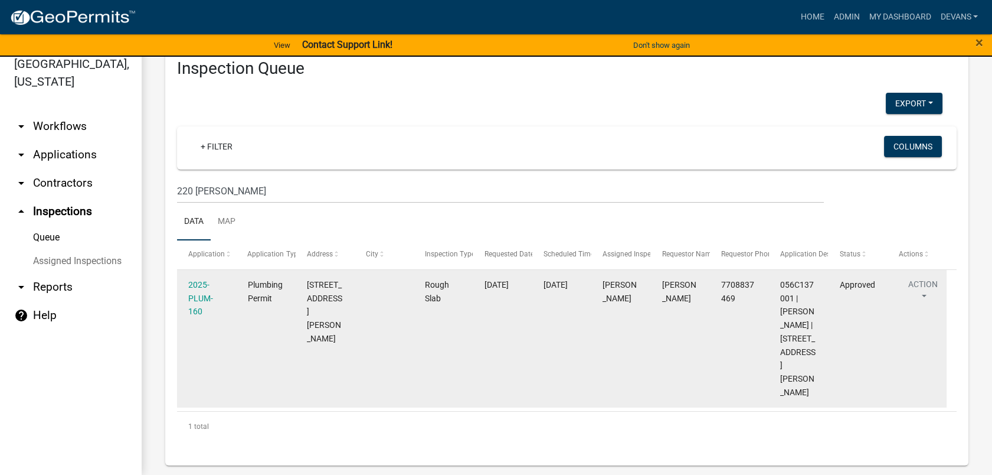
drag, startPoint x: 581, startPoint y: 272, endPoint x: 590, endPoint y: 270, distance: 9.2
click at [590, 270] on datatable-body-cell "[DATE]" at bounding box center [562, 339] width 59 height 138
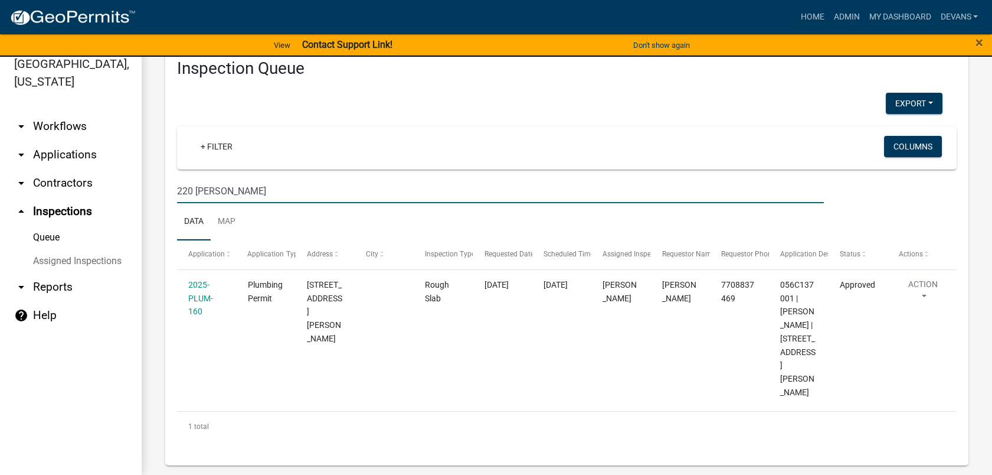
click at [234, 181] on input "220 [PERSON_NAME]" at bounding box center [500, 191] width 647 height 24
type input "220 [PERSON_NAME] dr"
click at [71, 154] on link "arrow_drop_down Applications" at bounding box center [71, 155] width 142 height 28
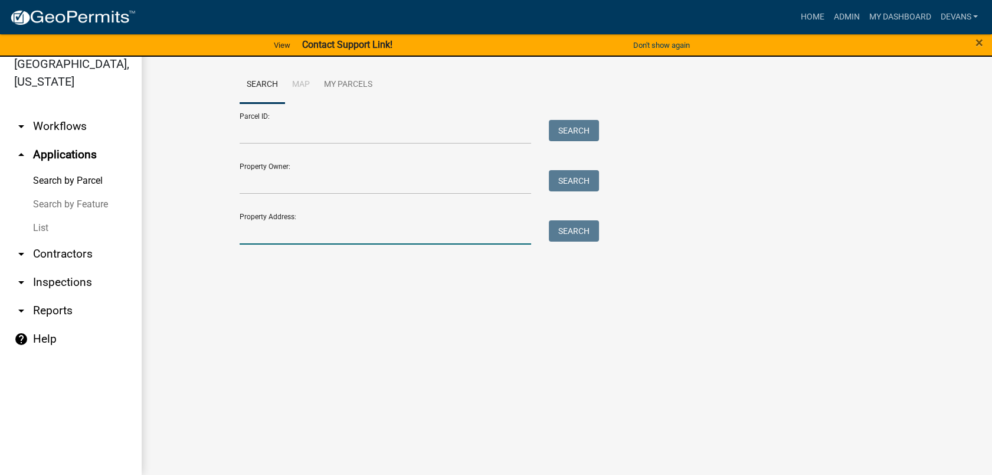
click at [329, 232] on input "Property Address:" at bounding box center [386, 232] width 292 height 24
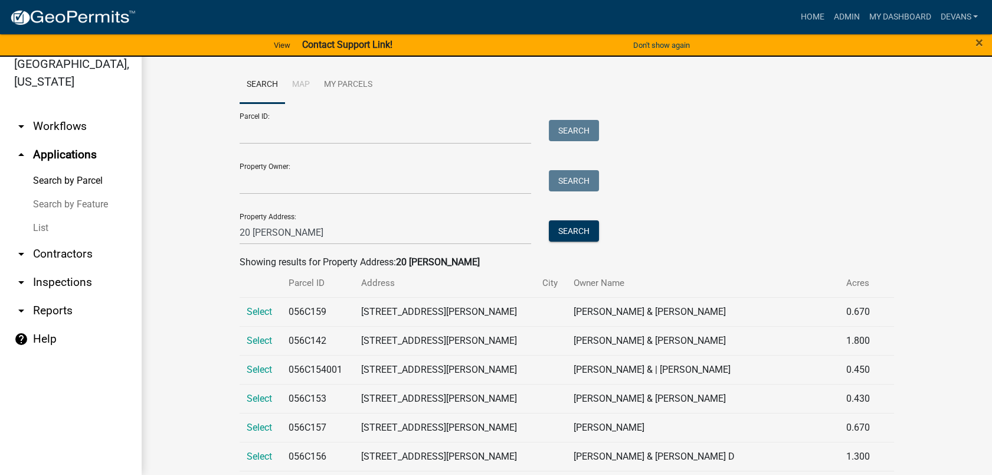
click at [232, 233] on div "20 [PERSON_NAME]" at bounding box center [386, 232] width 310 height 24
click at [240, 232] on input "20 [PERSON_NAME]" at bounding box center [386, 232] width 292 height 24
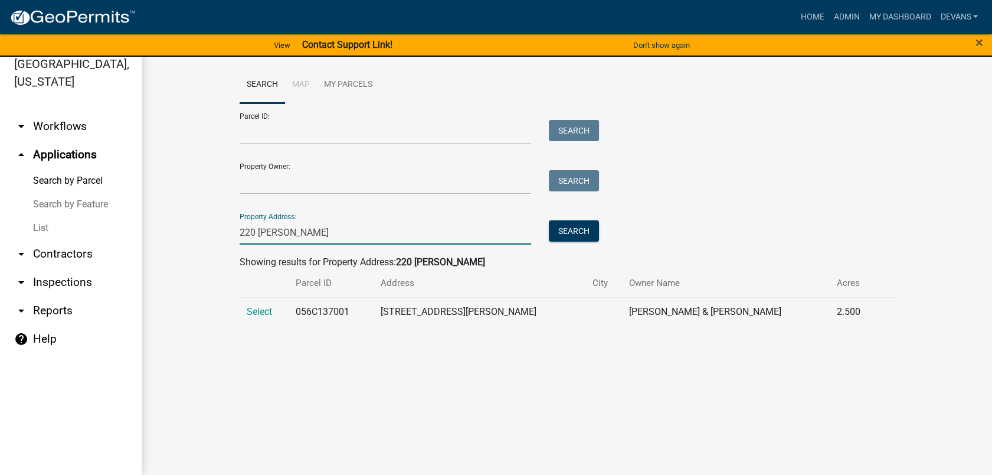
type input "220 [PERSON_NAME]"
click at [252, 304] on td "Select" at bounding box center [265, 311] width 50 height 29
click at [254, 309] on span "Select" at bounding box center [259, 311] width 25 height 11
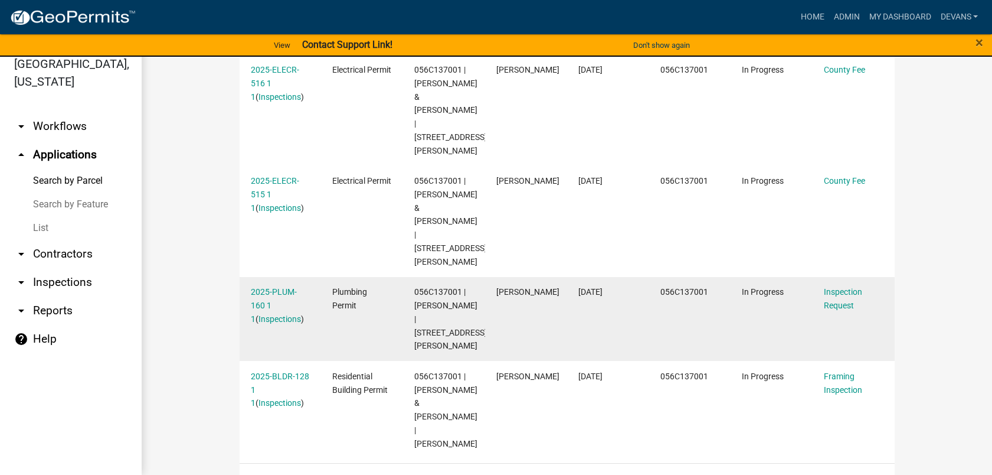
scroll to position [397, 0]
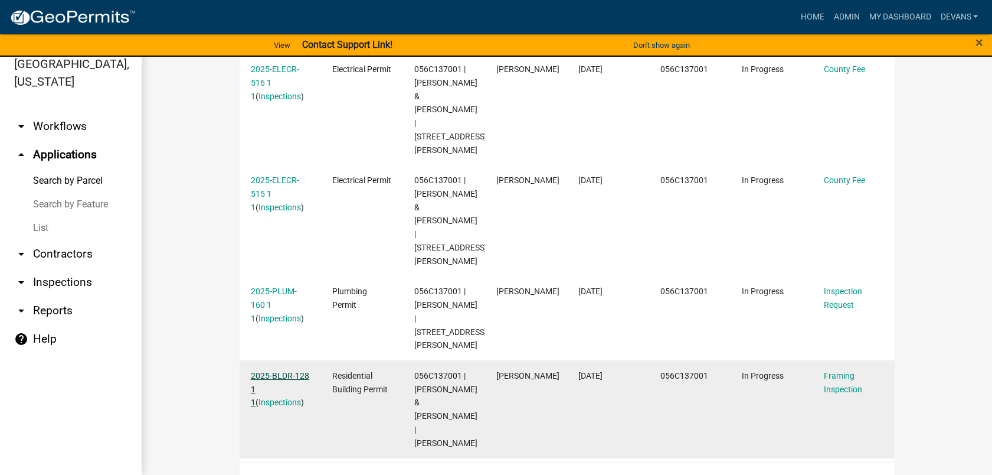
click at [265, 371] on link "2025-BLDR-128 1 1" at bounding box center [280, 389] width 58 height 37
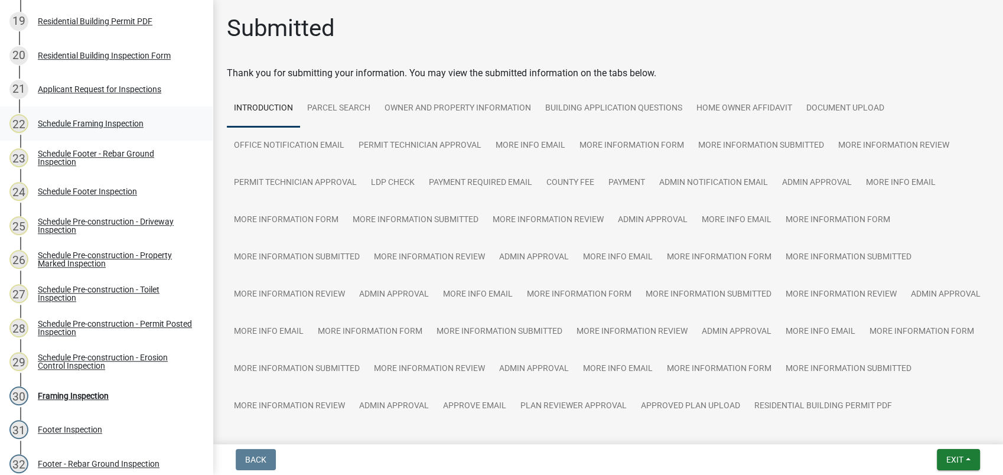
scroll to position [787, 0]
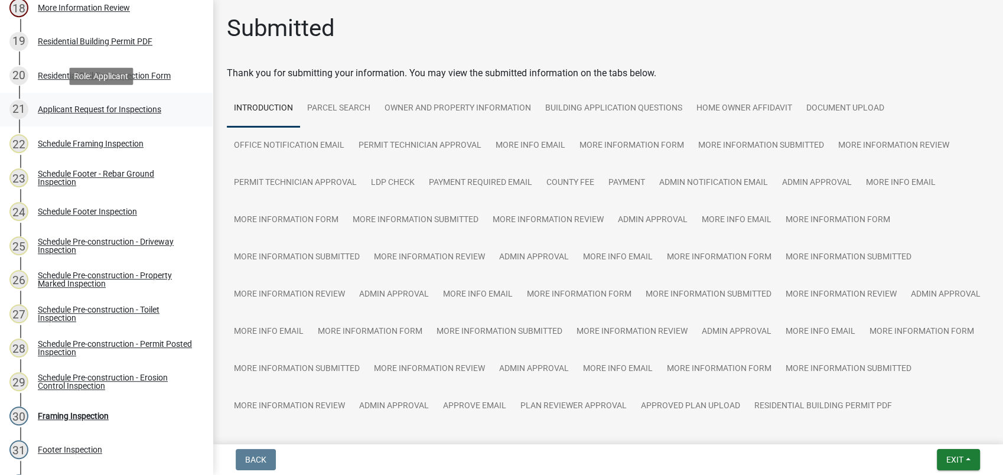
click at [139, 106] on div "Applicant Request for Inspections" at bounding box center [99, 109] width 123 height 8
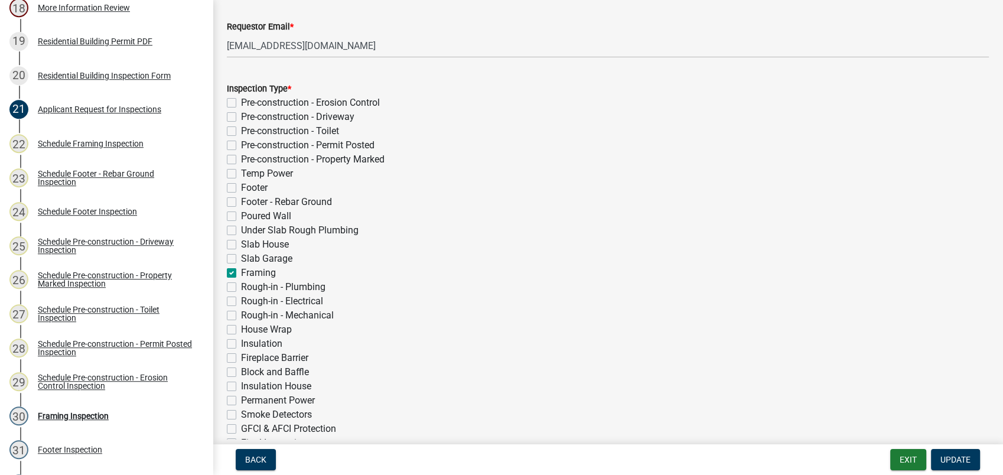
scroll to position [131, 0]
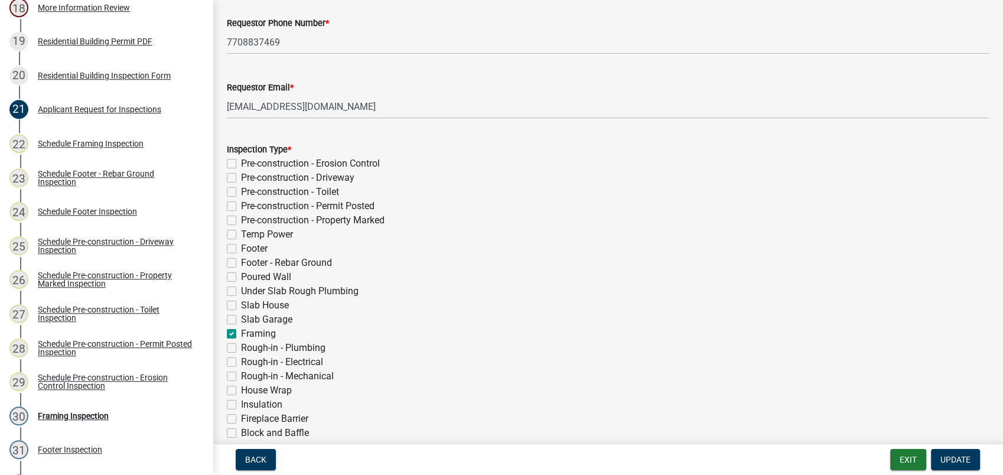
click at [241, 238] on label "Temp Power" at bounding box center [267, 234] width 52 height 14
click at [241, 235] on input "Temp Power" at bounding box center [245, 231] width 8 height 8
checkbox input "true"
checkbox input "false"
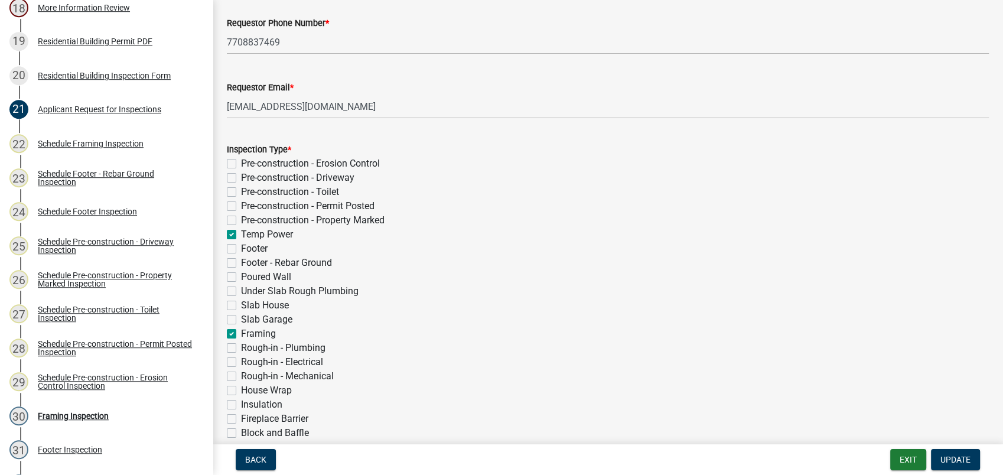
checkbox input "false"
checkbox input "true"
checkbox input "false"
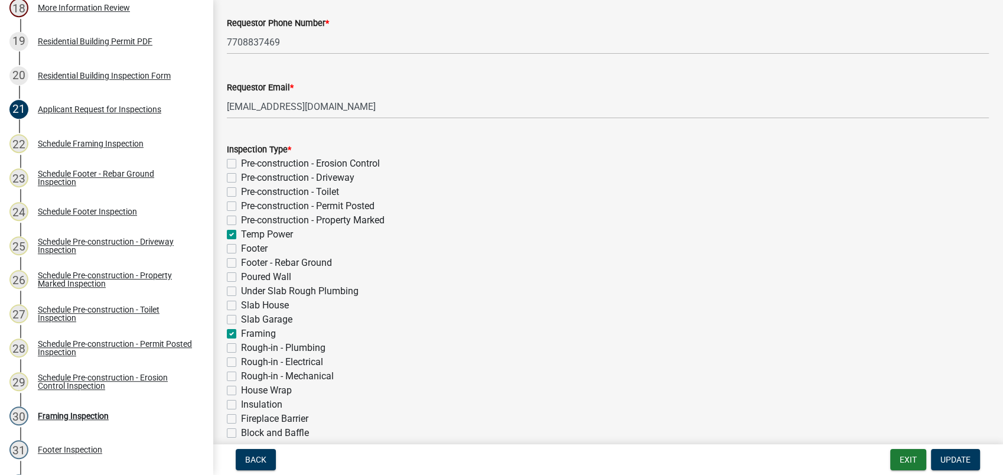
checkbox input "false"
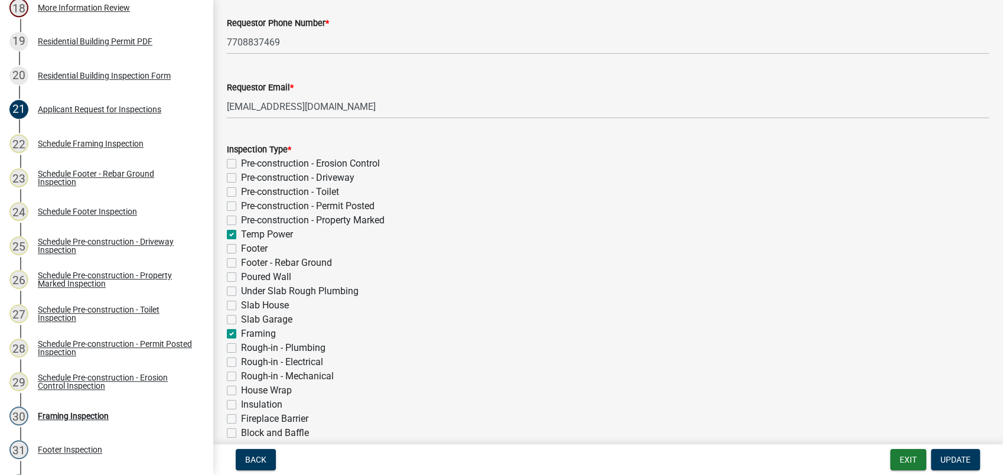
checkbox input "true"
checkbox input "false"
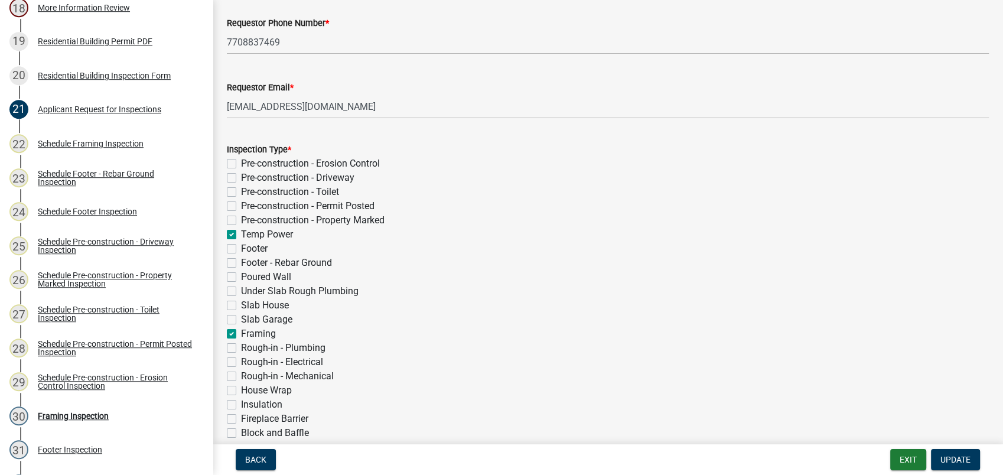
checkbox input "false"
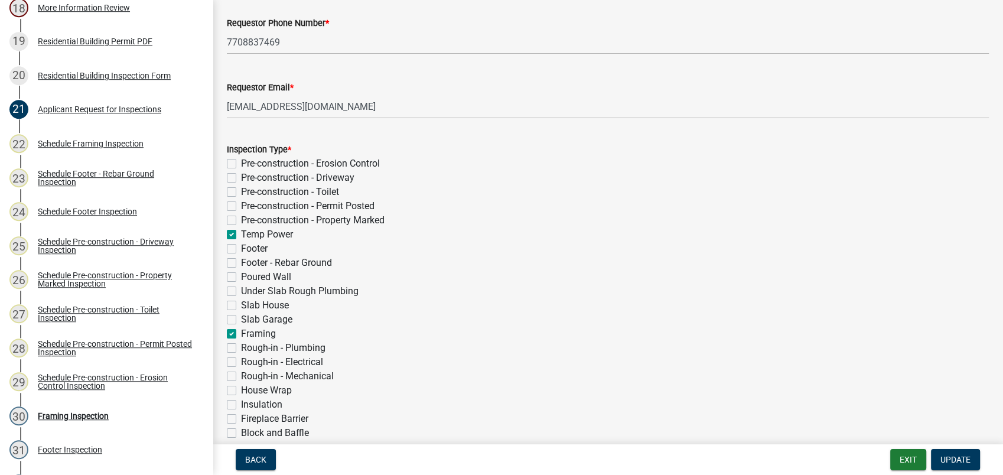
checkbox input "false"
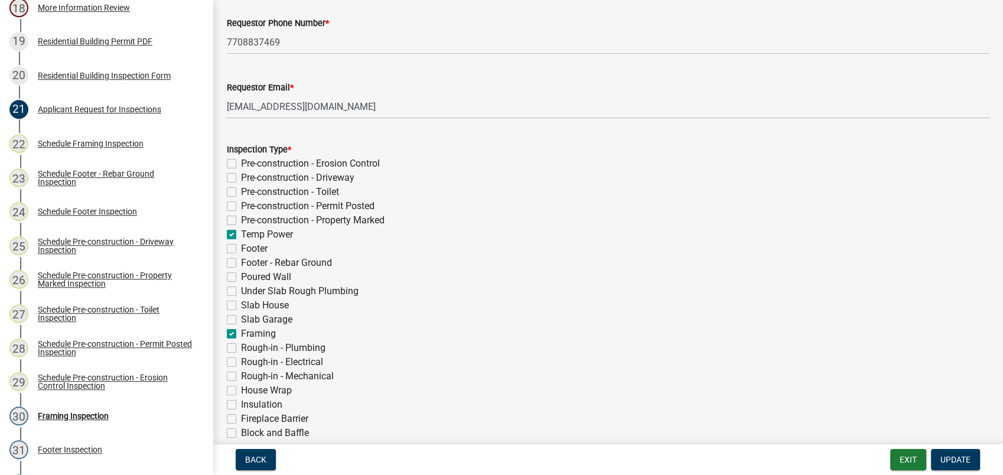
checkbox input "false"
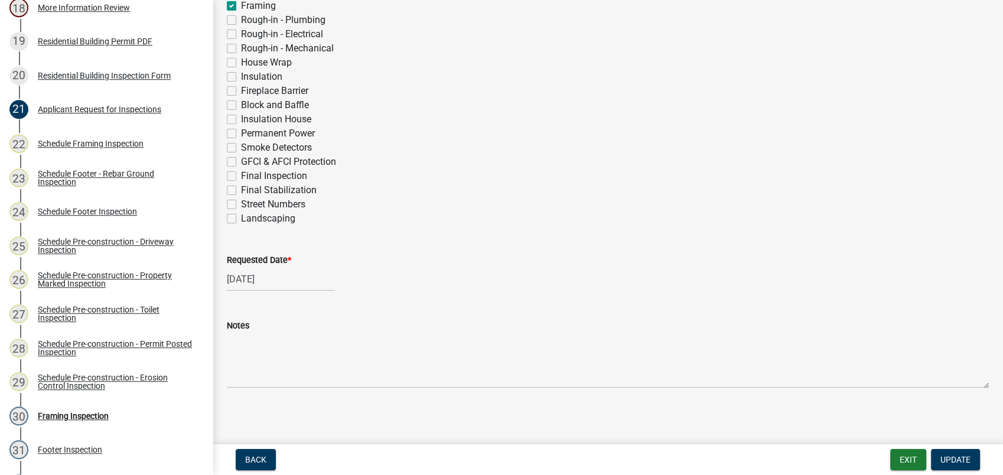
scroll to position [462, 0]
click at [951, 458] on span "Update" at bounding box center [955, 459] width 30 height 9
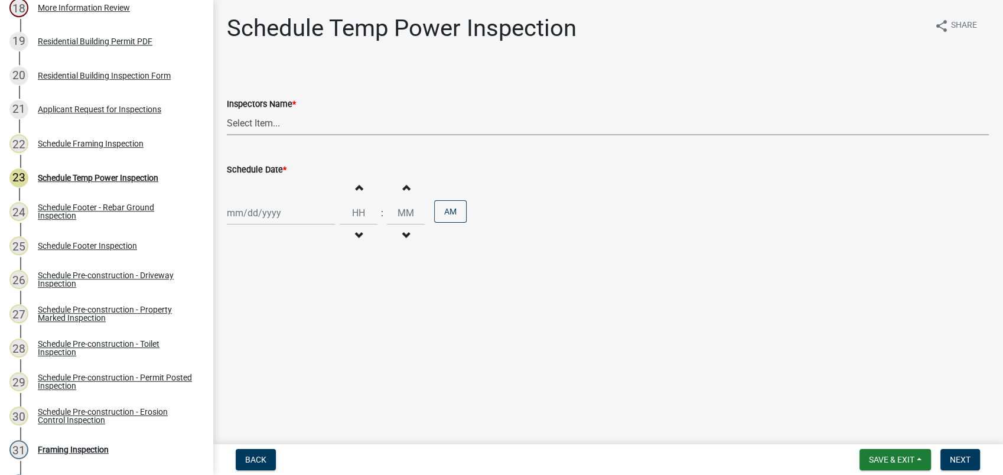
click at [243, 126] on select "Select Item... mrivera ([PERSON_NAME]) [PERSON_NAME] ([PERSON_NAME] ([PERSON_NA…" at bounding box center [608, 123] width 762 height 24
select select "a0ea4169-8540-4a2c-b9f4-cf4c1ffdeb95"
click at [227, 111] on select "Select Item... mrivera ([PERSON_NAME]) [PERSON_NAME] ([PERSON_NAME] ([PERSON_NA…" at bounding box center [608, 123] width 762 height 24
click at [260, 213] on div at bounding box center [281, 213] width 108 height 24
select select "9"
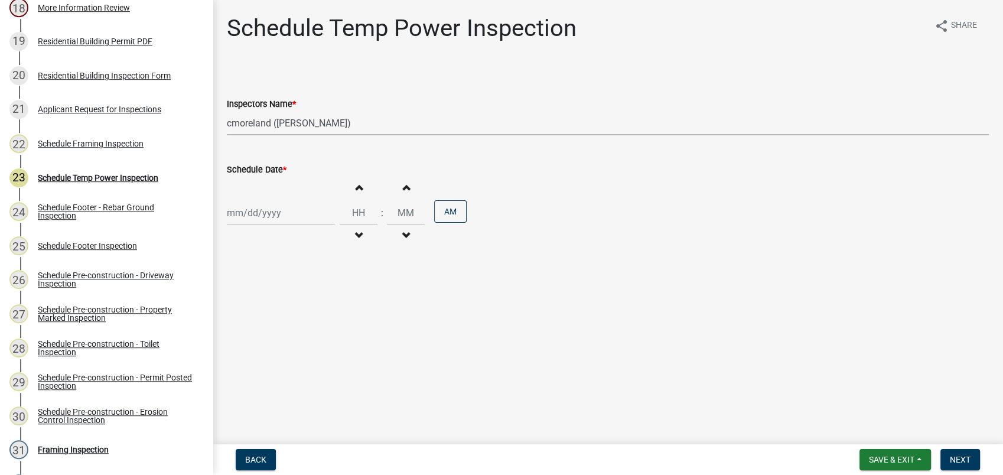
select select "2025"
drag, startPoint x: 263, startPoint y: 333, endPoint x: 279, endPoint y: 340, distance: 17.4
click at [279, 340] on div "22 23 24 25 26 27 28" at bounding box center [295, 332] width 137 height 19
drag, startPoint x: 279, startPoint y: 340, endPoint x: 241, endPoint y: 336, distance: 38.0
click at [241, 336] on div "22" at bounding box center [238, 332] width 19 height 19
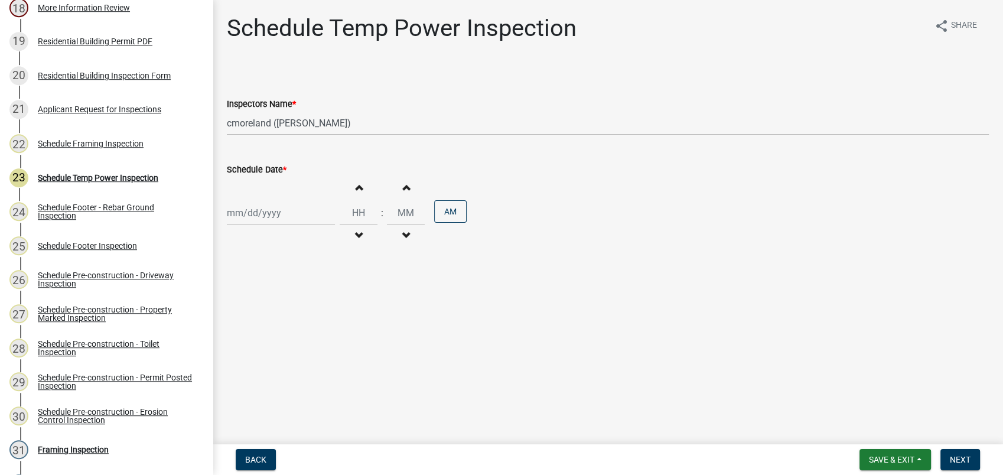
type input "[DATE]"
click at [954, 461] on span "Next" at bounding box center [959, 459] width 21 height 9
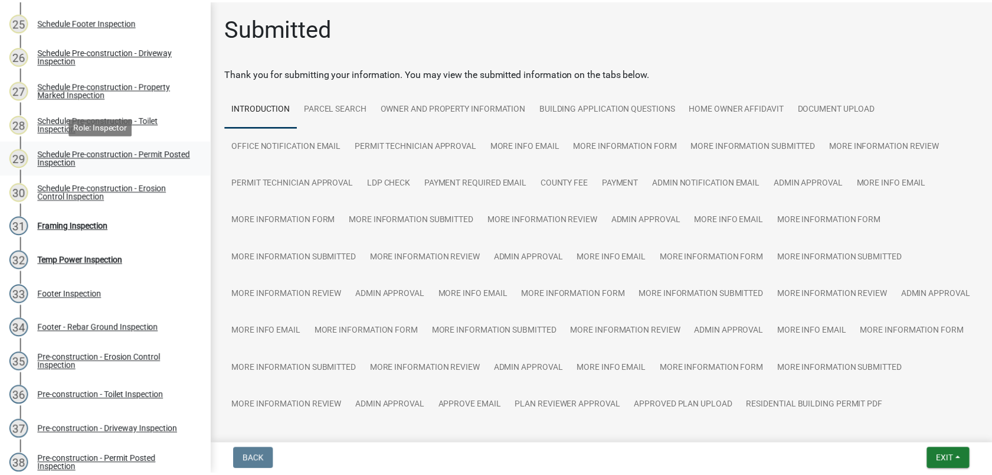
scroll to position [1115, 0]
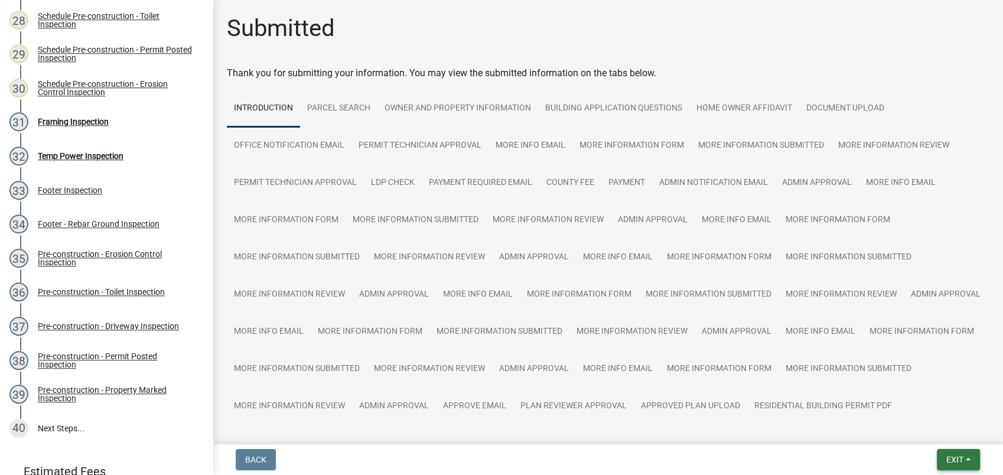
click at [943, 458] on button "Exit" at bounding box center [957, 459] width 43 height 21
click at [942, 432] on button "Save & Exit" at bounding box center [932, 428] width 94 height 28
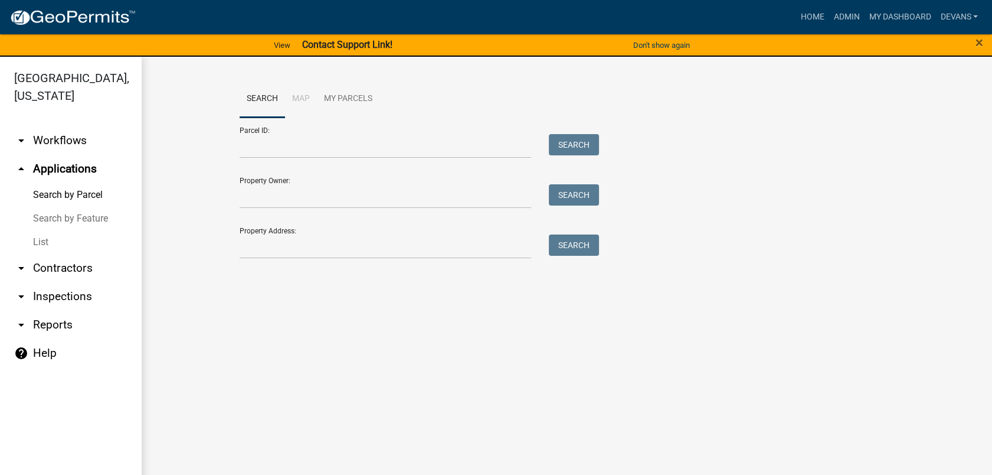
drag, startPoint x: 47, startPoint y: 324, endPoint x: 47, endPoint y: 313, distance: 10.6
click at [47, 324] on link "arrow_drop_down Reports" at bounding box center [71, 325] width 142 height 28
select select "0: null"
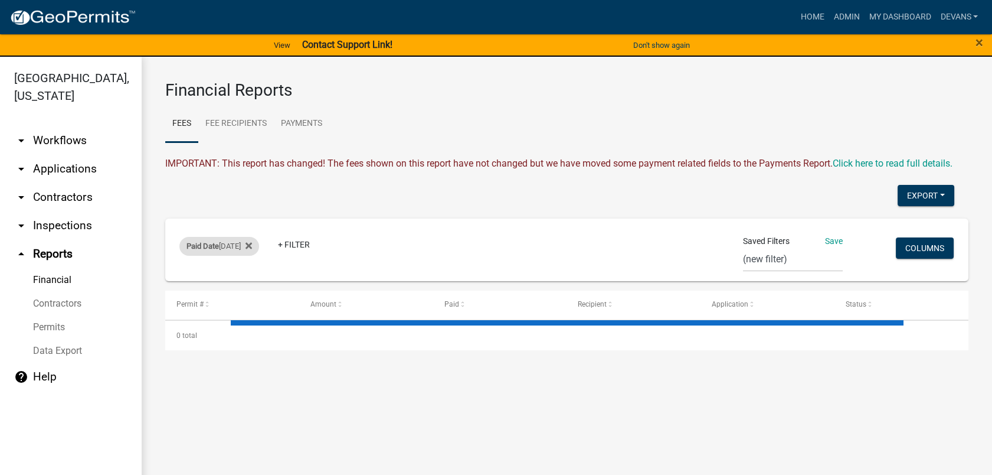
click at [217, 241] on span "Paid Date" at bounding box center [203, 245] width 32 height 9
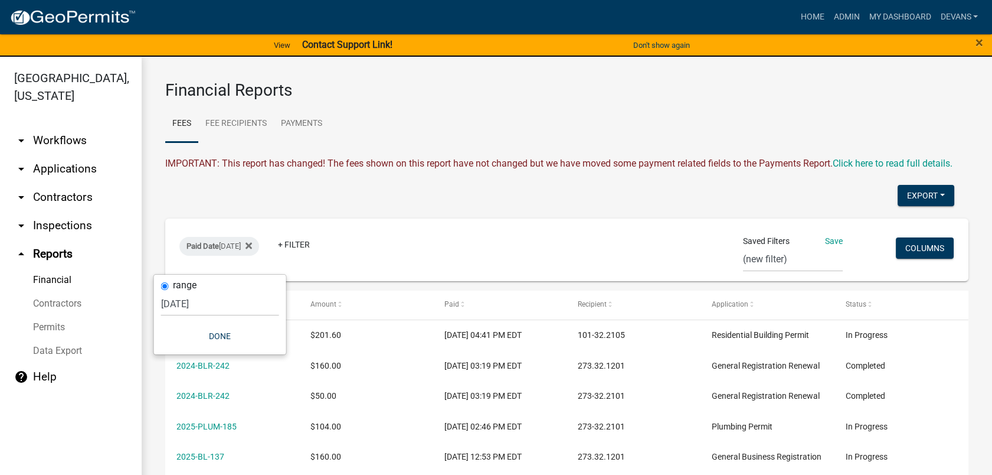
click at [363, 248] on div "Paid Date [DATE] + Filter" at bounding box center [435, 249] width 528 height 31
click at [299, 255] on link "+ Filter" at bounding box center [294, 244] width 51 height 21
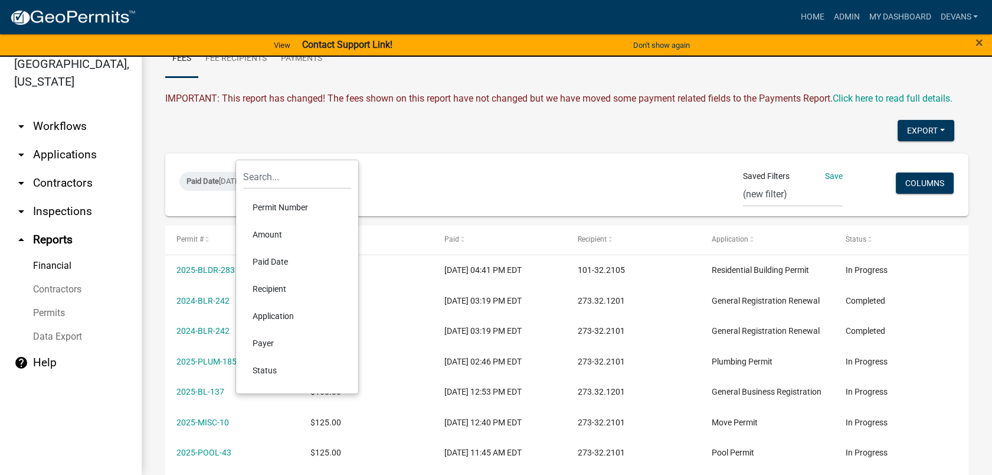
scroll to position [131, 0]
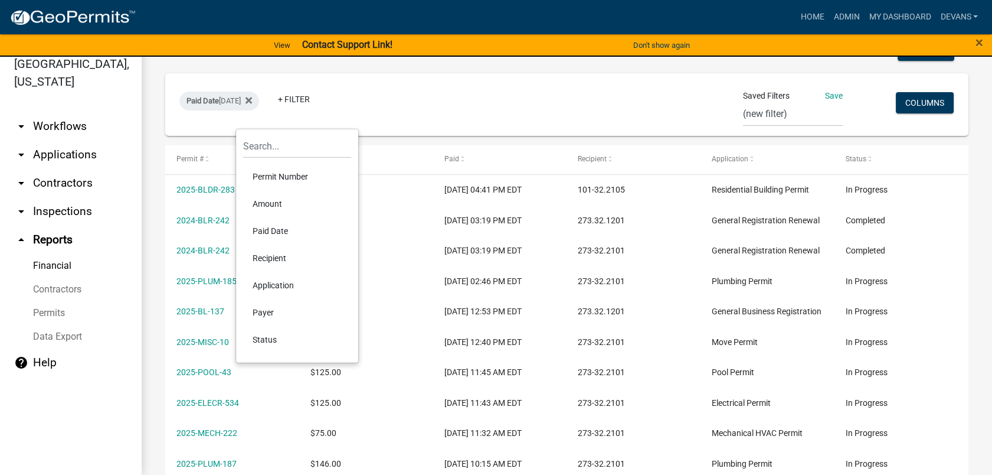
click at [279, 229] on li "Paid Date" at bounding box center [297, 230] width 108 height 27
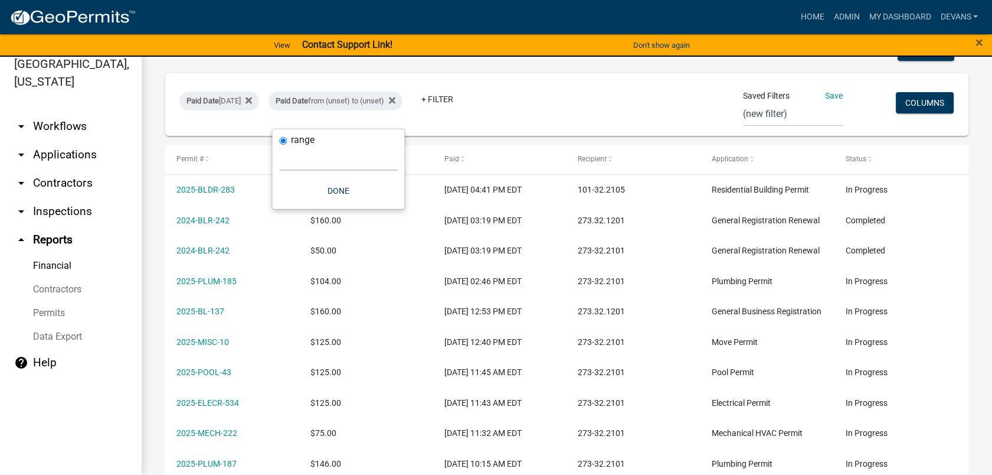
click at [312, 153] on select "[DATE] [DATE] Current Week Previous Week Current Month Last Month Current Calen…" at bounding box center [338, 158] width 118 height 24
select select "previous_1_day"
click at [279, 146] on select "[DATE] [DATE] Current Week Previous Week Current Month Last Month Current Calen…" at bounding box center [338, 158] width 118 height 24
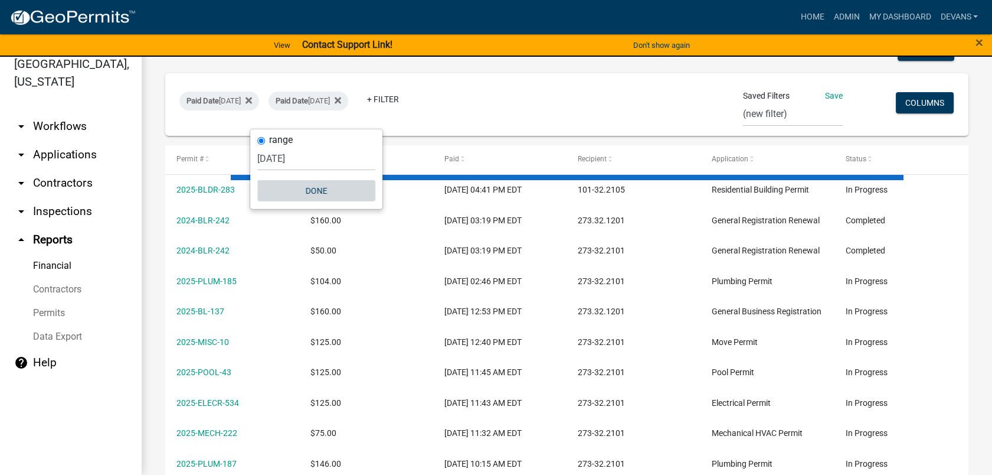
click at [312, 188] on button "Done" at bounding box center [316, 190] width 118 height 21
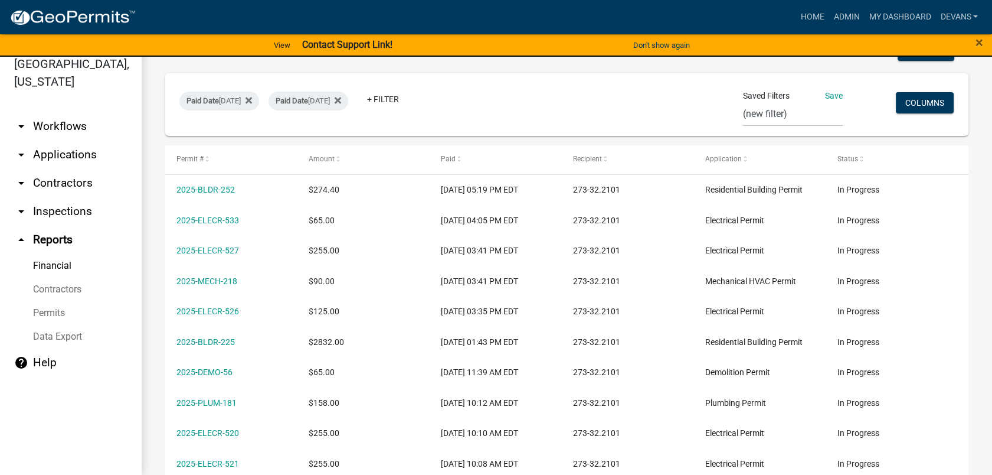
scroll to position [0, 0]
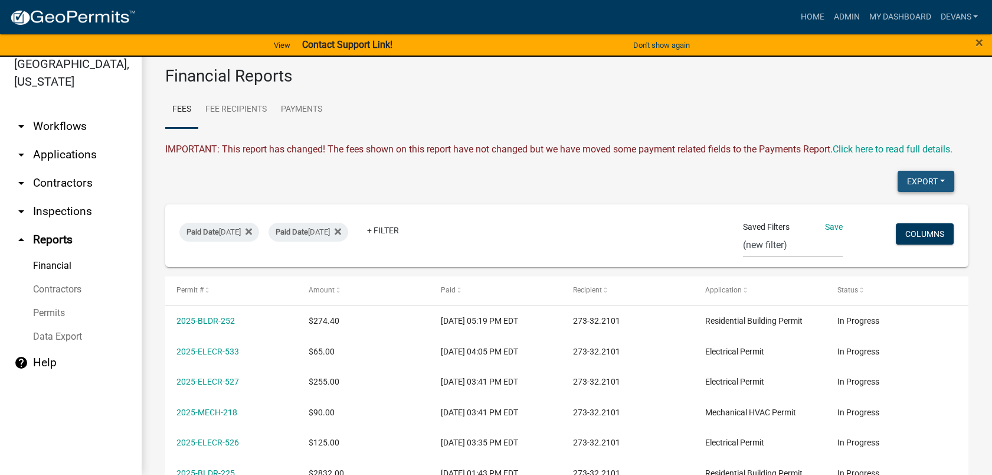
click at [917, 192] on button "Export" at bounding box center [926, 181] width 57 height 21
click at [886, 223] on button "Excel Format (.xlsx)" at bounding box center [899, 212] width 110 height 28
click at [341, 240] on fa-icon at bounding box center [335, 232] width 11 height 19
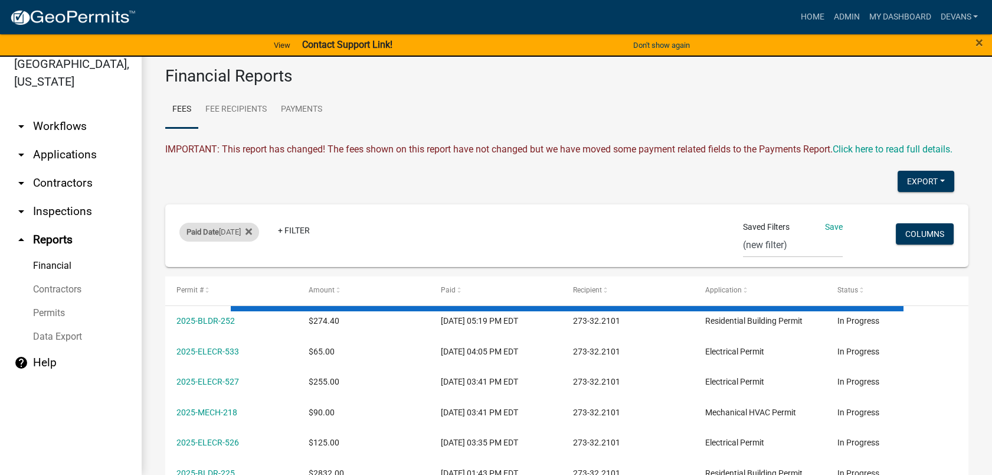
click at [217, 236] on span "Paid Date" at bounding box center [203, 231] width 32 height 9
click at [179, 295] on select "[DATE] [DATE] Current Week Previous Week Current Month Last Month Current Calen…" at bounding box center [220, 289] width 118 height 24
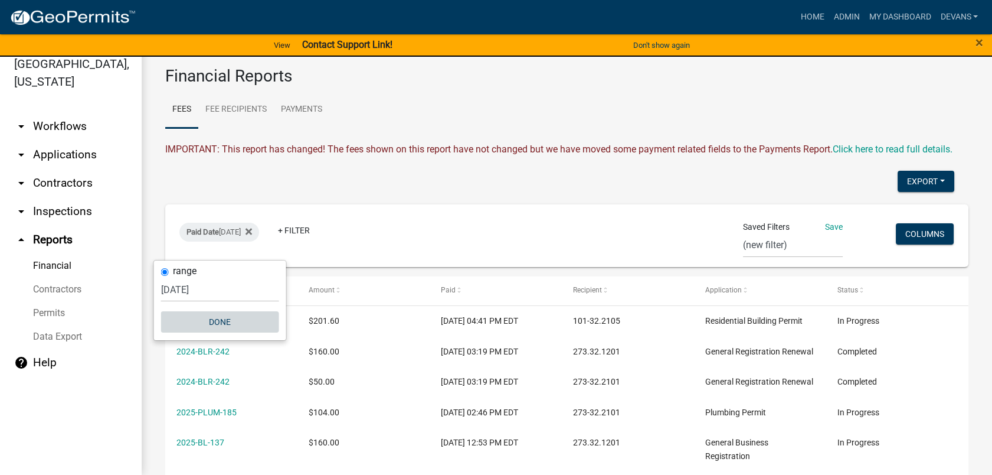
click at [209, 318] on button "Done" at bounding box center [220, 321] width 118 height 21
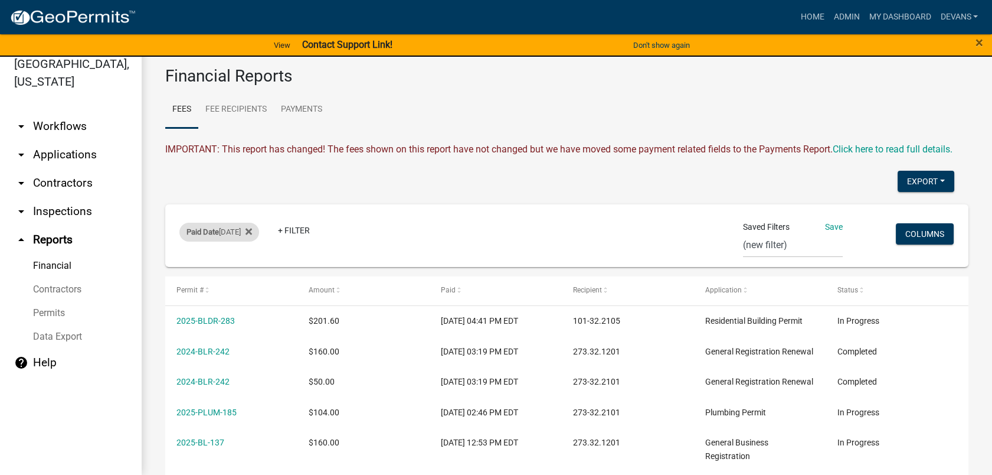
click at [224, 241] on div "Paid Date [DATE]" at bounding box center [219, 232] width 80 height 19
click at [907, 192] on button "Export" at bounding box center [926, 181] width 57 height 21
click at [855, 225] on button "Excel Format (.xlsx)" at bounding box center [899, 212] width 110 height 28
click at [553, 97] on ul "Fees Fee Recipients Payments" at bounding box center [567, 109] width 804 height 37
